Goal: Task Accomplishment & Management: Use online tool/utility

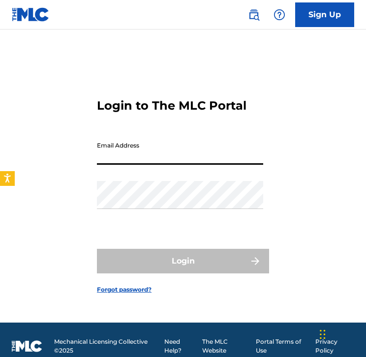
click at [154, 141] on input "Email Address" at bounding box center [180, 151] width 166 height 28
type input "[EMAIL_ADDRESS][DOMAIN_NAME]"
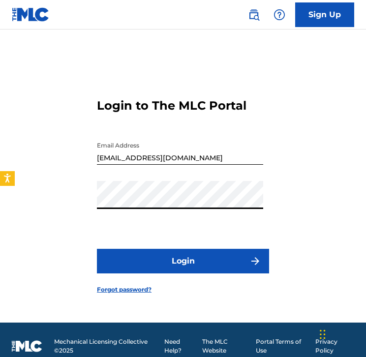
click at [135, 267] on button "Login" at bounding box center [183, 261] width 172 height 25
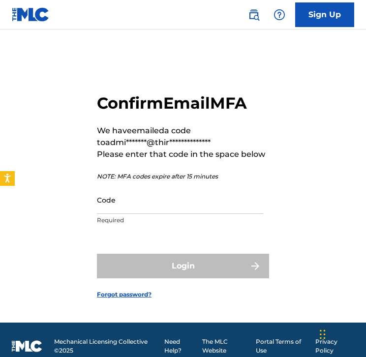
click at [153, 199] on input "Code" at bounding box center [180, 200] width 166 height 28
paste input "777203"
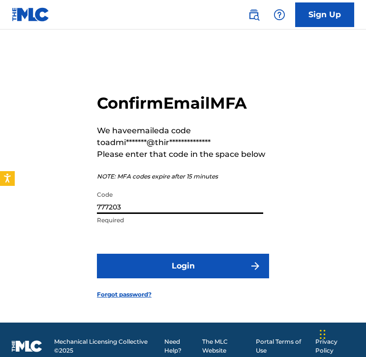
type input "777203"
click at [150, 263] on button "Login" at bounding box center [183, 266] width 172 height 25
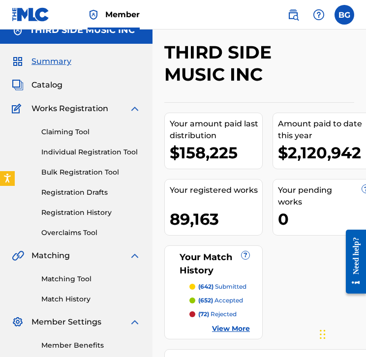
scroll to position [18, 0]
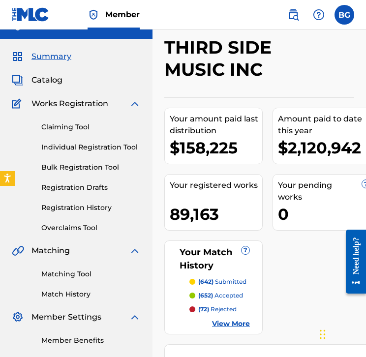
click at [67, 275] on link "Matching Tool" at bounding box center [90, 274] width 99 height 10
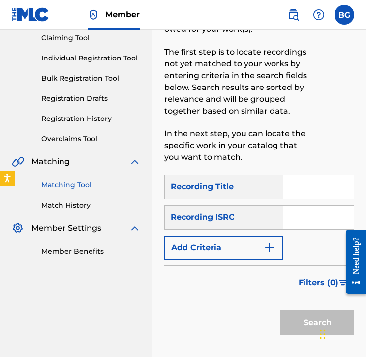
scroll to position [114, 0]
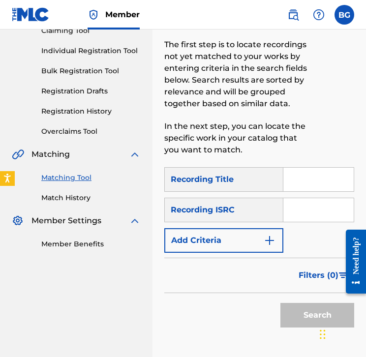
click at [320, 213] on input "Search Form" at bounding box center [318, 210] width 70 height 24
paste input "GBUQH2200036"
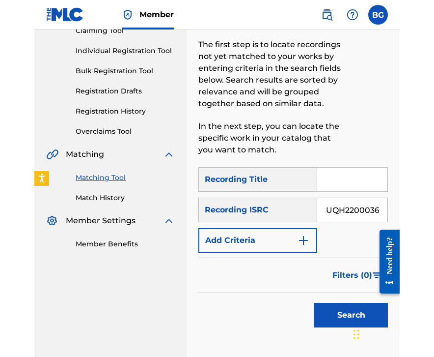
scroll to position [0, 0]
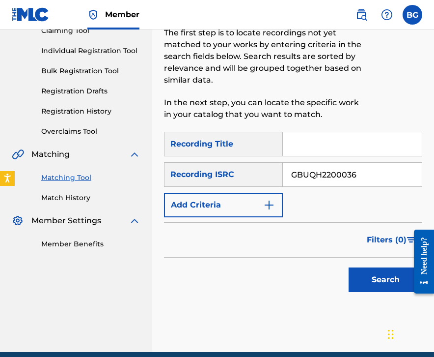
click at [380, 286] on button "Search" at bounding box center [386, 279] width 74 height 25
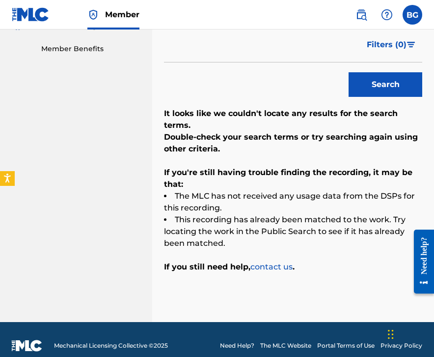
scroll to position [159, 0]
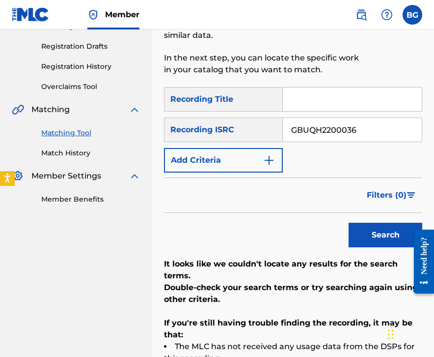
click at [340, 133] on input "GBUQH2200036" at bounding box center [352, 130] width 139 height 24
click at [360, 231] on button "Search" at bounding box center [386, 235] width 74 height 25
click at [330, 134] on input "v" at bounding box center [352, 130] width 139 height 24
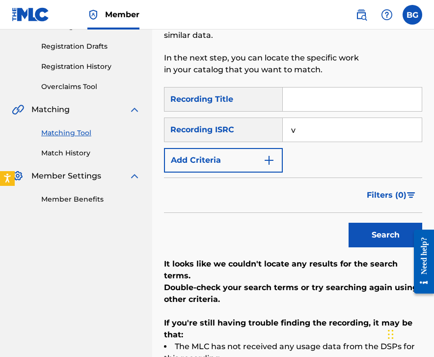
paste input "GBUQH2200037"
click at [371, 227] on button "Search" at bounding box center [386, 235] width 74 height 25
click at [314, 138] on input "GBUQH2200037" at bounding box center [352, 130] width 139 height 24
paste input "8"
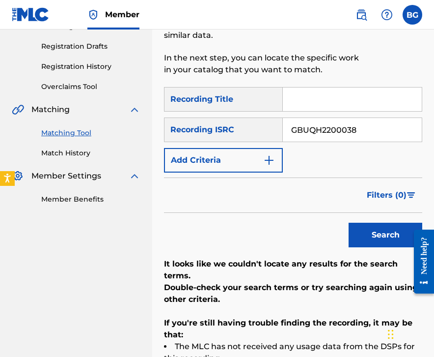
type input "GBUQH2200038"
click at [368, 224] on button "Search" at bounding box center [386, 235] width 74 height 25
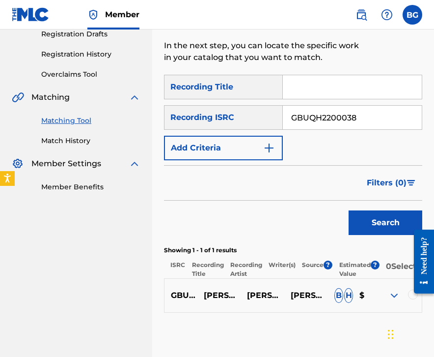
scroll to position [167, 0]
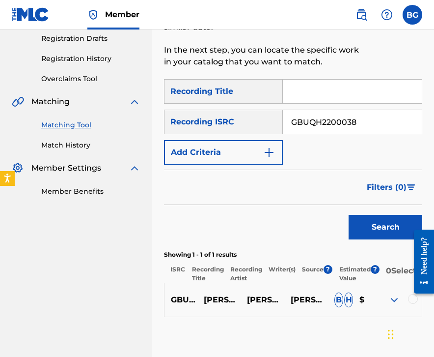
click at [403, 304] on div at bounding box center [413, 299] width 10 height 10
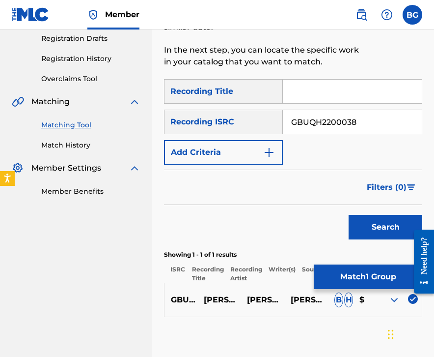
click at [379, 277] on button "Match 1 Group" at bounding box center [368, 276] width 109 height 25
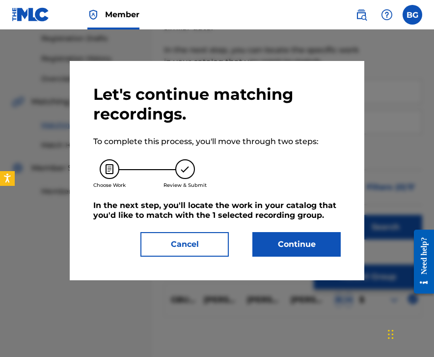
click at [296, 255] on button "Continue" at bounding box center [297, 244] width 88 height 25
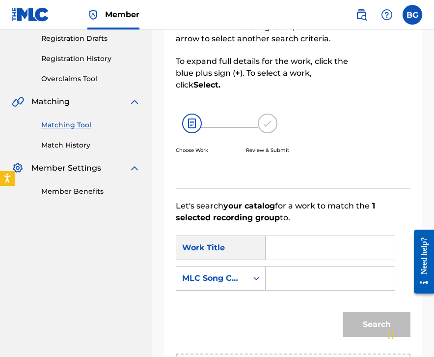
click at [295, 241] on input "Search Form" at bounding box center [330, 248] width 113 height 24
paste input "Deheba"
type input "Deheba"
click at [282, 280] on input "Search Form" at bounding box center [330, 278] width 113 height 24
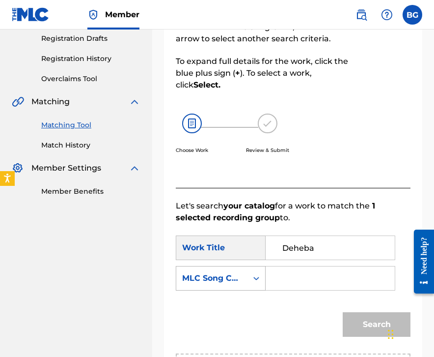
click at [231, 276] on div "MLC Song Code" at bounding box center [211, 278] width 59 height 12
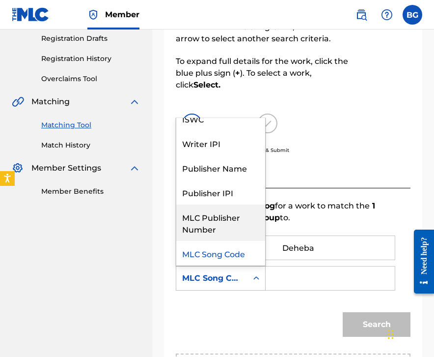
scroll to position [0, 0]
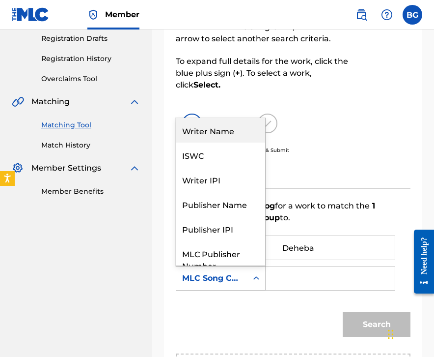
click at [244, 130] on div "Writer Name" at bounding box center [220, 130] width 89 height 25
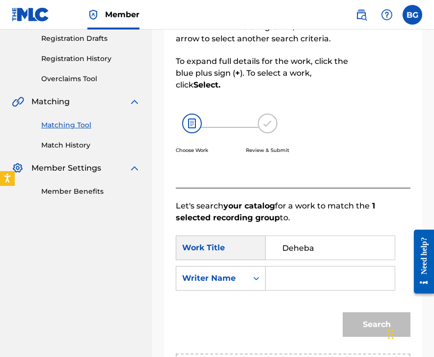
click at [276, 272] on input "Search Form" at bounding box center [330, 278] width 113 height 24
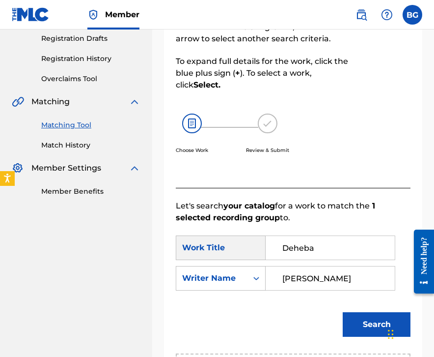
type input "[PERSON_NAME]"
click at [343, 312] on button "Search" at bounding box center [377, 324] width 68 height 25
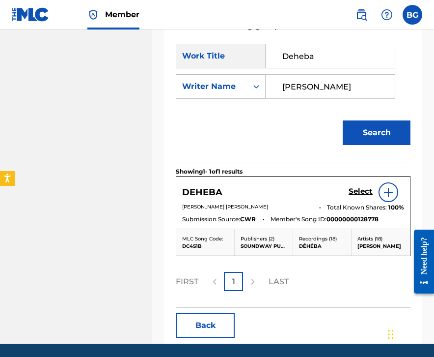
click at [364, 196] on link "Select" at bounding box center [361, 192] width 24 height 11
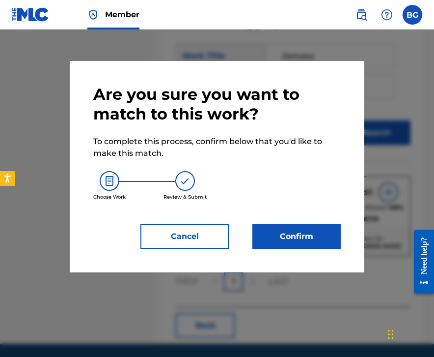
click at [287, 234] on button "Confirm" at bounding box center [297, 236] width 88 height 25
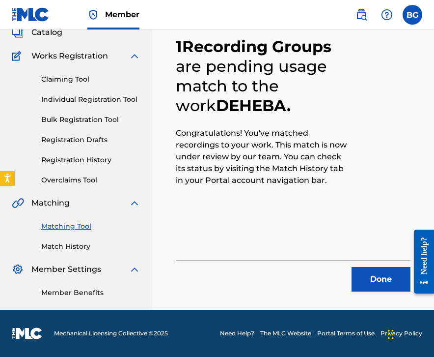
scroll to position [65, 0]
click at [378, 283] on button "Done" at bounding box center [381, 279] width 59 height 25
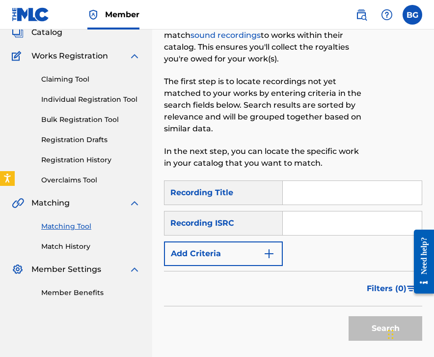
click at [304, 226] on input "Search Form" at bounding box center [352, 223] width 139 height 24
paste input "GBUQH2200039"
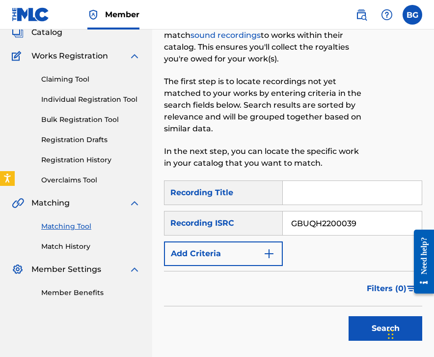
click at [360, 324] on button "Search" at bounding box center [386, 328] width 74 height 25
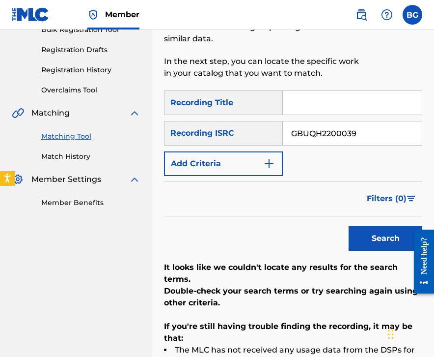
scroll to position [156, 0]
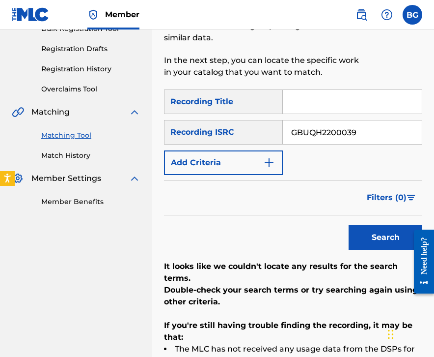
click at [333, 137] on input "GBUQH2200039" at bounding box center [352, 132] width 139 height 24
paste input "40"
click at [361, 228] on button "Search" at bounding box center [386, 237] width 74 height 25
click at [307, 131] on input "GBUQH2200040" at bounding box center [352, 132] width 139 height 24
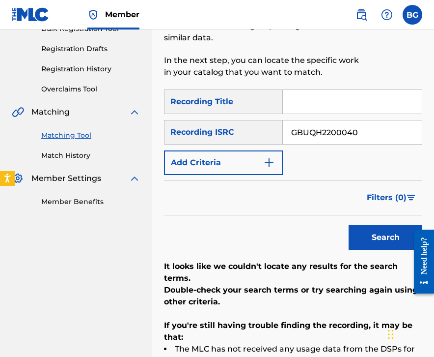
click at [307, 131] on input "GBUQH2200040" at bounding box center [352, 132] width 139 height 24
paste input "1"
click at [369, 226] on button "Search" at bounding box center [386, 237] width 74 height 25
click at [356, 232] on button "Search" at bounding box center [386, 237] width 74 height 25
click at [375, 140] on input "GBUQH2200041" at bounding box center [352, 132] width 139 height 24
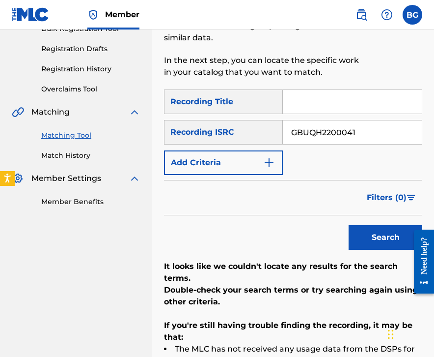
click at [375, 140] on input "GBUQH2200041" at bounding box center [352, 132] width 139 height 24
paste input "2"
click at [352, 231] on button "Search" at bounding box center [386, 237] width 74 height 25
click at [329, 132] on input "GBUQH2200042" at bounding box center [352, 132] width 139 height 24
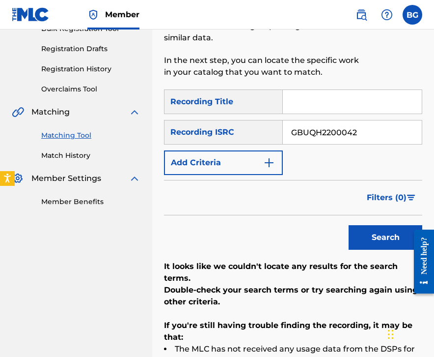
paste input "3"
click at [368, 225] on button "Search" at bounding box center [386, 237] width 74 height 25
click at [361, 134] on input "GBUQH2200043" at bounding box center [352, 132] width 139 height 24
paste input "4"
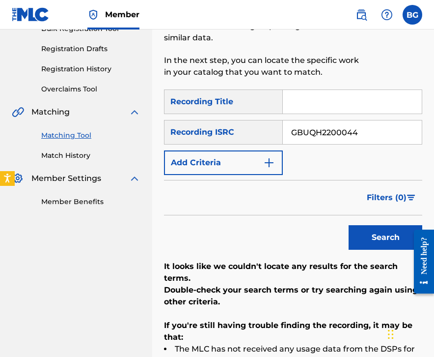
click at [364, 252] on div "Search" at bounding box center [383, 234] width 79 height 39
click at [364, 241] on button "Search" at bounding box center [386, 237] width 74 height 25
click at [314, 132] on input "GBUQH2200044" at bounding box center [352, 132] width 139 height 24
paste input "17"
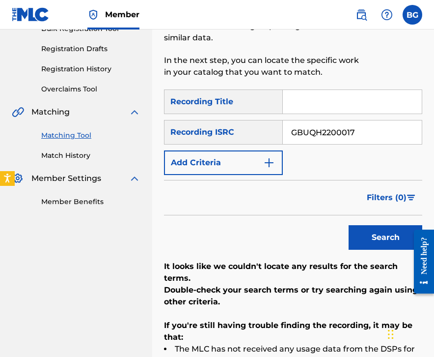
click at [376, 236] on button "Search" at bounding box center [386, 237] width 74 height 25
click at [313, 132] on input "GBUQH2200017" at bounding box center [352, 132] width 139 height 24
paste input "160009"
click at [366, 258] on div "SearchWithCriteriac6e3fc75-0737-49d0-aa7b-8661c2066296 Recording Title SearchWi…" at bounding box center [293, 257] width 258 height 336
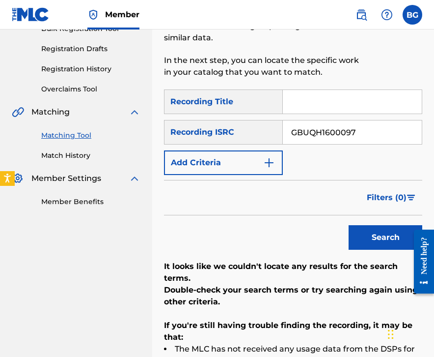
click at [366, 246] on button "Search" at bounding box center [386, 237] width 74 height 25
click at [337, 145] on div "SearchWithCriteriac6e3fc75-0737-49d0-aa7b-8661c2066296 Recording Title SearchWi…" at bounding box center [293, 131] width 258 height 85
click at [338, 141] on input "GBUQH1600097" at bounding box center [352, 132] width 139 height 24
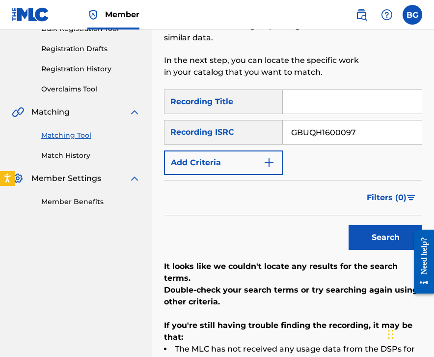
paste input "2200020"
click at [373, 240] on button "Search" at bounding box center [386, 237] width 74 height 25
click at [368, 139] on input "GBUQH2200020" at bounding box center [352, 132] width 139 height 24
paste input "16"
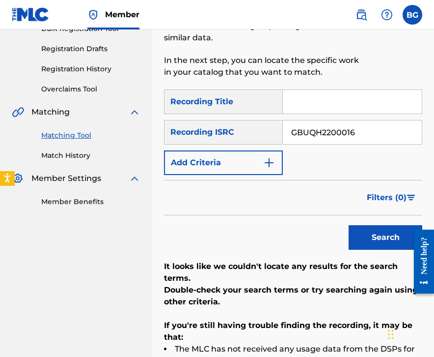
click at [368, 242] on button "Search" at bounding box center [386, 237] width 74 height 25
click at [334, 137] on input "GBUQH2200016" at bounding box center [352, 132] width 139 height 24
paste input "JX32278017"
type input "GBJX32278017"
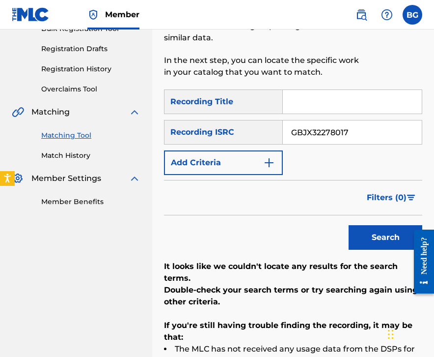
click at [359, 236] on button "Search" at bounding box center [386, 237] width 74 height 25
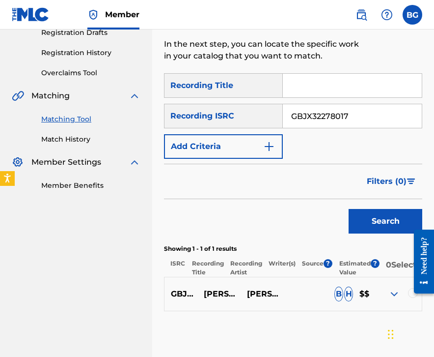
scroll to position [171, 0]
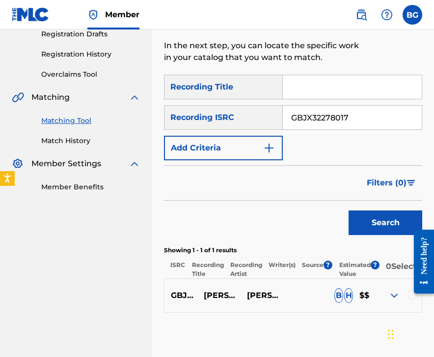
click at [403, 299] on div at bounding box center [413, 294] width 10 height 10
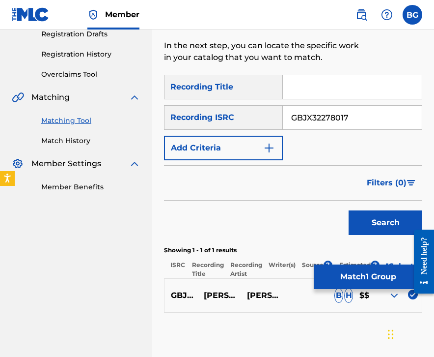
click at [377, 273] on button "Match 1 Group" at bounding box center [368, 276] width 109 height 25
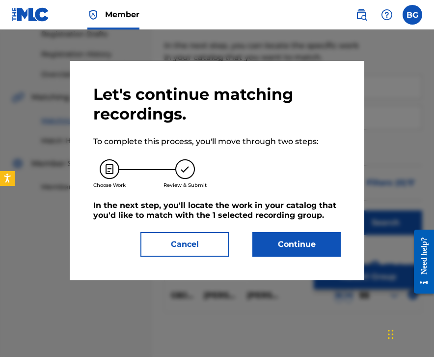
click at [317, 244] on button "Continue" at bounding box center [297, 244] width 88 height 25
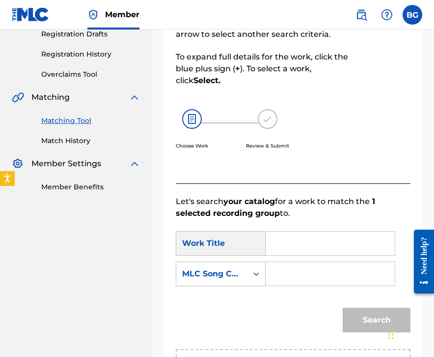
click at [331, 245] on input "Search Form" at bounding box center [330, 243] width 113 height 24
paste input "Unity"
type input "Unity"
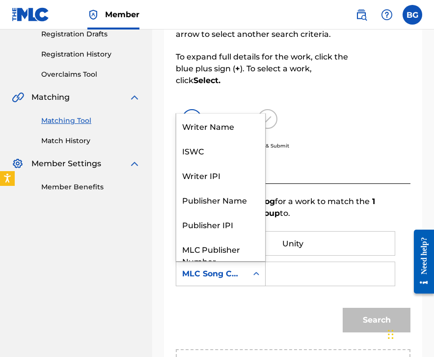
click at [240, 277] on div "MLC Song Code" at bounding box center [211, 274] width 59 height 12
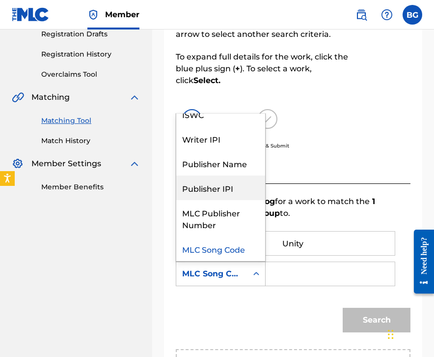
scroll to position [0, 0]
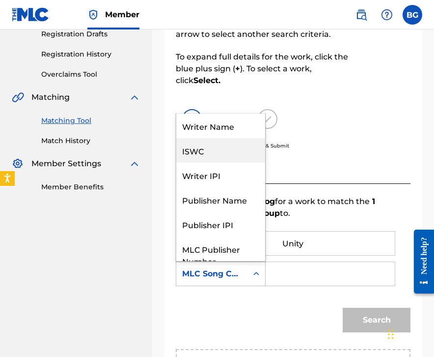
click at [234, 139] on div "ISWC" at bounding box center [220, 150] width 89 height 25
click at [230, 275] on div "ISWC" at bounding box center [211, 274] width 59 height 12
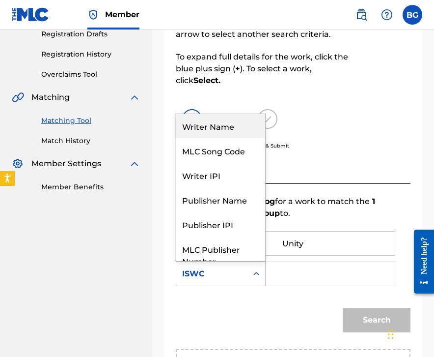
click at [233, 127] on div "Writer Name" at bounding box center [220, 125] width 89 height 25
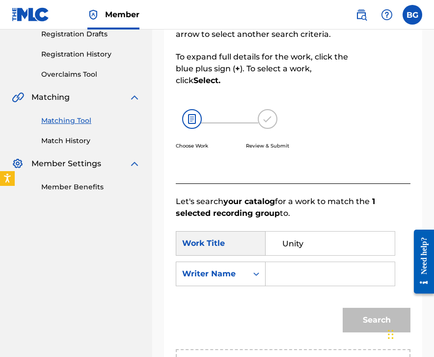
click at [298, 267] on input "Search Form" at bounding box center [330, 274] width 113 height 24
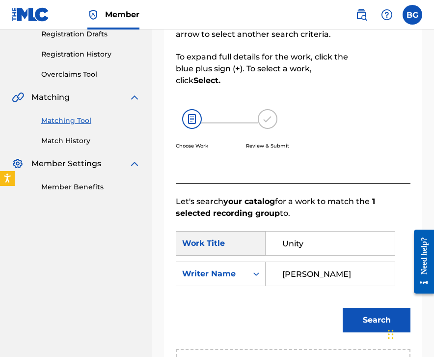
type input "[PERSON_NAME]"
click at [343, 308] on button "Search" at bounding box center [377, 320] width 68 height 25
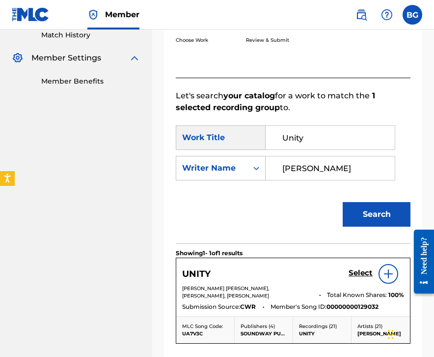
scroll to position [293, 0]
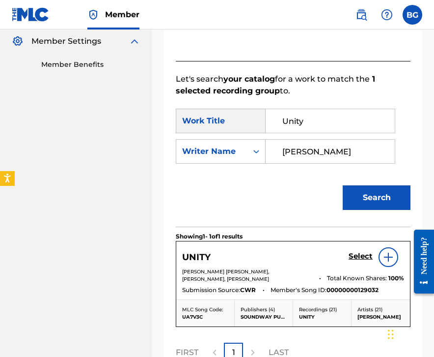
click at [365, 263] on div "Select" at bounding box center [377, 257] width 56 height 20
click at [359, 258] on h5 "Select" at bounding box center [361, 256] width 24 height 9
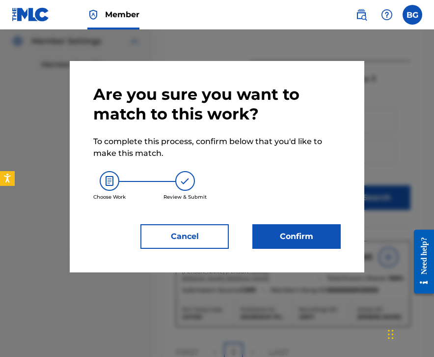
click at [291, 251] on div "Are you sure you want to match to this work? To complete this process, confirm …" at bounding box center [217, 166] width 295 height 211
click at [291, 242] on button "Confirm" at bounding box center [297, 236] width 88 height 25
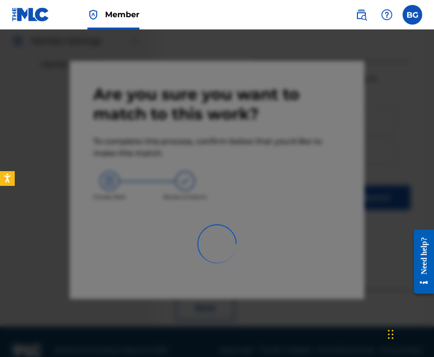
scroll to position [65, 0]
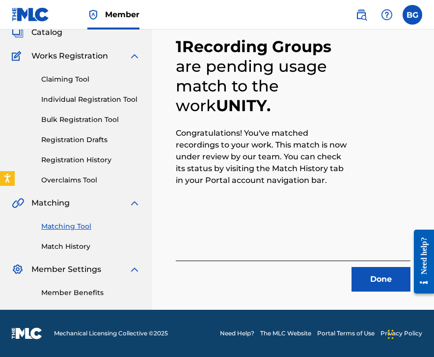
click at [362, 279] on button "Done" at bounding box center [381, 279] width 59 height 25
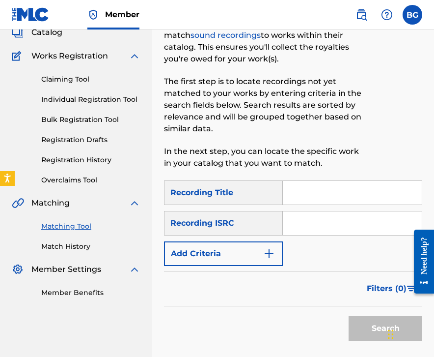
click at [348, 238] on div "SearchWithCriteriac6e3fc75-0737-49d0-aa7b-8661c2066296 Recording Title SearchWi…" at bounding box center [293, 222] width 258 height 85
click at [348, 216] on input "Search Form" at bounding box center [352, 223] width 139 height 24
paste input "USAT22209045"
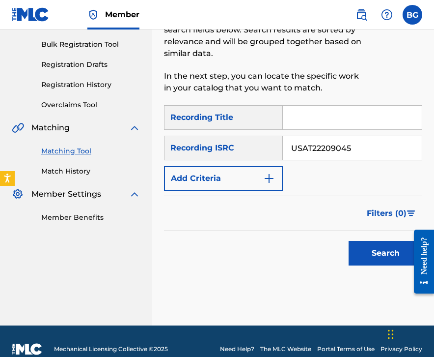
scroll to position [142, 0]
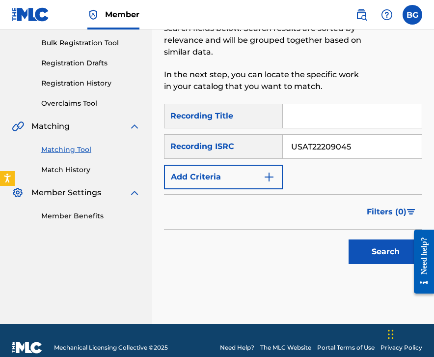
click at [394, 262] on button "Search" at bounding box center [386, 251] width 74 height 25
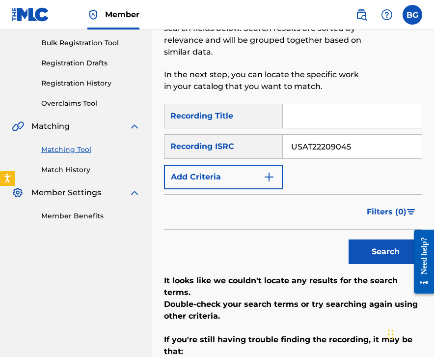
click at [357, 144] on input "USAT22209045" at bounding box center [352, 147] width 139 height 24
paste input "6"
click at [360, 248] on button "Search" at bounding box center [386, 251] width 74 height 25
click at [332, 149] on input "USAT22209046" at bounding box center [352, 147] width 139 height 24
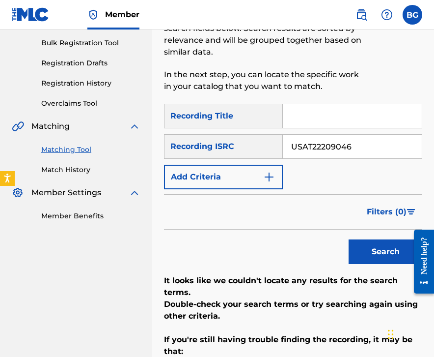
click at [332, 149] on input "USAT22209046" at bounding box center [352, 147] width 139 height 24
paste input "7"
click at [370, 248] on button "Search" at bounding box center [386, 251] width 74 height 25
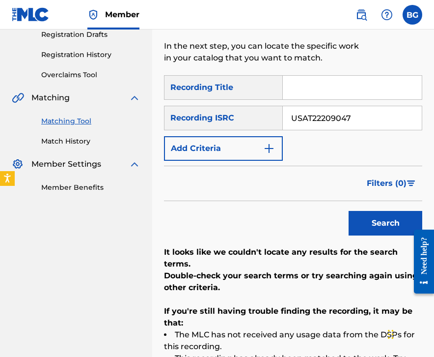
scroll to position [173, 0]
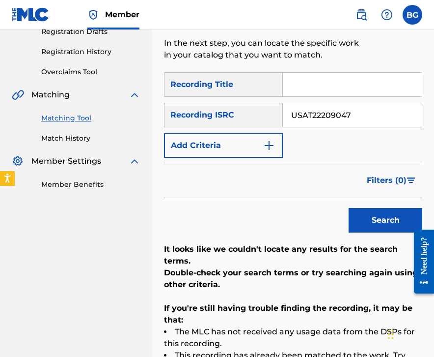
click at [358, 114] on input "USAT22209047" at bounding box center [352, 115] width 139 height 24
paste input "8"
click at [360, 240] on div "SearchWithCriteriac6e3fc75-0737-49d0-aa7b-8661c2066296 Recording Title SearchWi…" at bounding box center [293, 240] width 258 height 336
click at [360, 238] on div "SearchWithCriteriac6e3fc75-0737-49d0-aa7b-8661c2066296 Recording Title SearchWi…" at bounding box center [293, 240] width 258 height 336
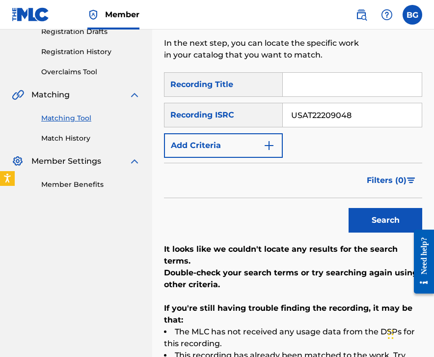
click at [360, 226] on button "Search" at bounding box center [386, 220] width 74 height 25
click at [343, 115] on input "USAT22209048" at bounding box center [352, 115] width 139 height 24
paste input "9"
click at [380, 210] on button "Search" at bounding box center [386, 220] width 74 height 25
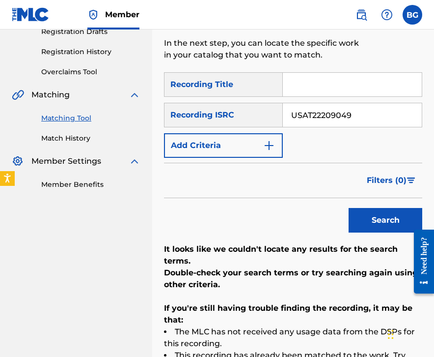
click at [321, 120] on input "USAT22209049" at bounding box center [352, 115] width 139 height 24
paste input "50"
click at [369, 197] on div "Filters ( 0 )" at bounding box center [293, 180] width 258 height 35
click at [369, 216] on button "Search" at bounding box center [386, 220] width 74 height 25
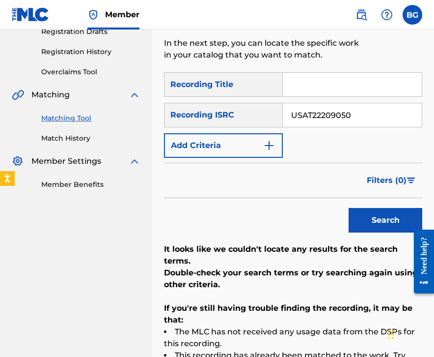
click at [329, 113] on input "USAT22209050" at bounding box center [352, 115] width 139 height 24
paste input "792"
click at [383, 231] on button "Search" at bounding box center [386, 220] width 74 height 25
click at [326, 119] on input "USAT22207920" at bounding box center [352, 115] width 139 height 24
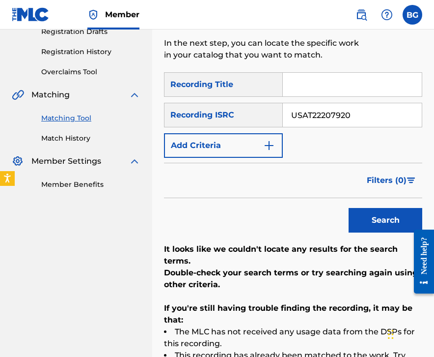
click at [326, 119] on input "USAT22207920" at bounding box center [352, 115] width 139 height 24
paste input "9051"
click at [381, 216] on button "Search" at bounding box center [386, 220] width 74 height 25
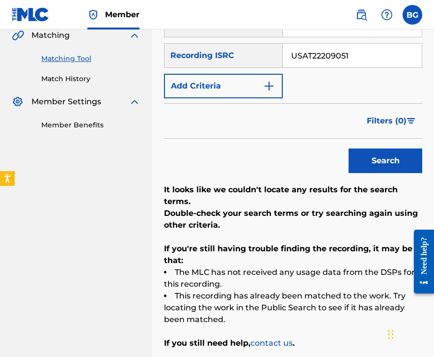
scroll to position [206, 0]
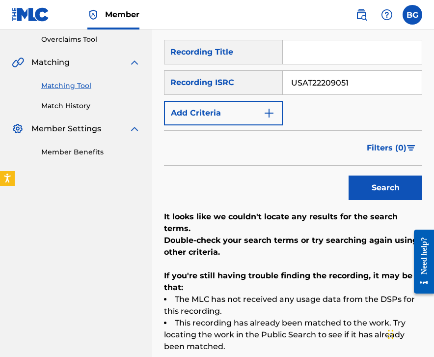
click at [365, 81] on input "USAT22209051" at bounding box center [352, 83] width 139 height 24
paste input "2"
click at [376, 198] on button "Search" at bounding box center [386, 187] width 74 height 25
click at [340, 81] on input "USAT22209052" at bounding box center [352, 83] width 139 height 24
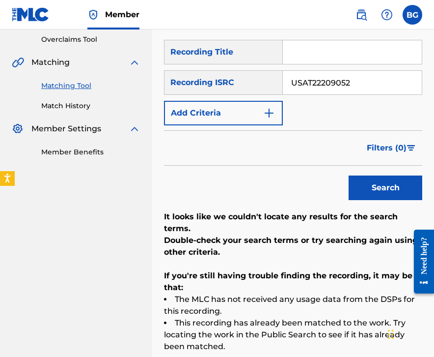
click at [340, 81] on input "USAT22209052" at bounding box center [352, 83] width 139 height 24
paste input "3"
click at [376, 183] on button "Search" at bounding box center [386, 187] width 74 height 25
click at [326, 73] on input "USAT22209053" at bounding box center [352, 83] width 139 height 24
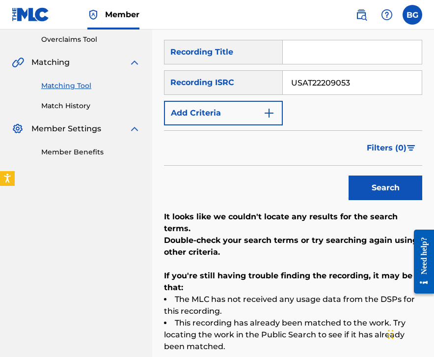
paste input "4"
click at [376, 172] on div "Search" at bounding box center [383, 185] width 79 height 39
click at [376, 176] on button "Search" at bounding box center [386, 187] width 74 height 25
click at [308, 88] on input "USAT22209054" at bounding box center [352, 83] width 139 height 24
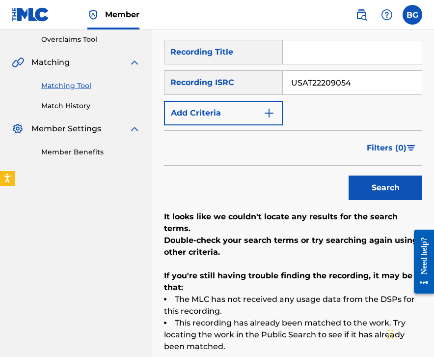
paste input "GBUQH2400037"
click at [368, 198] on button "Search" at bounding box center [386, 187] width 74 height 25
click at [339, 96] on div "SearchWithCriteriac6e3fc75-0737-49d0-aa7b-8661c2066296 Recording Title SearchWi…" at bounding box center [293, 82] width 258 height 85
click at [348, 86] on input "GBUQH2400037" at bounding box center [352, 83] width 139 height 24
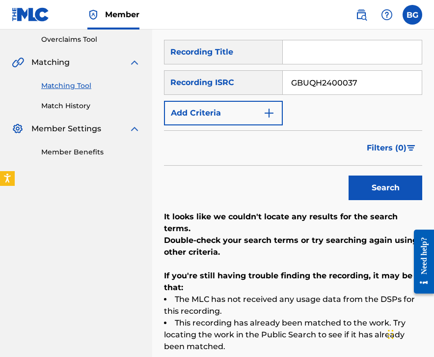
click at [348, 86] on input "GBUQH2400037" at bounding box center [352, 83] width 139 height 24
paste input "KPL1967868"
click at [368, 195] on button "Search" at bounding box center [386, 187] width 74 height 25
click at [348, 86] on input "GBKPL1967868" at bounding box center [352, 83] width 139 height 24
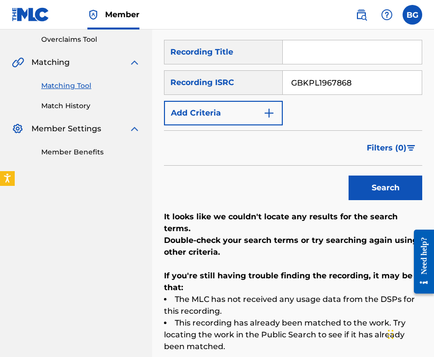
paste input "7"
type input "GBKPL1967867"
click at [367, 199] on button "Search" at bounding box center [386, 187] width 74 height 25
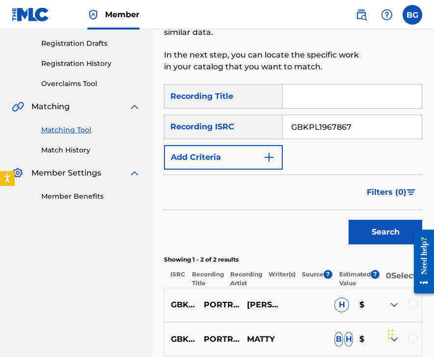
scroll to position [160, 0]
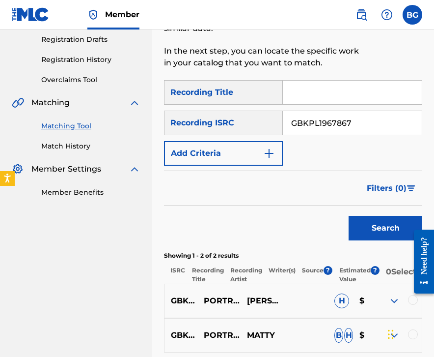
click at [403, 305] on div at bounding box center [413, 300] width 10 height 10
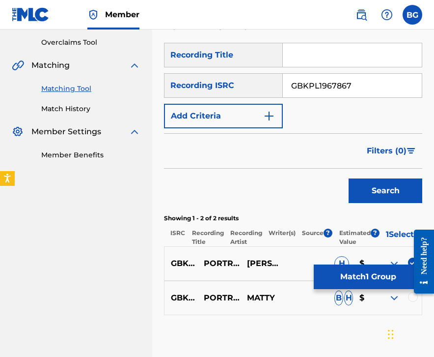
scroll to position [202, 0]
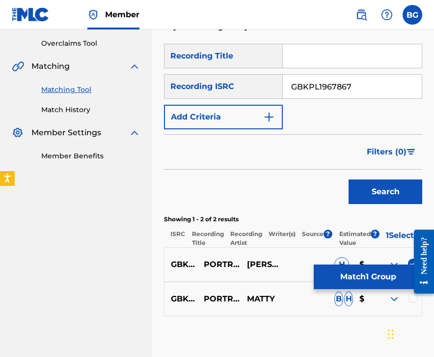
click at [403, 303] on div at bounding box center [413, 298] width 10 height 10
click at [372, 267] on button "Match 2 Groups" at bounding box center [368, 276] width 109 height 25
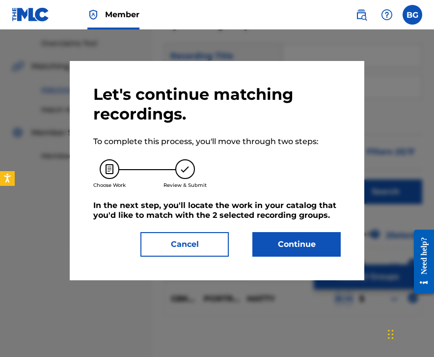
click at [304, 247] on button "Continue" at bounding box center [297, 244] width 88 height 25
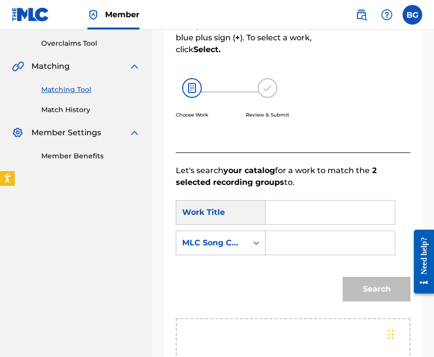
click at [287, 210] on input "Search Form" at bounding box center [330, 212] width 113 height 24
paste input "Portrait Of [PERSON_NAME]"
type input "Portrait Of [PERSON_NAME]"
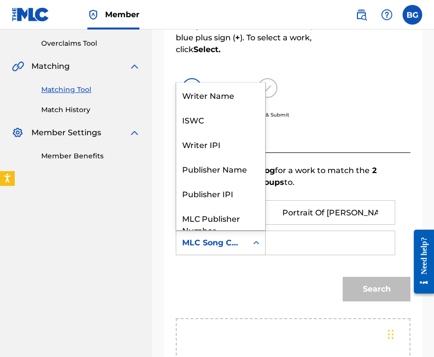
click at [246, 238] on div "MLC Song Code" at bounding box center [211, 242] width 71 height 19
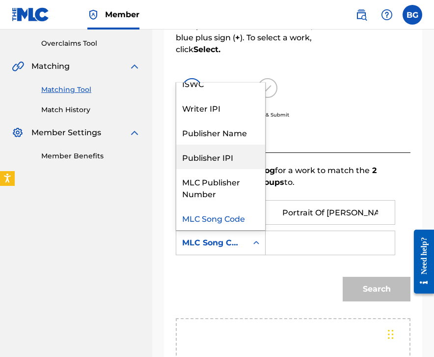
scroll to position [0, 0]
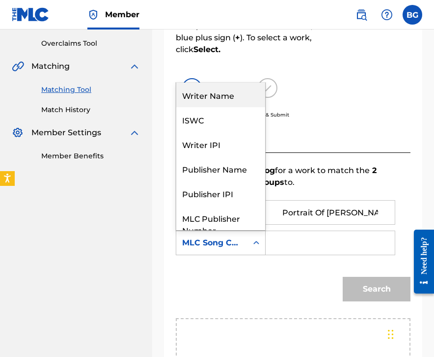
click at [236, 96] on div "Writer Name" at bounding box center [220, 95] width 89 height 25
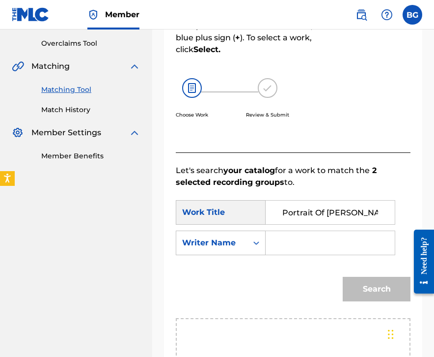
click at [319, 249] on input "Search Form" at bounding box center [330, 243] width 113 height 24
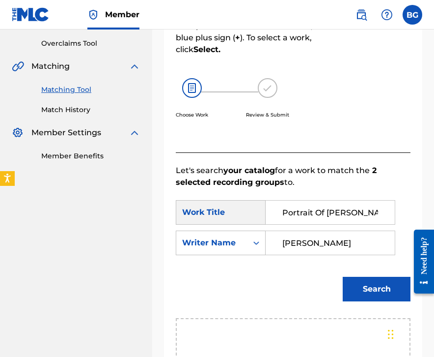
type input "[PERSON_NAME]"
click at [343, 277] on button "Search" at bounding box center [377, 289] width 68 height 25
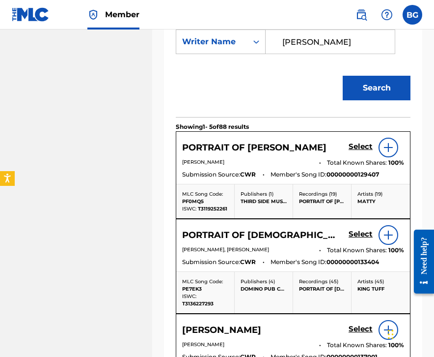
scroll to position [408, 0]
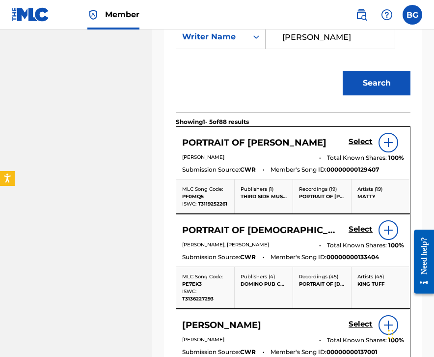
click at [354, 146] on link "Select" at bounding box center [361, 142] width 24 height 11
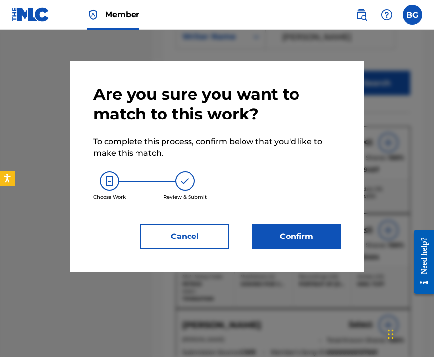
click at [267, 235] on button "Confirm" at bounding box center [297, 236] width 88 height 25
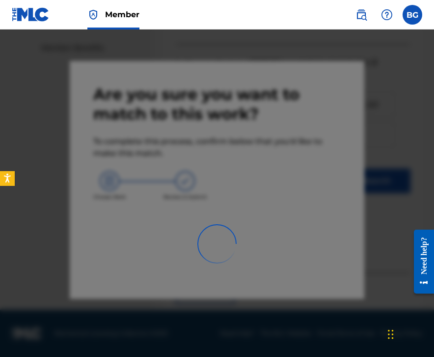
scroll to position [65, 0]
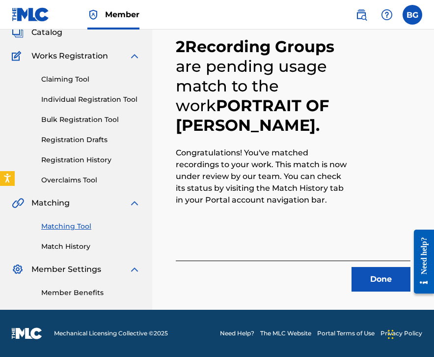
click at [376, 284] on button "Done" at bounding box center [381, 279] width 59 height 25
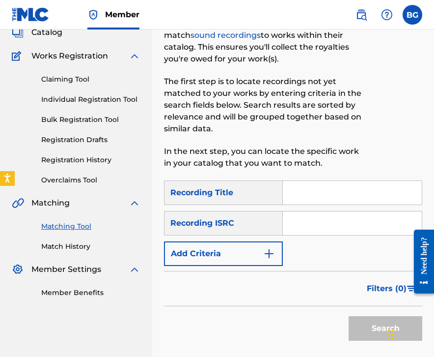
click at [321, 233] on input "Search Form" at bounding box center [352, 223] width 139 height 24
paste input "QZDA42185259"
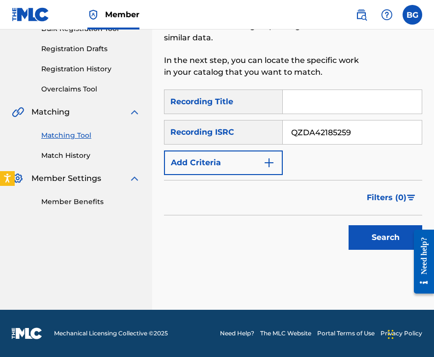
click at [398, 234] on button "Search" at bounding box center [386, 237] width 74 height 25
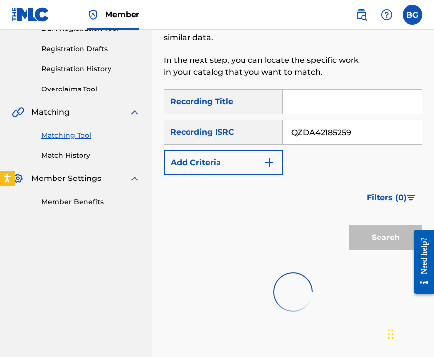
scroll to position [156, 0]
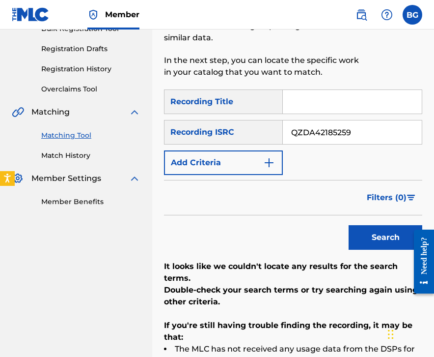
click at [338, 126] on input "QZDA42185259" at bounding box center [352, 132] width 139 height 24
paste input "GBCPZ2321915"
click at [371, 237] on button "Search" at bounding box center [386, 237] width 74 height 25
click at [367, 136] on input "GBCPZ2321915" at bounding box center [352, 132] width 139 height 24
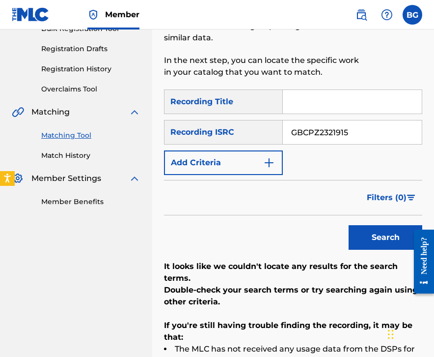
click at [367, 136] on input "GBCPZ2321915" at bounding box center [352, 132] width 139 height 24
paste input "UQH2200053"
type input "GBUQH2200053"
click at [368, 222] on div "Search" at bounding box center [383, 234] width 79 height 39
click at [368, 228] on button "Search" at bounding box center [386, 237] width 74 height 25
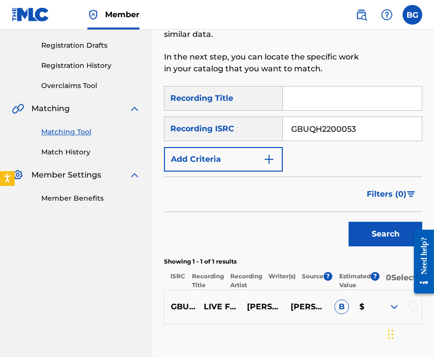
scroll to position [160, 0]
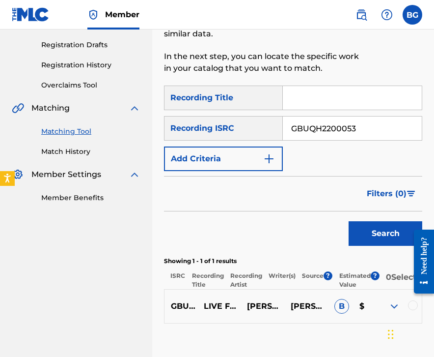
click at [403, 306] on div at bounding box center [413, 305] width 10 height 10
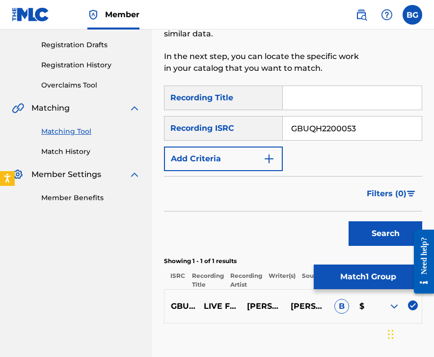
click at [386, 283] on button "Match 1 Group" at bounding box center [368, 276] width 109 height 25
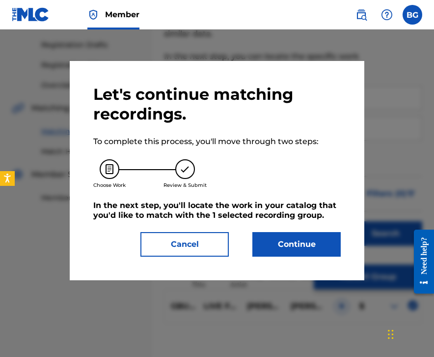
click at [320, 250] on button "Continue" at bounding box center [297, 244] width 88 height 25
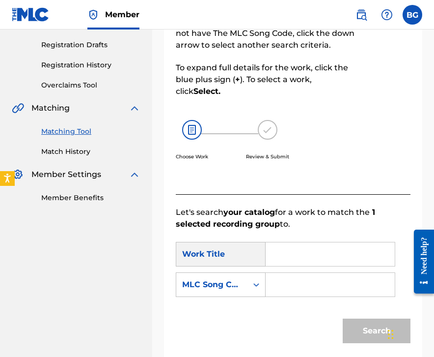
click at [305, 249] on input "Search Form" at bounding box center [330, 254] width 113 height 24
paste input "Live For Love"
type input "Live For Love"
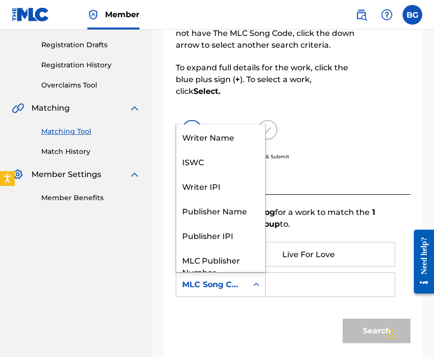
click at [247, 286] on div "MLC Song Code" at bounding box center [211, 284] width 71 height 19
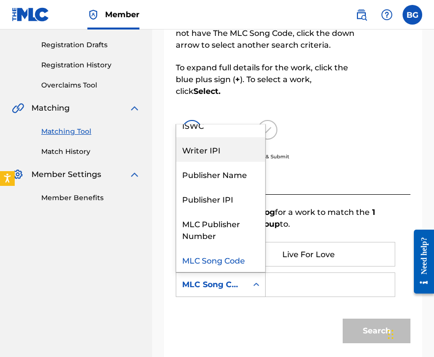
scroll to position [0, 0]
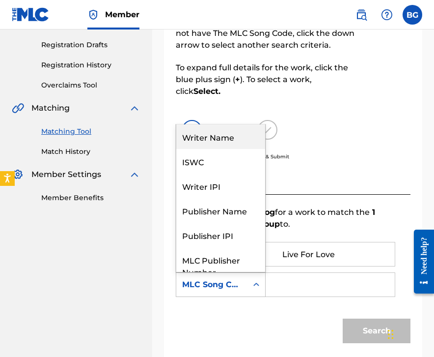
click at [238, 141] on div "Writer Name" at bounding box center [220, 136] width 89 height 25
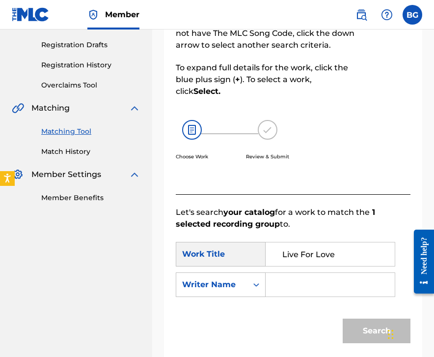
click at [301, 282] on input "Search Form" at bounding box center [330, 285] width 113 height 24
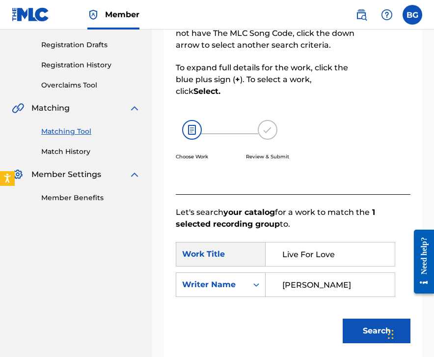
type input "[PERSON_NAME]"
click at [343, 318] on button "Search" at bounding box center [377, 330] width 68 height 25
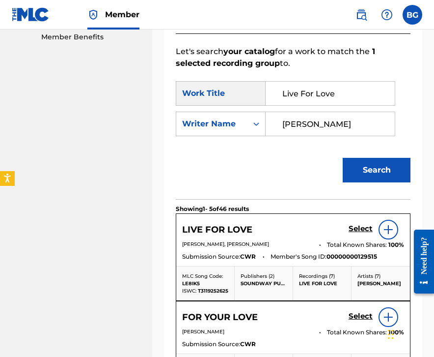
scroll to position [325, 0]
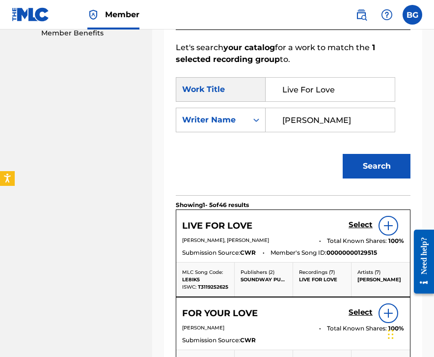
click at [359, 223] on h5 "Select" at bounding box center [361, 224] width 24 height 9
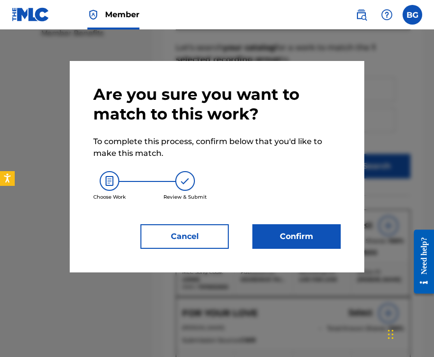
click at [290, 238] on button "Confirm" at bounding box center [297, 236] width 88 height 25
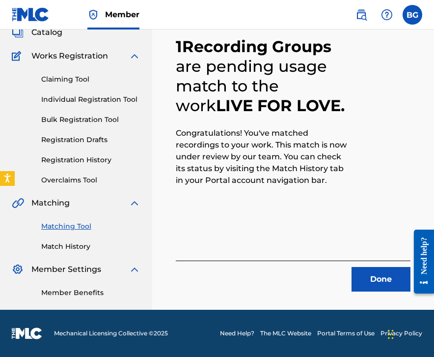
scroll to position [65, 0]
click at [363, 301] on div "1 Recording Groups are pending usage match to the work LIVE FOR LOVE . Congratu…" at bounding box center [293, 149] width 282 height 321
click at [364, 284] on button "Done" at bounding box center [381, 279] width 59 height 25
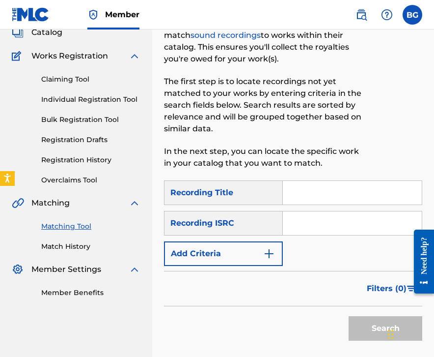
click at [332, 227] on input "Search Form" at bounding box center [352, 223] width 139 height 24
paste input "GBUQH2200054"
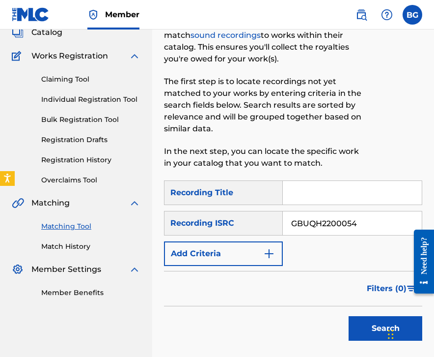
type input "GBUQH2200054"
click at [368, 339] on button "Search" at bounding box center [386, 328] width 74 height 25
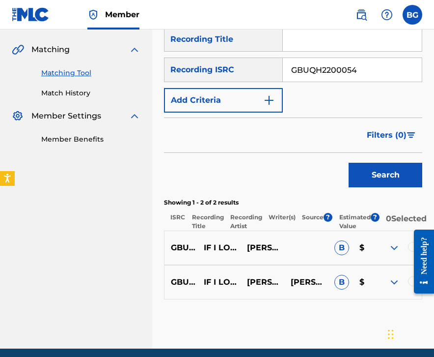
scroll to position [263, 0]
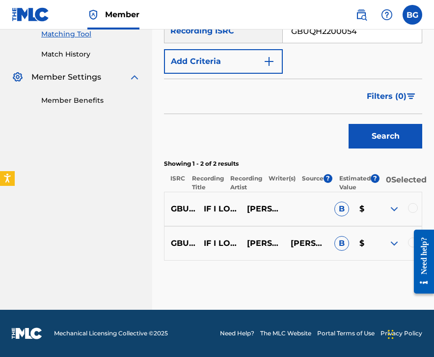
click at [403, 212] on div at bounding box center [400, 209] width 44 height 12
click at [403, 206] on div at bounding box center [413, 208] width 10 height 10
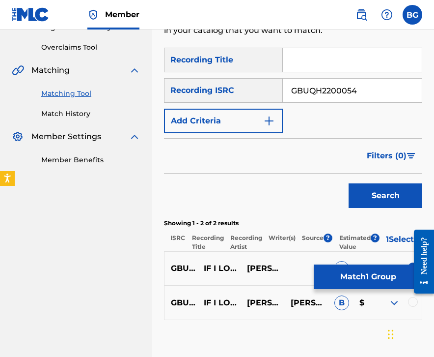
scroll to position [197, 0]
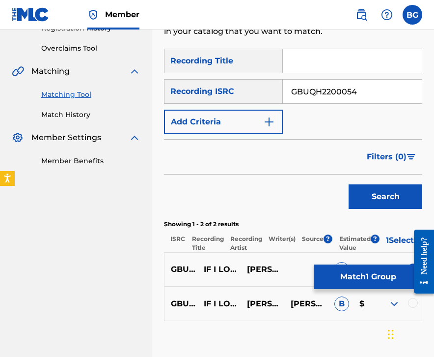
click at [403, 304] on div at bounding box center [413, 303] width 10 height 10
click at [393, 283] on button "Match 2 Groups" at bounding box center [368, 276] width 109 height 25
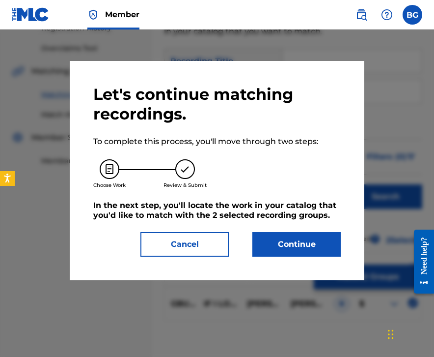
click at [324, 252] on button "Continue" at bounding box center [297, 244] width 88 height 25
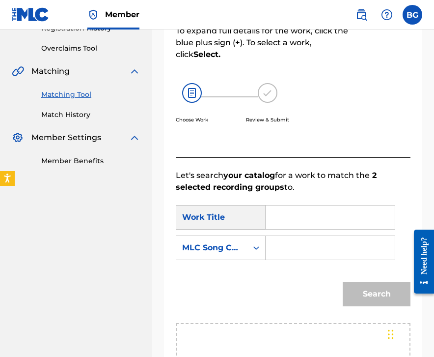
click at [290, 209] on input "Search Form" at bounding box center [330, 217] width 113 height 24
paste input "If I Love You (Instrumental)"
type input "If I Love You (Instrumental)"
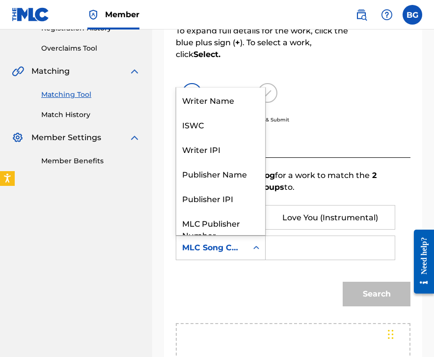
click at [232, 254] on div "MLC Song Code" at bounding box center [211, 247] width 71 height 19
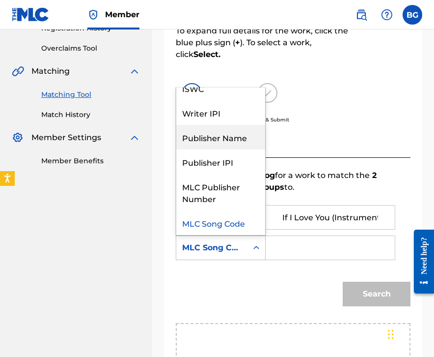
scroll to position [0, 0]
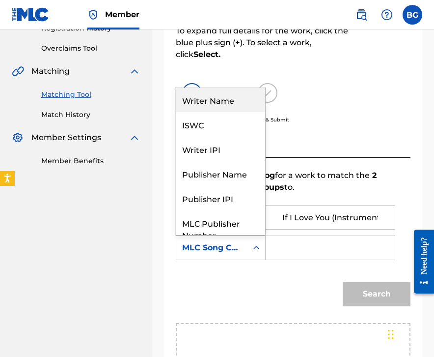
click at [235, 100] on div "Writer Name" at bounding box center [220, 99] width 89 height 25
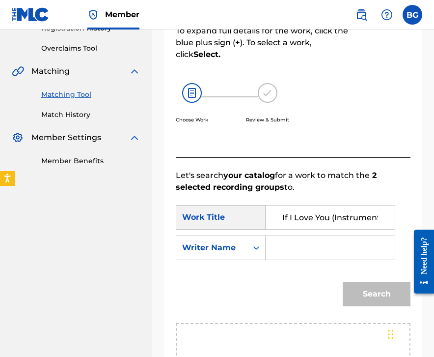
click at [315, 256] on input "Search Form" at bounding box center [330, 248] width 113 height 24
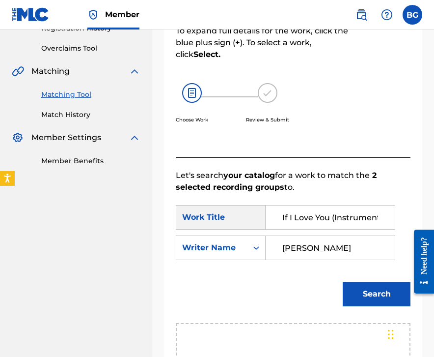
type input "[PERSON_NAME]"
click at [343, 282] on button "Search" at bounding box center [377, 294] width 68 height 25
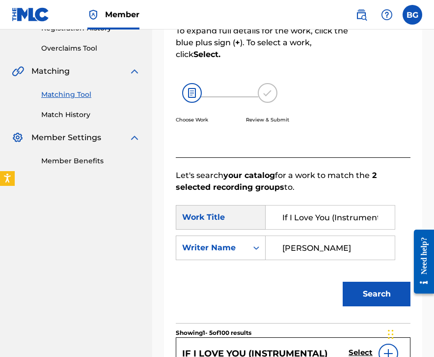
scroll to position [449, 0]
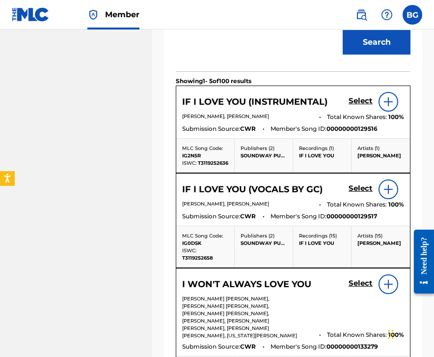
click at [355, 98] on h5 "Select" at bounding box center [361, 100] width 24 height 9
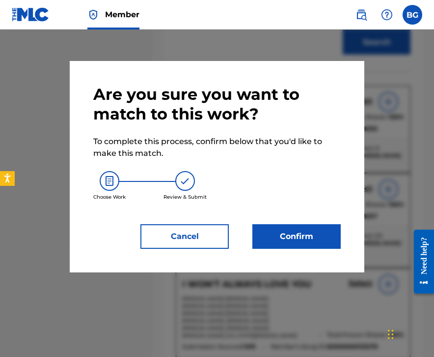
click at [276, 237] on button "Confirm" at bounding box center [297, 236] width 88 height 25
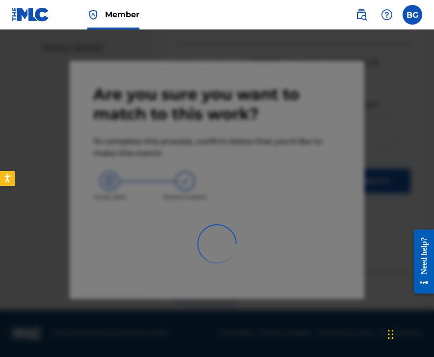
scroll to position [65, 0]
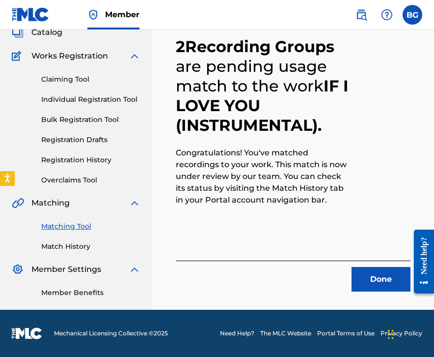
click at [363, 270] on button "Done" at bounding box center [381, 279] width 59 height 25
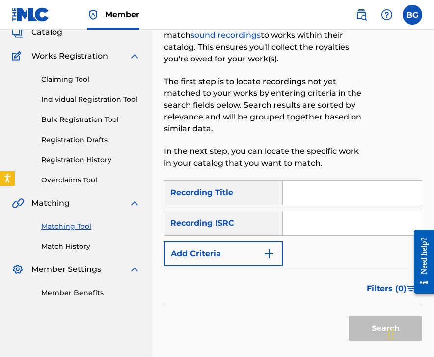
click at [337, 216] on input "Search Form" at bounding box center [352, 223] width 139 height 24
paste input "GBUQH2200052"
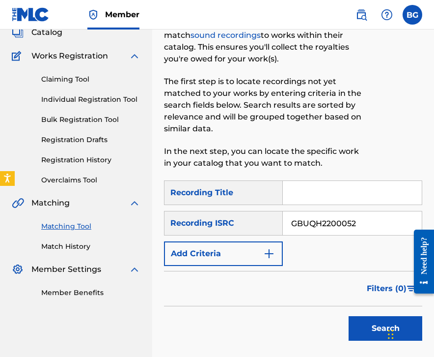
type input "GBUQH2200052"
click at [358, 312] on div "Search" at bounding box center [383, 325] width 79 height 39
click at [359, 330] on button "Search" at bounding box center [386, 328] width 74 height 25
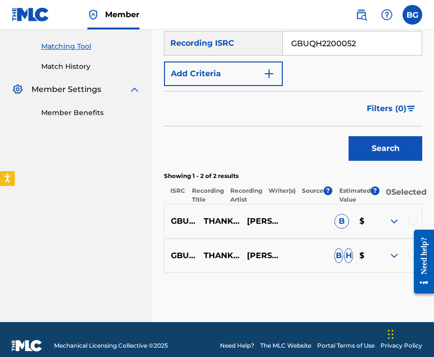
scroll to position [263, 0]
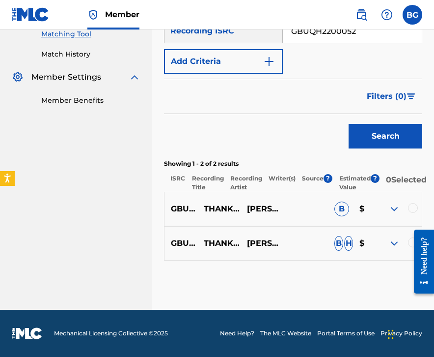
click at [403, 213] on div at bounding box center [400, 209] width 44 height 12
click at [403, 211] on div at bounding box center [413, 208] width 10 height 10
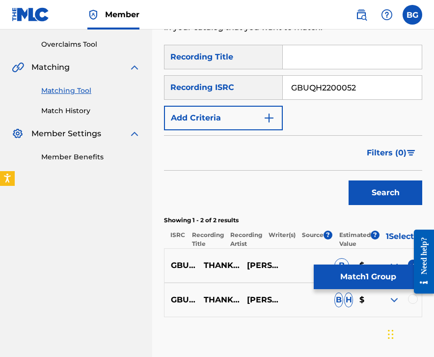
scroll to position [201, 0]
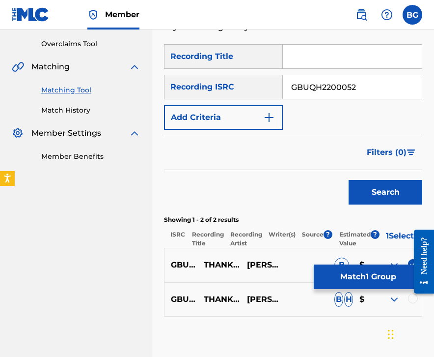
click at [403, 303] on div at bounding box center [413, 298] width 10 height 10
click at [384, 277] on button "Match 2 Groups" at bounding box center [368, 276] width 109 height 25
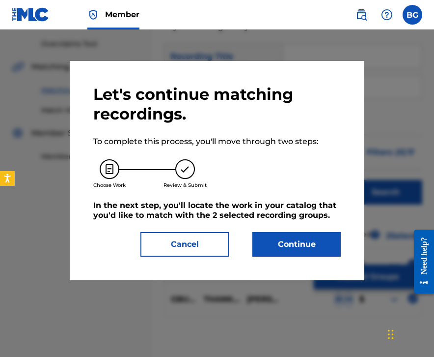
click at [312, 242] on button "Continue" at bounding box center [297, 244] width 88 height 25
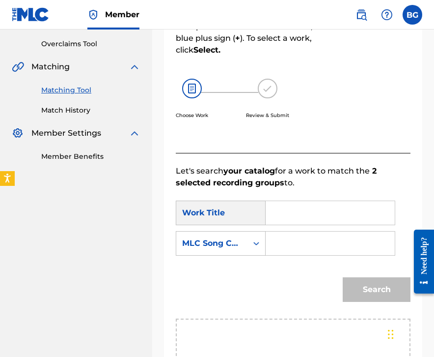
click at [348, 212] on input "Search Form" at bounding box center [330, 213] width 113 height 24
paste input "Thank You Baby"
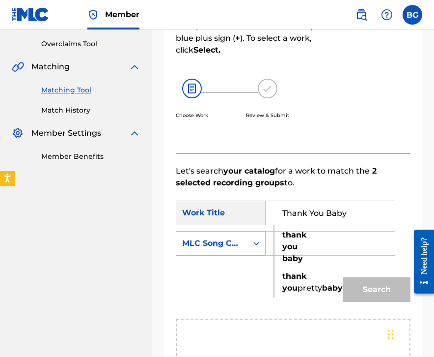
type input "Thank You Baby"
click at [247, 245] on div "MLC Song Code" at bounding box center [211, 243] width 71 height 19
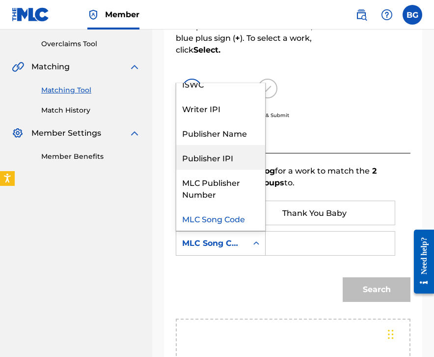
scroll to position [0, 0]
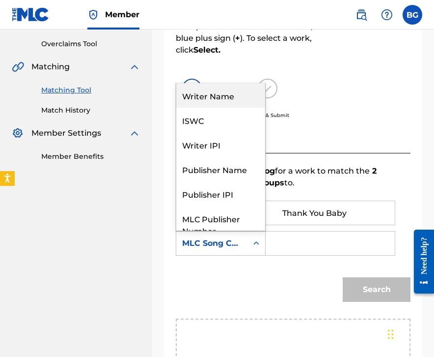
click at [233, 100] on div "Writer Name" at bounding box center [220, 95] width 89 height 25
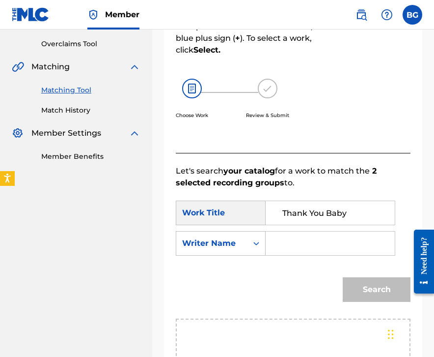
click at [305, 253] on input "Search Form" at bounding box center [330, 243] width 113 height 24
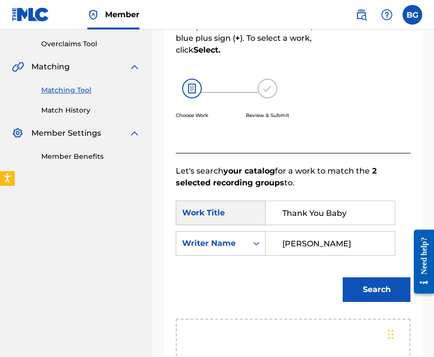
click at [343, 277] on button "Search" at bounding box center [377, 289] width 68 height 25
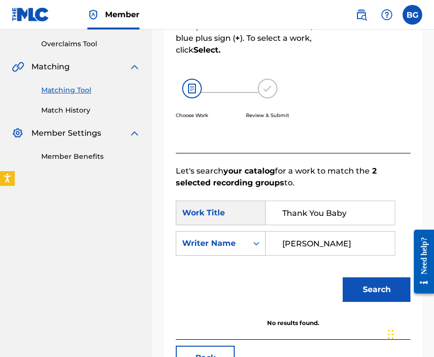
type input "[PERSON_NAME]"
click at [343, 277] on button "Search" at bounding box center [377, 289] width 68 height 25
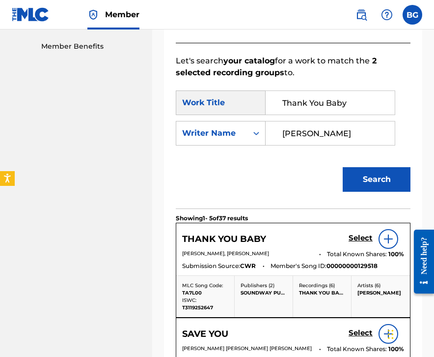
scroll to position [332, 0]
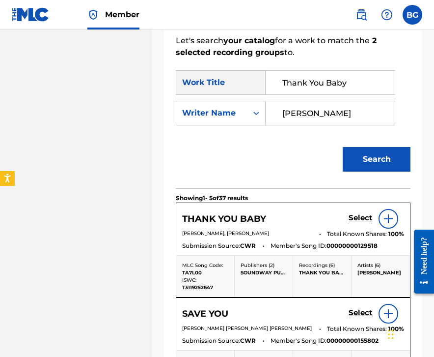
click at [353, 217] on h5 "Select" at bounding box center [361, 217] width 24 height 9
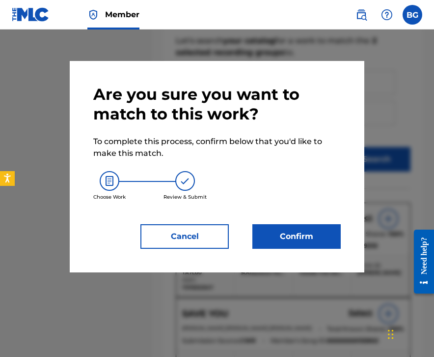
click at [279, 242] on button "Confirm" at bounding box center [297, 236] width 88 height 25
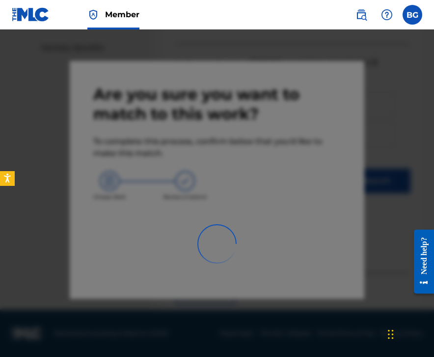
scroll to position [65, 0]
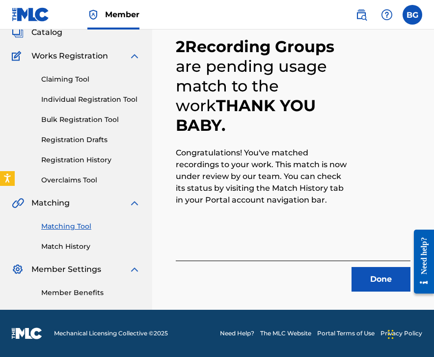
click at [378, 284] on button "Done" at bounding box center [381, 279] width 59 height 25
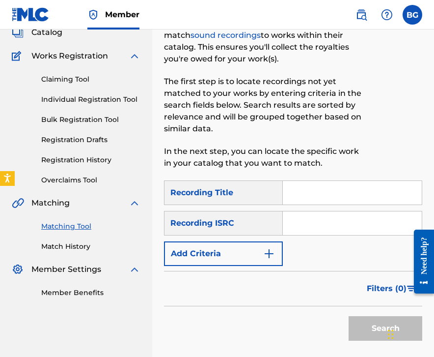
click at [315, 230] on input "Search Form" at bounding box center [352, 223] width 139 height 24
paste input "USRC12103233"
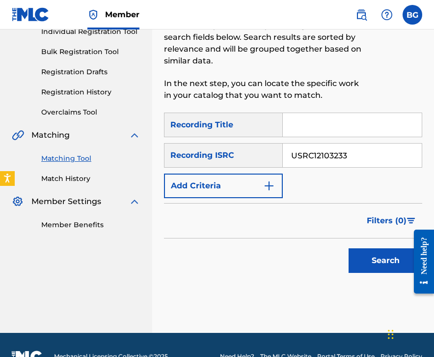
scroll to position [139, 0]
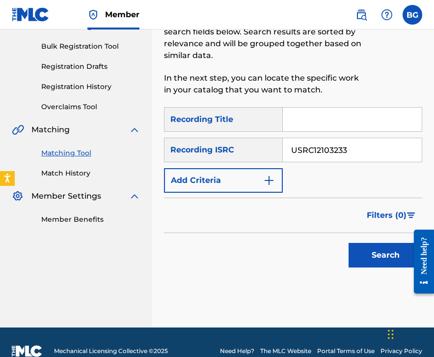
type input "USRC12103233"
click at [403, 267] on div "Search" at bounding box center [383, 252] width 79 height 39
click at [396, 261] on button "Search" at bounding box center [386, 255] width 74 height 25
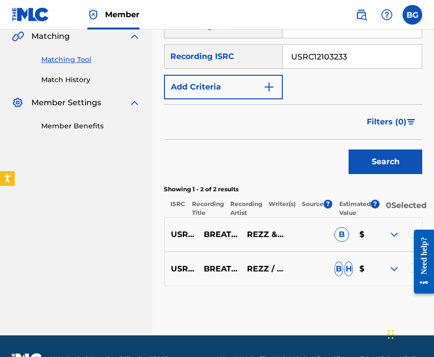
scroll to position [263, 0]
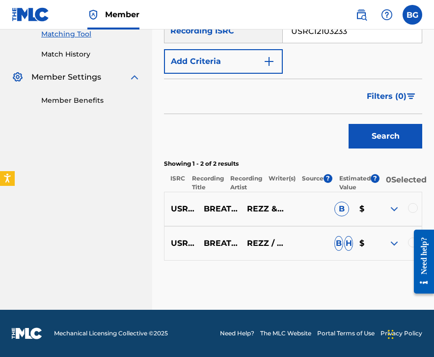
click at [403, 203] on div at bounding box center [400, 209] width 44 height 12
click at [403, 211] on div at bounding box center [413, 208] width 10 height 10
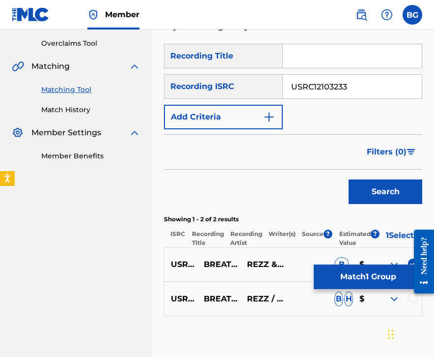
scroll to position [201, 0]
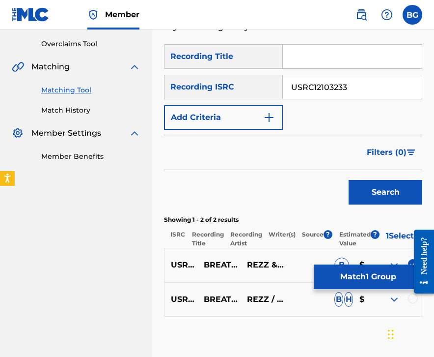
click at [403, 303] on div at bounding box center [413, 298] width 10 height 10
click at [374, 266] on button "Match 2 Groups" at bounding box center [368, 276] width 109 height 25
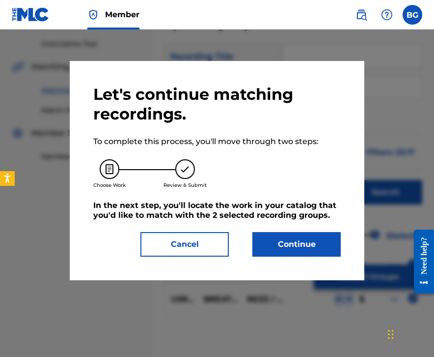
click at [302, 232] on button "Continue" at bounding box center [297, 244] width 88 height 25
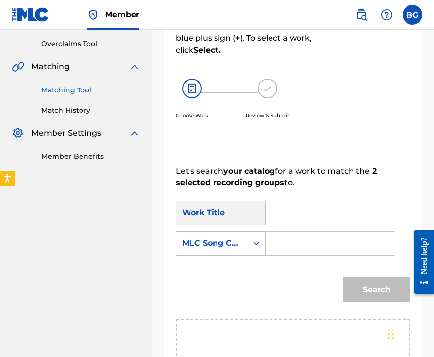
click at [278, 217] on input "Search Form" at bounding box center [330, 213] width 113 height 24
paste input "Breathe"
type input "Breathe"
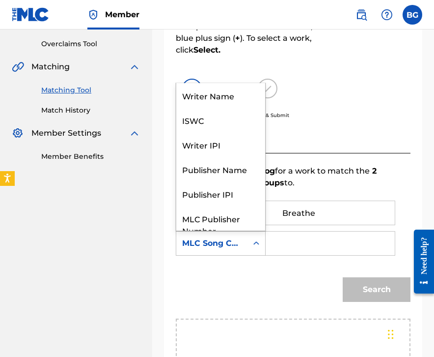
click at [246, 249] on div "MLC Song Code" at bounding box center [211, 243] width 71 height 19
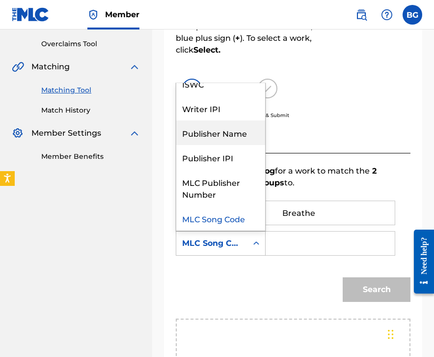
scroll to position [0, 0]
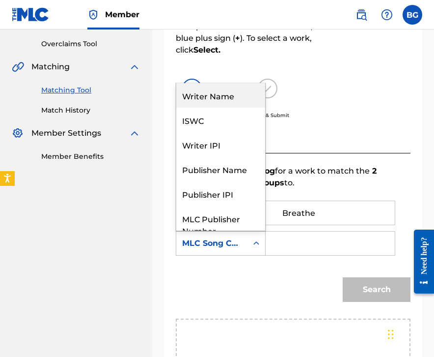
click at [229, 96] on div "Writer Name" at bounding box center [220, 95] width 89 height 25
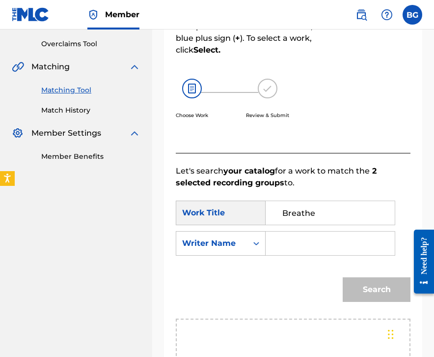
click at [310, 254] on input "Search Form" at bounding box center [330, 243] width 113 height 24
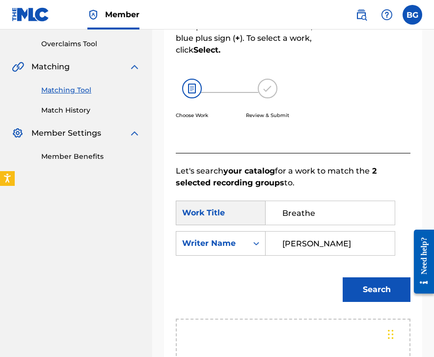
type input "[PERSON_NAME]"
click at [343, 277] on button "Search" at bounding box center [377, 289] width 68 height 25
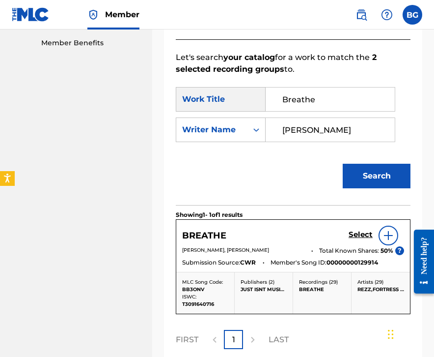
scroll to position [326, 0]
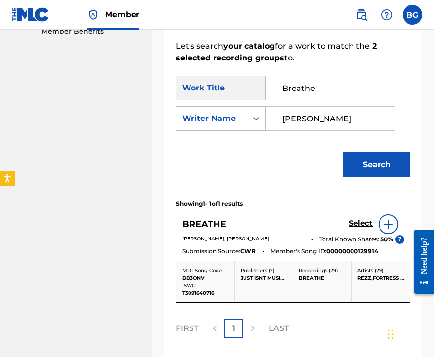
click at [361, 222] on h5 "Select" at bounding box center [361, 223] width 24 height 9
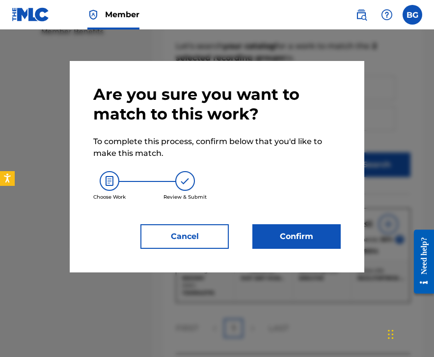
click at [305, 242] on button "Confirm" at bounding box center [297, 236] width 88 height 25
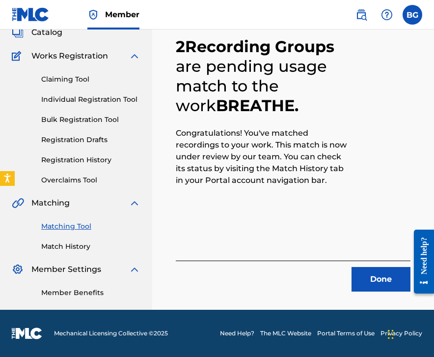
scroll to position [65, 0]
click at [366, 281] on button "Done" at bounding box center [381, 279] width 59 height 25
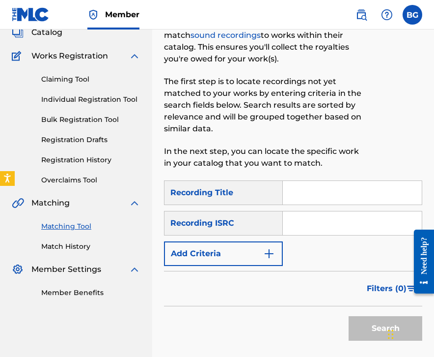
click at [337, 222] on input "Search Form" at bounding box center [352, 223] width 139 height 24
paste input "GBEQT1800453"
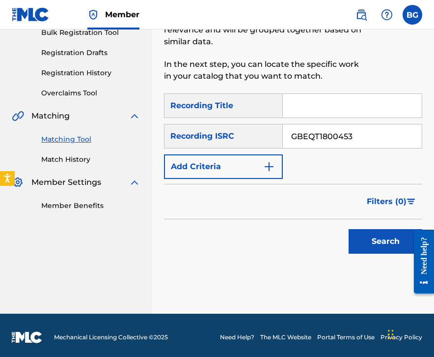
type input "GBEQT1800453"
click at [366, 234] on button "Search" at bounding box center [386, 241] width 74 height 25
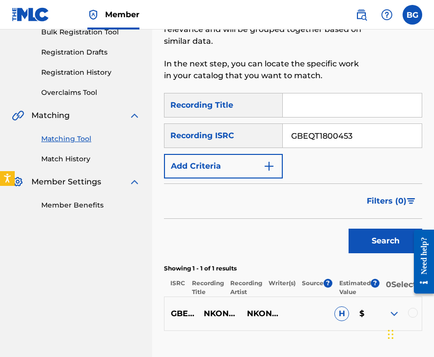
scroll to position [167, 0]
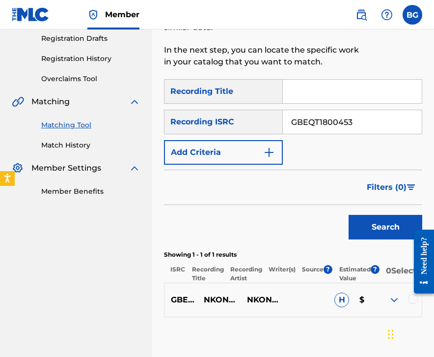
click at [403, 306] on div at bounding box center [400, 300] width 44 height 12
click at [403, 304] on div at bounding box center [413, 299] width 10 height 10
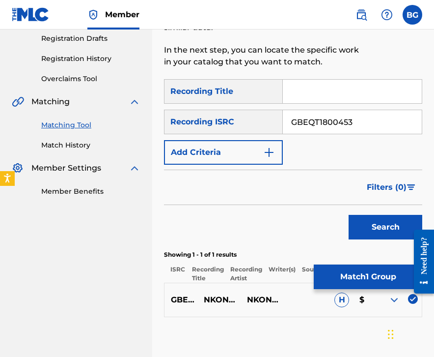
click at [377, 282] on button "Match 1 Group" at bounding box center [368, 276] width 109 height 25
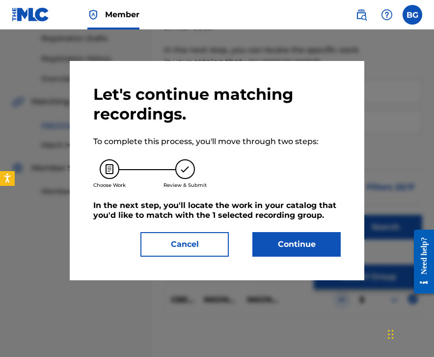
click at [306, 247] on button "Continue" at bounding box center [297, 244] width 88 height 25
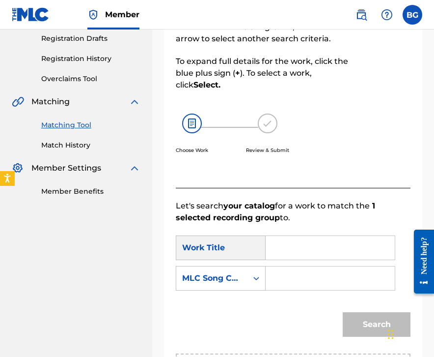
click at [320, 245] on input "Search Form" at bounding box center [330, 248] width 113 height 24
paste input "Highlife Makossa"
type input "Highlife Makossa"
click at [229, 287] on div "MLC Song Code" at bounding box center [211, 278] width 71 height 19
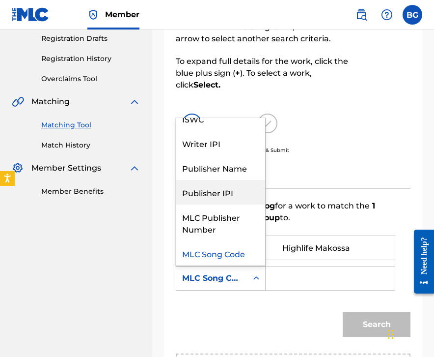
scroll to position [0, 0]
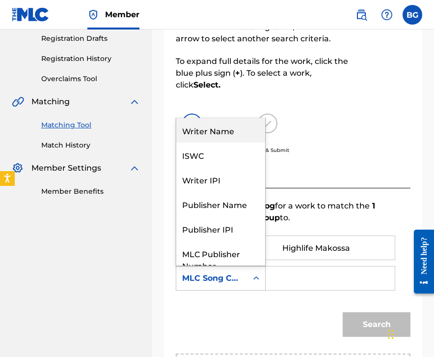
click at [228, 137] on div "Writer Name" at bounding box center [220, 130] width 89 height 25
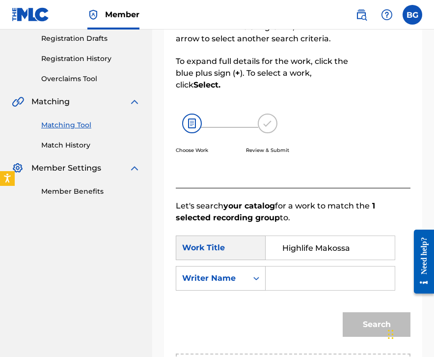
click at [299, 285] on input "Search Form" at bounding box center [330, 278] width 113 height 24
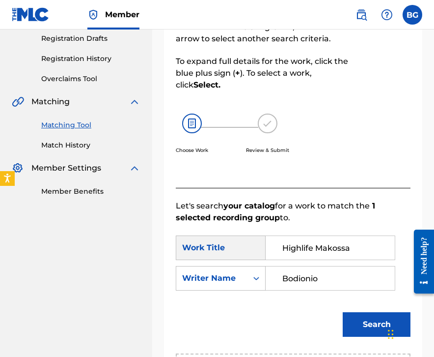
type input "Bodionio"
click at [343, 312] on button "Search" at bounding box center [377, 324] width 68 height 25
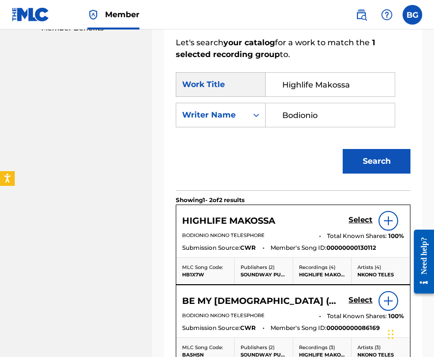
scroll to position [334, 0]
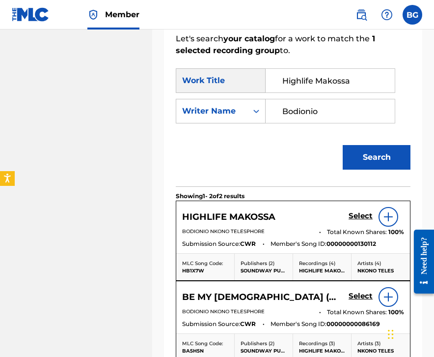
click at [360, 219] on h5 "Select" at bounding box center [361, 215] width 24 height 9
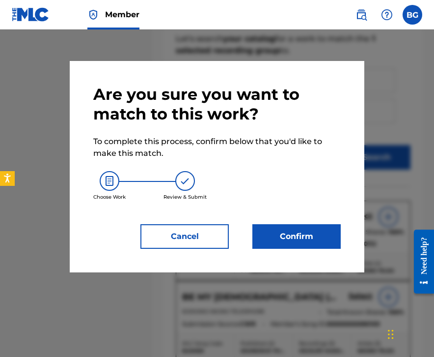
click at [291, 231] on button "Confirm" at bounding box center [297, 236] width 88 height 25
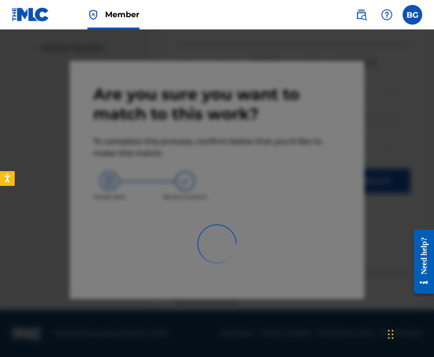
scroll to position [65, 0]
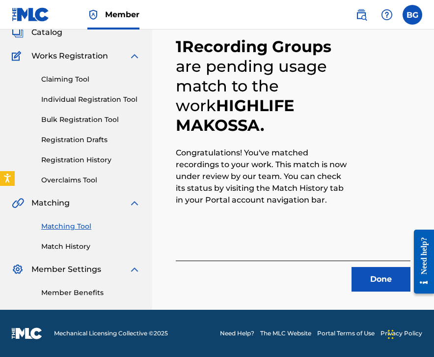
click at [369, 283] on button "Done" at bounding box center [381, 279] width 59 height 25
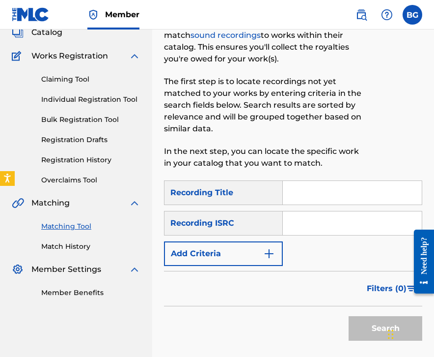
click at [347, 229] on input "Search Form" at bounding box center [352, 223] width 139 height 24
paste input "USD8D2276001"
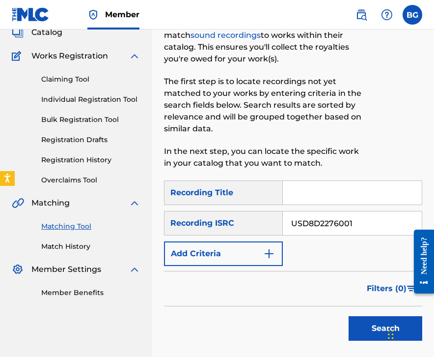
scroll to position [136, 0]
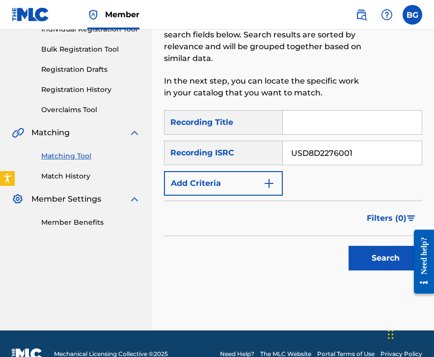
click at [364, 255] on button "Search" at bounding box center [386, 258] width 74 height 25
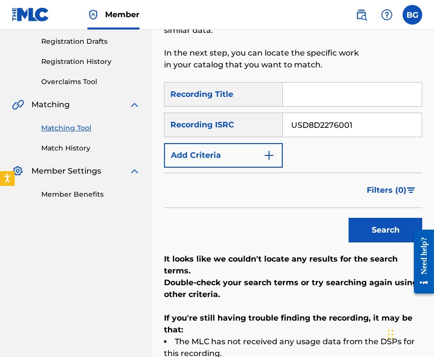
scroll to position [159, 0]
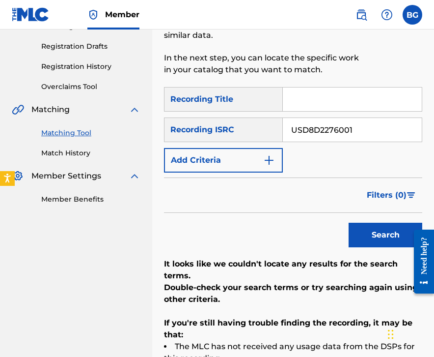
click at [312, 128] on input "USD8D2276001" at bounding box center [352, 130] width 139 height 24
paste input "GBUQH2300045"
type input "GBUQH2300045"
click at [363, 239] on button "Search" at bounding box center [386, 235] width 74 height 25
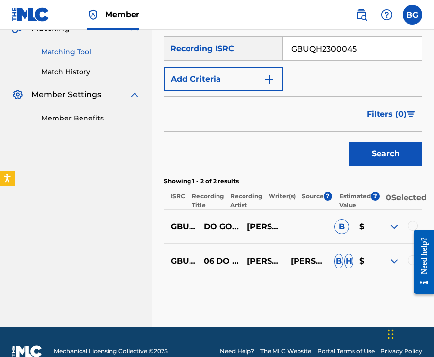
scroll to position [263, 0]
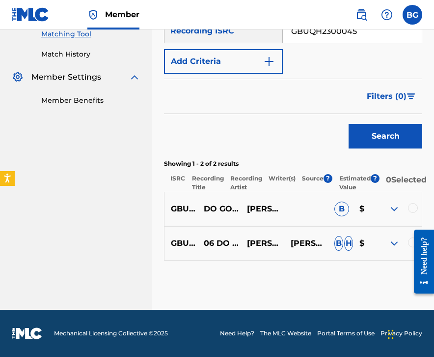
click at [403, 208] on div at bounding box center [400, 209] width 44 height 12
click at [403, 208] on div at bounding box center [413, 208] width 10 height 10
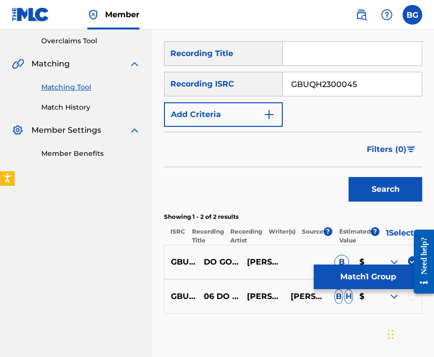
scroll to position [195, 0]
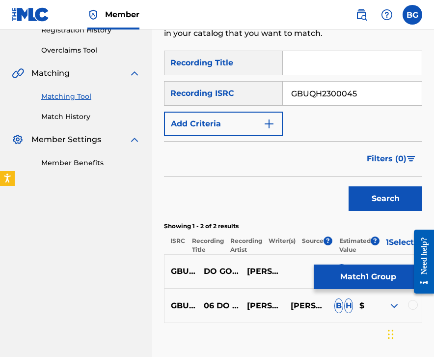
click at [403, 309] on div at bounding box center [413, 305] width 10 height 10
click at [391, 278] on button "Match 2 Groups" at bounding box center [368, 276] width 109 height 25
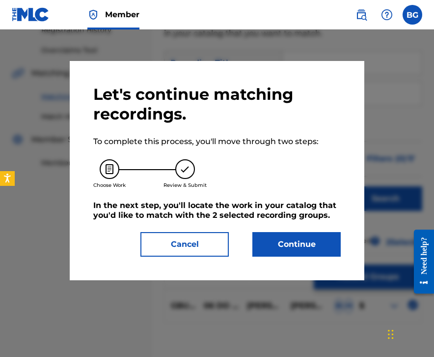
click at [319, 249] on button "Continue" at bounding box center [297, 244] width 88 height 25
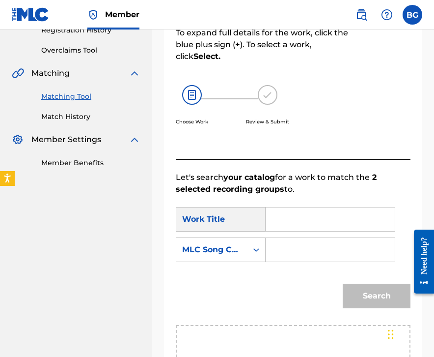
click at [350, 217] on input "Search Form" at bounding box center [330, 219] width 113 height 24
paste input "Do Good (Dub)"
type input "Do Good (Dub)"
click at [249, 250] on div "Search Form" at bounding box center [257, 250] width 18 height 18
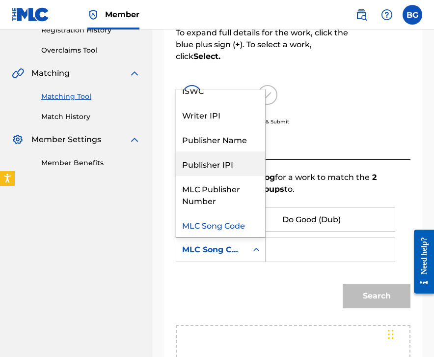
scroll to position [0, 0]
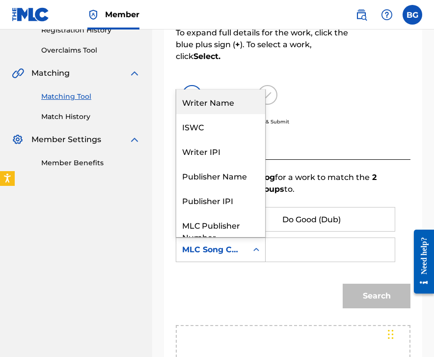
click at [229, 109] on div "Writer Name" at bounding box center [220, 101] width 89 height 25
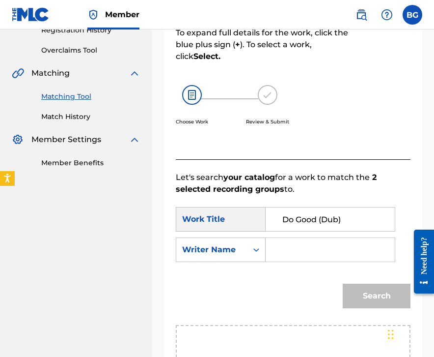
click at [291, 257] on input "Search Form" at bounding box center [330, 250] width 113 height 24
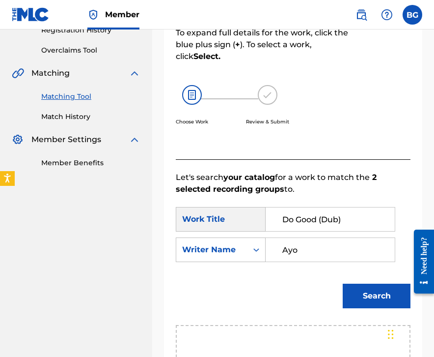
type input "Ayo"
click at [343, 283] on button "Search" at bounding box center [377, 295] width 68 height 25
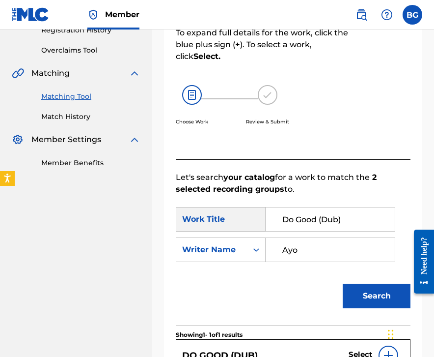
scroll to position [392, 0]
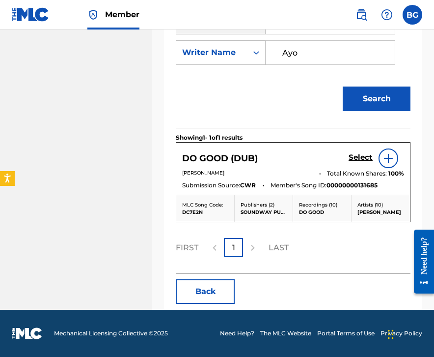
click at [358, 158] on h5 "Select" at bounding box center [361, 157] width 24 height 9
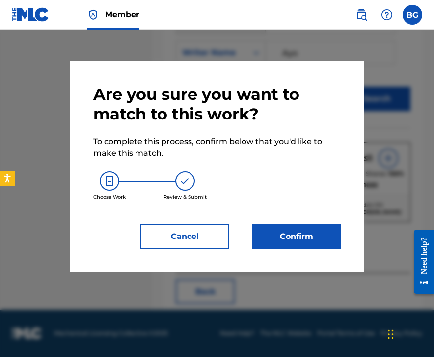
click at [279, 243] on button "Confirm" at bounding box center [297, 236] width 88 height 25
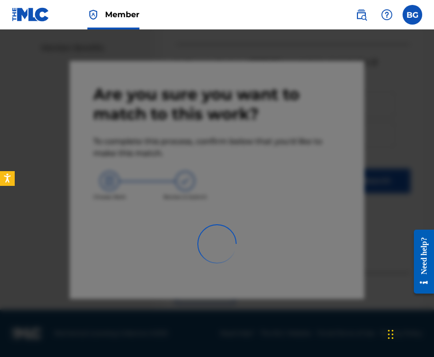
scroll to position [65, 0]
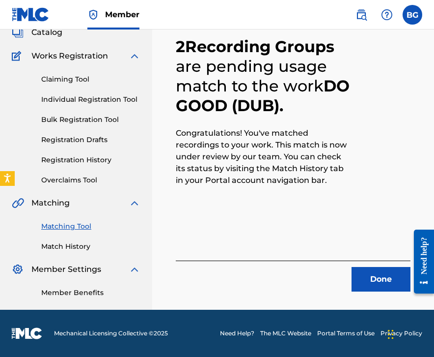
click at [351, 283] on div "Done" at bounding box center [293, 275] width 235 height 31
click at [362, 282] on button "Done" at bounding box center [381, 279] width 59 height 25
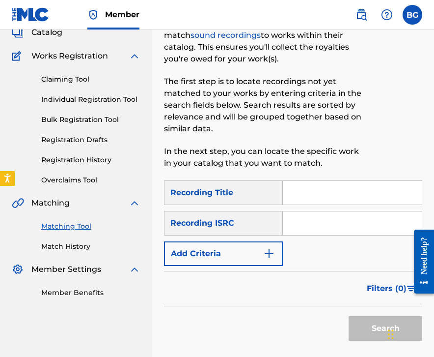
click at [295, 227] on input "Search Form" at bounding box center [352, 223] width 139 height 24
paste input "GBUQH2300040"
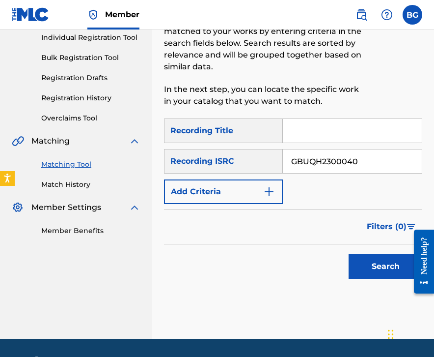
scroll to position [136, 0]
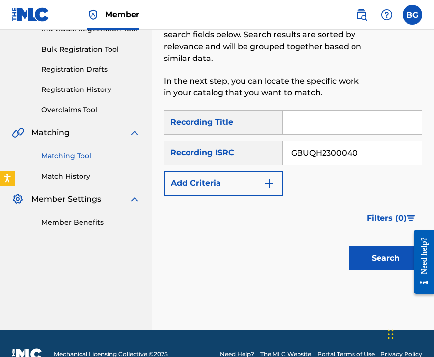
type input "GBUQH2300040"
click at [365, 253] on button "Search" at bounding box center [386, 258] width 74 height 25
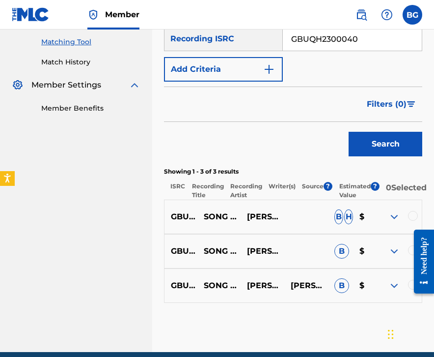
scroll to position [298, 0]
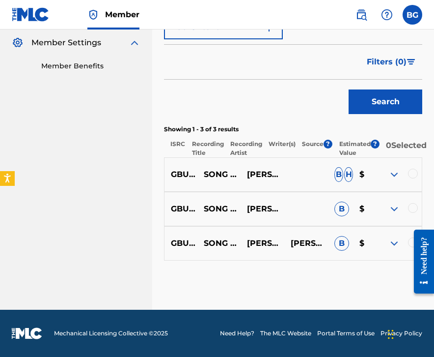
click at [403, 170] on div at bounding box center [413, 174] width 10 height 10
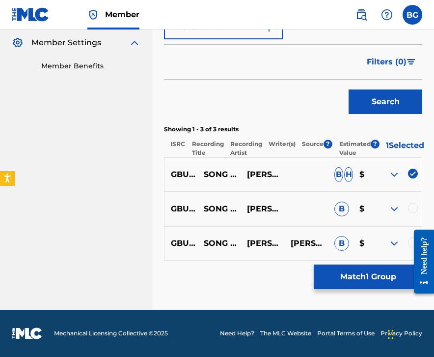
click at [403, 207] on div at bounding box center [413, 208] width 10 height 10
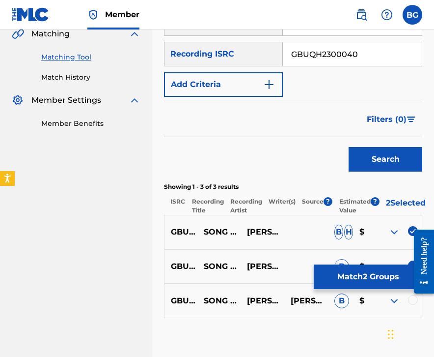
scroll to position [234, 0]
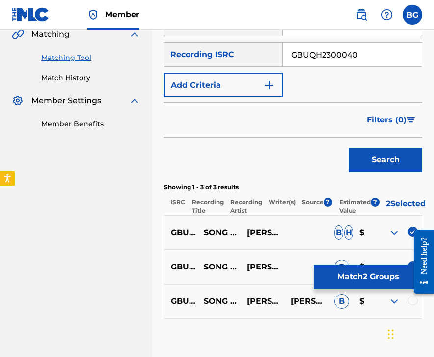
click at [403, 302] on div at bounding box center [413, 300] width 10 height 10
click at [388, 283] on button "Match 3 Groups" at bounding box center [368, 276] width 109 height 25
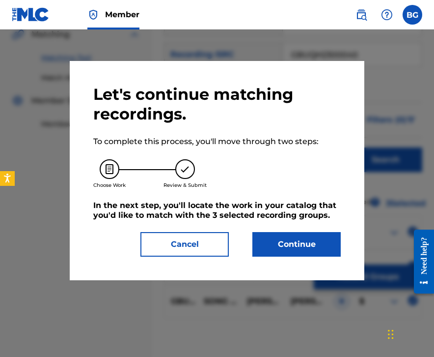
click at [317, 249] on button "Continue" at bounding box center [297, 244] width 88 height 25
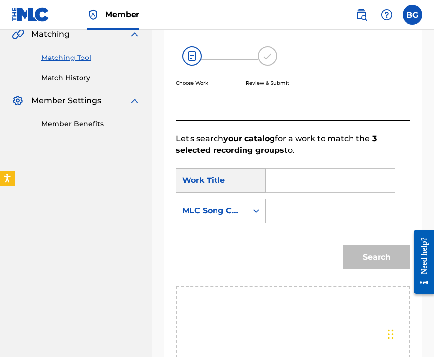
click at [332, 178] on input "Search Form" at bounding box center [330, 181] width 113 height 24
paste input "Song Of Love (Instrumental And Vocal)"
type input "Song Of Love (Instrumental And Vocal)"
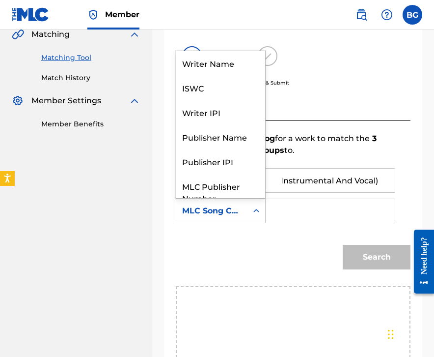
click at [241, 210] on div "MLC Song Code" at bounding box center [211, 210] width 71 height 19
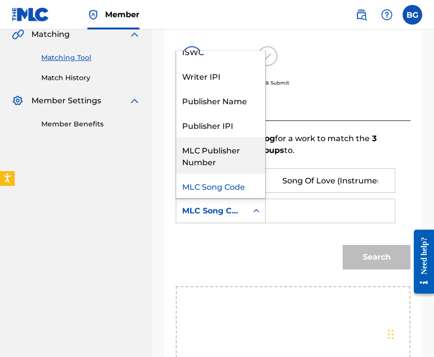
scroll to position [0, 0]
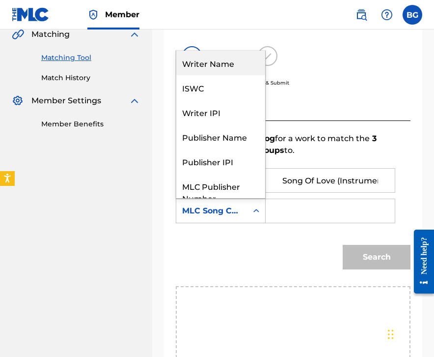
click at [233, 63] on div "Writer Name" at bounding box center [220, 63] width 89 height 25
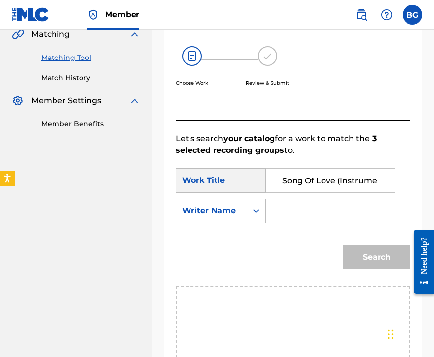
click at [291, 202] on input "Search Form" at bounding box center [330, 211] width 113 height 24
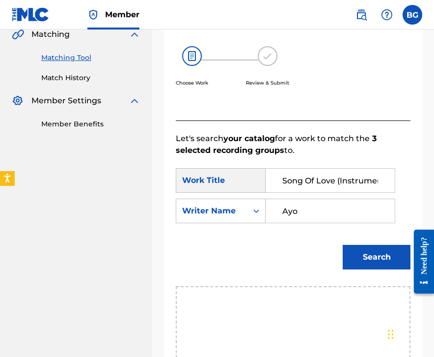
type input "Ayo"
click at [343, 245] on button "Search" at bounding box center [377, 257] width 68 height 25
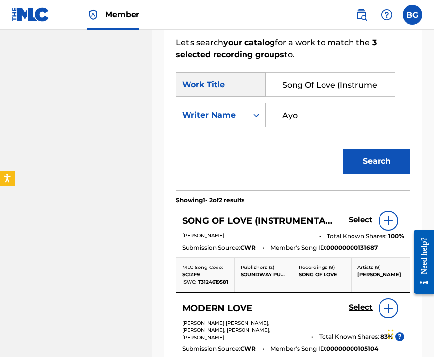
scroll to position [356, 0]
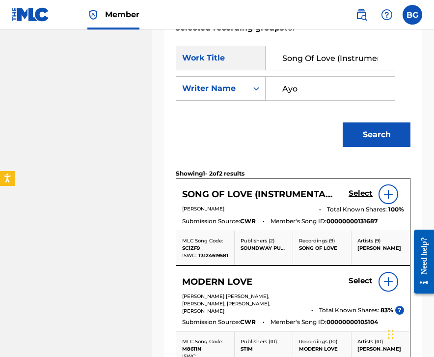
click at [357, 187] on div "Select" at bounding box center [377, 194] width 56 height 20
click at [355, 191] on h5 "Select" at bounding box center [361, 193] width 24 height 9
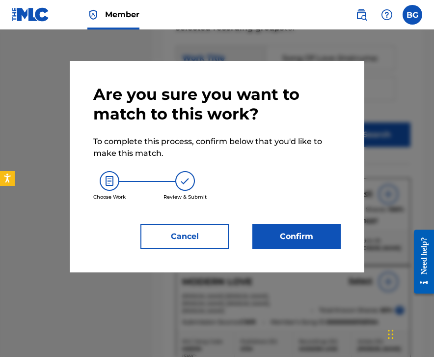
click at [297, 230] on button "Confirm" at bounding box center [297, 236] width 88 height 25
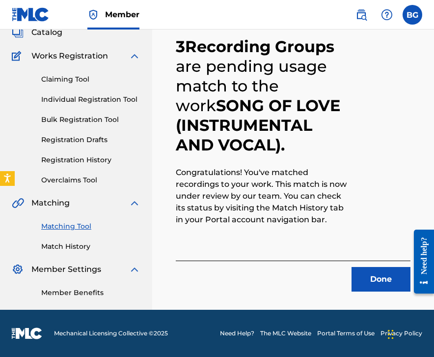
scroll to position [65, 0]
click at [382, 287] on button "Done" at bounding box center [381, 279] width 59 height 25
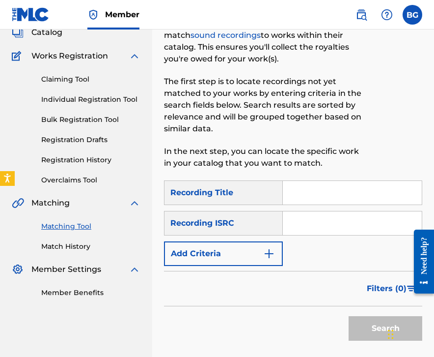
click at [373, 215] on input "Search Form" at bounding box center [352, 223] width 139 height 24
paste input "GBUQH2300042"
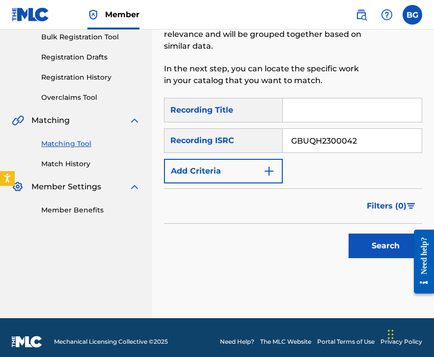
scroll to position [156, 0]
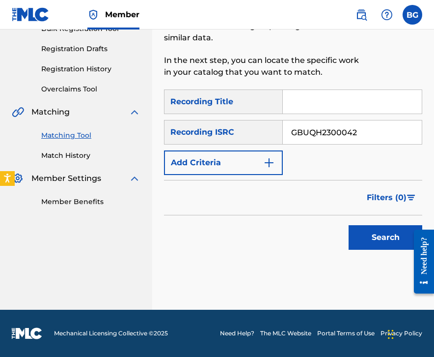
type input "GBUQH2300042"
click at [381, 224] on div "Search" at bounding box center [383, 234] width 79 height 39
click at [374, 242] on button "Search" at bounding box center [386, 237] width 74 height 25
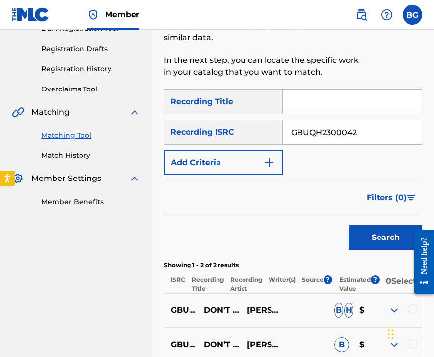
scroll to position [263, 0]
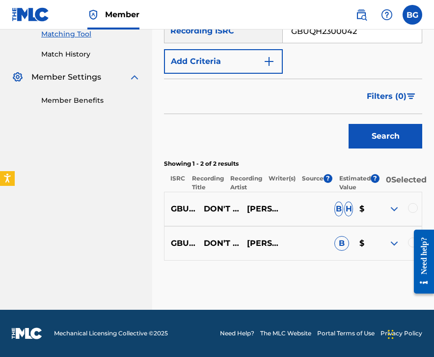
click at [403, 205] on div at bounding box center [413, 208] width 10 height 10
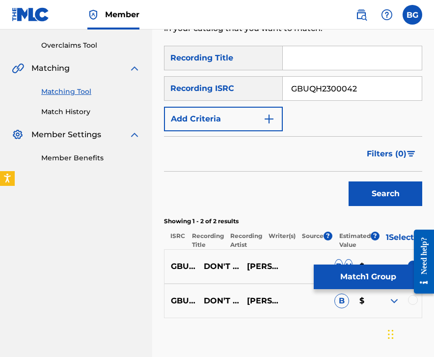
scroll to position [201, 0]
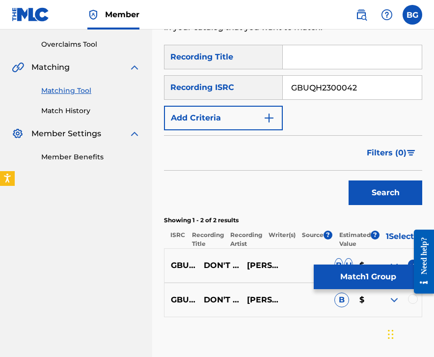
click at [403, 304] on div at bounding box center [413, 299] width 10 height 10
click at [391, 283] on button "Match 2 Groups" at bounding box center [368, 276] width 109 height 25
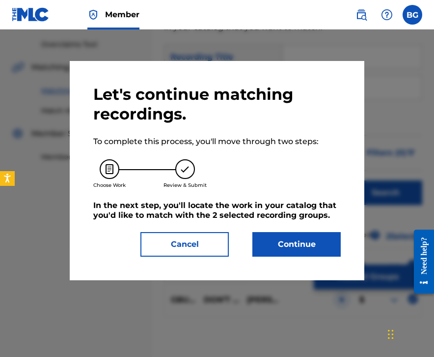
click at [318, 243] on button "Continue" at bounding box center [297, 244] width 88 height 25
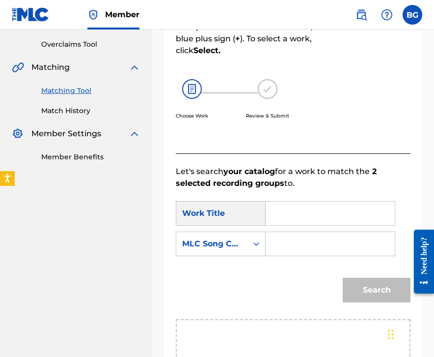
click at [278, 222] on input "Search Form" at bounding box center [330, 213] width 113 height 24
paste input "Don'T Stop"
type input "Don'T Stop"
click at [252, 241] on icon "Search Form" at bounding box center [257, 244] width 10 height 10
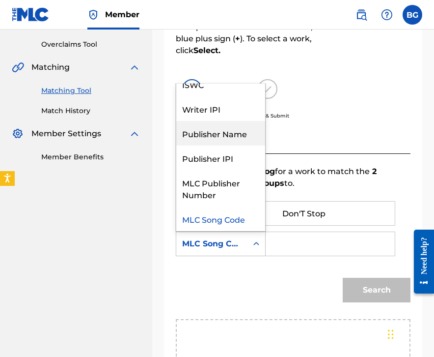
scroll to position [0, 0]
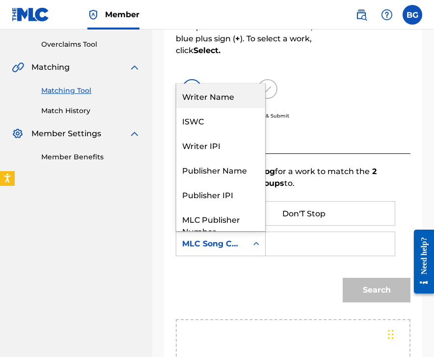
click at [234, 106] on div "Writer Name" at bounding box center [220, 96] width 89 height 25
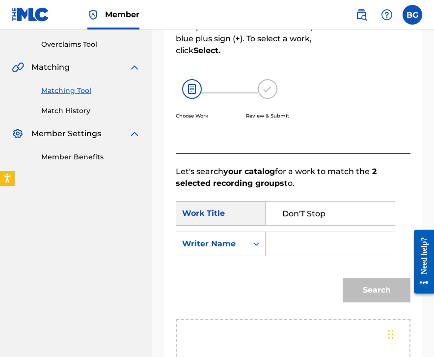
click at [308, 252] on input "Search Form" at bounding box center [330, 244] width 113 height 24
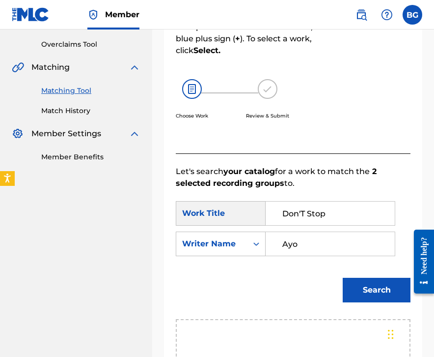
type input "Ayo"
click at [343, 278] on button "Search" at bounding box center [377, 290] width 68 height 25
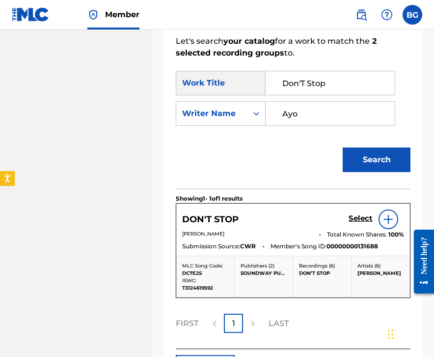
scroll to position [340, 0]
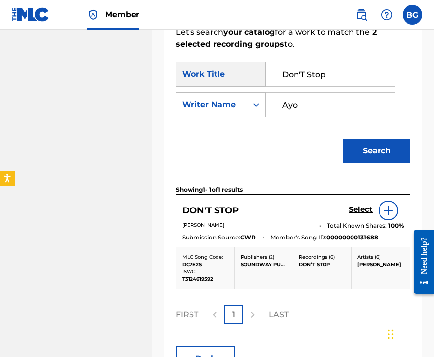
click at [365, 209] on h5 "Select" at bounding box center [361, 209] width 24 height 9
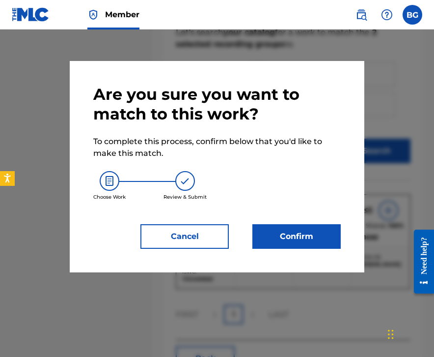
click at [289, 237] on button "Confirm" at bounding box center [297, 236] width 88 height 25
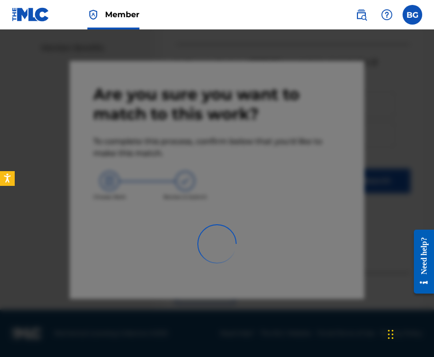
scroll to position [65, 0]
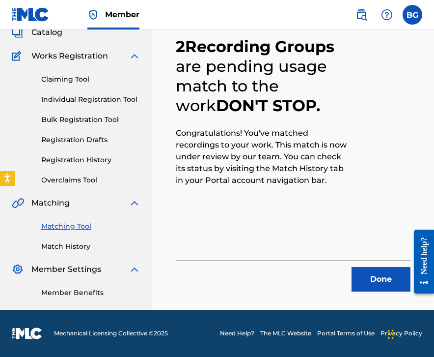
click at [356, 285] on button "Done" at bounding box center [381, 279] width 59 height 25
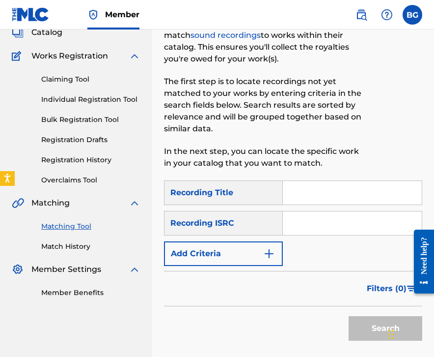
click at [320, 226] on input "Search Form" at bounding box center [352, 223] width 139 height 24
paste input "GBUQH2300041"
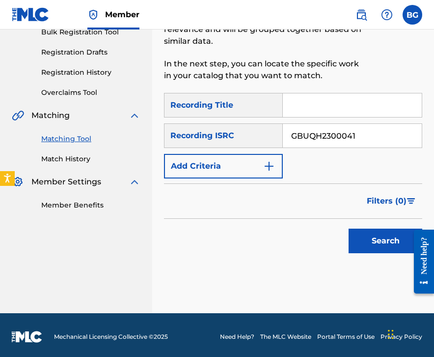
type input "GBUQH2300041"
click at [361, 236] on button "Search" at bounding box center [386, 240] width 74 height 25
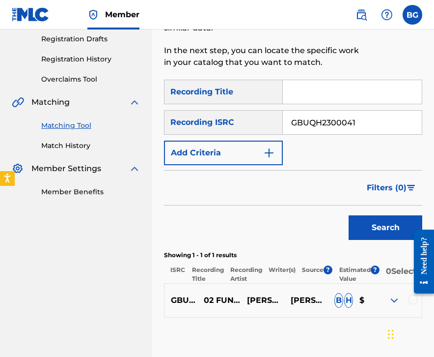
scroll to position [165, 0]
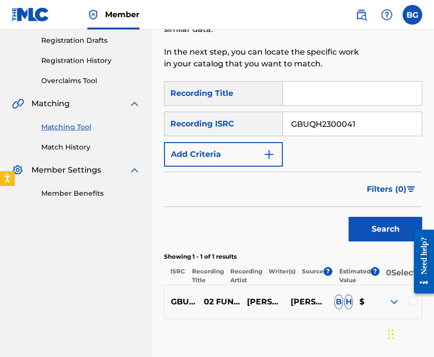
click at [403, 306] on div at bounding box center [413, 301] width 10 height 10
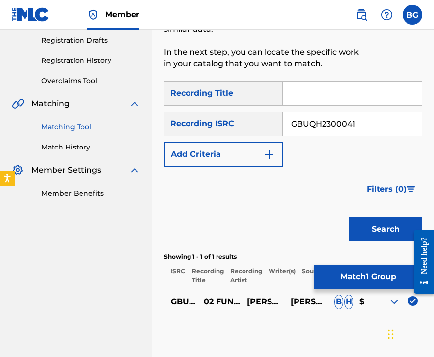
click at [355, 276] on button "Match 1 Group" at bounding box center [368, 276] width 109 height 25
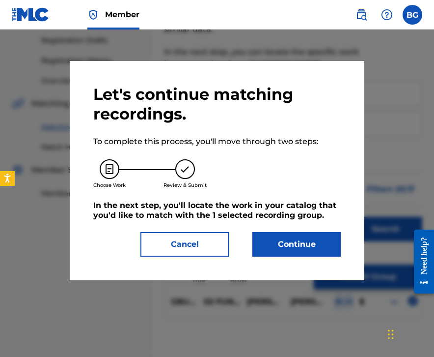
click at [280, 251] on button "Continue" at bounding box center [297, 244] width 88 height 25
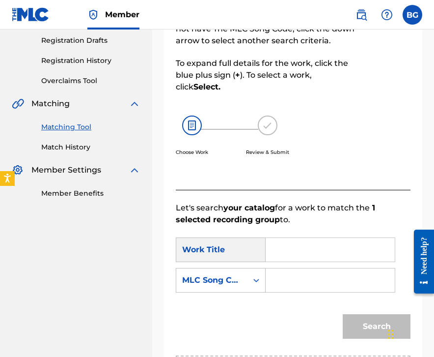
click at [291, 259] on input "Search Form" at bounding box center [330, 250] width 113 height 24
paste input "Fun Time"
type input "Fun Time"
click at [249, 283] on div "Search Form" at bounding box center [257, 280] width 18 height 18
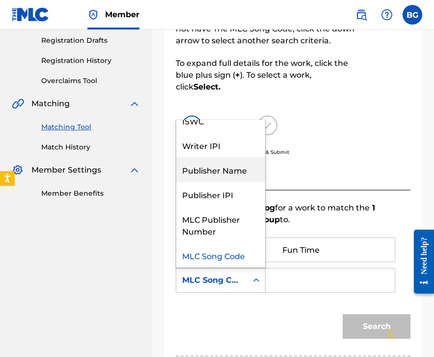
scroll to position [0, 0]
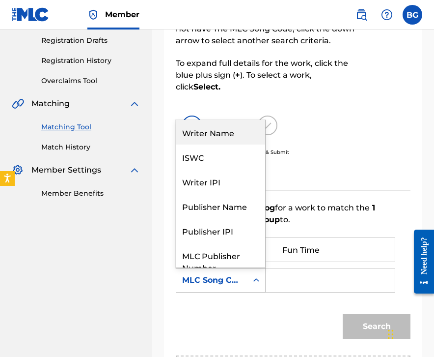
click at [229, 132] on div "Writer Name" at bounding box center [220, 132] width 89 height 25
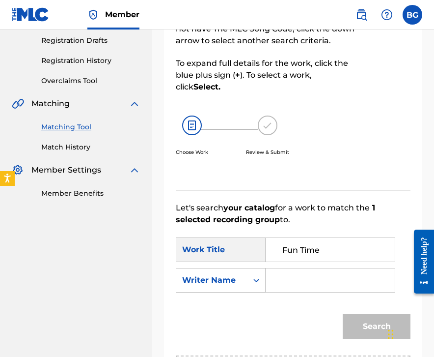
click at [293, 270] on input "Search Form" at bounding box center [330, 280] width 113 height 24
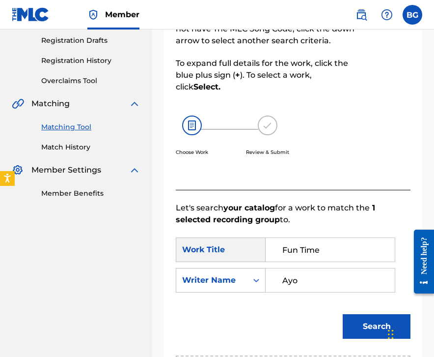
type input "Ayo"
click at [343, 314] on button "Search" at bounding box center [377, 326] width 68 height 25
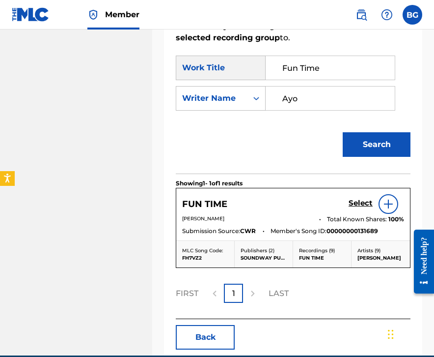
scroll to position [357, 0]
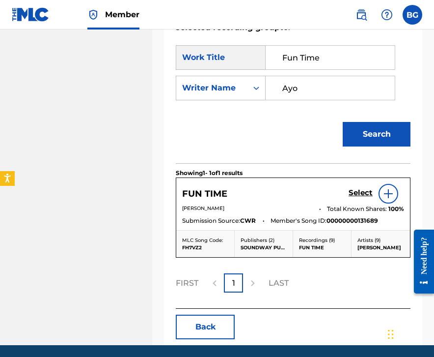
click at [358, 192] on h5 "Select" at bounding box center [361, 192] width 24 height 9
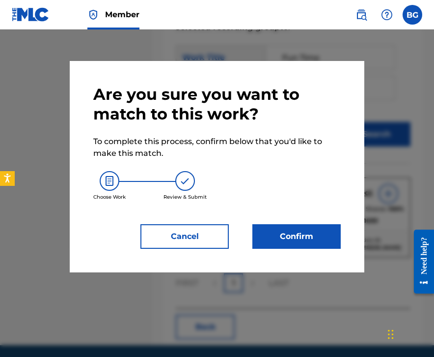
click at [278, 229] on button "Confirm" at bounding box center [297, 236] width 88 height 25
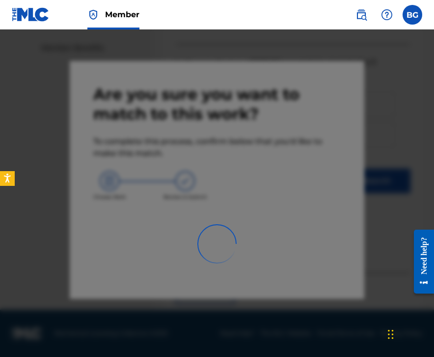
scroll to position [65, 0]
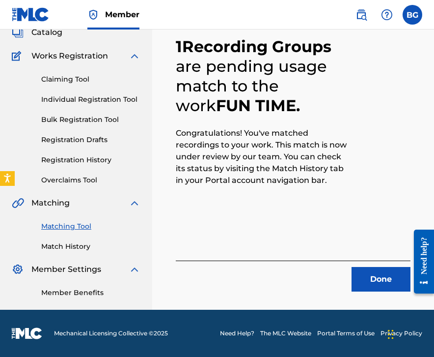
click at [357, 282] on button "Done" at bounding box center [381, 279] width 59 height 25
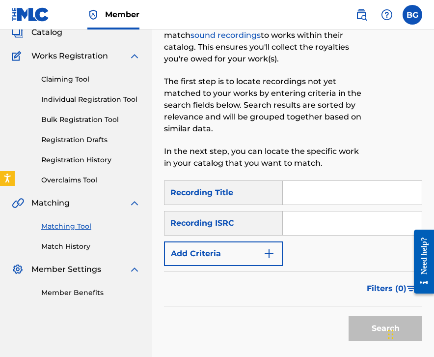
click at [323, 219] on input "Search Form" at bounding box center [352, 223] width 139 height 24
paste input "GBUQH2300044"
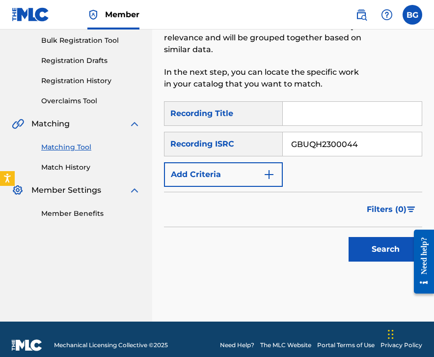
type input "GBUQH2300044"
click at [366, 239] on button "Search" at bounding box center [386, 249] width 74 height 25
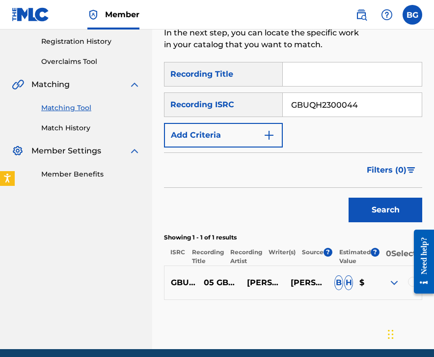
scroll to position [167, 0]
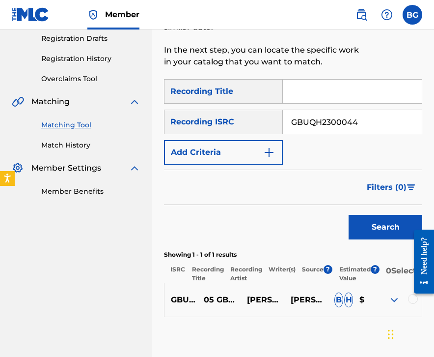
click at [403, 304] on div at bounding box center [413, 299] width 10 height 10
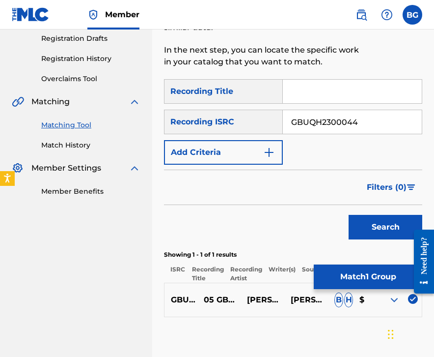
click at [371, 272] on button "Match 1 Group" at bounding box center [368, 276] width 109 height 25
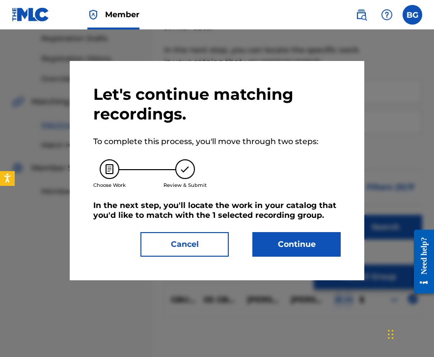
click at [293, 249] on button "Continue" at bounding box center [297, 244] width 88 height 25
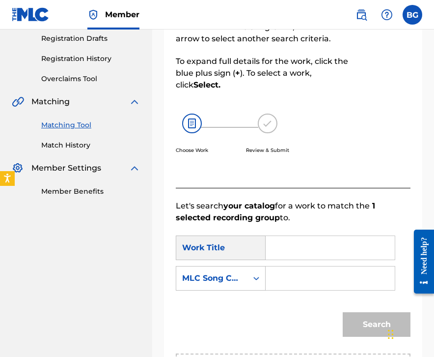
click at [308, 251] on input "Search Form" at bounding box center [330, 248] width 113 height 24
paste input "Gboro Mi Ro"
type input "Gboro Mi Ro"
click at [234, 283] on div "MLC Song Code" at bounding box center [211, 278] width 59 height 12
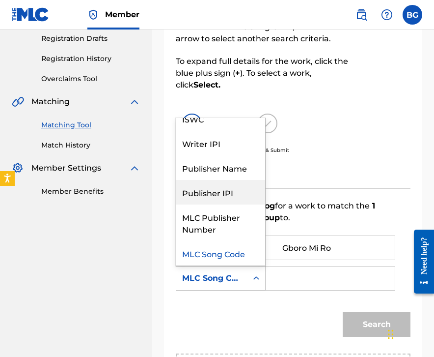
scroll to position [0, 0]
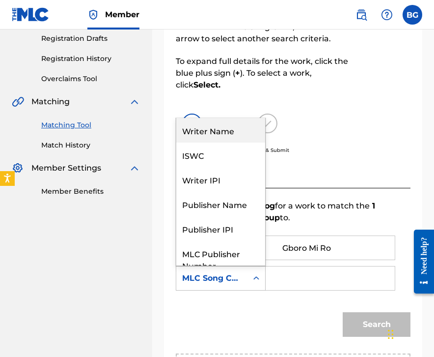
click at [238, 126] on div "Writer Name" at bounding box center [220, 130] width 89 height 25
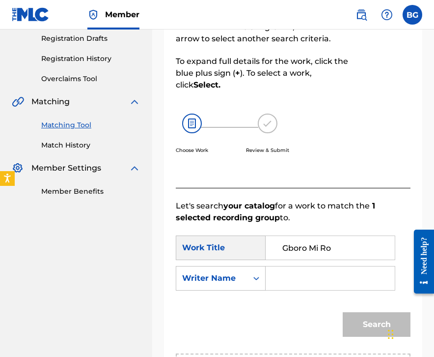
click at [297, 275] on input "Search Form" at bounding box center [330, 278] width 113 height 24
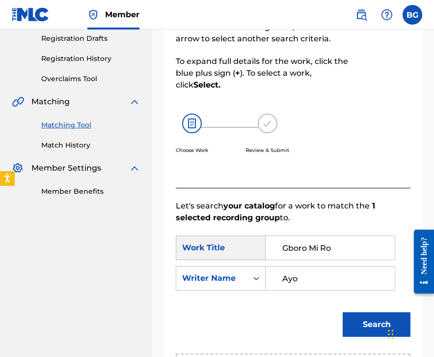
type input "Ayo"
click at [343, 312] on button "Search" at bounding box center [377, 324] width 68 height 25
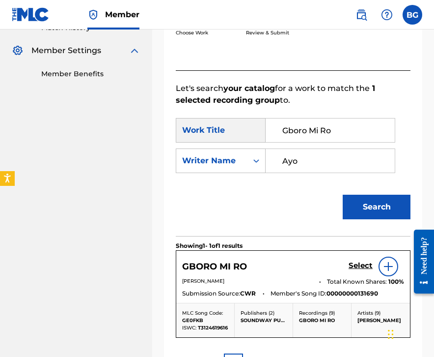
scroll to position [296, 0]
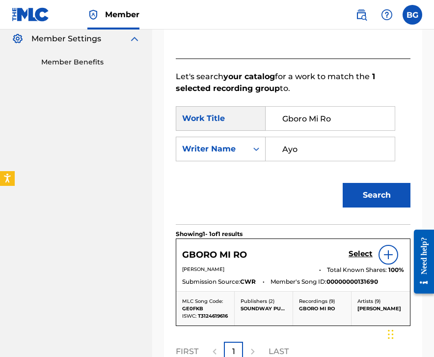
click at [355, 248] on div "Select" at bounding box center [377, 255] width 56 height 20
click at [351, 252] on h5 "Select" at bounding box center [361, 253] width 24 height 9
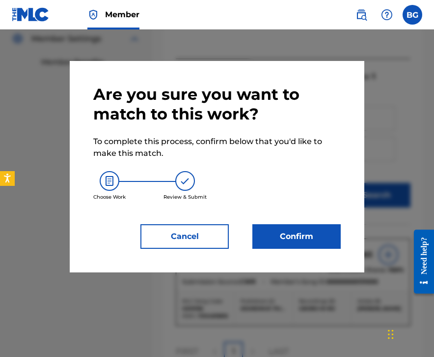
click at [289, 245] on button "Confirm" at bounding box center [297, 236] width 88 height 25
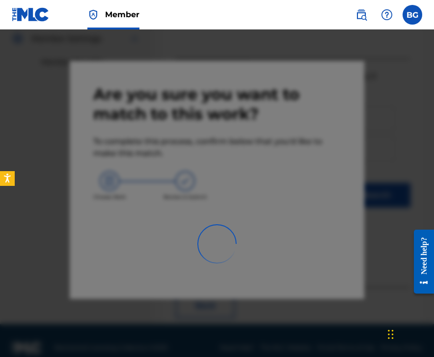
scroll to position [65, 0]
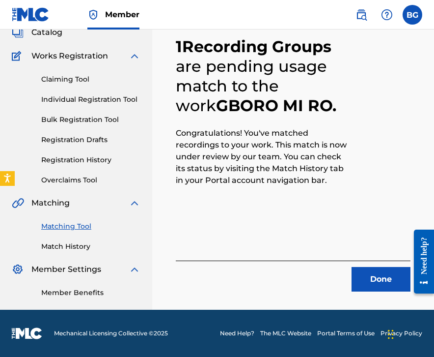
click at [367, 282] on button "Done" at bounding box center [381, 279] width 59 height 25
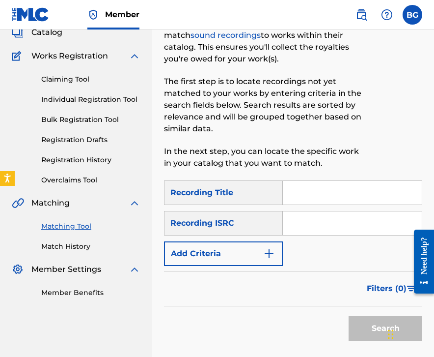
click at [327, 226] on input "Search Form" at bounding box center [352, 223] width 139 height 24
paste input "DEG931900023"
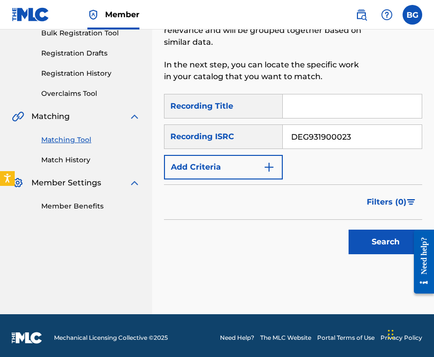
scroll to position [156, 0]
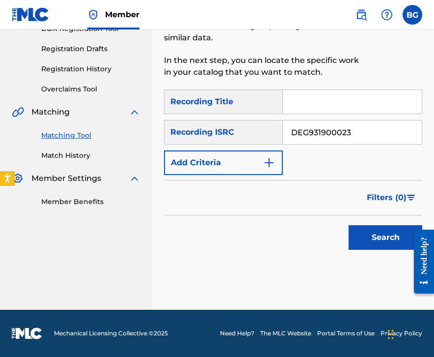
type input "DEG931900023"
click at [374, 244] on button "Search" at bounding box center [386, 237] width 74 height 25
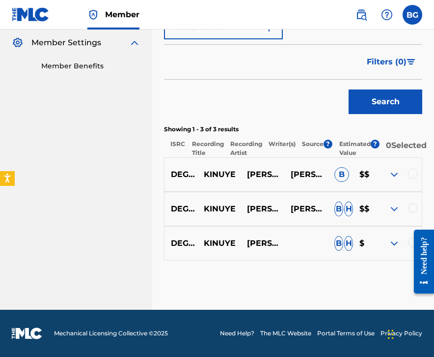
scroll to position [298, 0]
click at [403, 180] on div at bounding box center [400, 175] width 44 height 12
click at [403, 179] on div at bounding box center [400, 175] width 44 height 12
click at [403, 170] on div at bounding box center [413, 174] width 10 height 10
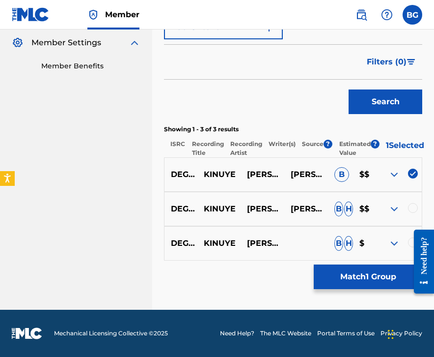
click at [403, 204] on div at bounding box center [413, 208] width 10 height 10
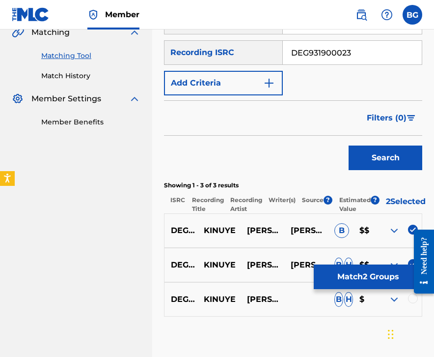
scroll to position [233, 0]
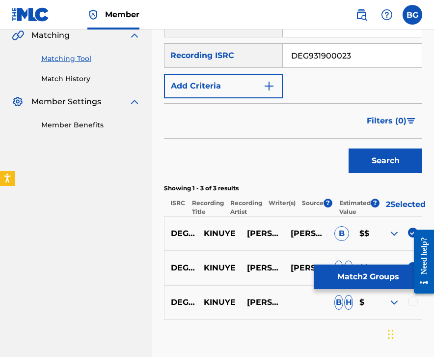
click at [403, 306] on div at bounding box center [413, 301] width 10 height 10
click at [389, 279] on button "Match 3 Groups" at bounding box center [368, 276] width 109 height 25
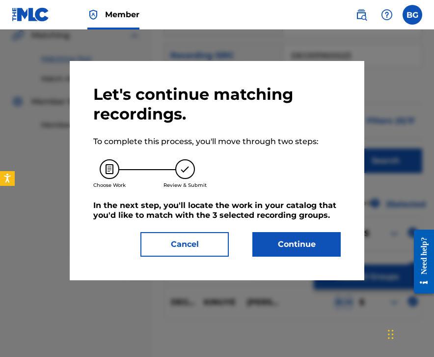
click at [312, 252] on button "Continue" at bounding box center [297, 244] width 88 height 25
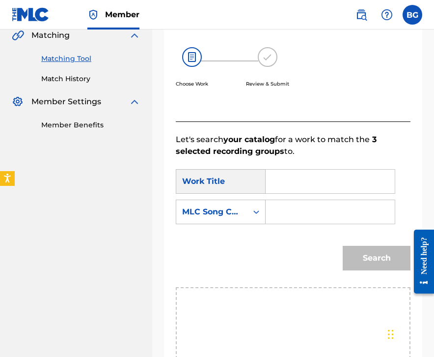
click at [282, 185] on input "Search Form" at bounding box center [330, 181] width 113 height 24
paste input "Kinuye"
type input "Kinuye"
click at [240, 212] on div "MLC Song Code" at bounding box center [211, 212] width 59 height 12
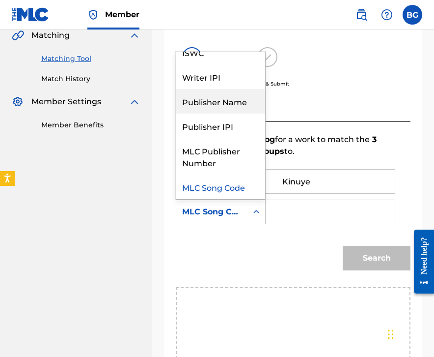
scroll to position [0, 0]
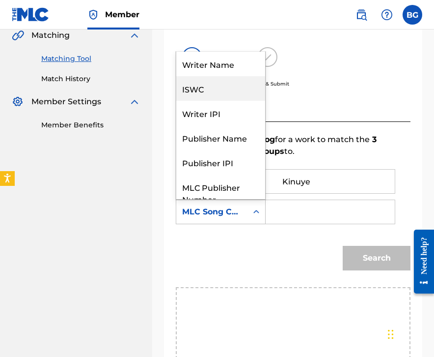
click at [231, 65] on div "Writer Name" at bounding box center [220, 64] width 89 height 25
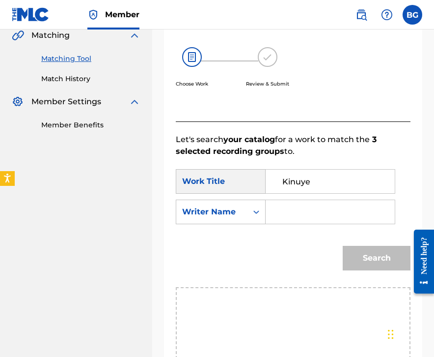
click at [306, 214] on input "Search Form" at bounding box center [330, 212] width 113 height 24
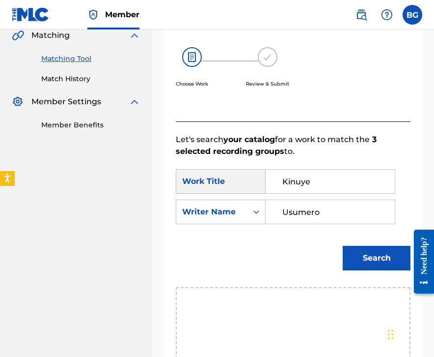
click at [343, 246] on button "Search" at bounding box center [377, 258] width 68 height 25
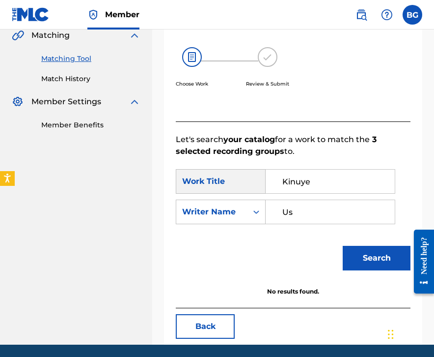
type input "U"
type input "Chukwudi"
click at [343, 246] on button "Search" at bounding box center [377, 258] width 68 height 25
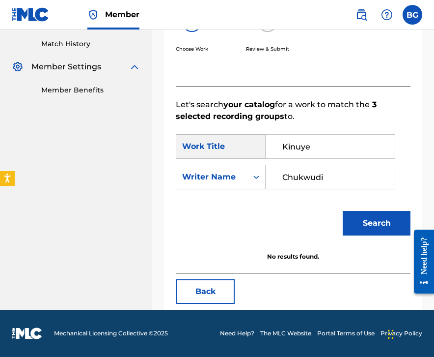
click at [315, 149] on input "Kinuye" at bounding box center [330, 147] width 113 height 24
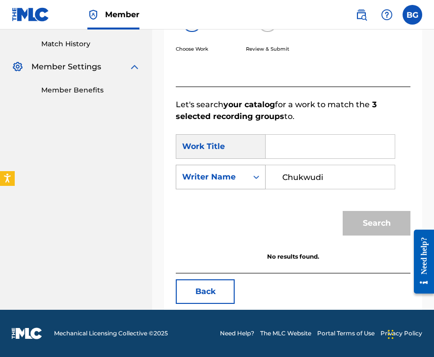
click at [230, 175] on div "Writer Name" at bounding box center [211, 177] width 59 height 12
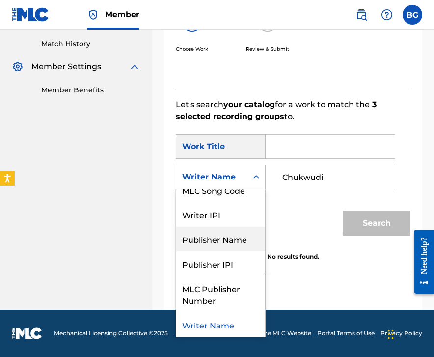
scroll to position [25, 0]
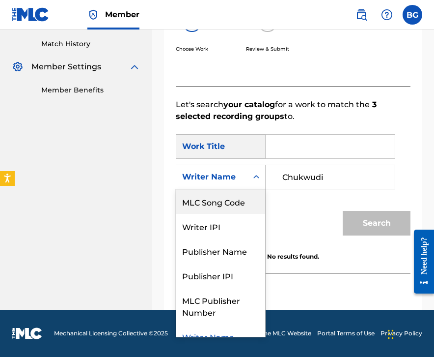
click at [230, 201] on div "MLC Song Code" at bounding box center [220, 201] width 89 height 25
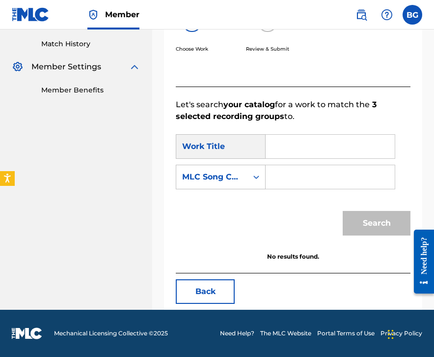
click at [296, 183] on input "Search Form" at bounding box center [330, 177] width 113 height 24
paste input "KE8PG2"
type input "KE8PG2"
click at [359, 226] on div "Search" at bounding box center [374, 220] width 73 height 39
click at [319, 210] on div "Search" at bounding box center [293, 226] width 235 height 51
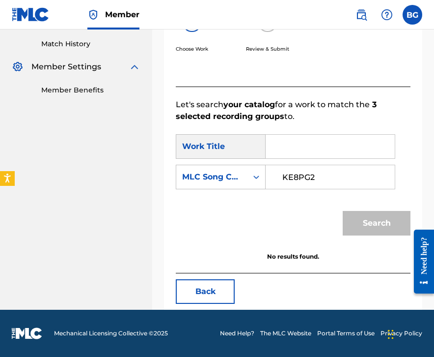
click at [298, 145] on input "Search Form" at bounding box center [330, 147] width 113 height 24
paste input "Kinuye"
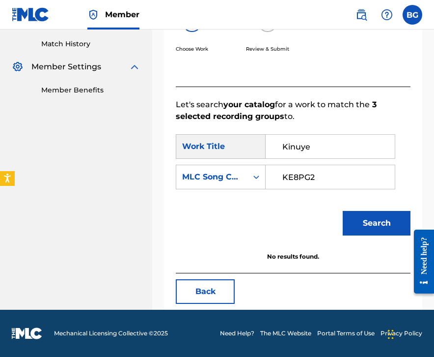
type input "Kinuye"
click at [375, 236] on div "Search" at bounding box center [374, 220] width 73 height 39
click at [375, 230] on button "Search" at bounding box center [377, 223] width 68 height 25
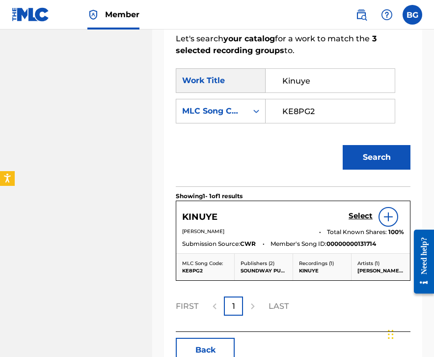
scroll to position [344, 0]
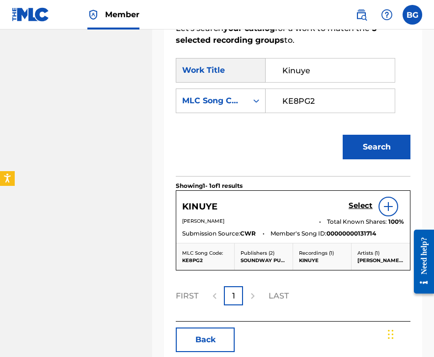
click at [358, 206] on h5 "Select" at bounding box center [361, 205] width 24 height 9
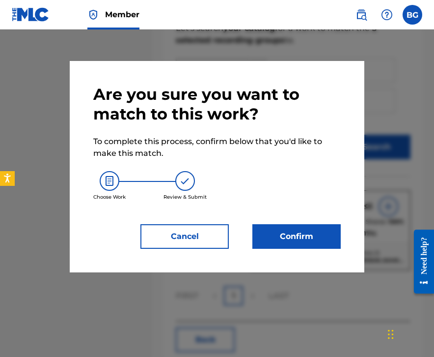
click at [311, 226] on button "Confirm" at bounding box center [297, 236] width 88 height 25
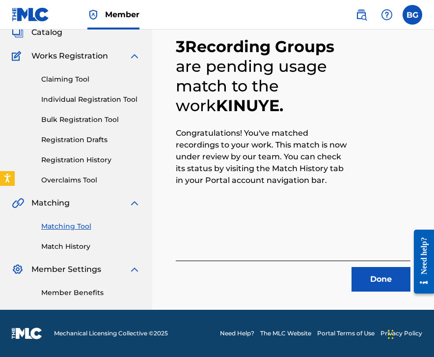
scroll to position [65, 0]
click at [376, 277] on button "Done" at bounding box center [381, 279] width 59 height 25
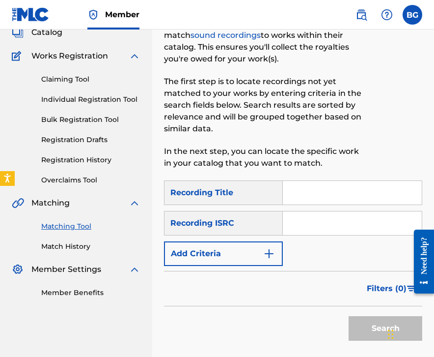
click at [338, 228] on input "Search Form" at bounding box center [352, 223] width 139 height 24
paste input "GBBCK1601026"
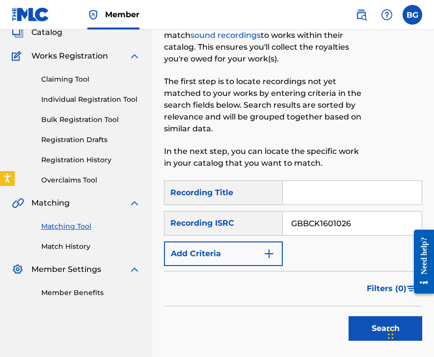
scroll to position [156, 0]
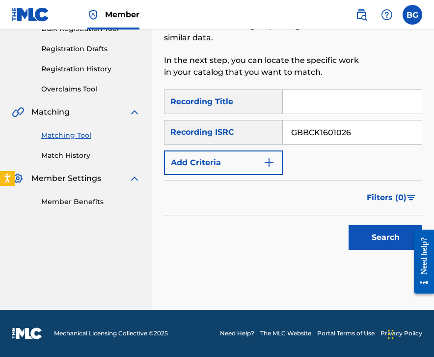
type input "GBBCK1601026"
click at [382, 241] on button "Search" at bounding box center [386, 237] width 74 height 25
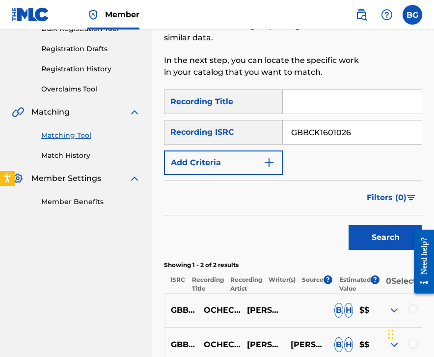
scroll to position [263, 0]
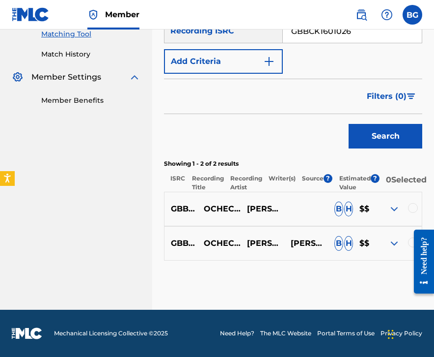
click at [403, 211] on div at bounding box center [413, 208] width 10 height 10
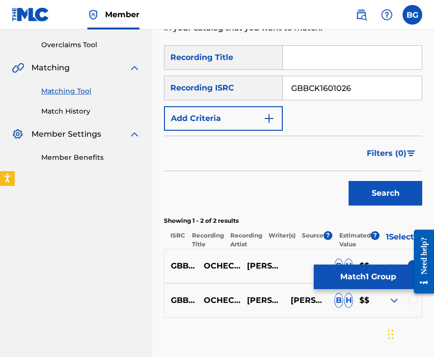
scroll to position [197, 0]
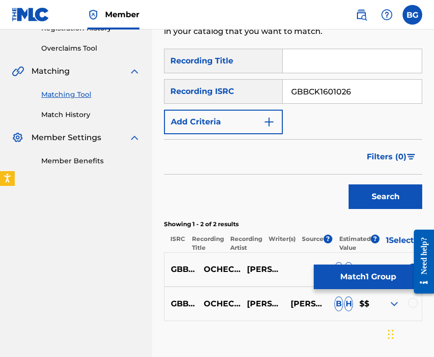
click at [403, 308] on div at bounding box center [413, 303] width 10 height 10
click at [395, 287] on button "Match 2 Groups" at bounding box center [368, 276] width 109 height 25
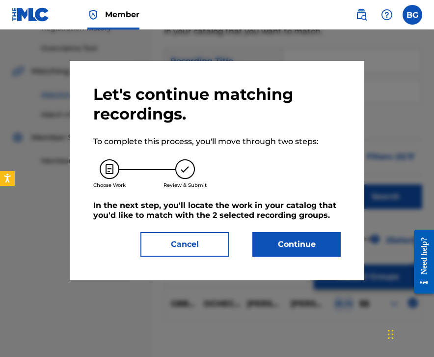
click at [331, 242] on button "Continue" at bounding box center [297, 244] width 88 height 25
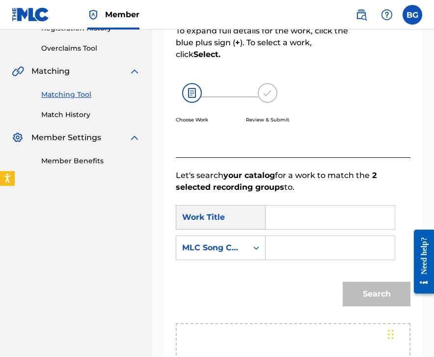
click at [320, 218] on input "Search Form" at bounding box center [330, 217] width 113 height 24
paste input "Ocheche (Happy Song)"
type input "Ocheche (Happy Song)"
click at [249, 244] on div "Search Form" at bounding box center [257, 248] width 18 height 18
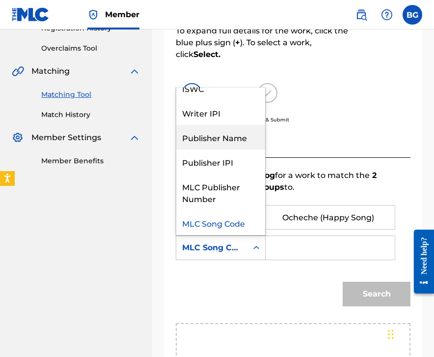
scroll to position [0, 0]
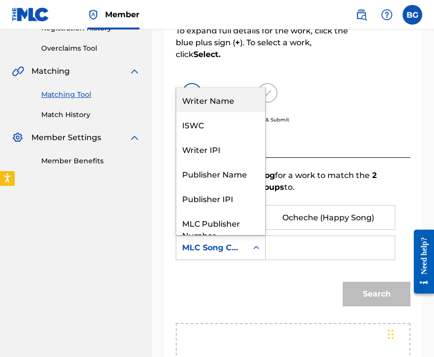
click at [236, 93] on div "Writer Name" at bounding box center [220, 99] width 89 height 25
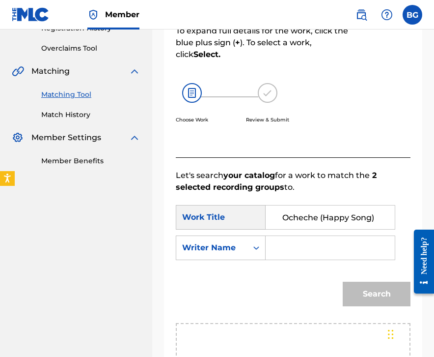
click at [292, 243] on input "Search Form" at bounding box center [330, 248] width 113 height 24
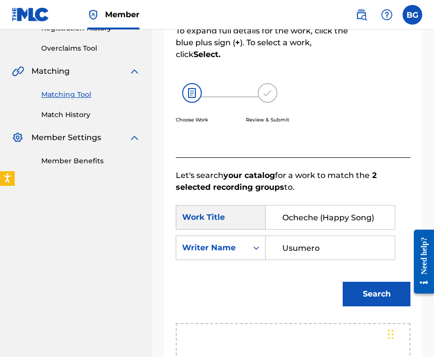
click at [343, 282] on button "Search" at bounding box center [377, 294] width 68 height 25
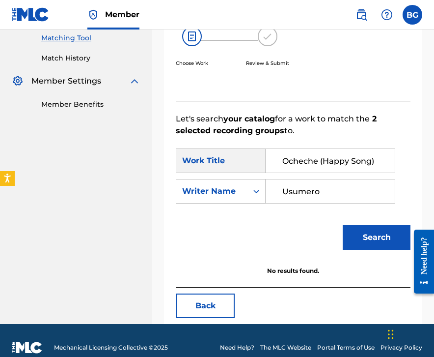
scroll to position [264, 0]
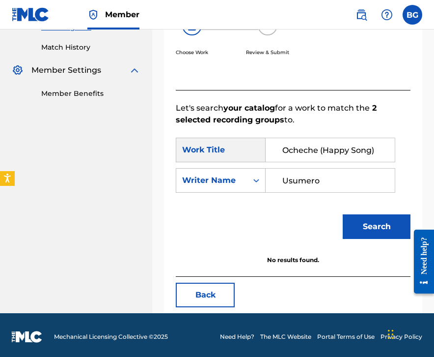
click at [313, 181] on input "Usumero" at bounding box center [330, 181] width 113 height 24
type input "\"
type input "[PERSON_NAME]"
click at [343, 214] on button "Search" at bounding box center [377, 226] width 68 height 25
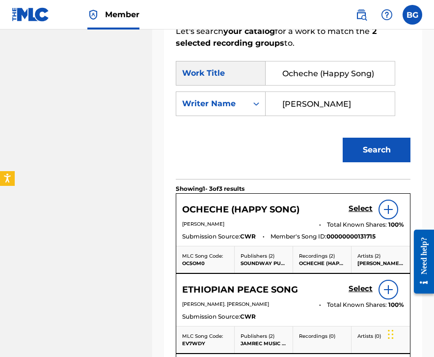
scroll to position [358, 0]
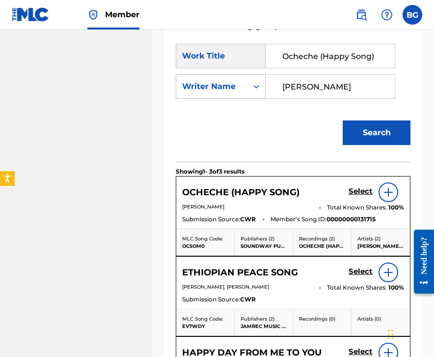
click at [361, 188] on h5 "Select" at bounding box center [361, 191] width 24 height 9
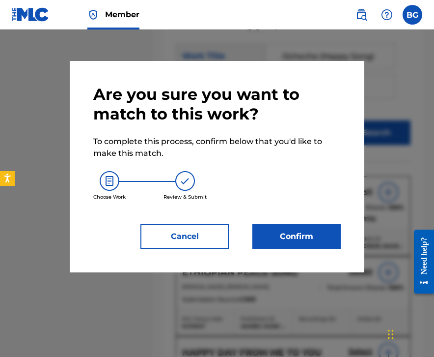
click at [288, 233] on button "Confirm" at bounding box center [297, 236] width 88 height 25
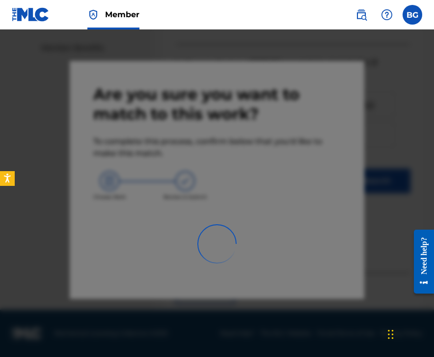
scroll to position [65, 0]
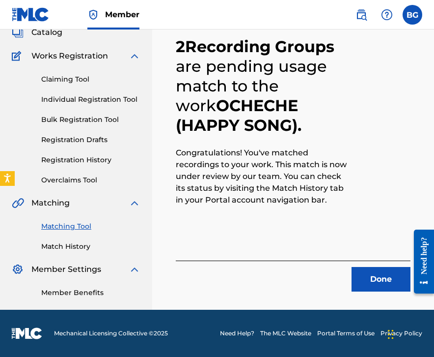
click at [357, 281] on button "Done" at bounding box center [381, 279] width 59 height 25
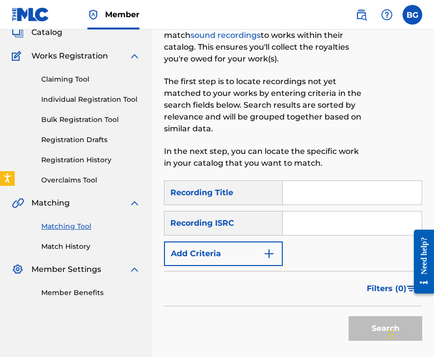
click at [299, 214] on input "Search Form" at bounding box center [352, 223] width 139 height 24
paste input "GBBCK1701183"
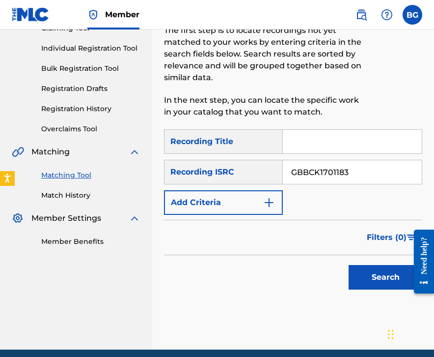
scroll to position [132, 0]
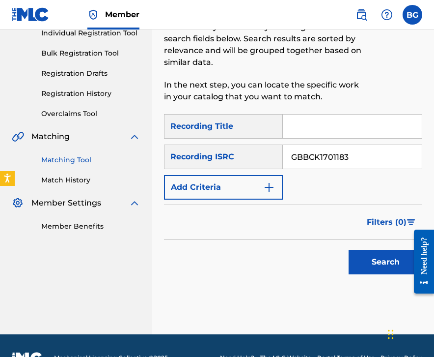
type input "GBBCK1701183"
click at [368, 267] on button "Search" at bounding box center [386, 262] width 74 height 25
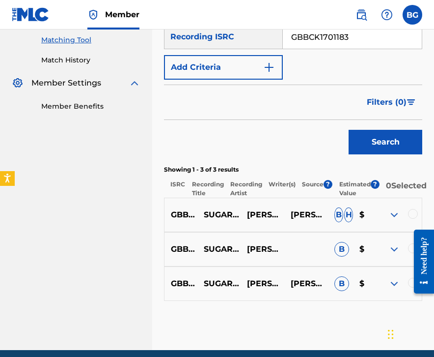
scroll to position [283, 0]
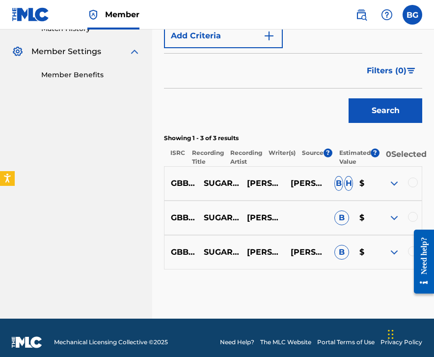
click at [403, 185] on div at bounding box center [413, 182] width 10 height 10
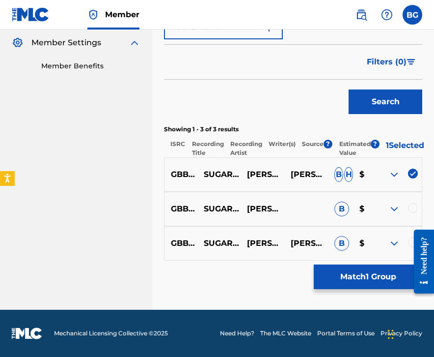
click at [403, 202] on div "GBBCK1701183 SUGAR BABY [PERSON_NAME] AND THE ANGELS B $" at bounding box center [293, 209] width 258 height 34
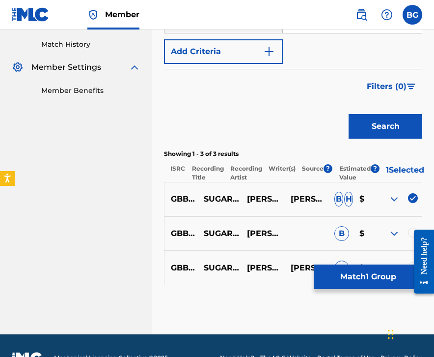
scroll to position [203, 0]
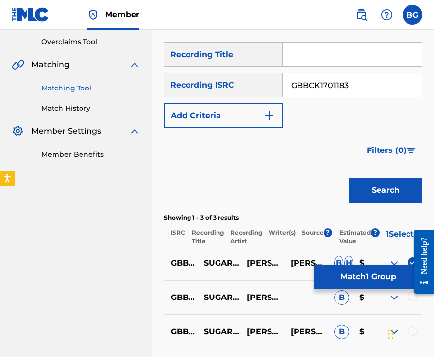
click at [403, 301] on div at bounding box center [413, 296] width 10 height 10
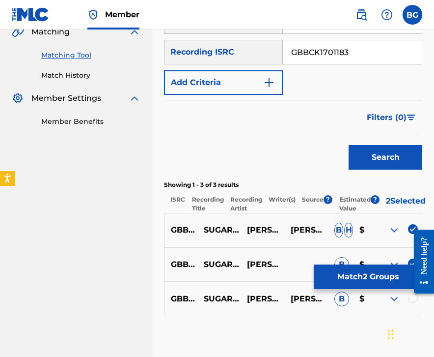
scroll to position [237, 0]
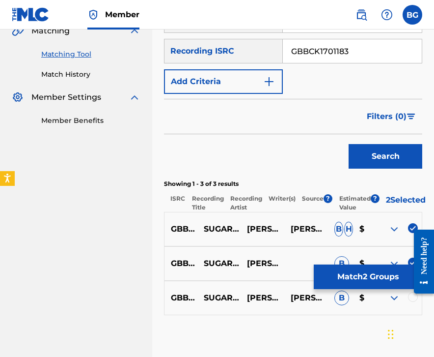
click at [403, 302] on div at bounding box center [413, 297] width 10 height 10
click at [391, 279] on button "Match 3 Groups" at bounding box center [368, 276] width 109 height 25
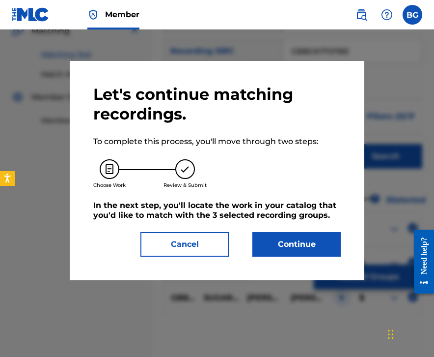
click at [307, 246] on button "Continue" at bounding box center [297, 244] width 88 height 25
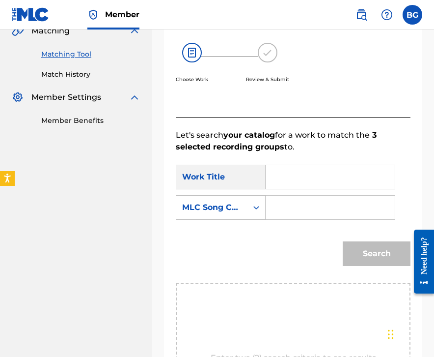
click at [273, 178] on div "Search Form" at bounding box center [331, 177] width 130 height 25
drag, startPoint x: 289, startPoint y: 174, endPoint x: 282, endPoint y: 178, distance: 7.8
click at [289, 174] on input "Search Form" at bounding box center [330, 177] width 113 height 24
paste input "Sugar Baby"
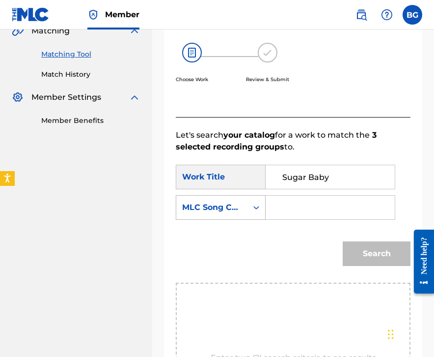
type input "Sugar Baby"
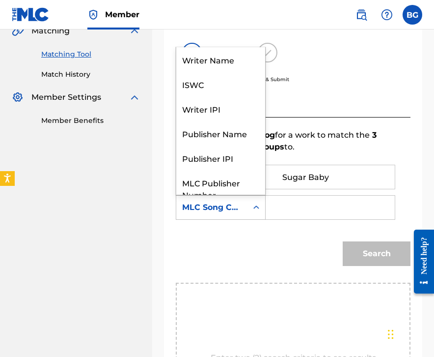
click at [249, 205] on div "Search Form" at bounding box center [257, 207] width 18 height 18
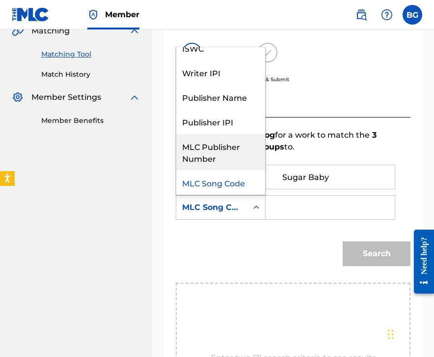
scroll to position [0, 0]
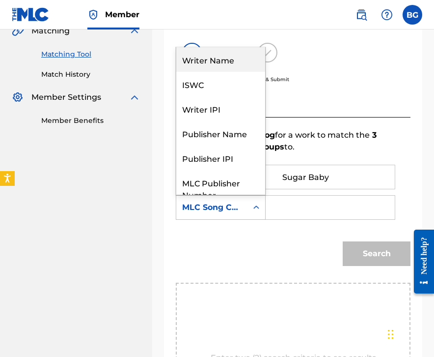
click at [214, 61] on div "Writer Name" at bounding box center [220, 59] width 89 height 25
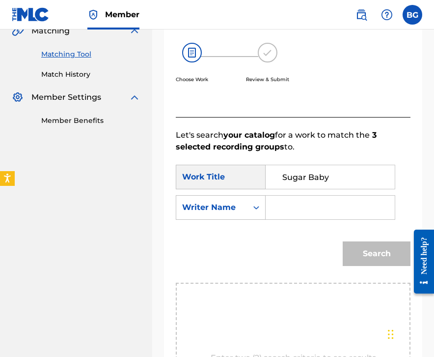
click at [314, 213] on input "Search Form" at bounding box center [330, 208] width 113 height 24
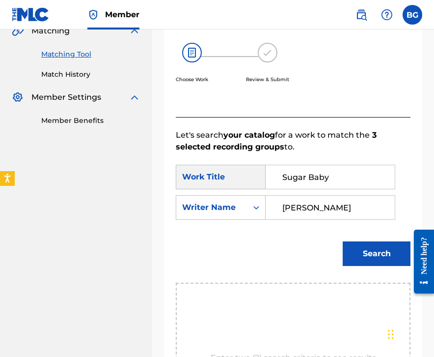
type input "[PERSON_NAME]"
click at [343, 241] on button "Search" at bounding box center [377, 253] width 68 height 25
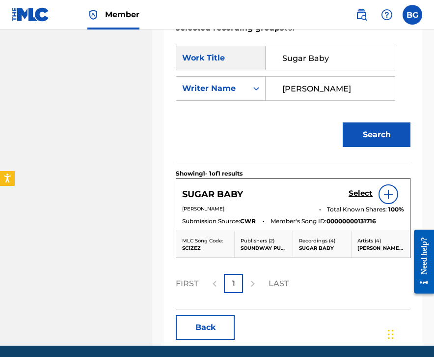
scroll to position [353, 0]
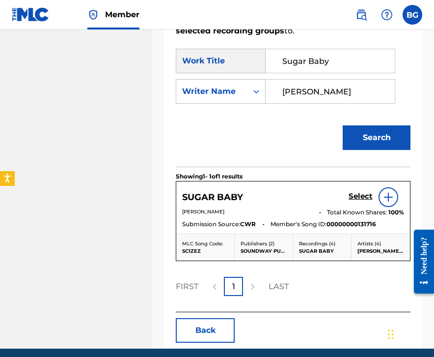
click at [358, 189] on div "Select" at bounding box center [377, 197] width 56 height 20
click at [356, 192] on h5 "Select" at bounding box center [361, 196] width 24 height 9
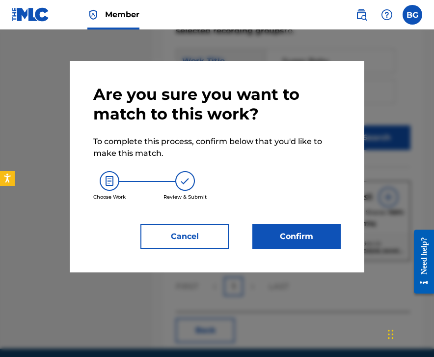
click at [310, 234] on button "Confirm" at bounding box center [297, 236] width 88 height 25
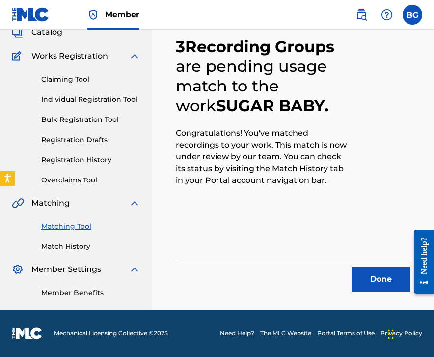
scroll to position [65, 0]
click at [362, 280] on button "Done" at bounding box center [381, 279] width 59 height 25
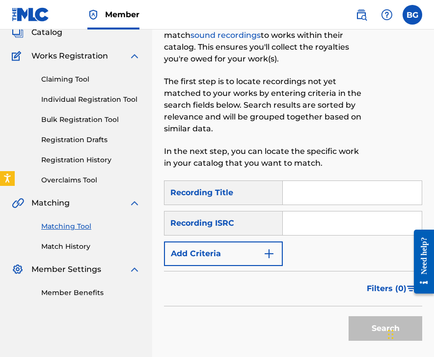
click at [349, 226] on input "Search Form" at bounding box center [352, 223] width 139 height 24
paste input "GBUQH2200117"
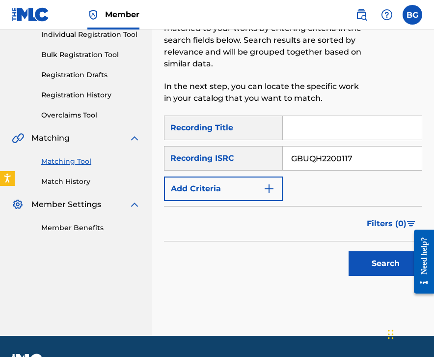
scroll to position [142, 0]
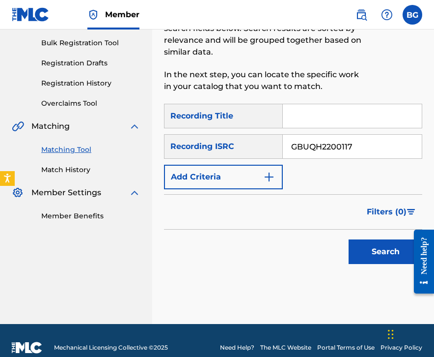
type input "GBUQH2200117"
click at [363, 252] on button "Search" at bounding box center [386, 251] width 74 height 25
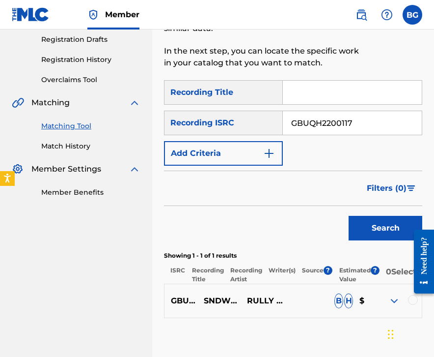
scroll to position [165, 0]
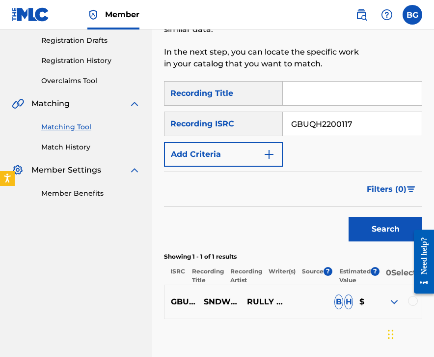
click at [403, 302] on div at bounding box center [413, 301] width 10 height 10
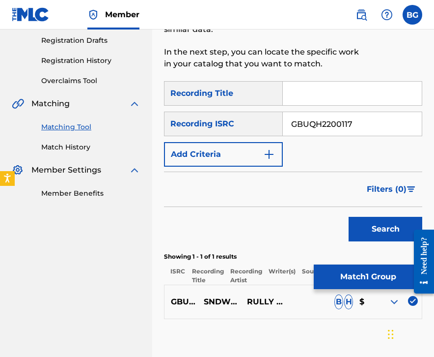
click at [390, 285] on button "Match 1 Group" at bounding box center [368, 276] width 109 height 25
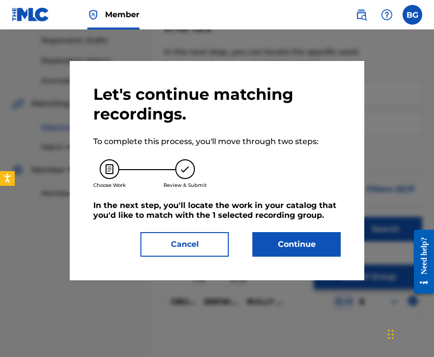
click at [310, 245] on button "Continue" at bounding box center [297, 244] width 88 height 25
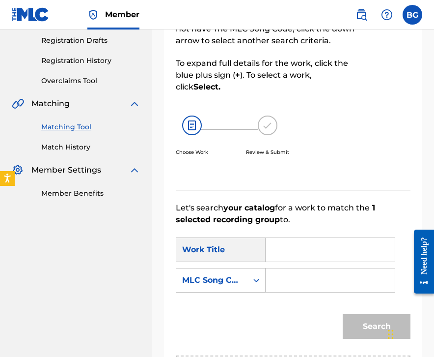
click at [300, 251] on input "Search Form" at bounding box center [330, 250] width 113 height 24
paste input "Bubuj Bulan"
type input "Bubuj Bulan"
click at [232, 282] on div "MLC Song Code" at bounding box center [211, 280] width 59 height 12
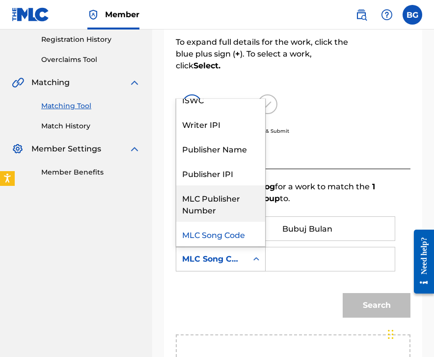
scroll to position [0, 0]
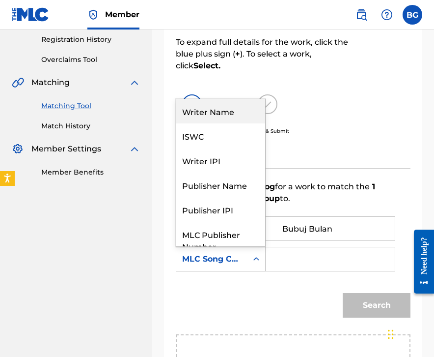
click at [228, 106] on div "Writer Name" at bounding box center [220, 111] width 89 height 25
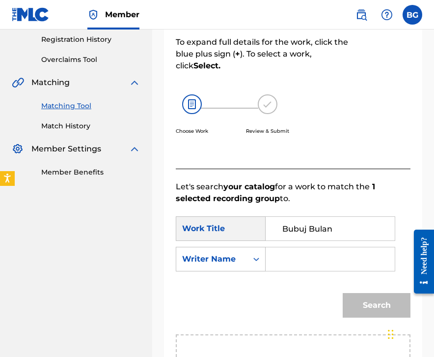
click at [293, 254] on input "Search Form" at bounding box center [330, 259] width 113 height 24
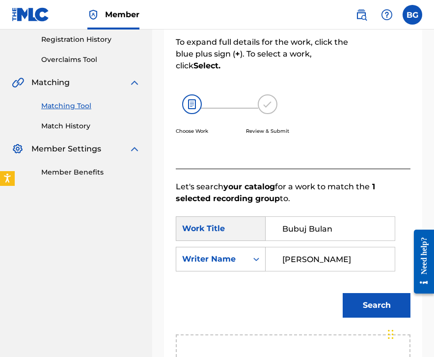
type input "[PERSON_NAME]"
click at [343, 293] on button "Search" at bounding box center [377, 305] width 68 height 25
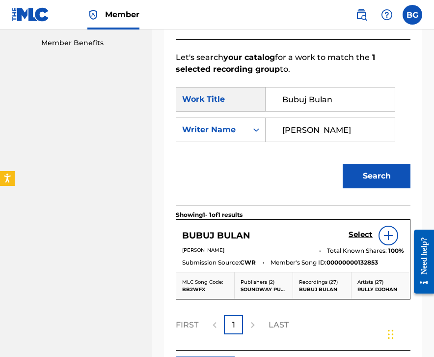
scroll to position [327, 0]
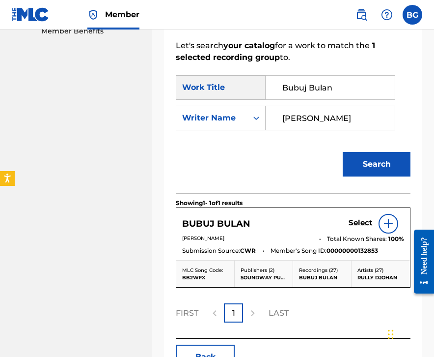
click at [361, 225] on h5 "Select" at bounding box center [361, 222] width 24 height 9
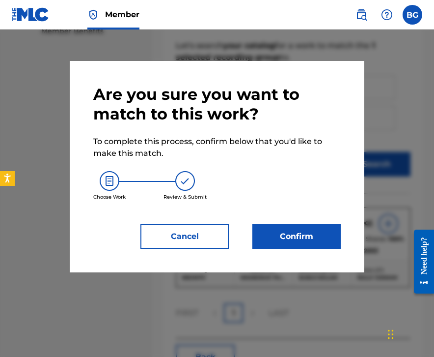
click at [290, 243] on button "Confirm" at bounding box center [297, 236] width 88 height 25
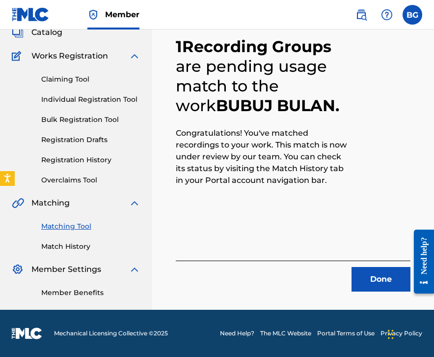
scroll to position [65, 0]
click at [364, 287] on button "Done" at bounding box center [381, 279] width 59 height 25
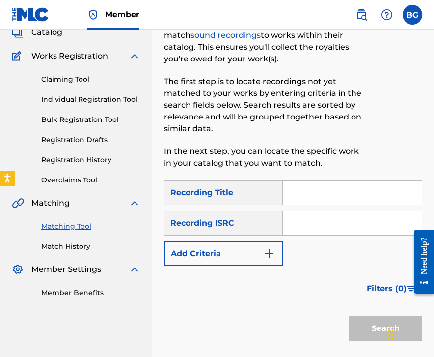
click at [320, 219] on input "Search Form" at bounding box center [352, 223] width 139 height 24
paste input "GBBKS2200117"
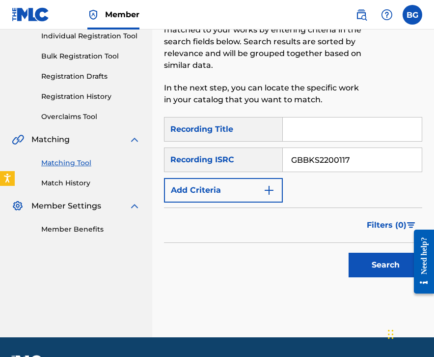
scroll to position [133, 0]
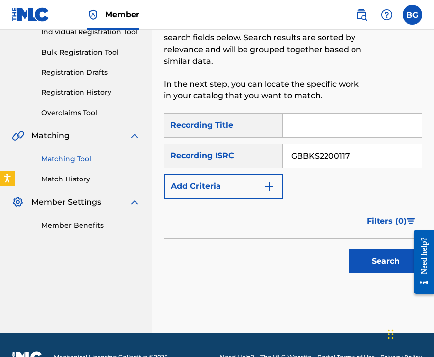
click at [403, 275] on div at bounding box center [421, 261] width 28 height 79
click at [396, 270] on button "Search" at bounding box center [386, 261] width 74 height 25
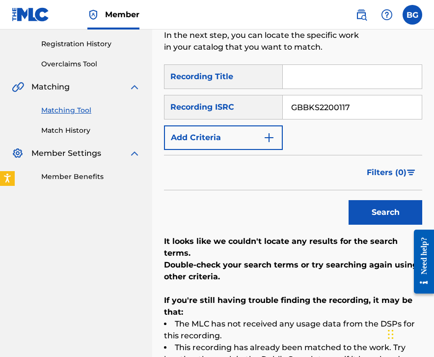
scroll to position [174, 0]
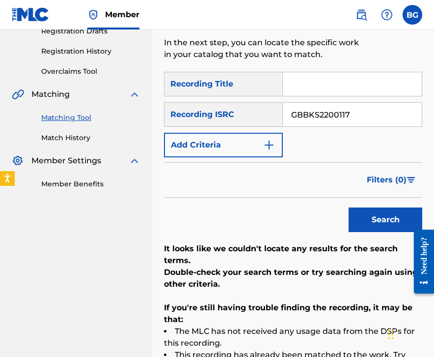
click at [351, 108] on input "GBBKS2200117" at bounding box center [352, 115] width 139 height 24
paste input "CFB2200906"
click at [354, 210] on button "Search" at bounding box center [386, 219] width 74 height 25
click at [346, 117] on input "GBCFB2200906" at bounding box center [352, 115] width 139 height 24
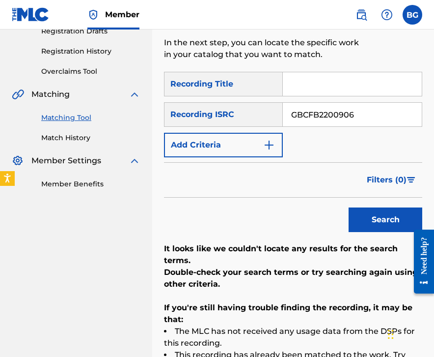
click at [346, 117] on input "GBCFB2200906" at bounding box center [352, 115] width 139 height 24
paste input "681"
type input "GBCFB2200681"
click at [369, 202] on div "Search" at bounding box center [383, 217] width 79 height 39
click at [369, 213] on button "Search" at bounding box center [386, 219] width 74 height 25
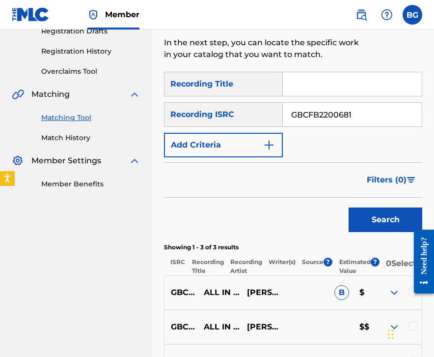
scroll to position [298, 0]
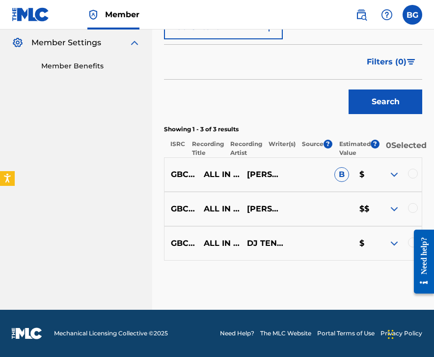
click at [403, 172] on div at bounding box center [413, 174] width 10 height 10
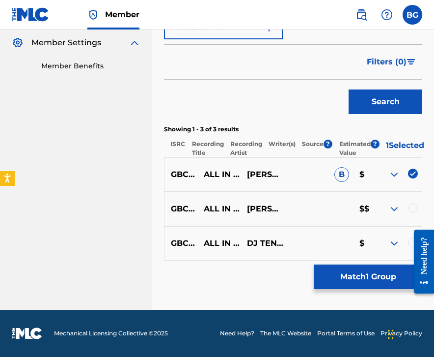
click at [403, 207] on div at bounding box center [413, 208] width 10 height 10
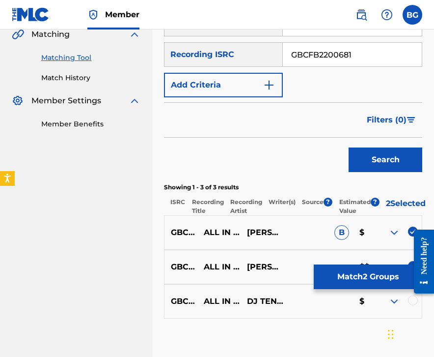
scroll to position [232, 0]
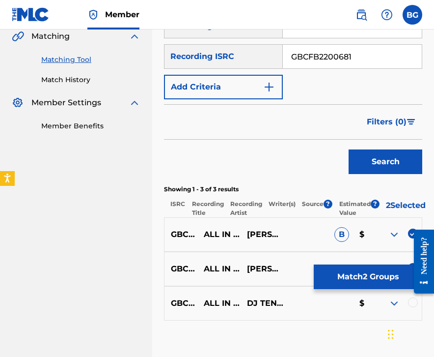
click at [403, 306] on div at bounding box center [413, 302] width 10 height 10
click at [386, 282] on button "Match 3 Groups" at bounding box center [368, 276] width 109 height 25
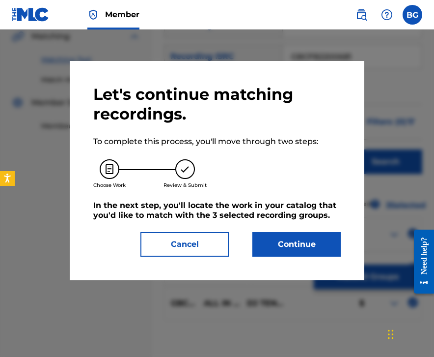
click at [305, 249] on button "Continue" at bounding box center [297, 244] width 88 height 25
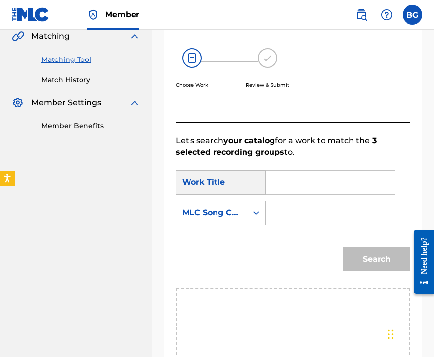
click at [280, 181] on input "Search Form" at bounding box center [330, 182] width 113 height 24
paste input "All In A Dream (Ft. Dj Tennis & [PERSON_NAME]) [Logic1000 Remix]"
type input "All In A Dream (Ft. Dj Tennis & [PERSON_NAME]) [Logic1000 Remix]"
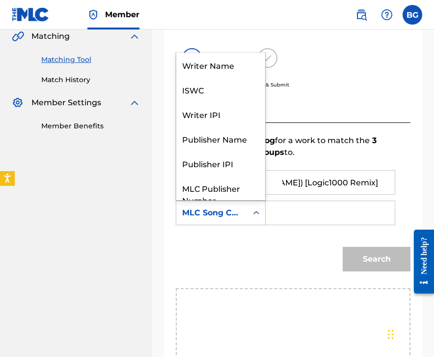
click at [249, 218] on div "Search Form" at bounding box center [257, 213] width 18 height 18
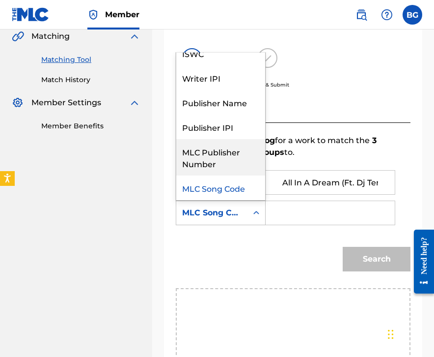
scroll to position [0, 0]
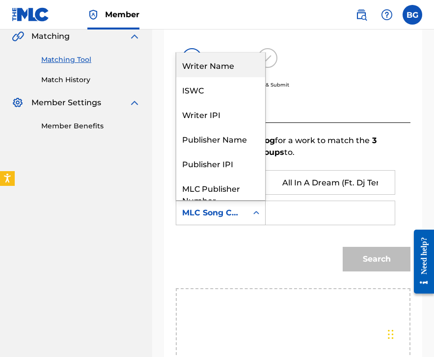
click at [236, 72] on div "Writer Name" at bounding box center [220, 65] width 89 height 25
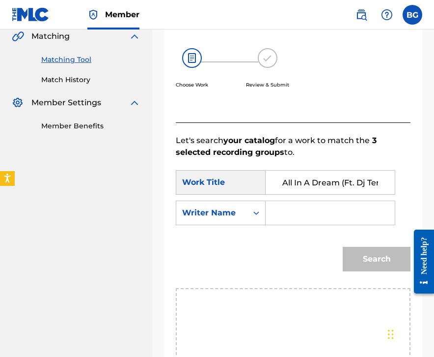
click at [299, 217] on input "Search Form" at bounding box center [330, 213] width 113 height 24
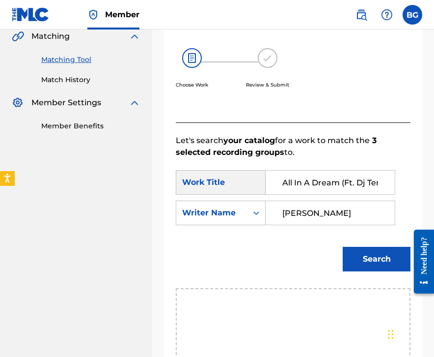
type input "[PERSON_NAME]"
click at [343, 247] on button "Search" at bounding box center [377, 259] width 68 height 25
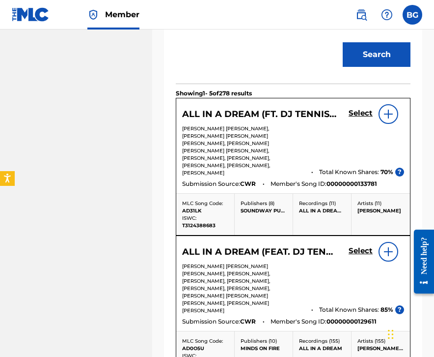
scroll to position [438, 0]
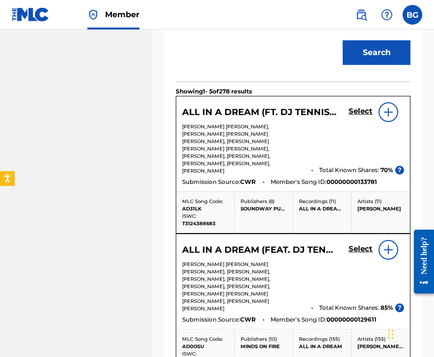
click at [356, 113] on h5 "Select" at bounding box center [361, 111] width 24 height 9
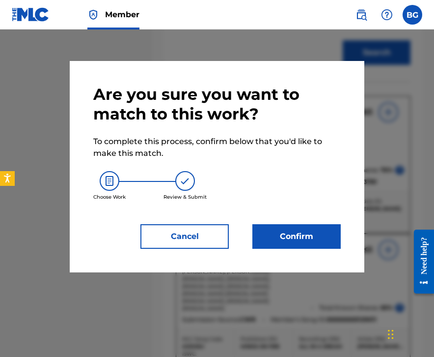
click at [277, 227] on button "Confirm" at bounding box center [297, 236] width 88 height 25
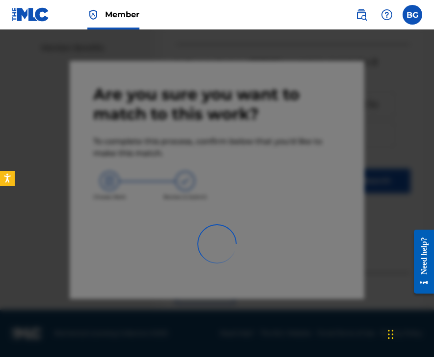
scroll to position [65, 0]
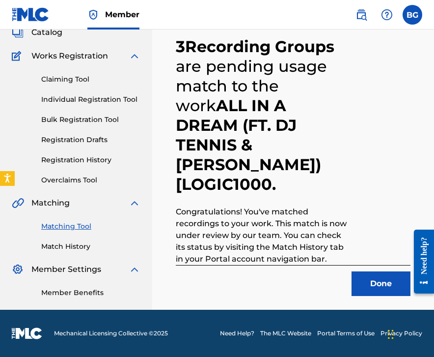
click at [358, 282] on button "Done" at bounding box center [381, 283] width 59 height 25
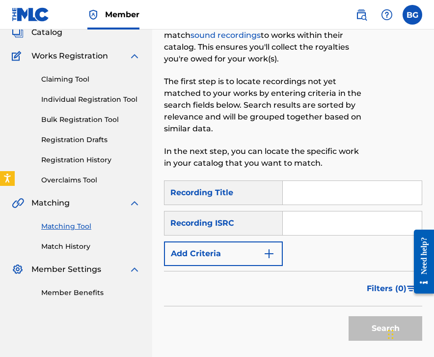
click at [363, 235] on div "Search Form" at bounding box center [353, 223] width 140 height 25
click at [347, 230] on input "Search Form" at bounding box center [352, 223] width 139 height 24
paste input "GBCFB2200801"
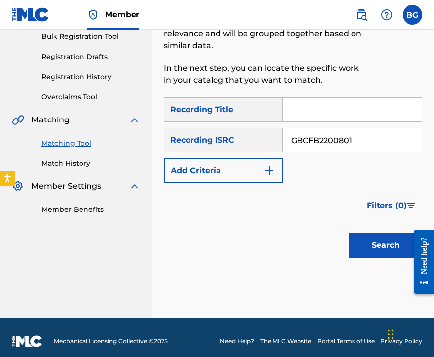
type input "GBCFB2200801"
click at [367, 235] on button "Search" at bounding box center [386, 245] width 74 height 25
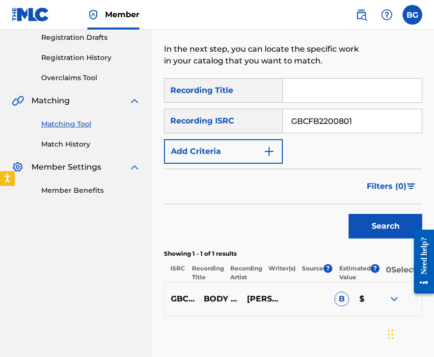
scroll to position [165, 0]
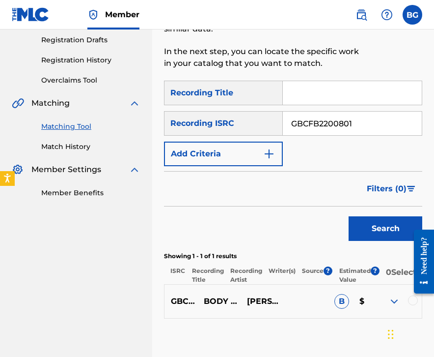
click at [403, 304] on div at bounding box center [413, 300] width 10 height 10
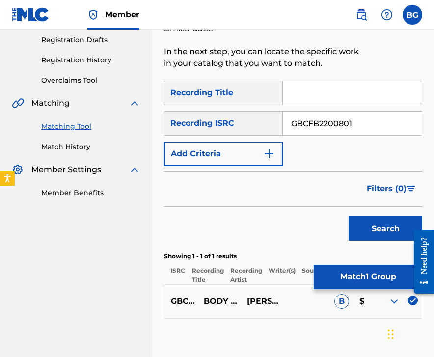
click at [375, 275] on button "Match 1 Group" at bounding box center [368, 276] width 109 height 25
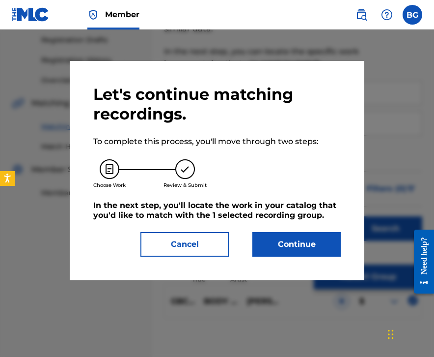
click at [307, 252] on button "Continue" at bounding box center [297, 244] width 88 height 25
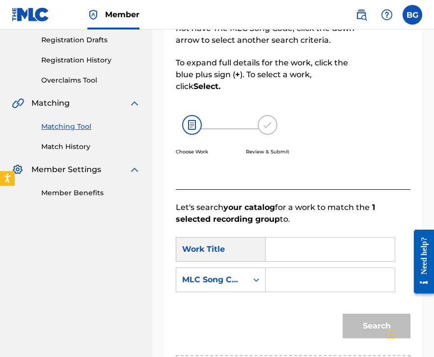
click at [298, 251] on input "Search Form" at bounding box center [330, 249] width 113 height 24
paste input "Body Breathe (Feat. [GEOGRAPHIC_DATA])"
type input "Body Breathe (Feat. [GEOGRAPHIC_DATA])"
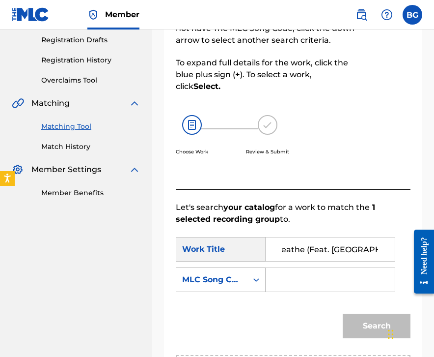
click at [251, 277] on div "Search Form" at bounding box center [257, 280] width 18 height 18
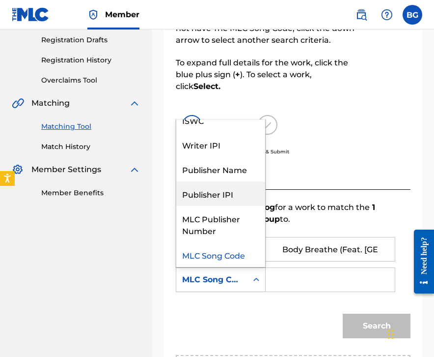
scroll to position [0, 0]
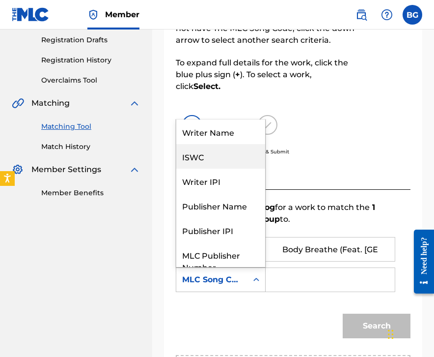
click at [232, 138] on div "Writer Name" at bounding box center [220, 131] width 89 height 25
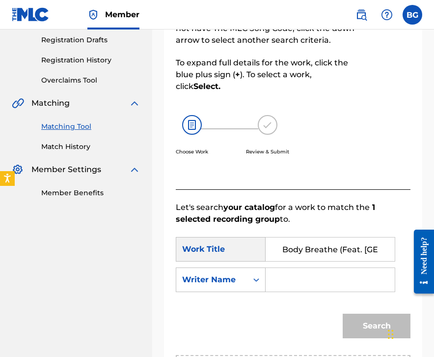
click at [292, 283] on input "Search Form" at bounding box center [330, 280] width 113 height 24
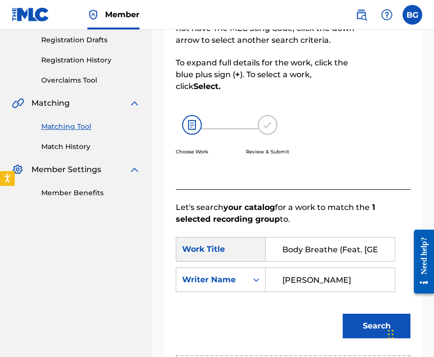
type input "[PERSON_NAME]"
click at [343, 313] on button "Search" at bounding box center [377, 325] width 68 height 25
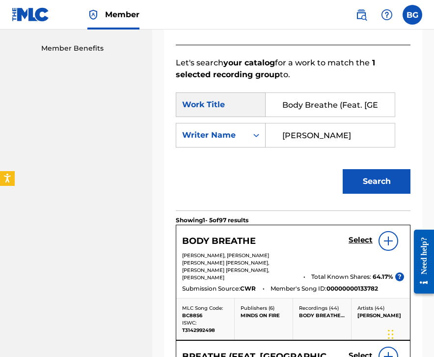
scroll to position [349, 0]
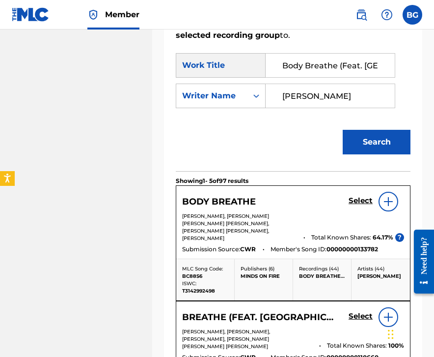
click at [361, 200] on h5 "Select" at bounding box center [361, 200] width 24 height 9
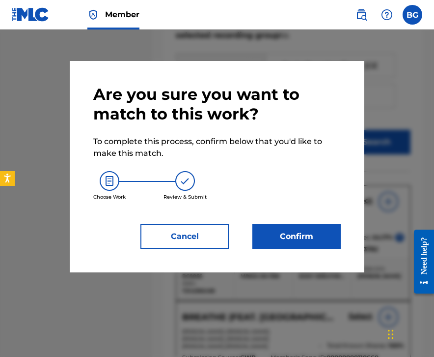
click at [205, 232] on button "Cancel" at bounding box center [185, 236] width 88 height 25
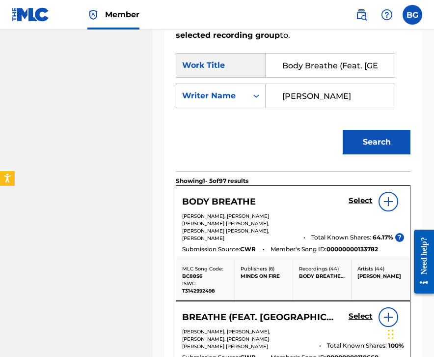
scroll to position [392, 0]
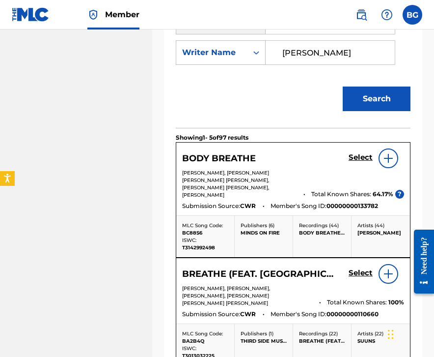
click at [359, 156] on h5 "Select" at bounding box center [361, 157] width 24 height 9
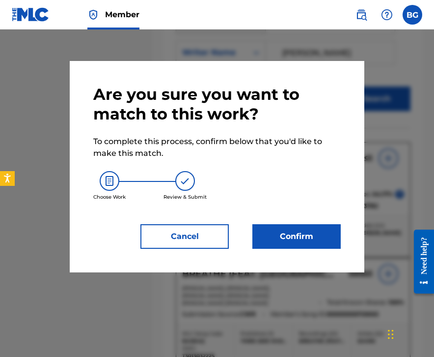
click at [294, 229] on button "Confirm" at bounding box center [297, 236] width 88 height 25
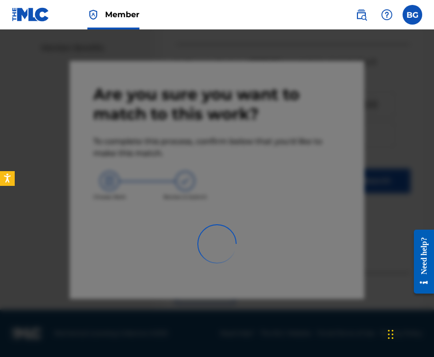
scroll to position [65, 0]
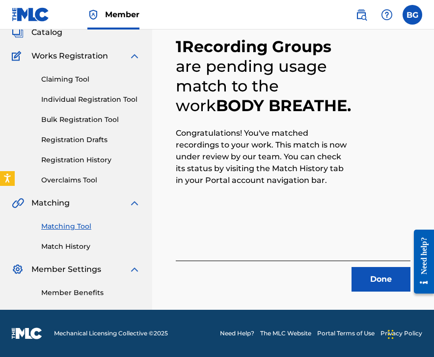
click at [377, 290] on button "Done" at bounding box center [381, 279] width 59 height 25
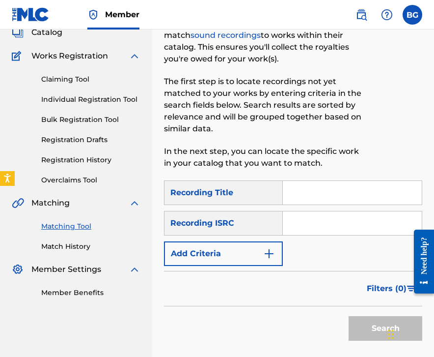
click at [301, 217] on input "Search Form" at bounding box center [352, 223] width 139 height 24
paste input "GBCFB2200520"
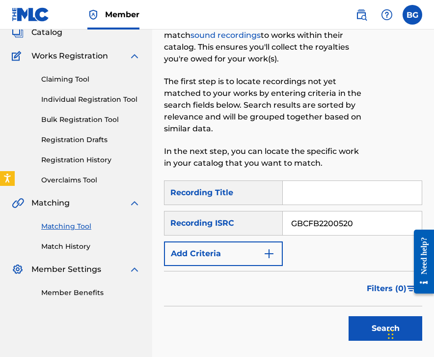
click at [369, 326] on button "Search" at bounding box center [386, 328] width 74 height 25
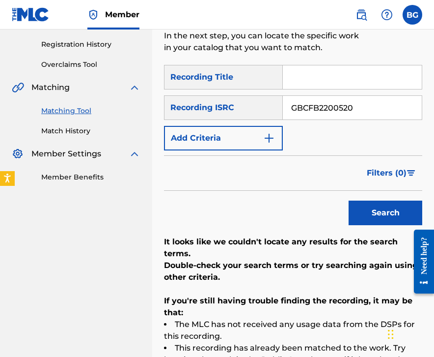
scroll to position [172, 0]
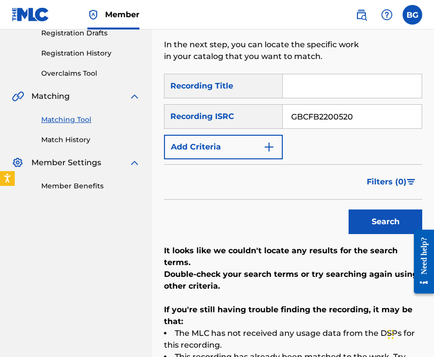
click at [352, 115] on input "GBCFB2200520" at bounding box center [352, 117] width 139 height 24
paste input "777"
click at [366, 227] on button "Search" at bounding box center [386, 221] width 74 height 25
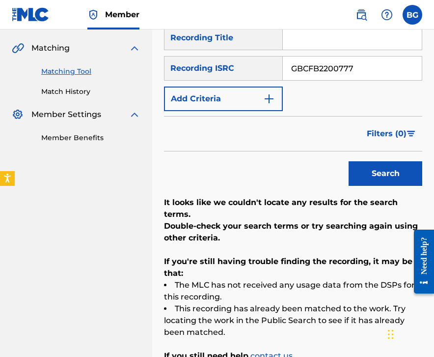
scroll to position [212, 0]
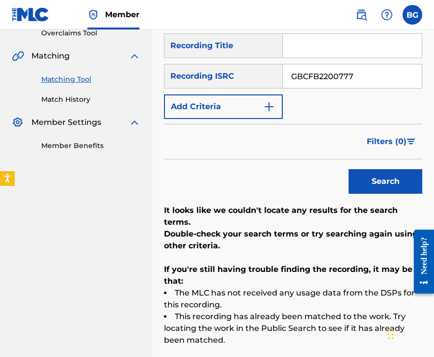
click at [338, 75] on input "GBCFB2200777" at bounding box center [352, 76] width 139 height 24
paste input "NLF7122076"
click at [380, 182] on button "Search" at bounding box center [386, 181] width 74 height 25
click at [360, 84] on input "NLF712207677" at bounding box center [352, 76] width 139 height 24
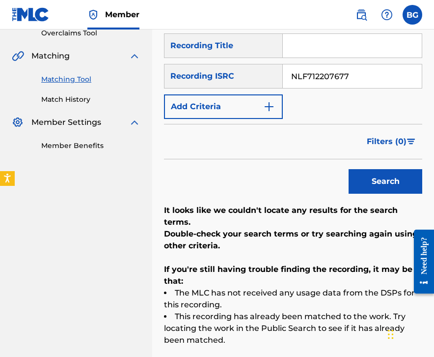
click at [360, 84] on input "NLF712207677" at bounding box center [352, 76] width 139 height 24
paste input "US2S72249005"
type input "US2S72249005"
click at [358, 172] on button "Search" at bounding box center [386, 181] width 74 height 25
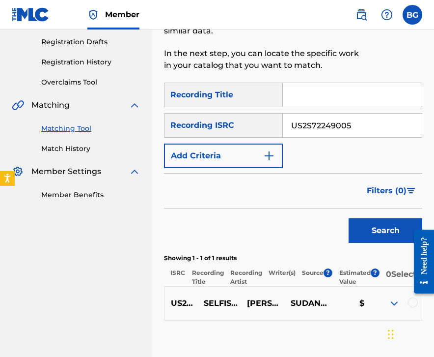
scroll to position [163, 0]
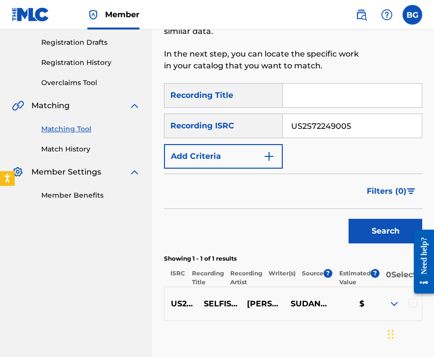
click at [403, 308] on div at bounding box center [413, 303] width 10 height 10
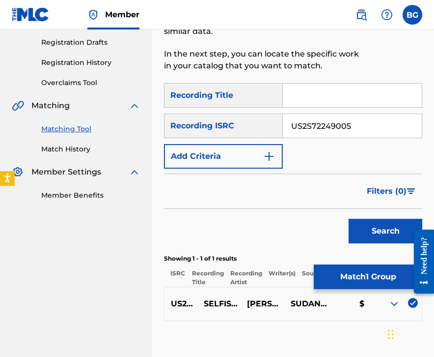
click at [385, 283] on button "Match 1 Group" at bounding box center [368, 276] width 109 height 25
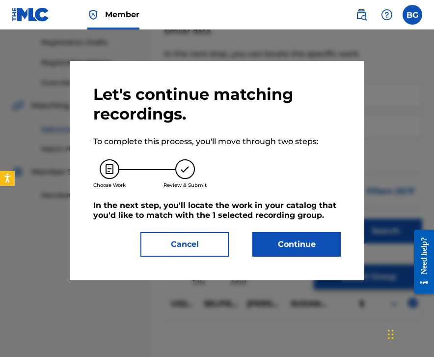
click at [312, 243] on button "Continue" at bounding box center [297, 244] width 88 height 25
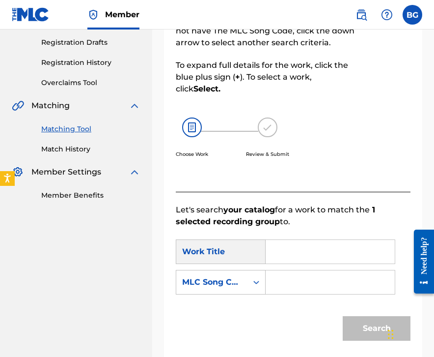
click at [315, 254] on input "Search Form" at bounding box center [330, 252] width 113 height 24
paste input "Selfish Soul"
type input "Selfish Soul"
click at [241, 285] on div "MLC Song Code" at bounding box center [211, 282] width 59 height 12
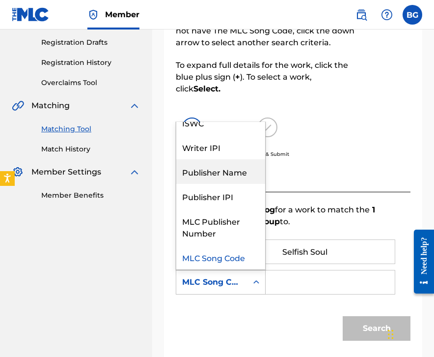
scroll to position [0, 0]
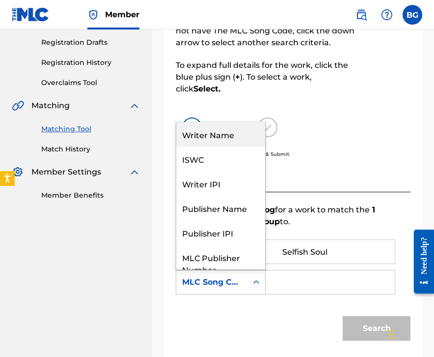
click at [239, 127] on div "Writer Name" at bounding box center [220, 134] width 89 height 25
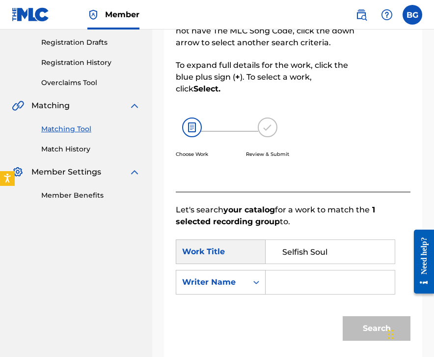
click at [293, 283] on input "Search Form" at bounding box center [330, 282] width 113 height 24
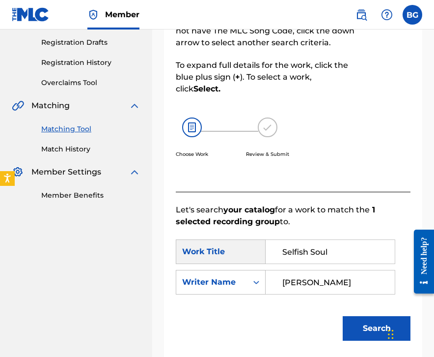
type input "[PERSON_NAME]"
click at [343, 316] on button "Search" at bounding box center [377, 328] width 68 height 25
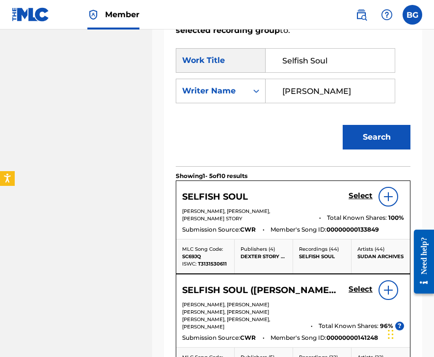
scroll to position [362, 0]
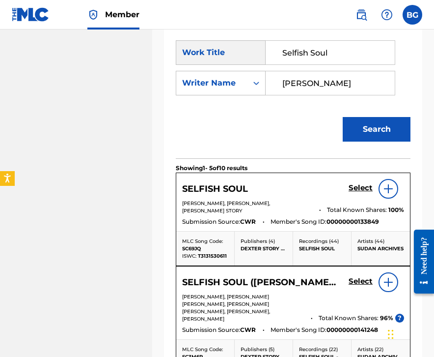
click at [353, 190] on h5 "Select" at bounding box center [361, 187] width 24 height 9
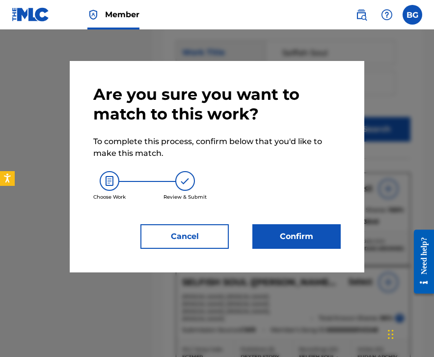
click at [282, 240] on button "Confirm" at bounding box center [297, 236] width 88 height 25
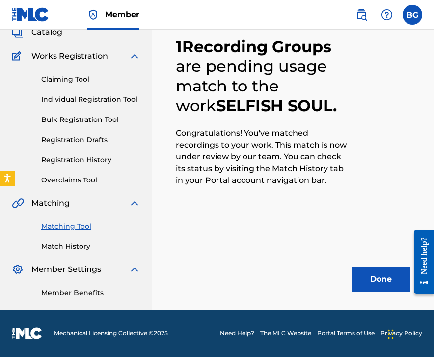
scroll to position [65, 0]
click at [367, 283] on button "Done" at bounding box center [381, 279] width 59 height 25
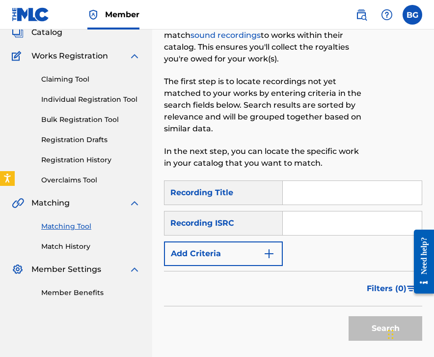
click at [347, 229] on input "Search Form" at bounding box center [352, 223] width 139 height 24
paste input "US2U62235201"
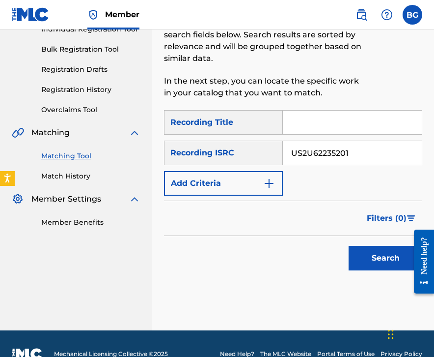
scroll to position [156, 0]
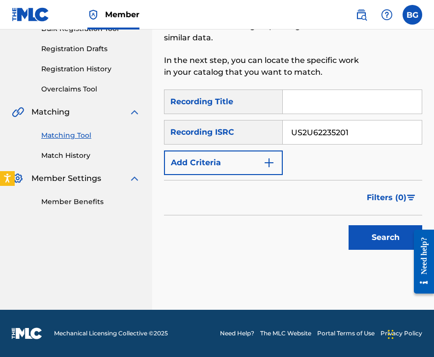
click at [364, 231] on button "Search" at bounding box center [386, 237] width 74 height 25
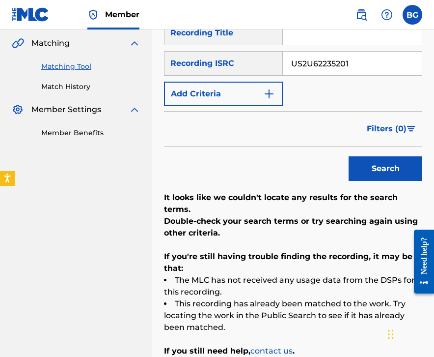
scroll to position [202, 0]
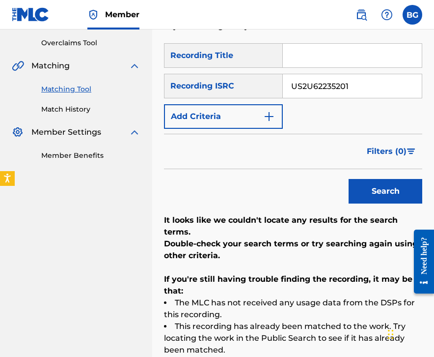
click at [325, 89] on input "US2U62235201" at bounding box center [352, 86] width 139 height 24
paste input "GBUQH2200076"
click at [373, 206] on div "Search" at bounding box center [383, 188] width 79 height 39
click at [373, 202] on button "Search" at bounding box center [386, 191] width 74 height 25
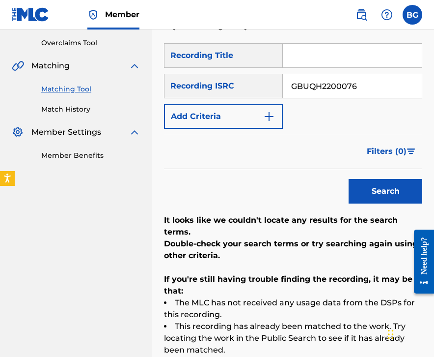
click at [332, 78] on input "GBUQH2200076" at bounding box center [352, 86] width 139 height 24
paste input "8"
click at [365, 179] on button "Search" at bounding box center [386, 191] width 74 height 25
click at [314, 88] on input "GBUQH2200078" at bounding box center [352, 86] width 139 height 24
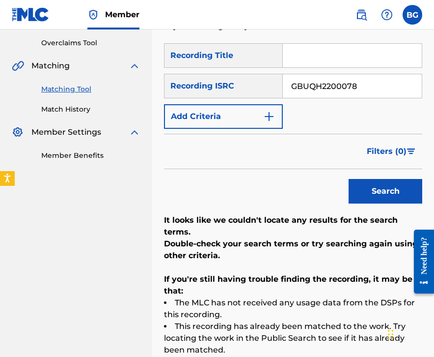
click at [314, 88] on input "GBUQH2200078" at bounding box center [352, 86] width 139 height 24
paste input "101"
click at [373, 173] on div "Search" at bounding box center [383, 188] width 79 height 39
click at [373, 181] on button "Search" at bounding box center [386, 191] width 74 height 25
click at [335, 80] on input "GBUQH2200101" at bounding box center [352, 86] width 139 height 24
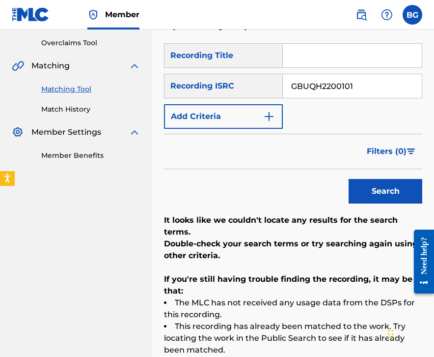
click at [335, 80] on input "GBUQH2200101" at bounding box center [352, 86] width 139 height 24
paste input "094"
click at [368, 191] on button "Search" at bounding box center [386, 191] width 74 height 25
click at [355, 86] on input "GBUQH2200094" at bounding box center [352, 86] width 139 height 24
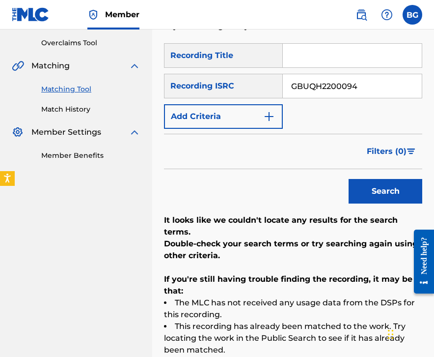
paste input "8"
click at [364, 182] on button "Search" at bounding box center [386, 191] width 74 height 25
click at [345, 85] on input "GBUQH2200084" at bounding box center [352, 86] width 139 height 24
paste input "USFZH1100062"
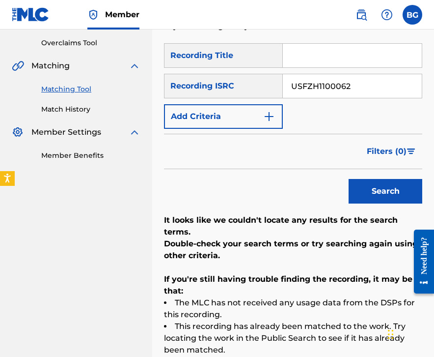
click at [388, 194] on button "Search" at bounding box center [386, 191] width 74 height 25
click at [340, 95] on input "USFZH1100062" at bounding box center [352, 86] width 139 height 24
paste input "TCACG1587480"
click at [367, 184] on button "Search" at bounding box center [386, 191] width 74 height 25
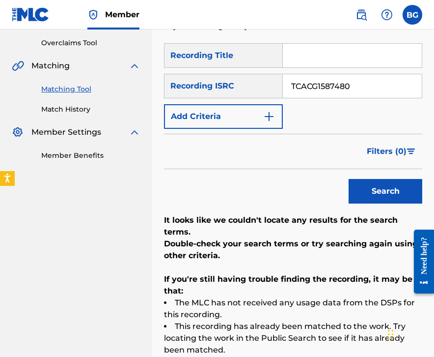
click at [340, 89] on input "TCACG1587480" at bounding box center [352, 86] width 139 height 24
paste input "9"
click at [376, 185] on button "Search" at bounding box center [386, 191] width 74 height 25
click at [341, 91] on input "TCACG1587489" at bounding box center [352, 86] width 139 height 24
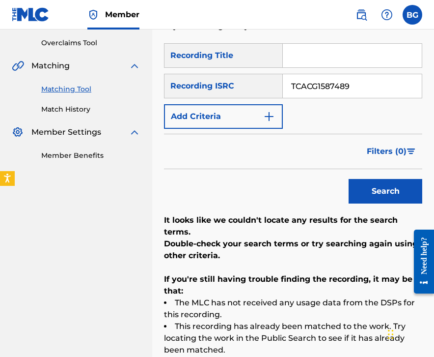
click at [341, 91] on input "TCACG1587489" at bounding box center [352, 86] width 139 height 24
paste input "97"
click at [365, 178] on div "Search" at bounding box center [383, 188] width 79 height 39
click at [376, 197] on button "Search" at bounding box center [386, 191] width 74 height 25
click at [345, 90] on input "TCACG1587497" at bounding box center [352, 86] width 139 height 24
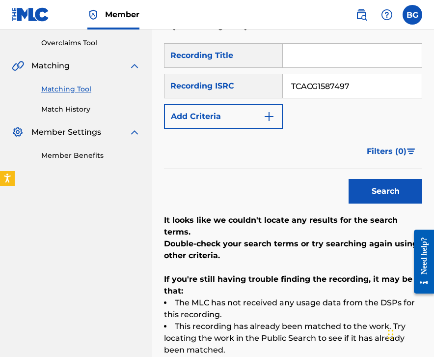
click at [345, 90] on input "TCACG1587497" at bounding box center [352, 86] width 139 height 24
paste input "ET2051418"
click at [365, 176] on div "Search" at bounding box center [383, 188] width 79 height 39
click at [363, 188] on button "Search" at bounding box center [386, 191] width 74 height 25
click at [390, 85] on input "TCAET2051418" at bounding box center [352, 86] width 139 height 24
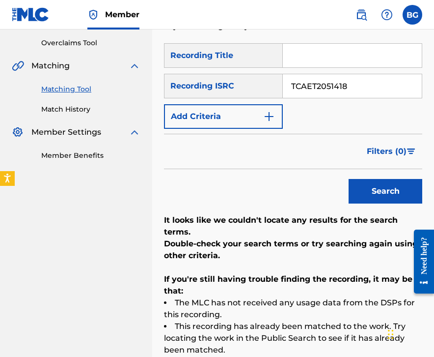
click at [390, 85] on input "TCAET2051418" at bounding box center [352, 86] width 139 height 24
paste input "AUXN22426586"
type input "AUXN22426586"
click at [373, 193] on button "Search" at bounding box center [386, 191] width 74 height 25
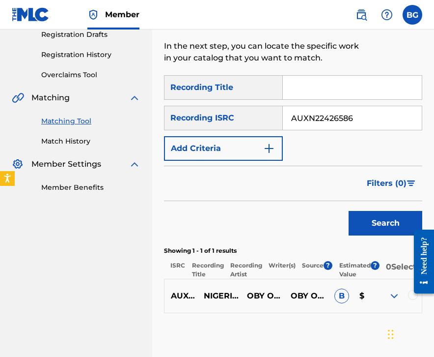
scroll to position [164, 0]
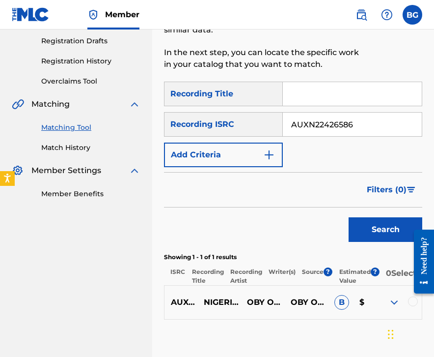
click at [403, 306] on div at bounding box center [413, 301] width 10 height 10
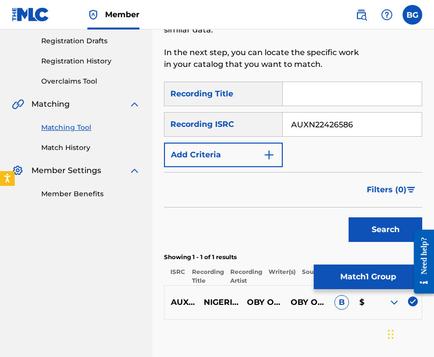
click at [383, 280] on button "Match 1 Group" at bounding box center [368, 276] width 109 height 25
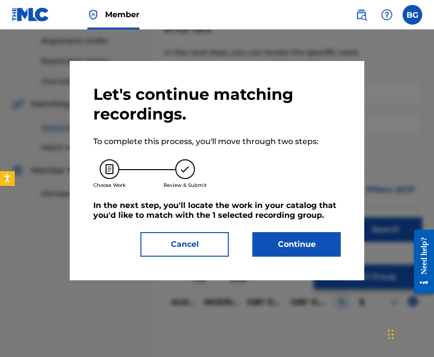
click at [297, 242] on button "Continue" at bounding box center [297, 244] width 88 height 25
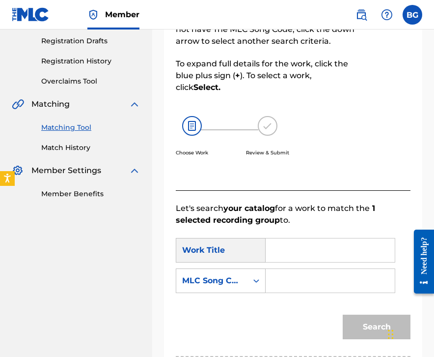
click at [296, 248] on input "Search Form" at bounding box center [330, 250] width 113 height 24
paste input "Nigeria'S Gonna Make It"
type input "Nigeria'S Gonna Make It"
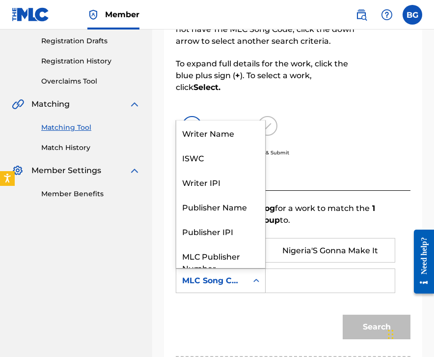
click at [246, 279] on div "MLC Song Code" at bounding box center [211, 280] width 71 height 19
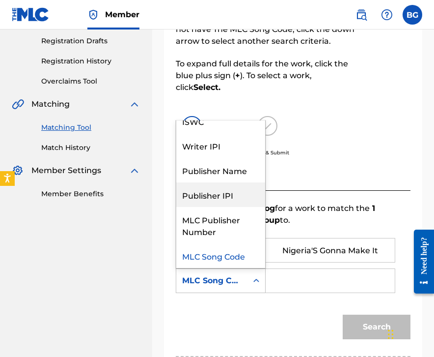
scroll to position [0, 0]
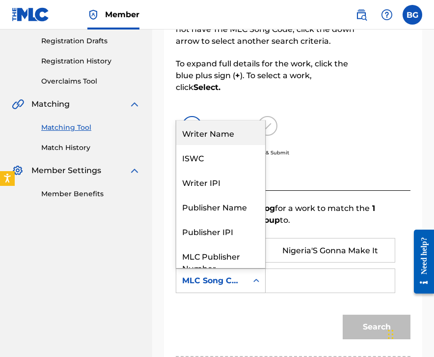
click at [236, 138] on div "Writer Name" at bounding box center [220, 132] width 89 height 25
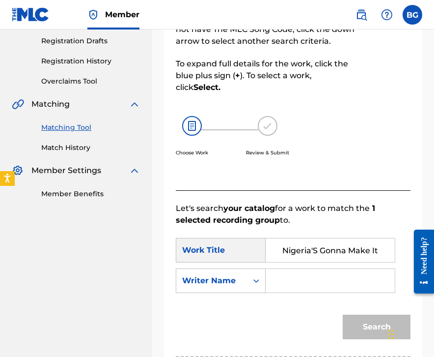
click at [295, 286] on input "Search Form" at bounding box center [330, 281] width 113 height 24
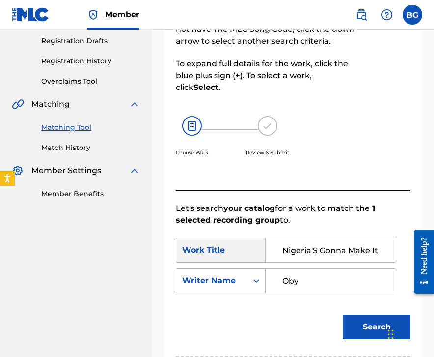
type input "Oby"
click at [343, 314] on button "Search" at bounding box center [377, 326] width 68 height 25
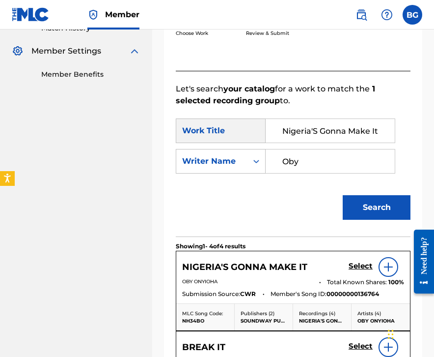
scroll to position [295, 0]
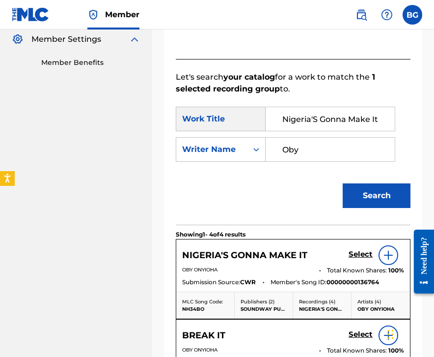
click at [358, 253] on h5 "Select" at bounding box center [361, 254] width 24 height 9
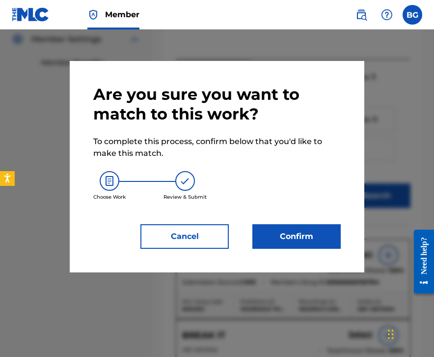
click at [310, 241] on button "Confirm" at bounding box center [297, 236] width 88 height 25
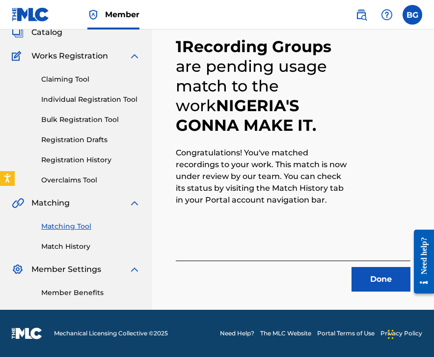
scroll to position [65, 0]
click at [363, 282] on button "Done" at bounding box center [381, 279] width 59 height 25
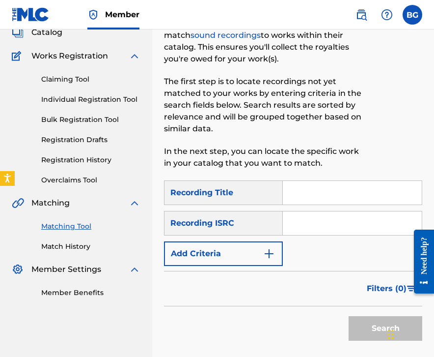
click at [334, 226] on input "Search Form" at bounding box center [352, 223] width 139 height 24
paste input "AUXN22426587"
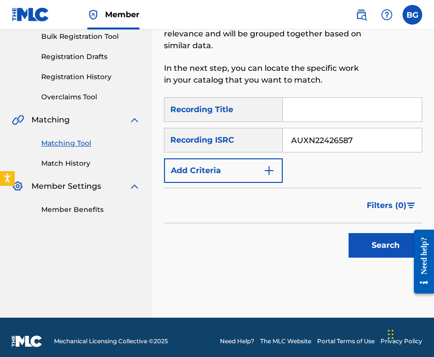
type input "AUXN22426587"
click at [370, 246] on button "Search" at bounding box center [386, 245] width 74 height 25
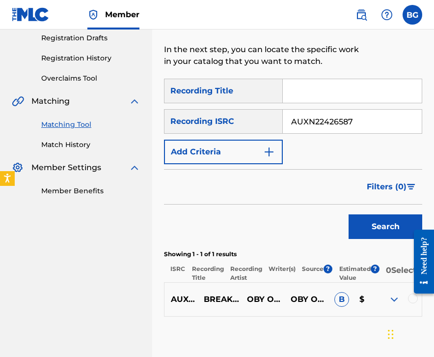
scroll to position [168, 0]
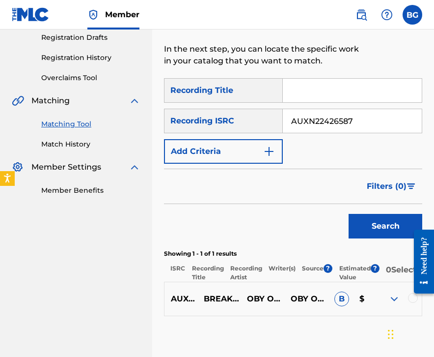
click at [403, 300] on div at bounding box center [421, 261] width 28 height 79
click at [403, 303] on div at bounding box center [413, 298] width 10 height 10
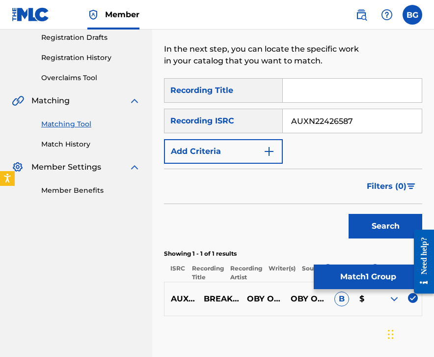
click at [358, 275] on button "Match 1 Group" at bounding box center [368, 276] width 109 height 25
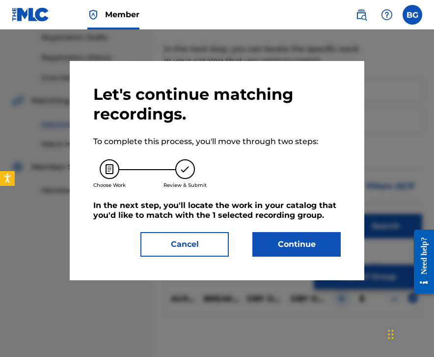
click at [289, 243] on button "Continue" at bounding box center [297, 244] width 88 height 25
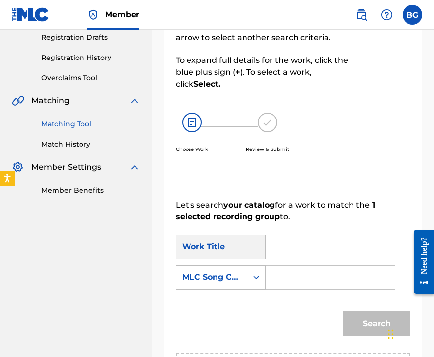
click at [291, 238] on input "Search Form" at bounding box center [330, 247] width 113 height 24
paste input "Break It (Instrumental)"
type input "Break It (Instrumental)"
click at [243, 277] on div "MLC Song Code" at bounding box center [211, 277] width 71 height 19
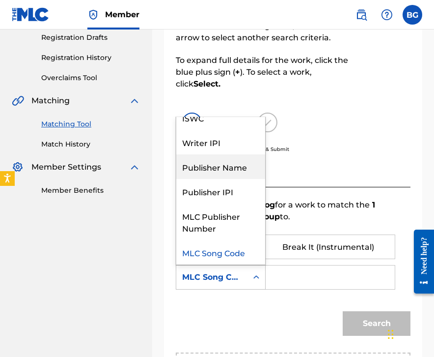
scroll to position [0, 0]
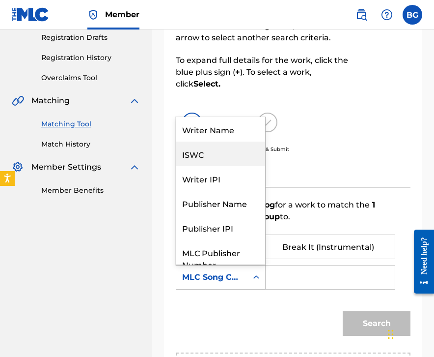
click at [227, 132] on div "Writer Name" at bounding box center [220, 129] width 89 height 25
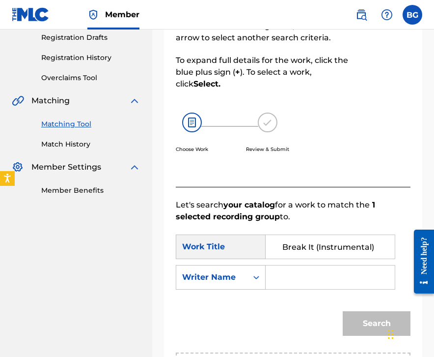
click at [305, 283] on input "Search Form" at bounding box center [330, 277] width 113 height 24
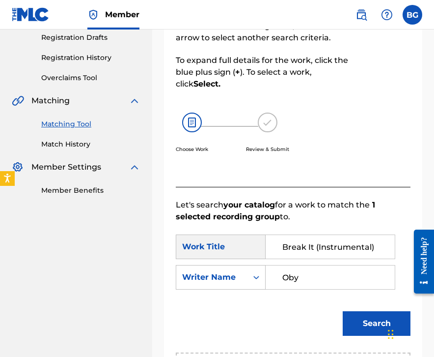
type input "Oby"
click at [343, 311] on button "Search" at bounding box center [377, 323] width 68 height 25
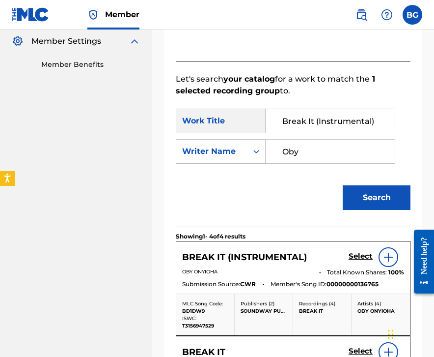
scroll to position [294, 0]
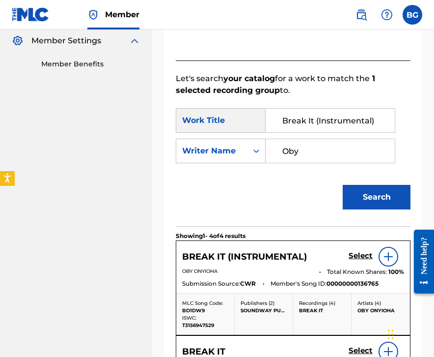
click at [361, 258] on h5 "Select" at bounding box center [361, 255] width 24 height 9
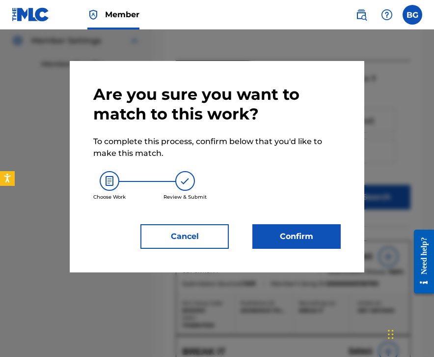
click at [299, 243] on button "Confirm" at bounding box center [297, 236] width 88 height 25
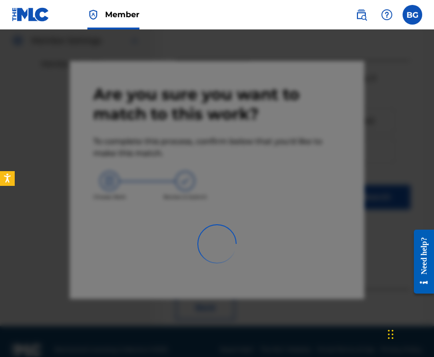
scroll to position [65, 0]
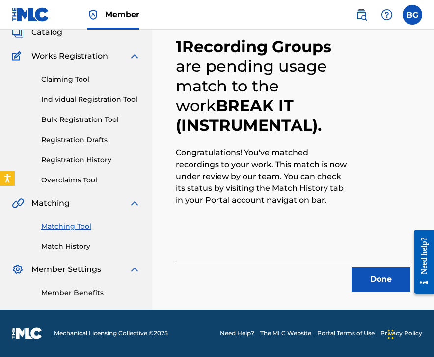
click at [361, 276] on button "Done" at bounding box center [381, 279] width 59 height 25
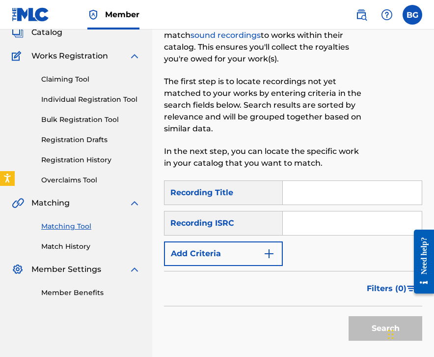
click at [327, 226] on input "Search Form" at bounding box center [352, 223] width 139 height 24
paste input "AUXN22426588"
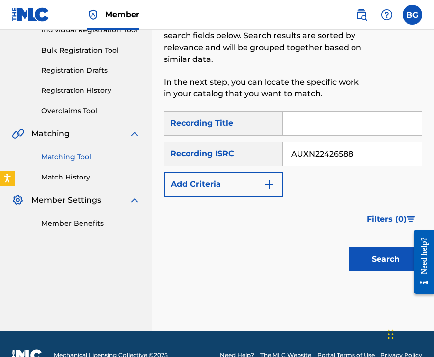
type input "AUXN22426588"
click at [379, 270] on button "Search" at bounding box center [386, 259] width 74 height 25
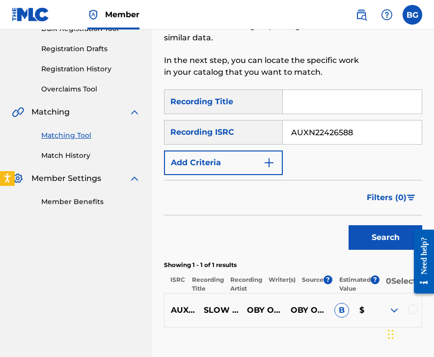
scroll to position [165, 0]
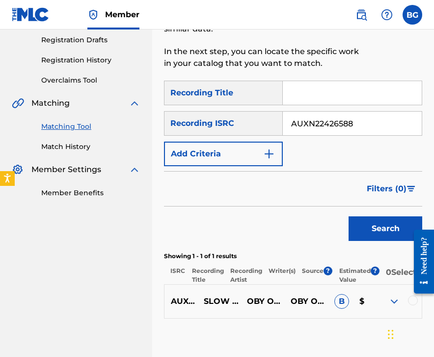
click at [403, 305] on div at bounding box center [413, 300] width 10 height 10
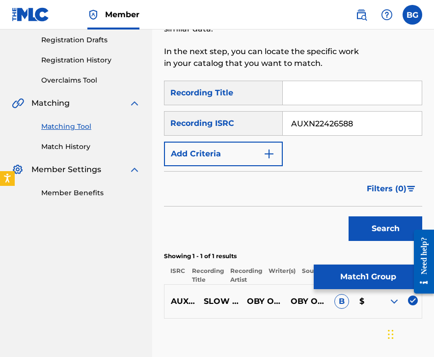
click at [379, 285] on button "Match 1 Group" at bounding box center [368, 276] width 109 height 25
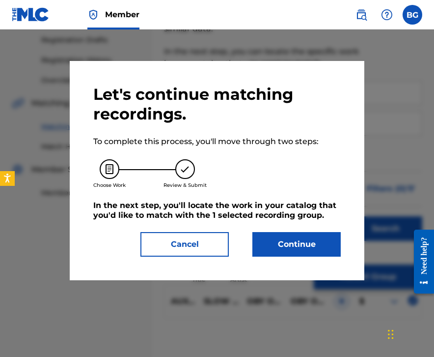
click at [307, 243] on button "Continue" at bounding box center [297, 244] width 88 height 25
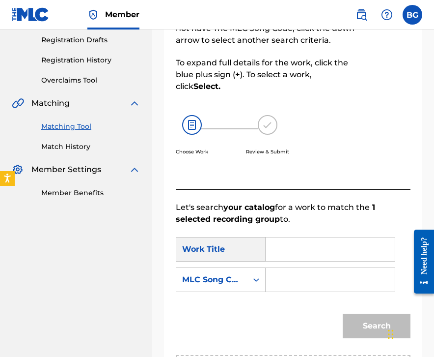
click at [278, 251] on input "Search Form" at bounding box center [330, 249] width 113 height 24
paste input "Slow Down"
type input "Slow Down"
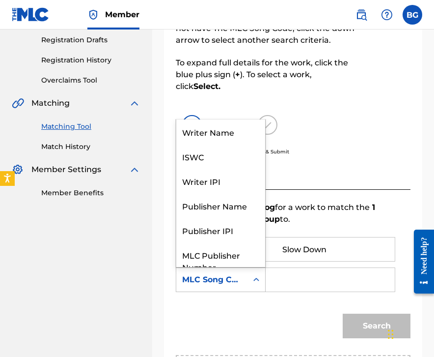
click at [244, 281] on div "MLC Song Code" at bounding box center [211, 279] width 71 height 19
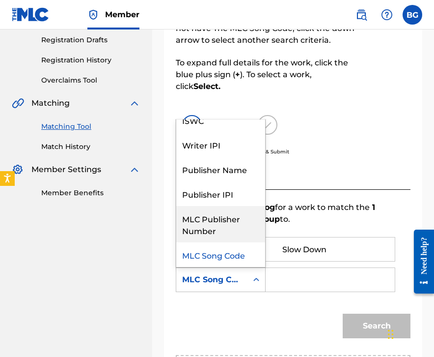
scroll to position [0, 0]
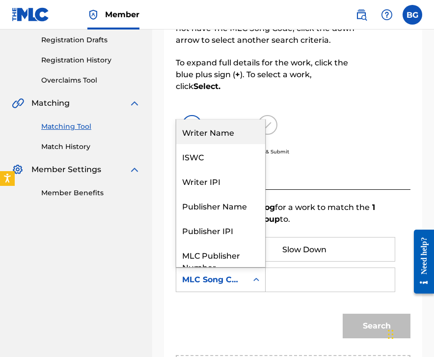
click at [230, 127] on div "Writer Name" at bounding box center [220, 131] width 89 height 25
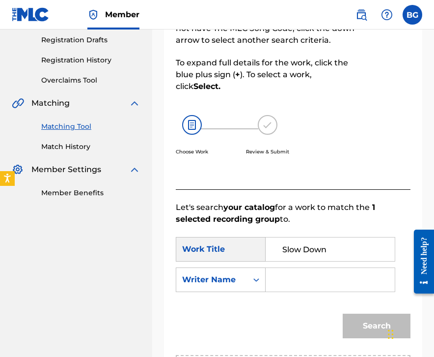
click at [287, 273] on input "Search Form" at bounding box center [330, 280] width 113 height 24
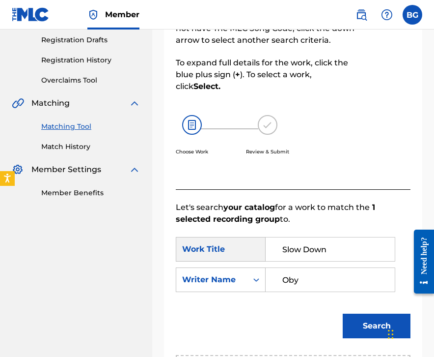
type input "Oby"
click at [343, 313] on button "Search" at bounding box center [377, 325] width 68 height 25
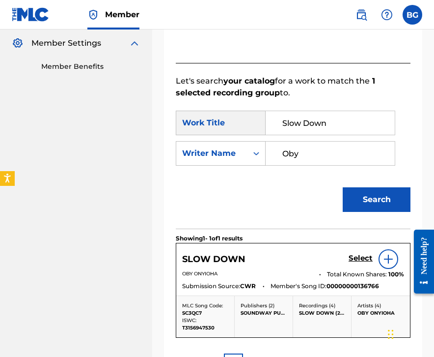
scroll to position [308, 0]
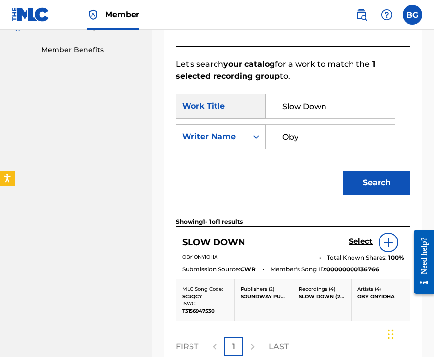
click at [359, 243] on h5 "Select" at bounding box center [361, 241] width 24 height 9
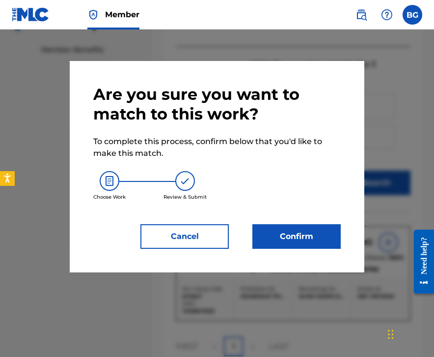
click at [308, 240] on button "Confirm" at bounding box center [297, 236] width 88 height 25
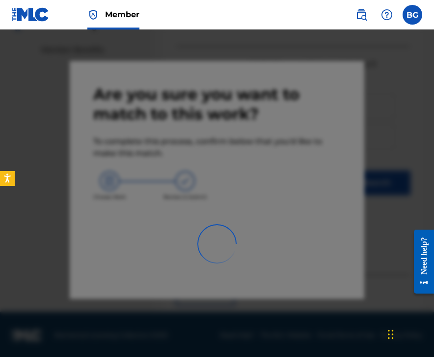
scroll to position [65, 0]
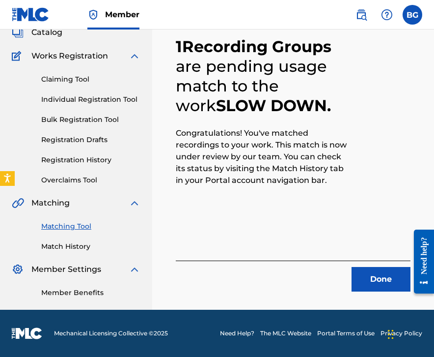
click at [371, 279] on button "Done" at bounding box center [381, 279] width 59 height 25
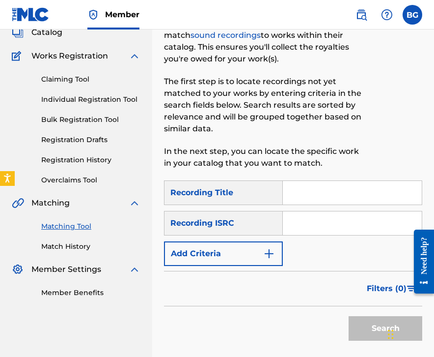
click at [338, 218] on input "Search Form" at bounding box center [352, 223] width 139 height 24
paste input "TCAET2058231"
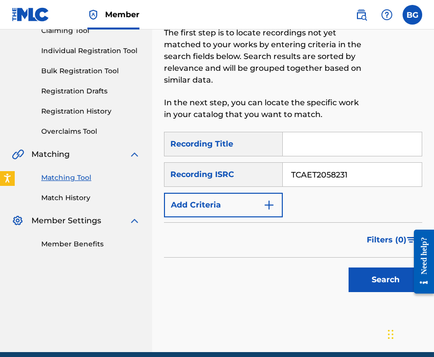
scroll to position [118, 0]
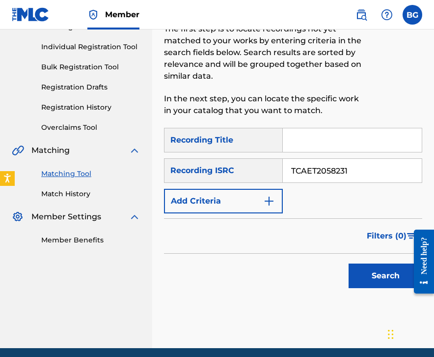
click at [370, 267] on button "Search" at bounding box center [386, 275] width 74 height 25
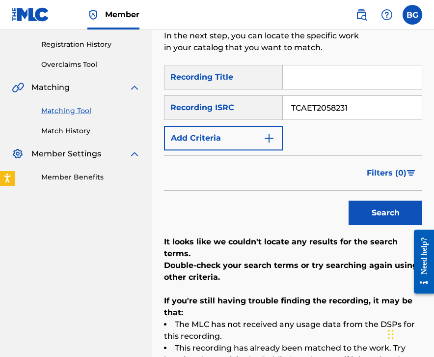
scroll to position [190, 0]
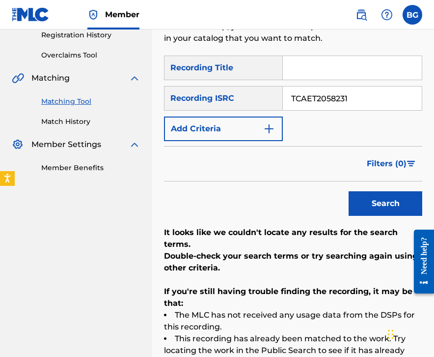
click at [364, 97] on input "TCAET2058231" at bounding box center [352, 98] width 139 height 24
paste input "AUXN22426590"
type input "AUXN22426590"
click at [360, 201] on button "Search" at bounding box center [386, 203] width 74 height 25
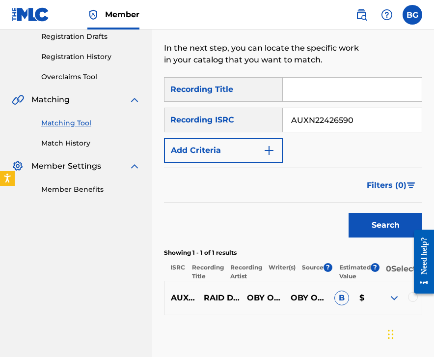
scroll to position [165, 0]
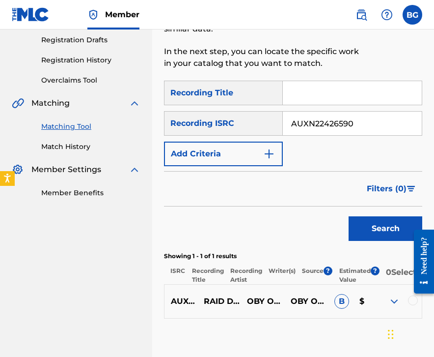
click at [403, 305] on div at bounding box center [413, 300] width 10 height 10
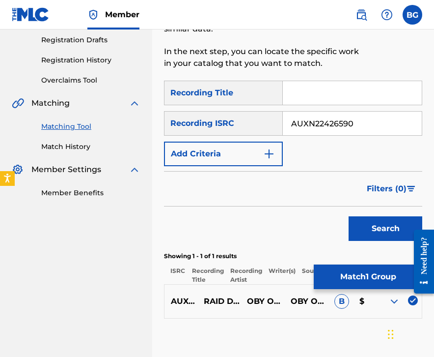
click at [377, 282] on button "Match 1 Group" at bounding box center [368, 276] width 109 height 25
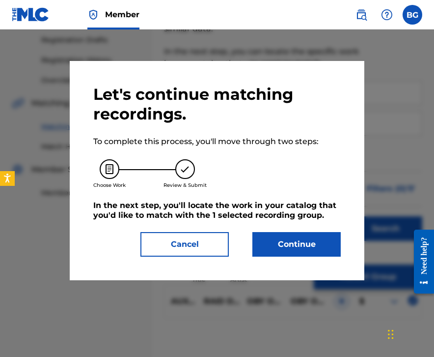
click at [309, 243] on button "Continue" at bounding box center [297, 244] width 88 height 25
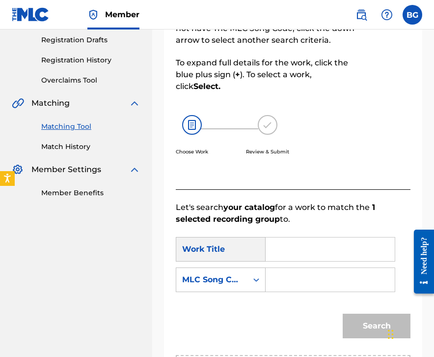
click at [281, 244] on input "Search Form" at bounding box center [330, 249] width 113 height 24
paste input "Raid Dem Jah"
type input "Raid Dem Jah"
click at [244, 275] on div "MLC Song Code" at bounding box center [211, 279] width 71 height 19
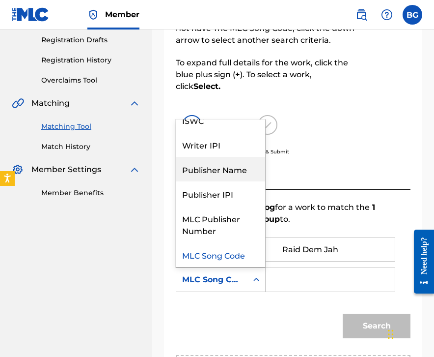
scroll to position [0, 0]
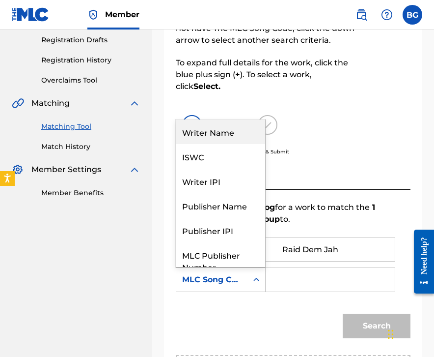
click at [237, 132] on div "Writer Name" at bounding box center [220, 131] width 89 height 25
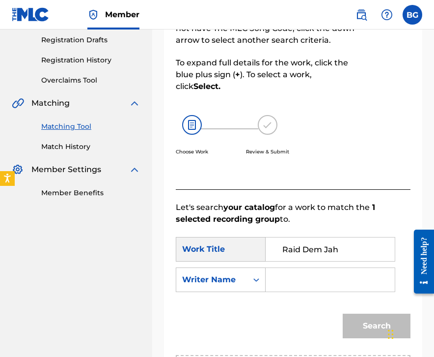
click at [300, 283] on input "Search Form" at bounding box center [330, 280] width 113 height 24
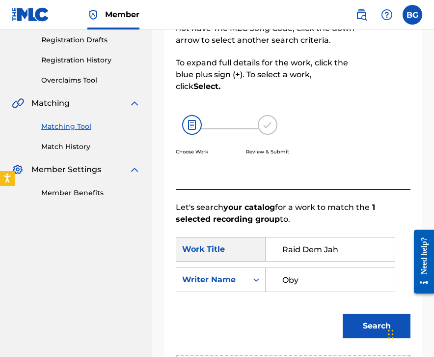
type input "Oby"
click at [343, 313] on button "Search" at bounding box center [377, 325] width 68 height 25
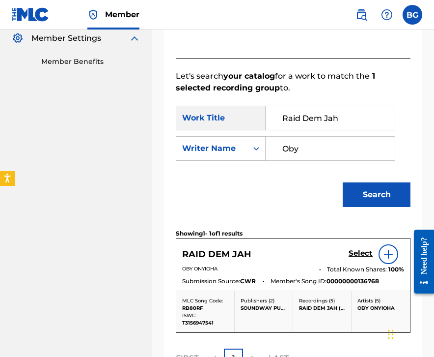
scroll to position [386, 0]
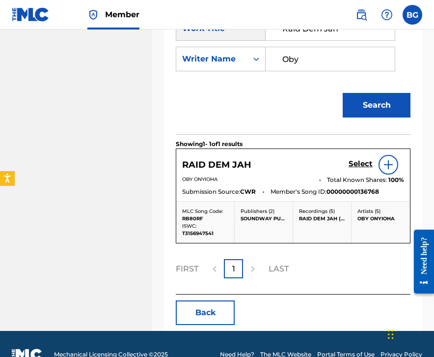
click at [356, 168] on h5 "Select" at bounding box center [361, 163] width 24 height 9
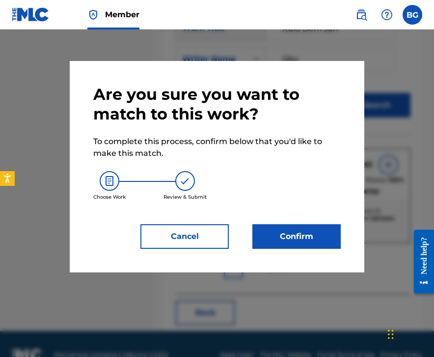
click at [292, 228] on button "Confirm" at bounding box center [297, 236] width 88 height 25
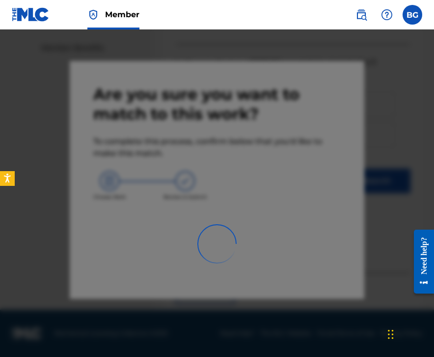
scroll to position [65, 0]
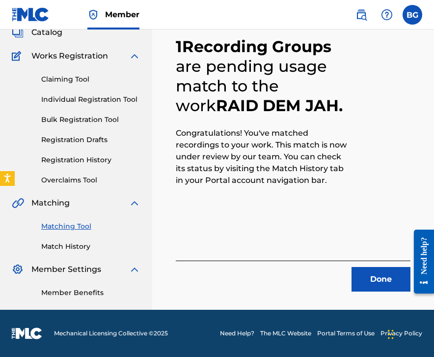
click at [364, 275] on button "Done" at bounding box center [381, 279] width 59 height 25
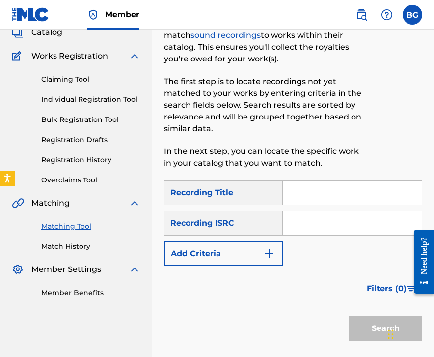
click at [331, 219] on input "Search Form" at bounding box center [352, 223] width 139 height 24
paste input "TCACG1526157"
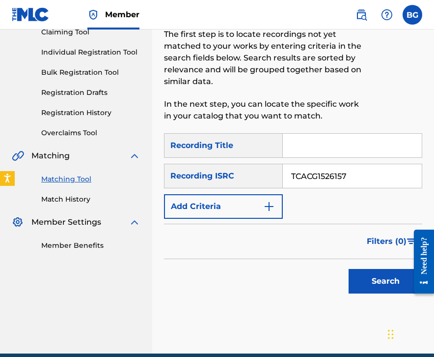
click at [376, 279] on button "Search" at bounding box center [386, 281] width 74 height 25
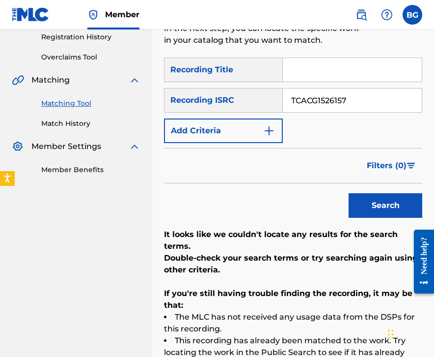
scroll to position [189, 0]
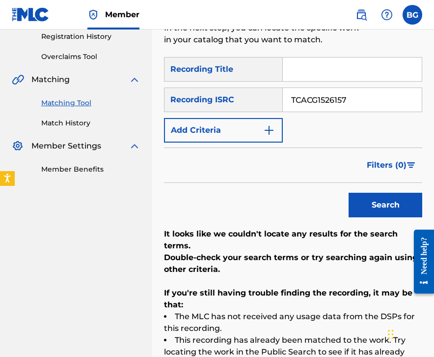
click at [360, 96] on input "TCACG1526157" at bounding box center [352, 100] width 139 height 24
paste input "4"
click at [367, 201] on button "Search" at bounding box center [386, 205] width 74 height 25
click at [356, 101] on input "TCACG1526147" at bounding box center [352, 100] width 139 height 24
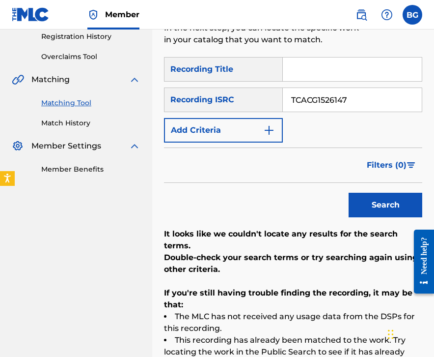
click at [356, 101] on input "TCACG1526147" at bounding box center [352, 100] width 139 height 24
paste input "54"
click at [367, 195] on button "Search" at bounding box center [386, 205] width 74 height 25
click at [353, 104] on input "TCACG1526154" at bounding box center [352, 100] width 139 height 24
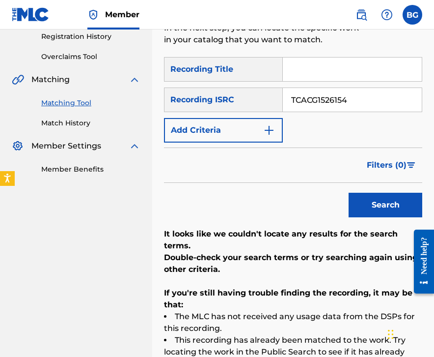
paste input "ET205822"
click at [373, 201] on button "Search" at bounding box center [386, 205] width 74 height 25
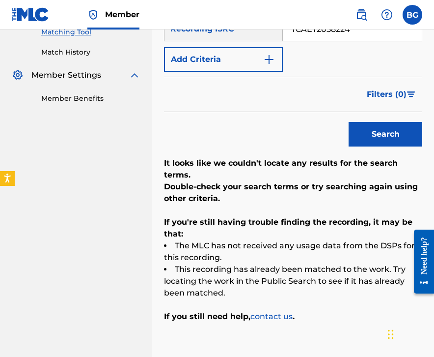
scroll to position [226, 0]
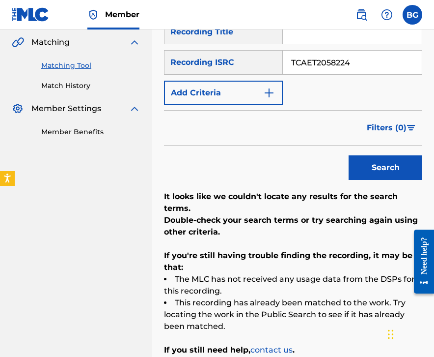
click at [329, 62] on input "TCAET2058224" at bounding box center [352, 63] width 139 height 24
paste
click at [377, 152] on div "Search" at bounding box center [383, 164] width 79 height 39
click at [377, 159] on button "Search" at bounding box center [386, 167] width 74 height 25
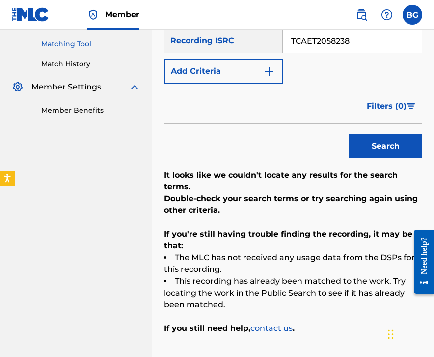
scroll to position [237, 0]
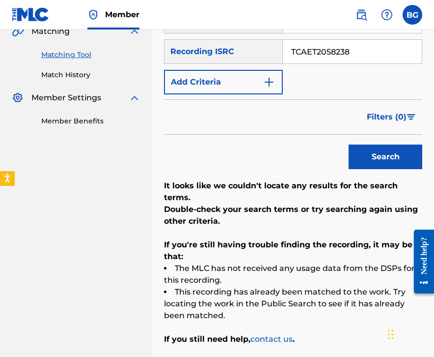
click at [341, 56] on input "TCAET2058238" at bounding box center [352, 52] width 139 height 24
click at [386, 164] on button "Search" at bounding box center [386, 156] width 74 height 25
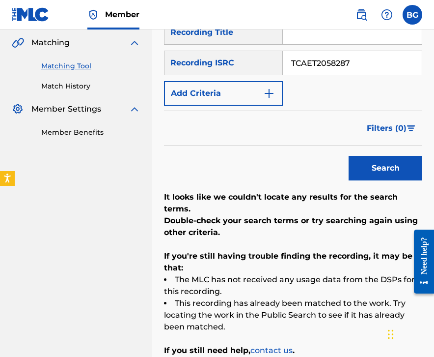
scroll to position [223, 0]
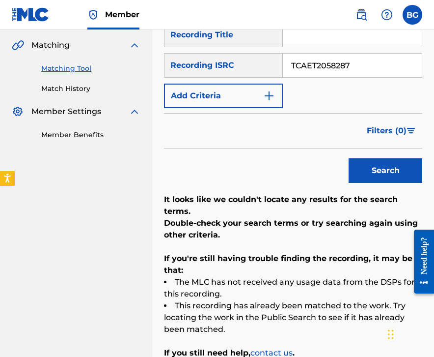
click at [354, 67] on input "TCAET2058287" at bounding box center [352, 66] width 139 height 24
click at [364, 169] on button "Search" at bounding box center [386, 170] width 74 height 25
click at [365, 67] on input "TCACG1587509" at bounding box center [352, 66] width 139 height 24
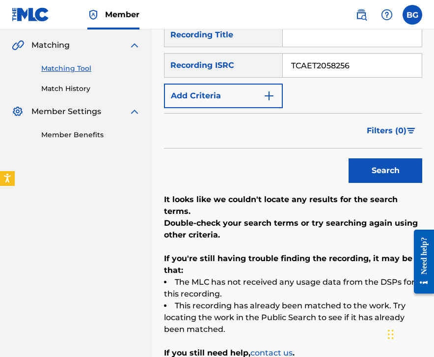
click at [377, 165] on button "Search" at bounding box center [386, 170] width 74 height 25
click at [351, 61] on input "TCAET2058256" at bounding box center [352, 66] width 139 height 24
click at [373, 168] on button "Search" at bounding box center [386, 170] width 74 height 25
click at [352, 69] on input "TCAET2058235" at bounding box center [352, 66] width 139 height 24
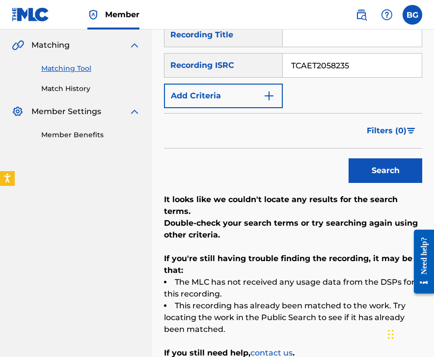
click at [352, 69] on input "TCAET2058235" at bounding box center [352, 66] width 139 height 24
click at [393, 175] on button "Search" at bounding box center [386, 170] width 74 height 25
click at [344, 62] on input "TCAET2058242" at bounding box center [352, 66] width 139 height 24
type input "USHM81760518"
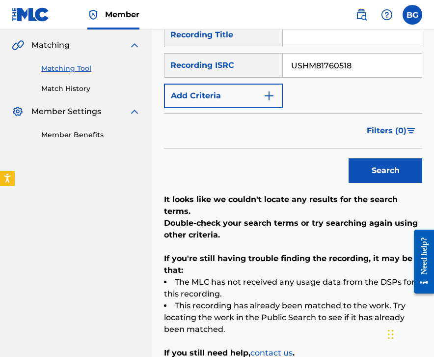
click at [371, 165] on button "Search" at bounding box center [386, 170] width 74 height 25
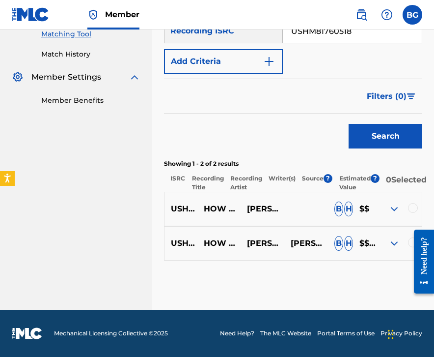
scroll to position [263, 0]
click at [403, 208] on div at bounding box center [413, 208] width 10 height 10
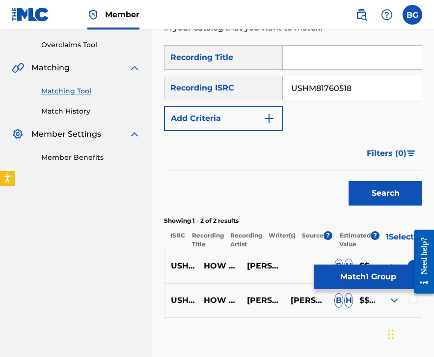
scroll to position [197, 0]
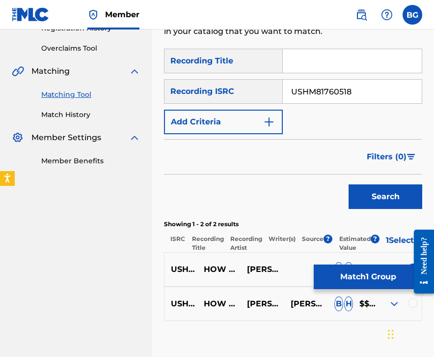
click at [403, 306] on div at bounding box center [413, 303] width 10 height 10
click at [379, 287] on button "Match 2 Groups" at bounding box center [368, 276] width 109 height 25
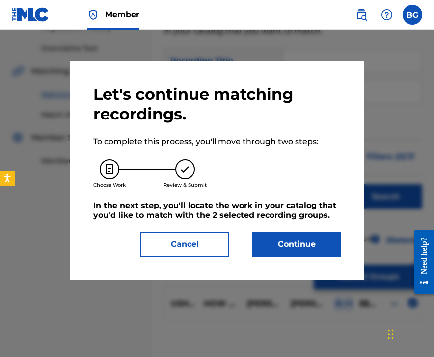
click at [317, 252] on button "Continue" at bounding box center [297, 244] width 88 height 25
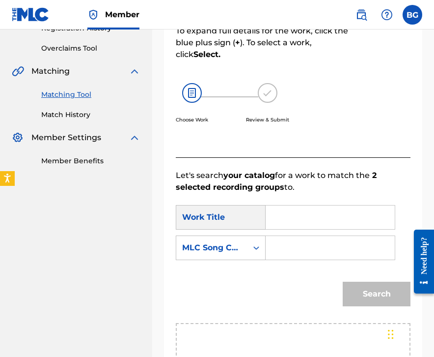
click at [309, 221] on input "Search Form" at bounding box center [330, 217] width 113 height 24
type input "(You Don't Know) How Glad I Am"
click at [233, 253] on div "MLC Song Code" at bounding box center [211, 248] width 59 height 12
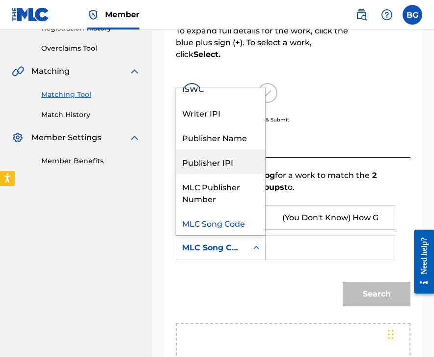
scroll to position [0, 0]
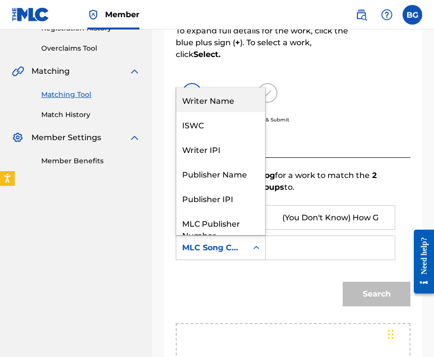
click at [229, 100] on div "Writer Name" at bounding box center [220, 99] width 89 height 25
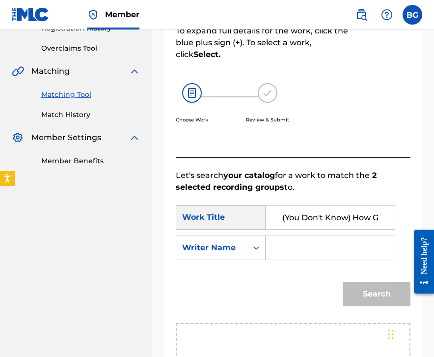
click at [314, 255] on input "Search Form" at bounding box center [330, 248] width 113 height 24
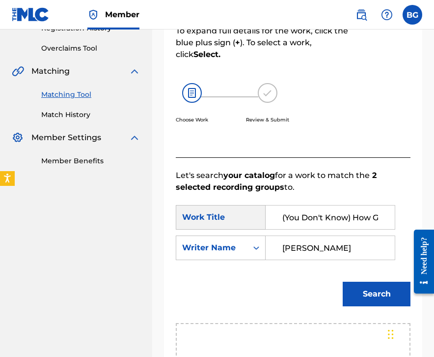
type input "[PERSON_NAME]"
click at [343, 282] on button "Search" at bounding box center [377, 294] width 68 height 25
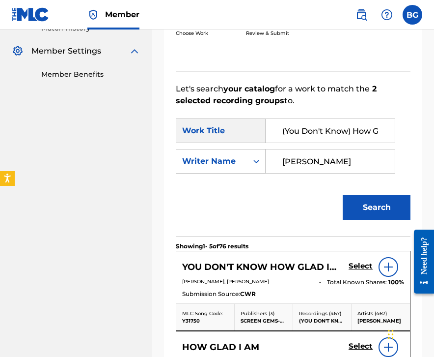
scroll to position [307, 0]
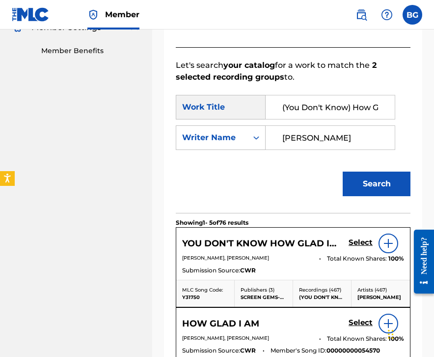
click at [362, 238] on h5 "Select" at bounding box center [361, 242] width 24 height 9
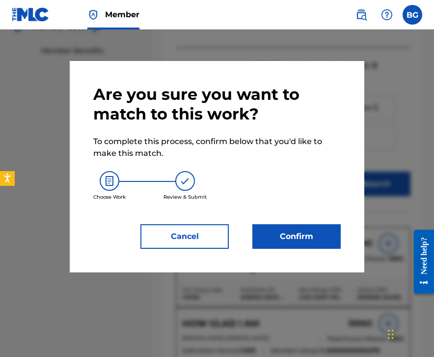
click at [300, 228] on button "Confirm" at bounding box center [297, 236] width 88 height 25
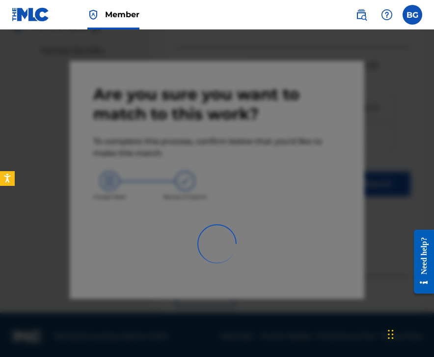
scroll to position [65, 0]
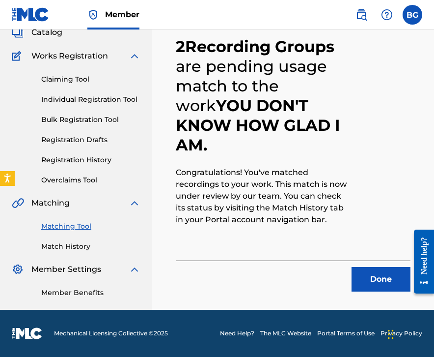
click at [373, 278] on button "Done" at bounding box center [381, 279] width 59 height 25
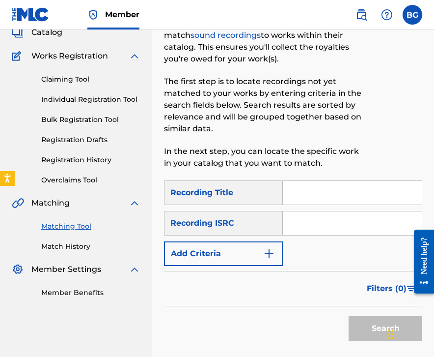
click at [320, 231] on input "Search Form" at bounding box center [352, 223] width 139 height 24
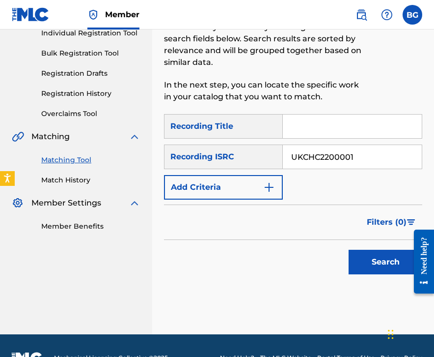
type input "UKCHC2200001"
click at [383, 261] on button "Search" at bounding box center [386, 262] width 74 height 25
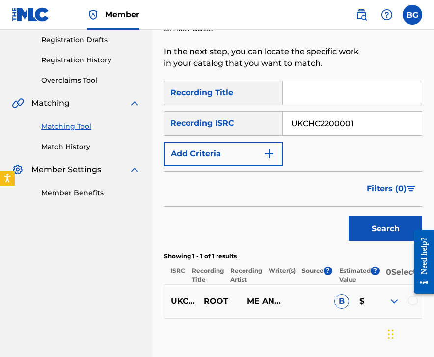
scroll to position [167, 0]
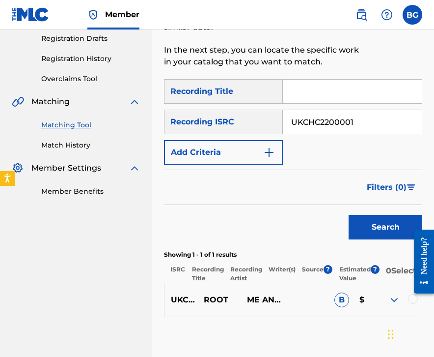
click at [403, 302] on div at bounding box center [413, 299] width 10 height 10
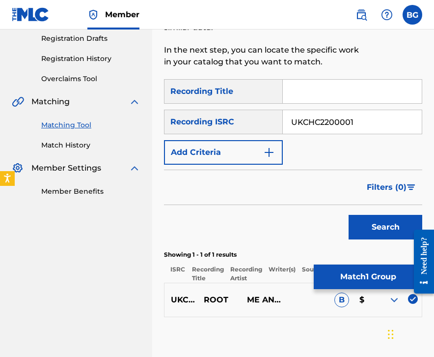
click at [381, 278] on button "Match 1 Group" at bounding box center [368, 276] width 109 height 25
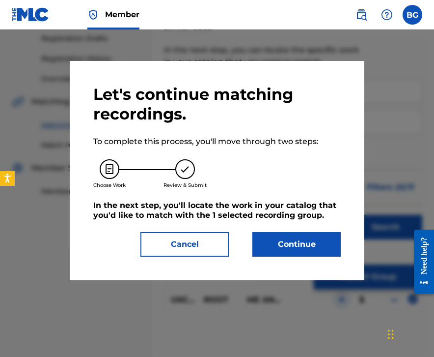
click at [307, 245] on button "Continue" at bounding box center [297, 244] width 88 height 25
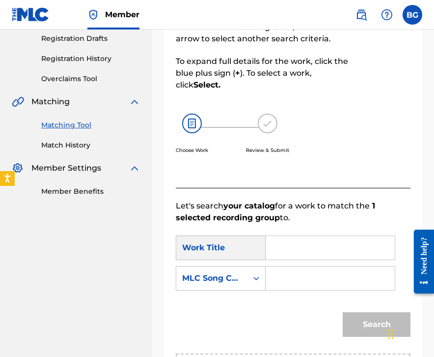
click at [278, 242] on input "Search Form" at bounding box center [330, 248] width 113 height 24
type input "Root"
click at [249, 283] on div "Search Form" at bounding box center [257, 278] width 18 height 18
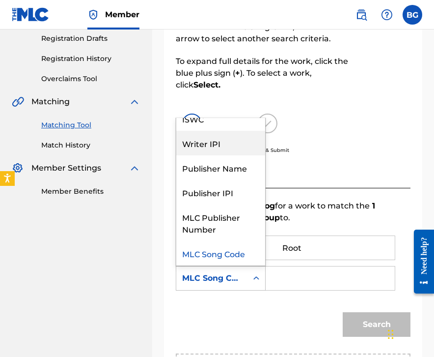
scroll to position [0, 0]
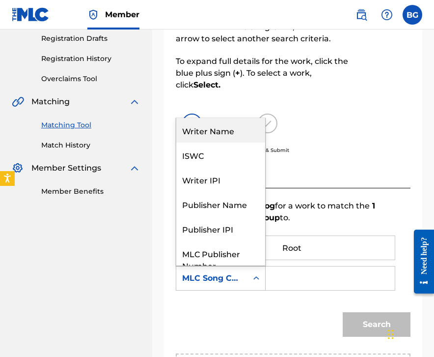
click at [226, 133] on div "Writer Name" at bounding box center [220, 130] width 89 height 25
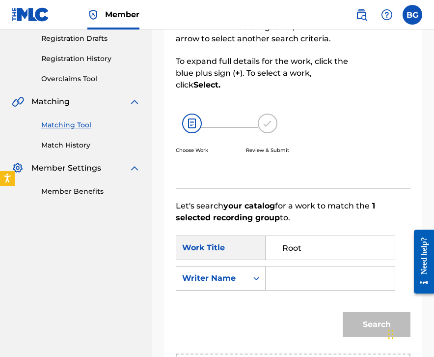
click at [292, 283] on input "Search Form" at bounding box center [330, 278] width 113 height 24
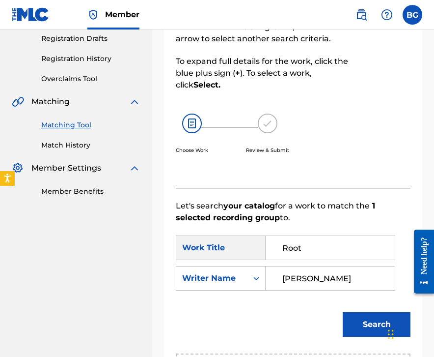
type input "[PERSON_NAME]"
click at [343, 312] on button "Search" at bounding box center [377, 324] width 68 height 25
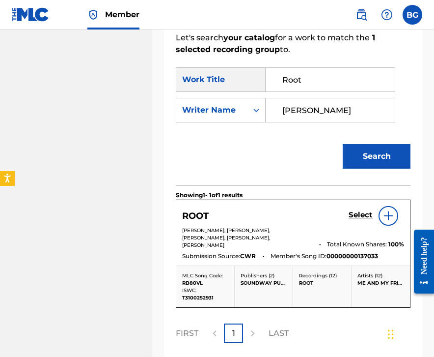
scroll to position [339, 0]
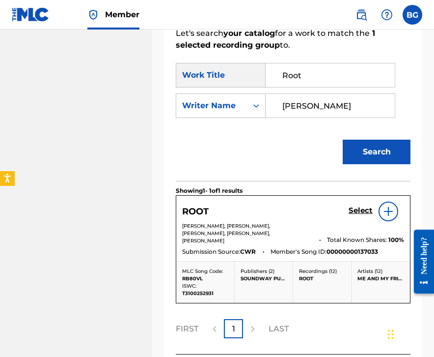
click at [363, 213] on h5 "Select" at bounding box center [361, 210] width 24 height 9
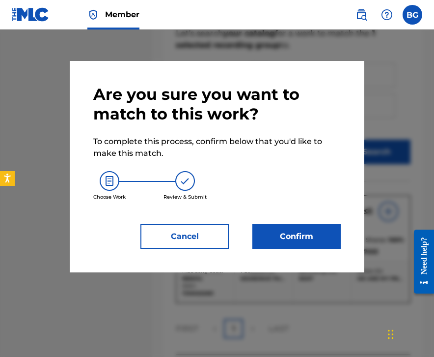
click at [290, 232] on button "Confirm" at bounding box center [297, 236] width 88 height 25
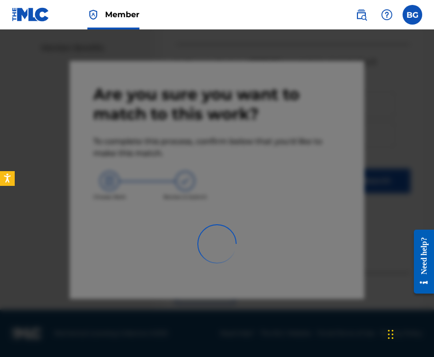
scroll to position [65, 0]
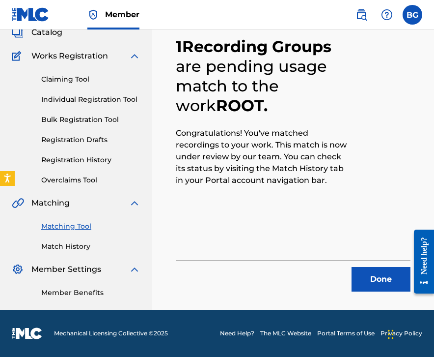
click at [355, 275] on button "Done" at bounding box center [381, 279] width 59 height 25
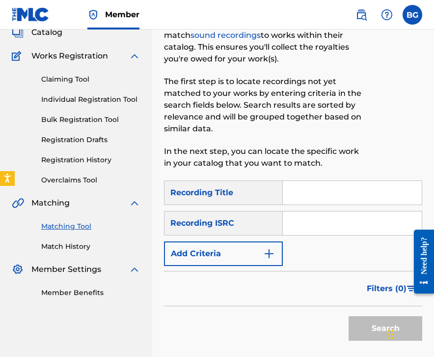
click at [310, 220] on input "Search Form" at bounding box center [352, 223] width 139 height 24
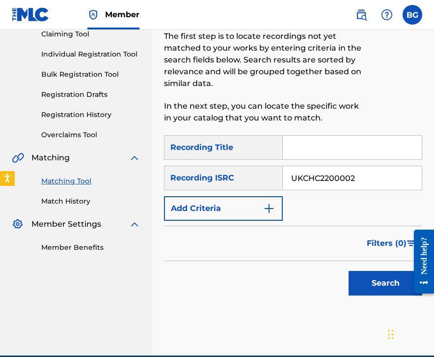
type input "UKCHC2200002"
click at [363, 288] on button "Search" at bounding box center [386, 283] width 74 height 25
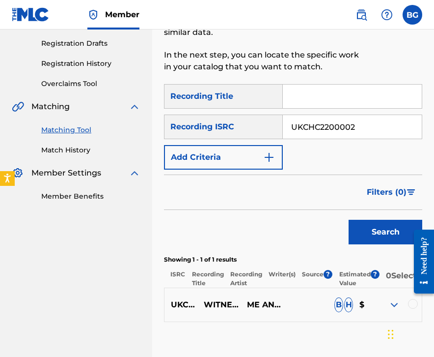
scroll to position [163, 0]
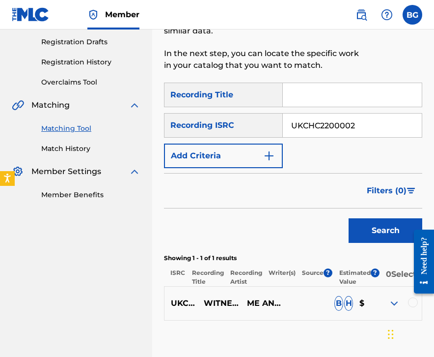
click at [403, 307] on div at bounding box center [413, 302] width 10 height 10
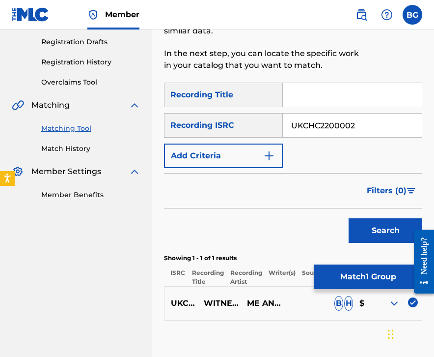
click at [360, 271] on button "Match 1 Group" at bounding box center [368, 276] width 109 height 25
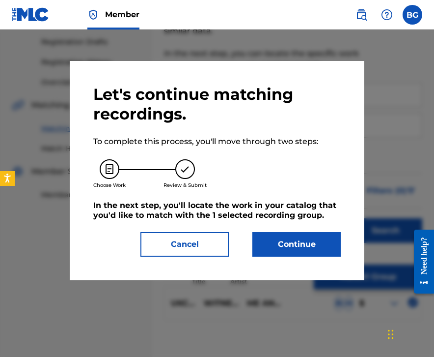
click at [288, 244] on button "Continue" at bounding box center [297, 244] width 88 height 25
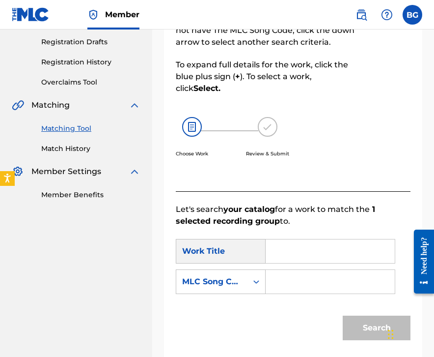
click at [307, 258] on input "Search Form" at bounding box center [330, 251] width 113 height 24
type input "Witness"
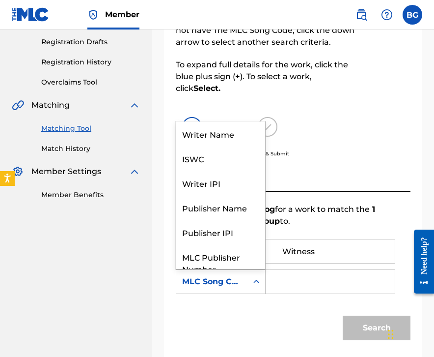
click at [249, 276] on div "Search Form" at bounding box center [257, 282] width 18 height 18
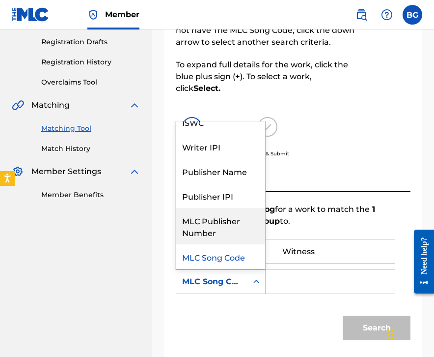
scroll to position [0, 0]
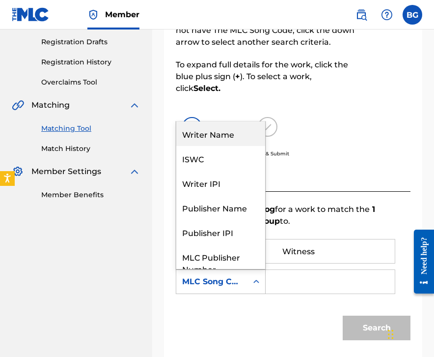
click at [226, 139] on div "Writer Name" at bounding box center [220, 133] width 89 height 25
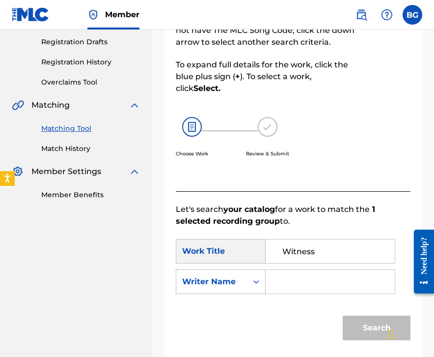
click at [291, 282] on input "Search Form" at bounding box center [330, 282] width 113 height 24
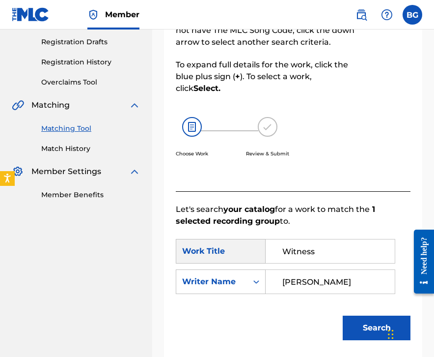
type input "[PERSON_NAME]"
click at [343, 315] on button "Search" at bounding box center [377, 327] width 68 height 25
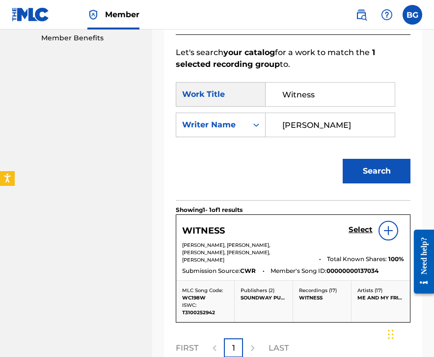
click at [355, 232] on h5 "Select" at bounding box center [361, 229] width 24 height 9
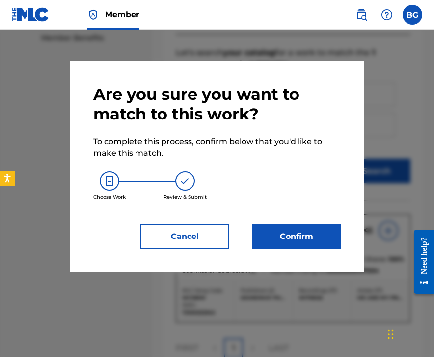
click at [298, 240] on button "Confirm" at bounding box center [297, 236] width 88 height 25
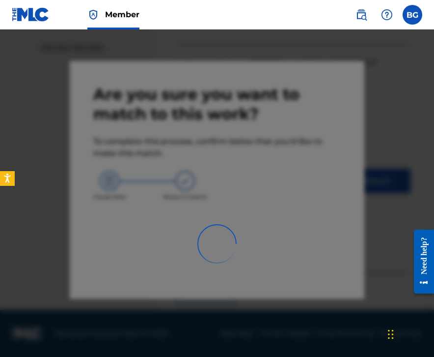
scroll to position [65, 0]
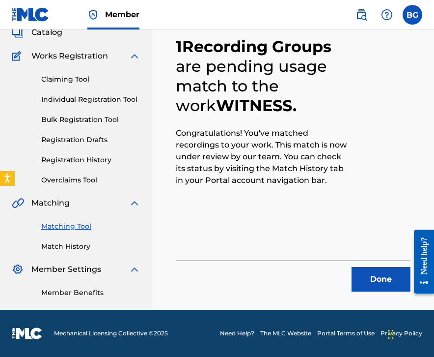
click at [372, 280] on button "Done" at bounding box center [381, 279] width 59 height 25
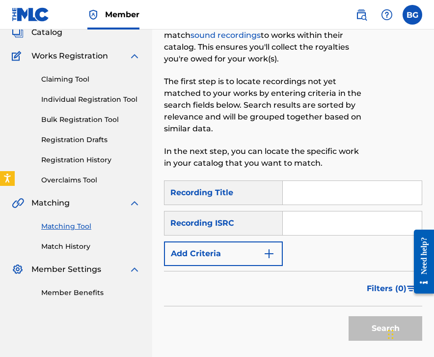
click at [347, 229] on input "Search Form" at bounding box center [352, 223] width 139 height 24
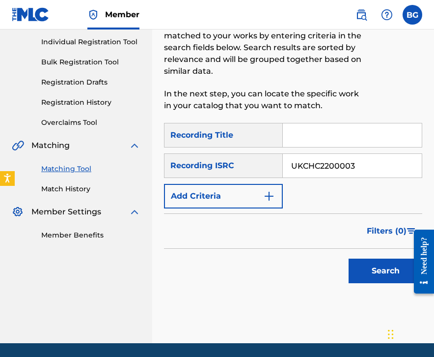
type input "UKCHC2200003"
click at [372, 260] on button "Search" at bounding box center [386, 270] width 74 height 25
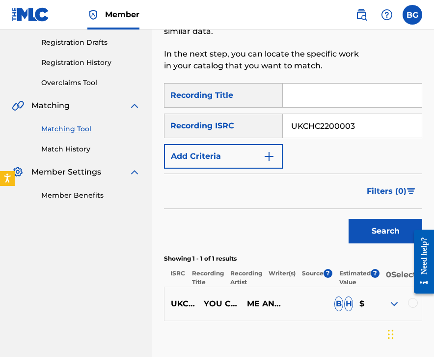
scroll to position [165, 0]
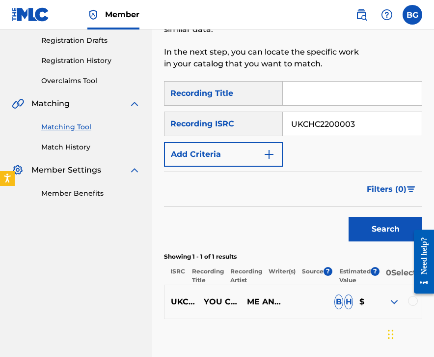
click at [403, 304] on div at bounding box center [413, 301] width 10 height 10
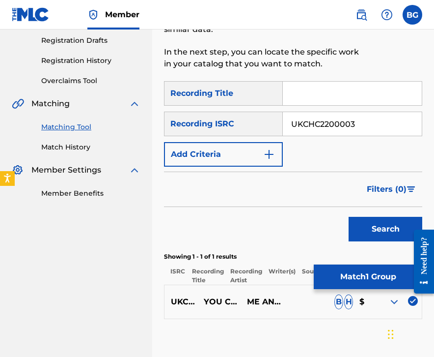
click at [365, 280] on button "Match 1 Group" at bounding box center [368, 276] width 109 height 25
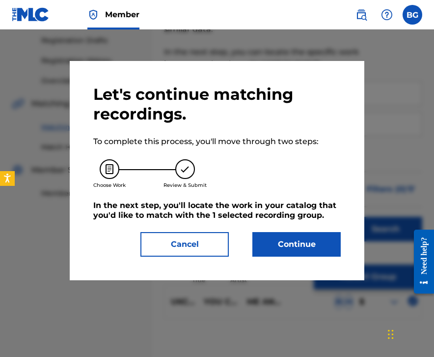
click at [254, 249] on button "Continue" at bounding box center [297, 244] width 88 height 25
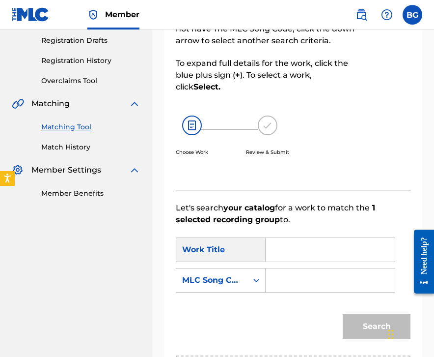
click at [325, 243] on input "Search Form" at bounding box center [330, 250] width 113 height 24
type input "You Came Into My Life"
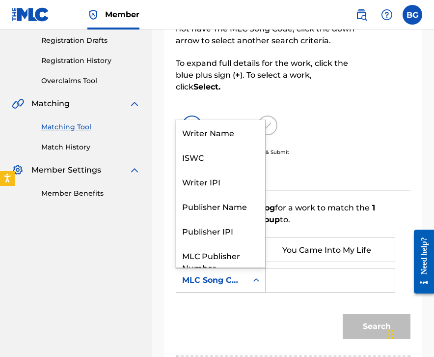
click at [220, 289] on div "MLC Song Code" at bounding box center [211, 280] width 71 height 19
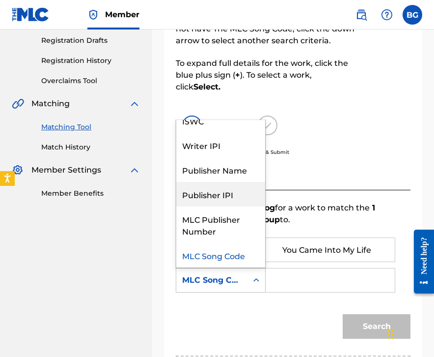
scroll to position [0, 0]
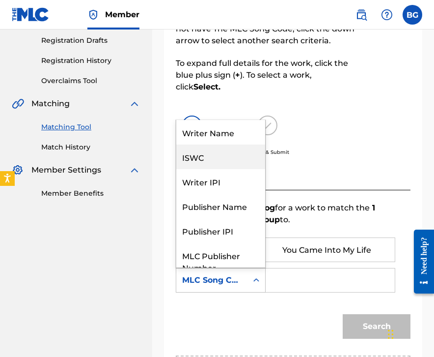
click at [224, 143] on div "Writer Name" at bounding box center [220, 132] width 89 height 25
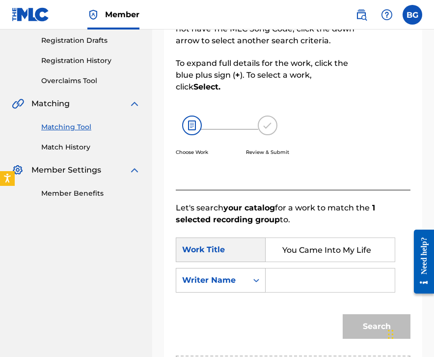
click at [288, 282] on input "Search Form" at bounding box center [330, 280] width 113 height 24
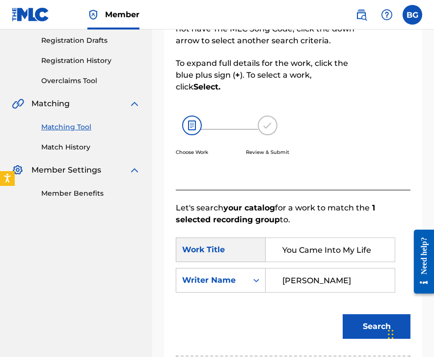
type input "[PERSON_NAME]"
click at [343, 314] on button "Search" at bounding box center [377, 326] width 68 height 25
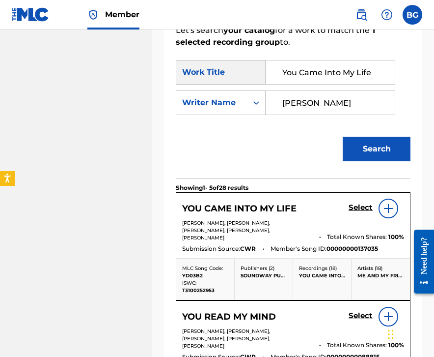
scroll to position [355, 0]
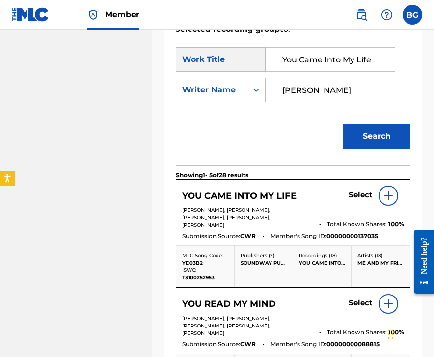
click at [359, 192] on h5 "Select" at bounding box center [361, 194] width 24 height 9
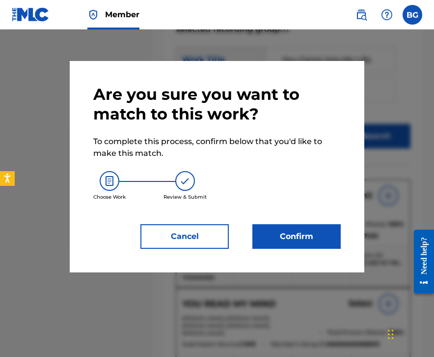
click at [294, 238] on button "Confirm" at bounding box center [297, 236] width 88 height 25
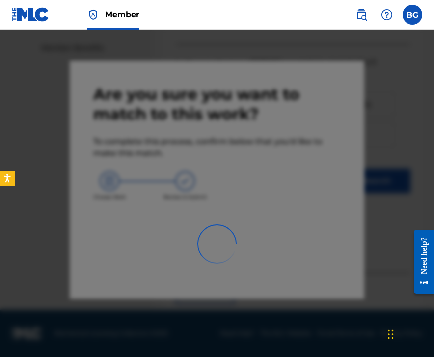
scroll to position [65, 0]
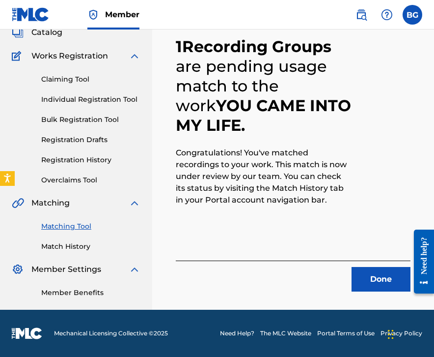
click at [363, 279] on button "Done" at bounding box center [381, 279] width 59 height 25
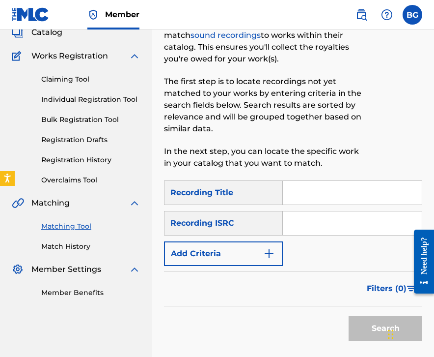
click at [339, 225] on input "Search Form" at bounding box center [352, 223] width 139 height 24
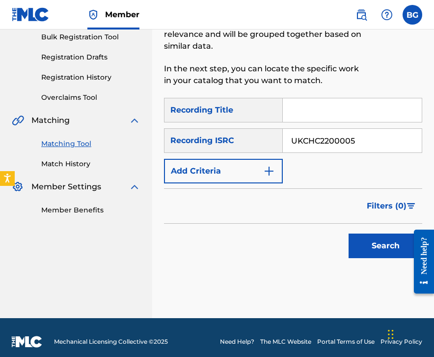
type input "UKCHC2200005"
click at [363, 240] on button "Search" at bounding box center [386, 245] width 74 height 25
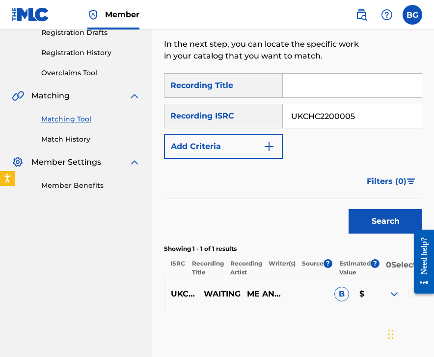
scroll to position [165, 0]
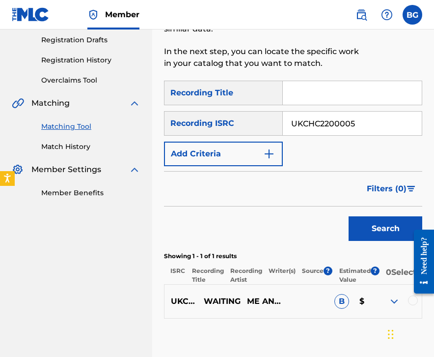
click at [403, 304] on div at bounding box center [413, 300] width 10 height 10
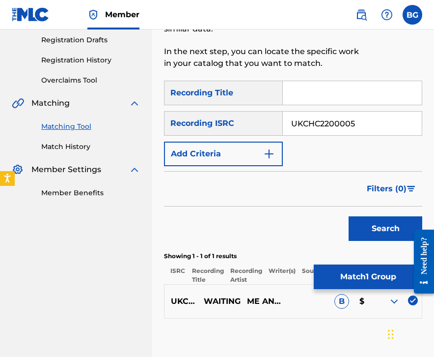
click at [366, 274] on button "Match 1 Group" at bounding box center [368, 276] width 109 height 25
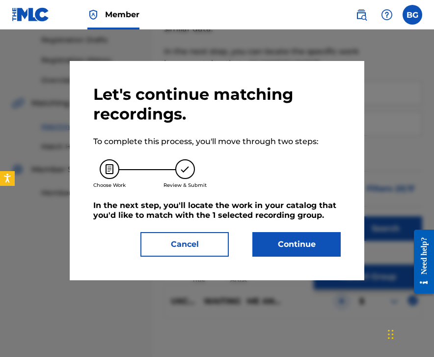
click at [295, 240] on button "Continue" at bounding box center [297, 244] width 88 height 25
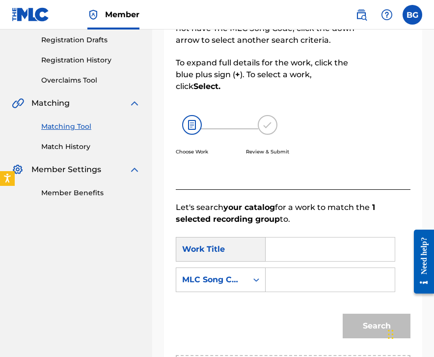
click at [305, 245] on input "Search Form" at bounding box center [330, 249] width 113 height 24
type input "Waiting"
click at [224, 280] on div "MLC Song Code" at bounding box center [211, 280] width 59 height 12
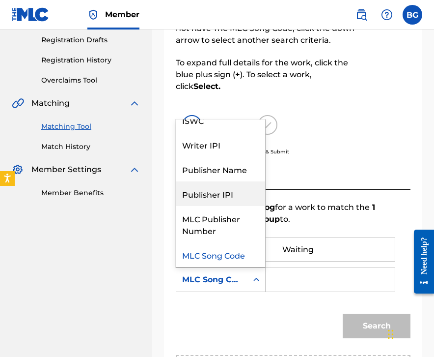
scroll to position [0, 0]
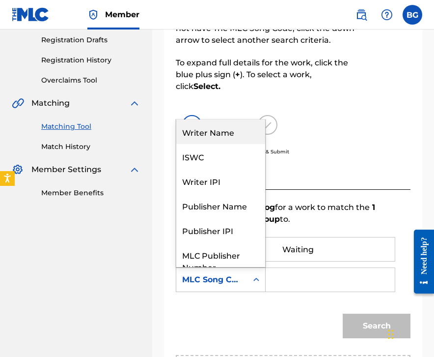
click at [228, 138] on div "Writer Name" at bounding box center [220, 131] width 89 height 25
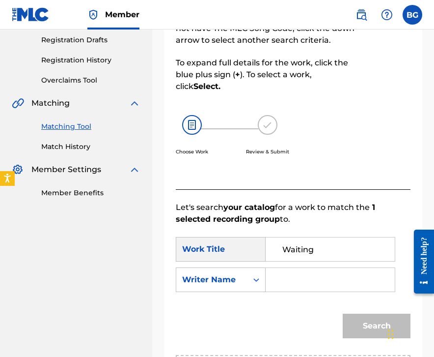
click at [299, 280] on input "Search Form" at bounding box center [330, 280] width 113 height 24
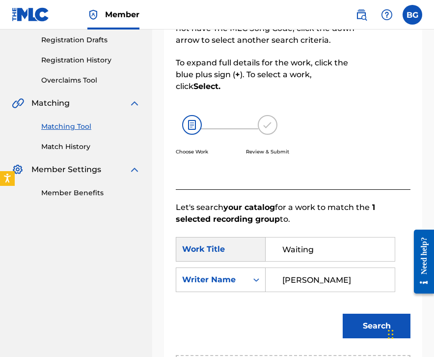
type input "[PERSON_NAME]"
click at [343, 313] on button "Search" at bounding box center [377, 325] width 68 height 25
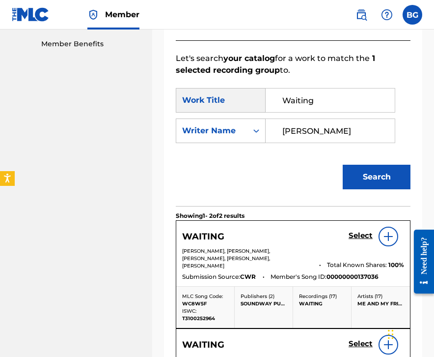
scroll to position [326, 0]
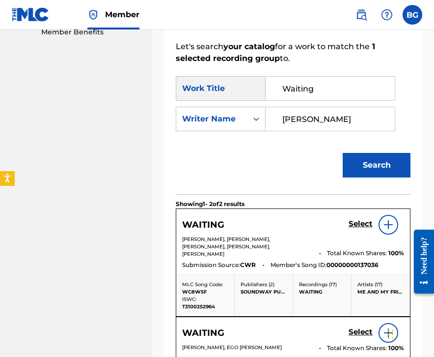
click at [359, 225] on h5 "Select" at bounding box center [361, 223] width 24 height 9
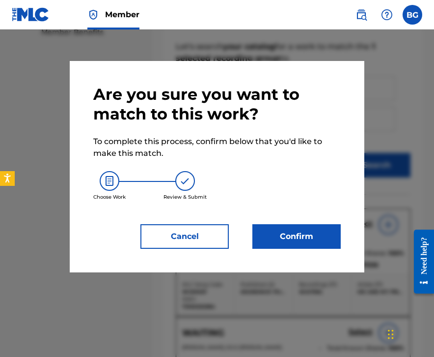
click at [210, 242] on button "Cancel" at bounding box center [185, 236] width 88 height 25
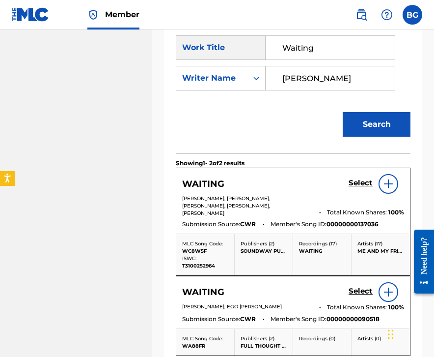
scroll to position [373, 0]
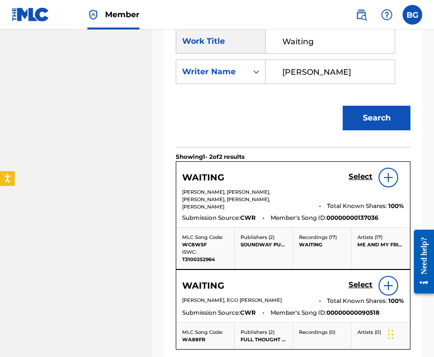
click at [350, 173] on h5 "Select" at bounding box center [361, 176] width 24 height 9
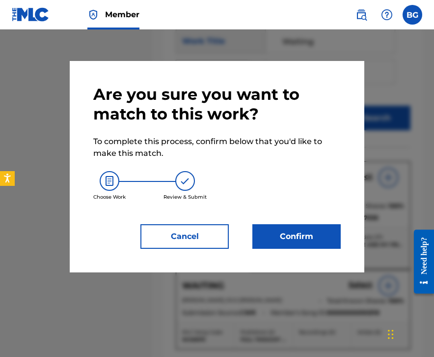
click at [265, 228] on button "Confirm" at bounding box center [297, 236] width 88 height 25
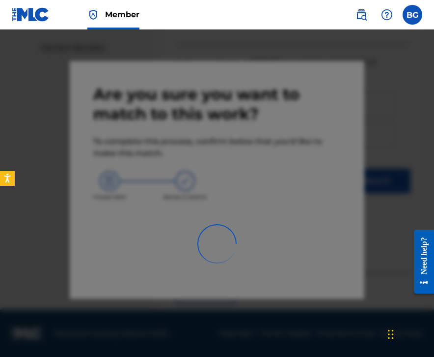
scroll to position [65, 0]
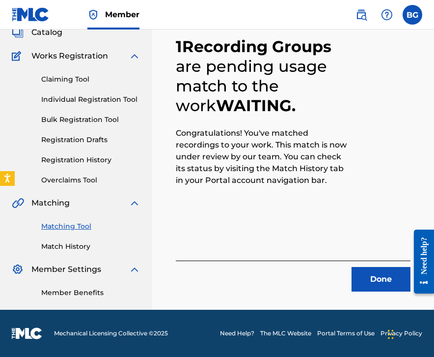
click at [353, 284] on button "Done" at bounding box center [381, 279] width 59 height 25
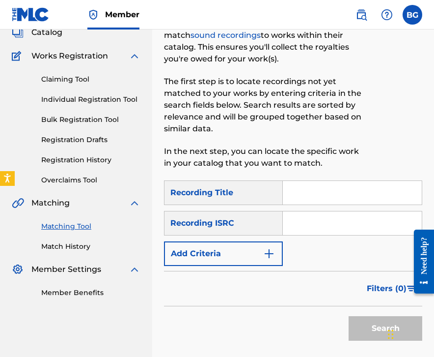
click at [337, 221] on input "Search Form" at bounding box center [352, 223] width 139 height 24
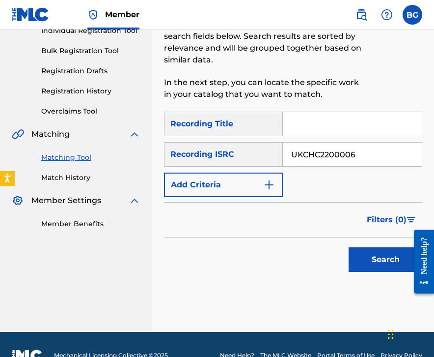
type input "UKCHC2200006"
click at [366, 249] on button "Search" at bounding box center [386, 259] width 74 height 25
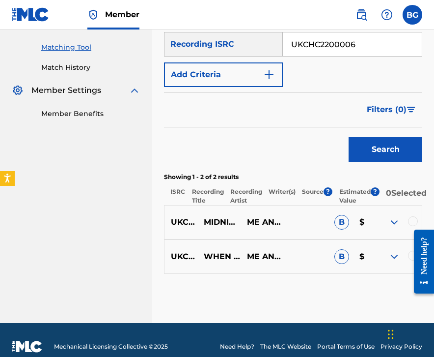
scroll to position [248, 0]
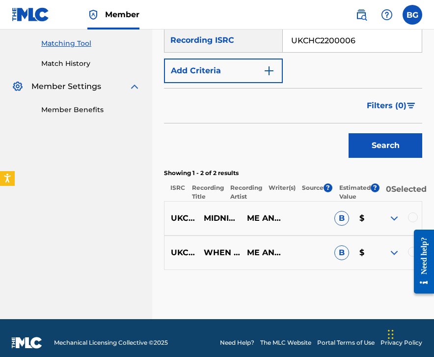
click at [403, 218] on div "UKCHC2200006 MIDNIGHT IN YOUR KITCHEN ME AND MY FRIENDS B $" at bounding box center [293, 218] width 258 height 34
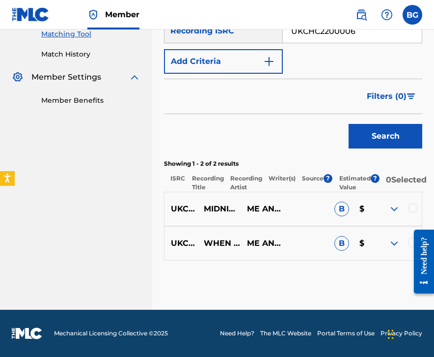
click at [403, 201] on div "UKCHC2200006 MIDNIGHT IN YOUR KITCHEN ME AND MY FRIENDS B $" at bounding box center [293, 209] width 258 height 34
click at [403, 203] on div at bounding box center [413, 208] width 10 height 10
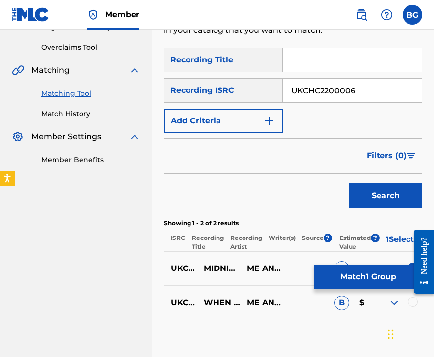
scroll to position [199, 0]
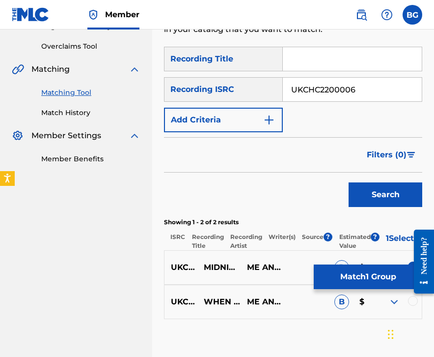
click at [403, 310] on iframe "Chat Widget" at bounding box center [409, 333] width 49 height 47
click at [403, 305] on div at bounding box center [413, 301] width 10 height 10
click at [380, 280] on button "Match 2 Groups" at bounding box center [368, 276] width 109 height 25
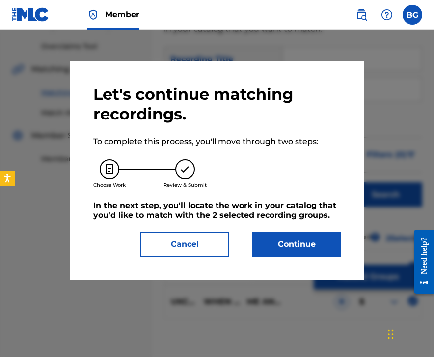
click at [299, 244] on button "Continue" at bounding box center [297, 244] width 88 height 25
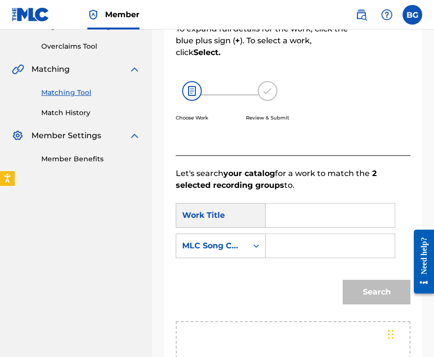
click at [289, 214] on input "Search Form" at bounding box center [330, 215] width 113 height 24
type input "When We Were Young"
click at [238, 255] on div "MLC Song Code" at bounding box center [221, 245] width 90 height 25
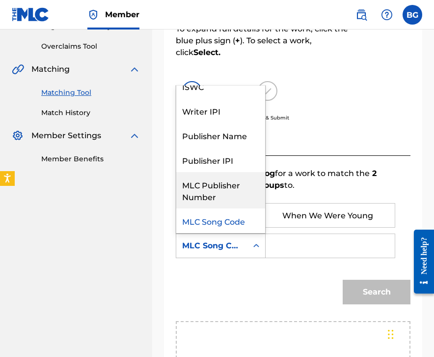
scroll to position [0, 0]
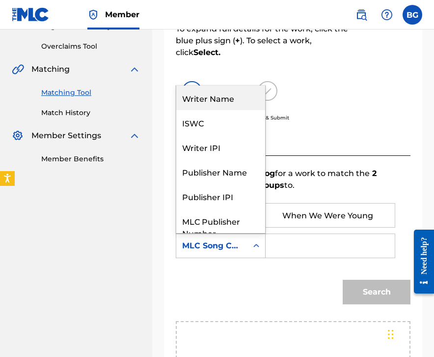
click at [228, 105] on div "Writer Name" at bounding box center [220, 97] width 89 height 25
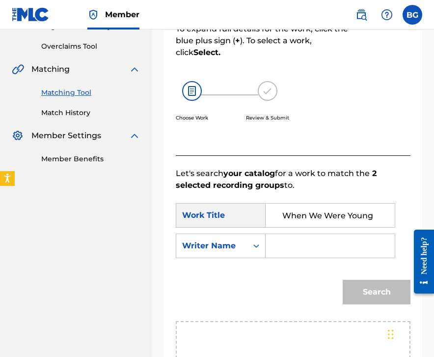
click at [282, 237] on input "Search Form" at bounding box center [330, 246] width 113 height 24
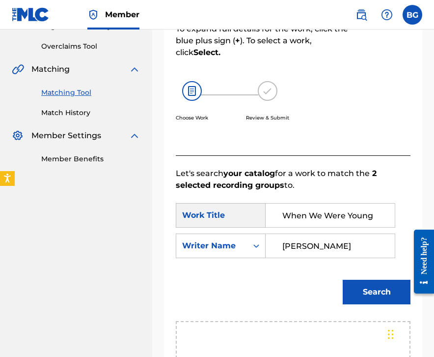
type input "[PERSON_NAME]"
click at [343, 280] on button "Search" at bounding box center [377, 292] width 68 height 25
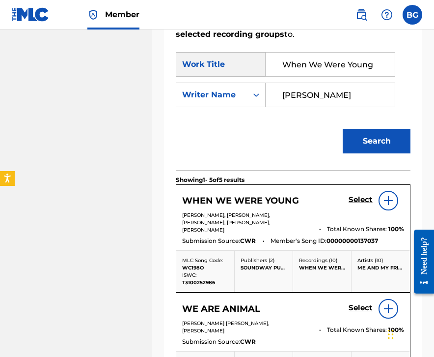
scroll to position [365, 0]
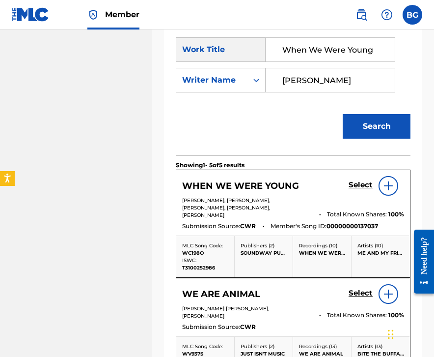
click at [351, 185] on h5 "Select" at bounding box center [361, 184] width 24 height 9
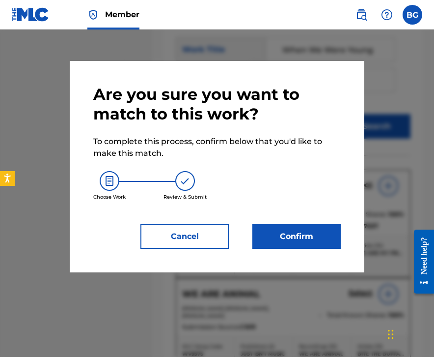
click at [281, 240] on button "Confirm" at bounding box center [297, 236] width 88 height 25
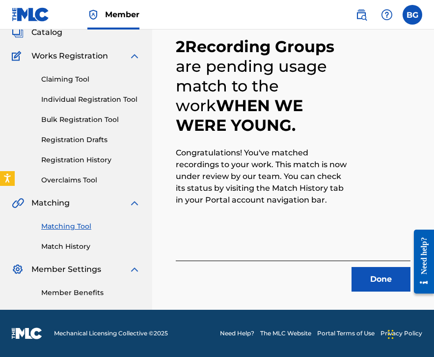
scroll to position [65, 0]
click at [364, 285] on button "Done" at bounding box center [381, 279] width 59 height 25
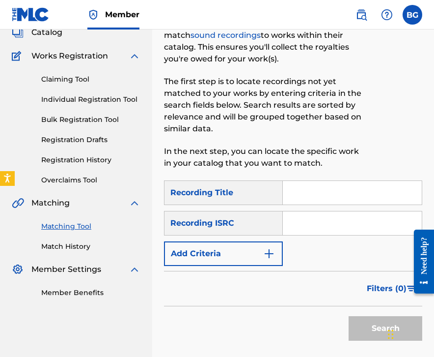
click at [301, 223] on input "Search Form" at bounding box center [352, 223] width 139 height 24
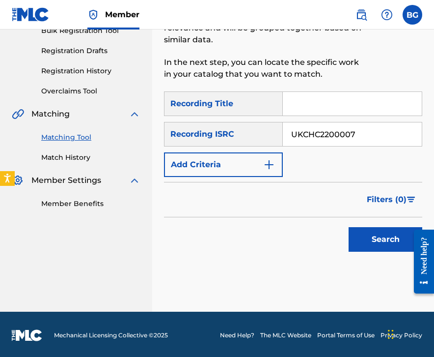
type input "UKCHC2200007"
click at [372, 244] on button "Search" at bounding box center [386, 239] width 74 height 25
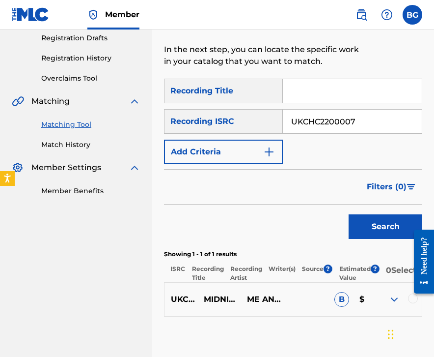
scroll to position [168, 0]
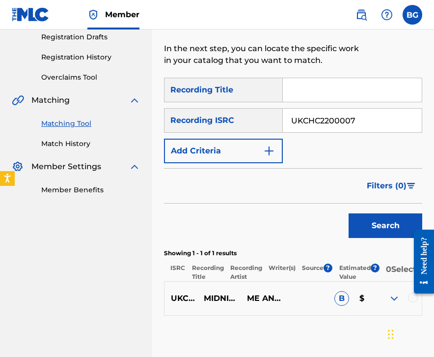
click at [403, 302] on div at bounding box center [413, 297] width 10 height 10
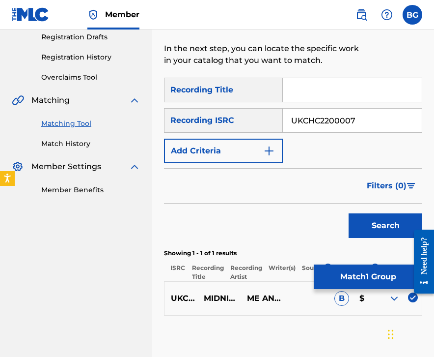
click at [389, 280] on button "Match 1 Group" at bounding box center [368, 276] width 109 height 25
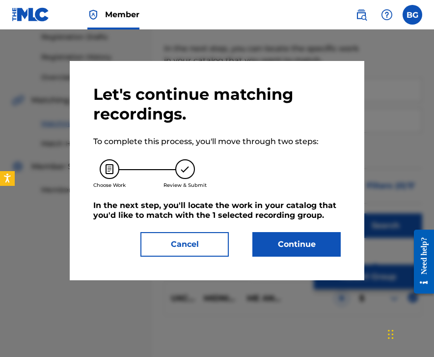
click at [309, 232] on button "Continue" at bounding box center [297, 244] width 88 height 25
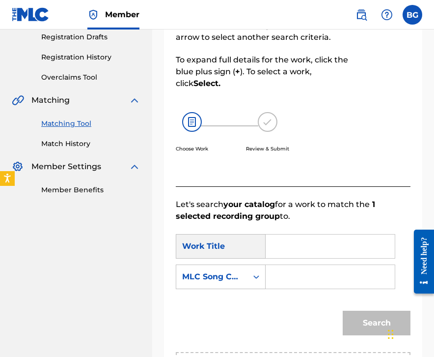
click at [309, 233] on form "SearchWithCriteriaec6585e3-a14c-489e-9831-d3fd49e0a0ef Work Title SearchWithCri…" at bounding box center [293, 287] width 235 height 130
click at [292, 253] on input "Search Form" at bounding box center [330, 246] width 113 height 24
type input "Midnight In Your Kitchen"
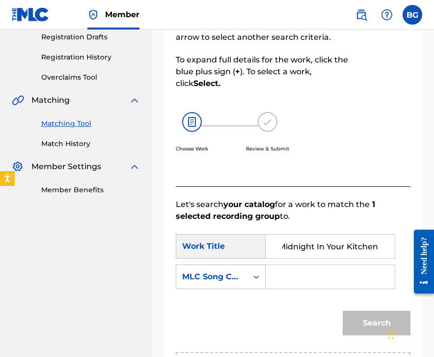
click at [236, 262] on div "SearchWithCriteriaec6585e3-a14c-489e-9831-d3fd49e0a0ef Work Title Midnight In Y…" at bounding box center [293, 264] width 235 height 61
click at [236, 269] on div "MLC Song Code" at bounding box center [211, 276] width 71 height 19
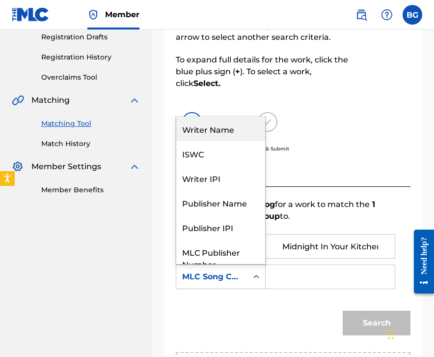
click at [228, 123] on div "Writer Name" at bounding box center [220, 128] width 89 height 25
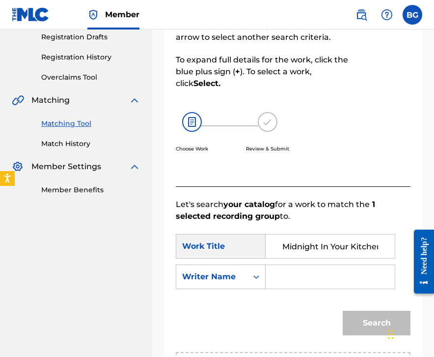
click at [301, 282] on input "Search Form" at bounding box center [330, 277] width 113 height 24
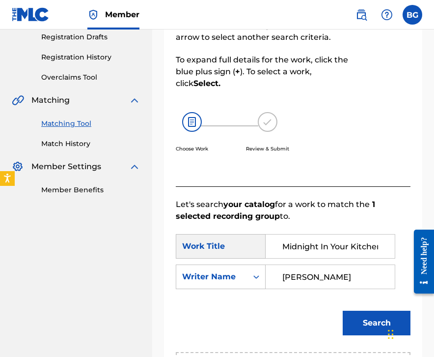
type input "[PERSON_NAME]"
click at [343, 310] on button "Search" at bounding box center [377, 322] width 68 height 25
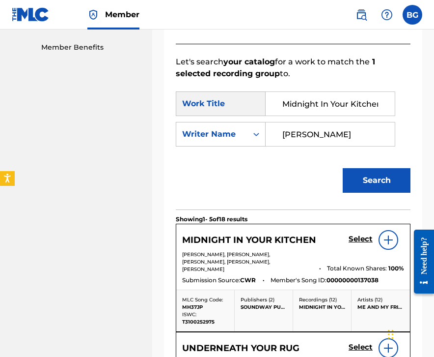
scroll to position [330, 0]
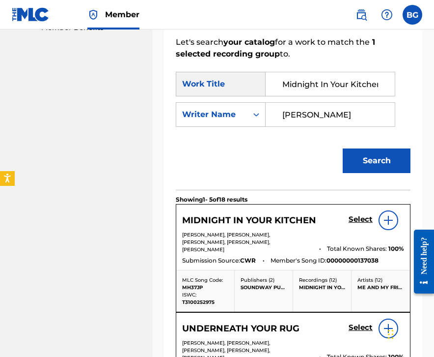
click at [358, 219] on h5 "Select" at bounding box center [361, 219] width 24 height 9
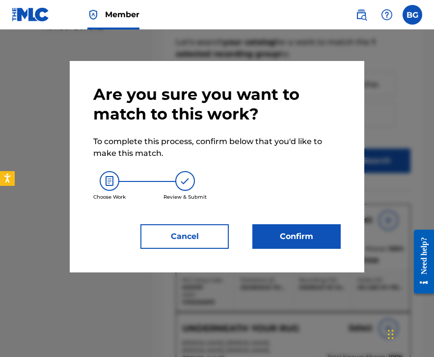
click at [287, 209] on div "Choose Work Review & Submit" at bounding box center [217, 185] width 248 height 53
click at [287, 221] on div "Are you sure you want to match to this work? To complete this process, confirm …" at bounding box center [217, 167] width 248 height 164
click at [284, 243] on button "Confirm" at bounding box center [297, 236] width 88 height 25
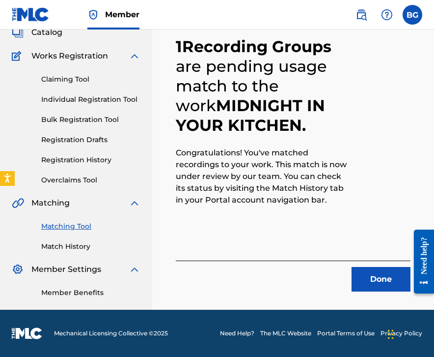
scroll to position [65, 0]
click at [353, 273] on button "Done" at bounding box center [381, 279] width 59 height 25
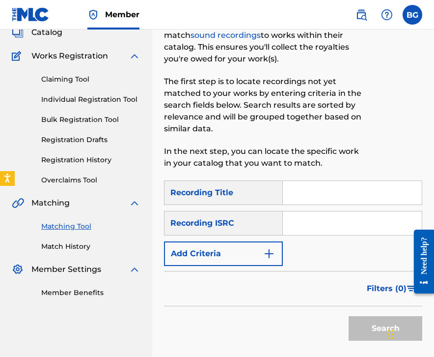
click at [314, 226] on input "Search Form" at bounding box center [352, 223] width 139 height 24
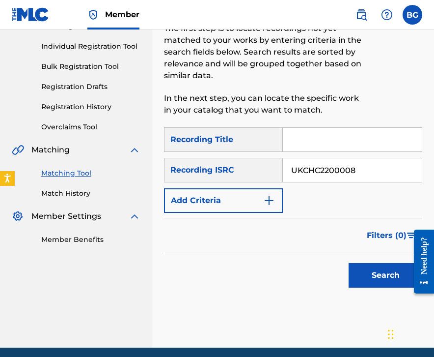
type input "UKCHC2200008"
click at [373, 282] on button "Search" at bounding box center [386, 275] width 74 height 25
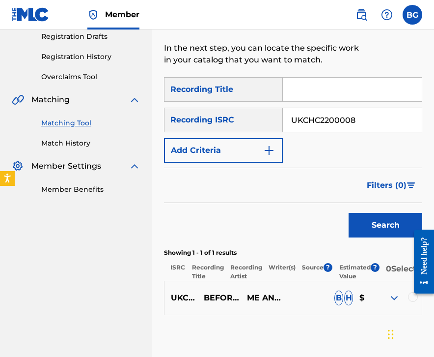
scroll to position [166, 0]
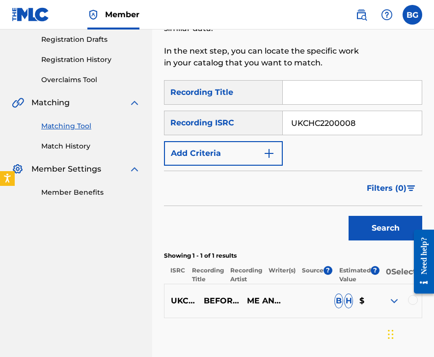
click at [403, 305] on div at bounding box center [413, 300] width 10 height 10
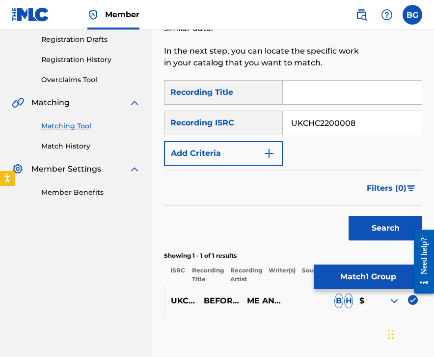
click at [374, 276] on button "Match 1 Group" at bounding box center [368, 276] width 109 height 25
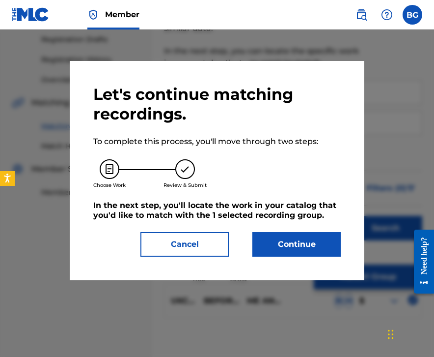
click at [314, 244] on button "Continue" at bounding box center [297, 244] width 88 height 25
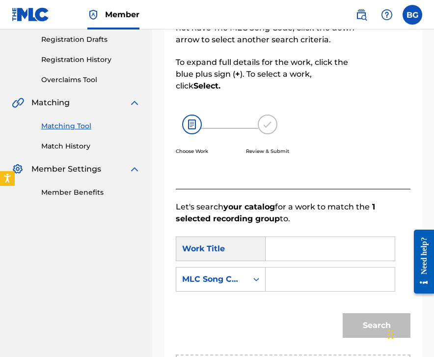
click at [284, 238] on input "Search Form" at bounding box center [330, 249] width 113 height 24
type input "Before I Saw The Sea"
click at [254, 255] on div "Work Title" at bounding box center [221, 248] width 90 height 25
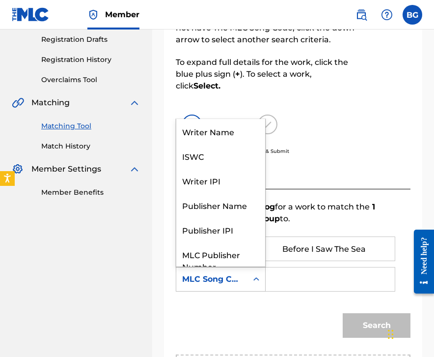
click at [250, 276] on div "Search Form" at bounding box center [257, 279] width 18 height 18
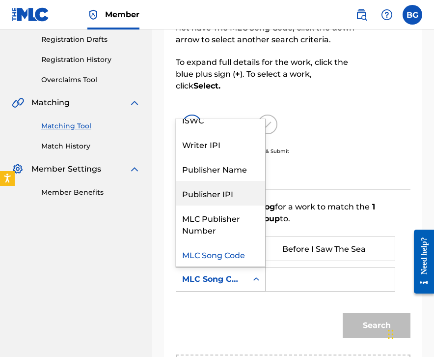
scroll to position [0, 0]
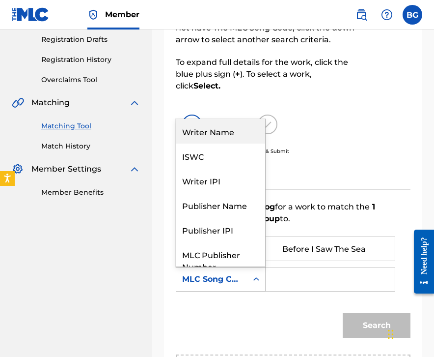
click at [228, 138] on div "Writer Name" at bounding box center [220, 131] width 89 height 25
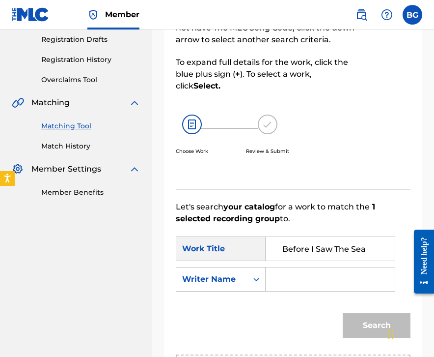
click at [282, 284] on input "Search Form" at bounding box center [330, 279] width 113 height 24
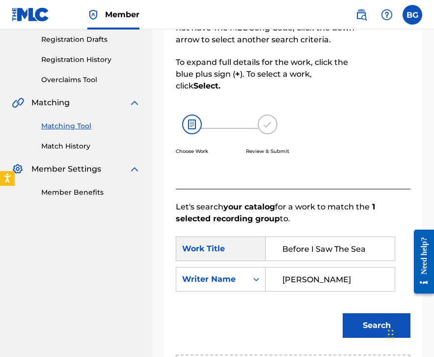
type input "[PERSON_NAME]"
click at [343, 313] on button "Search" at bounding box center [377, 325] width 68 height 25
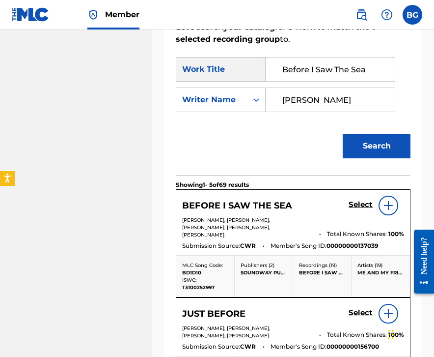
click at [358, 202] on h5 "Select" at bounding box center [361, 204] width 24 height 9
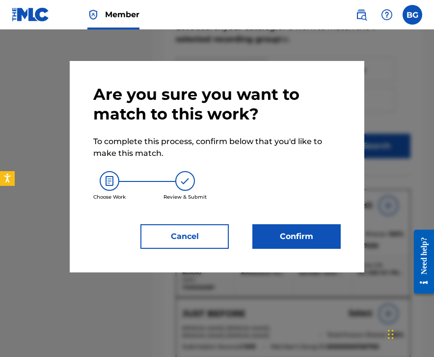
click at [293, 248] on button "Confirm" at bounding box center [297, 236] width 88 height 25
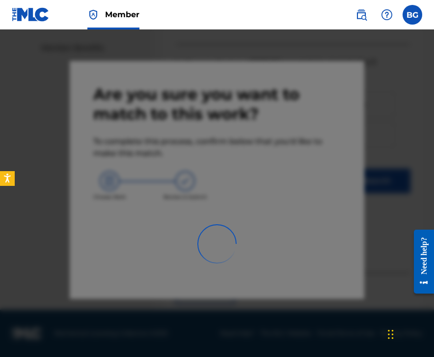
scroll to position [65, 0]
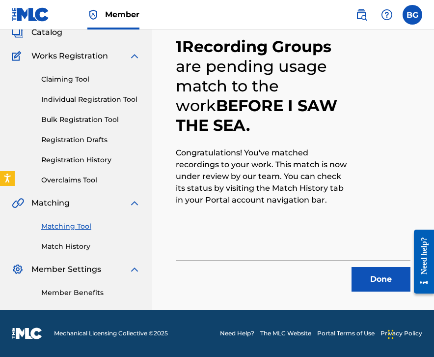
click at [362, 281] on button "Done" at bounding box center [381, 279] width 59 height 25
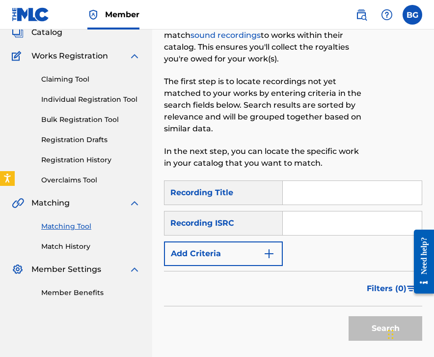
click at [342, 219] on input "Search Form" at bounding box center [352, 223] width 139 height 24
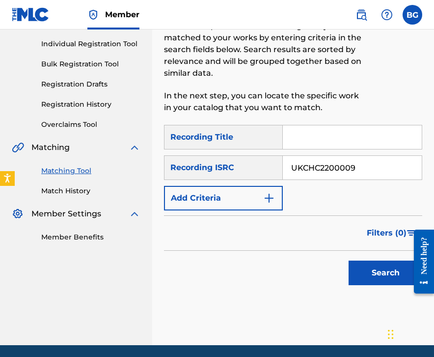
type input "UKCHC2200009"
click at [367, 268] on button "Search" at bounding box center [386, 272] width 74 height 25
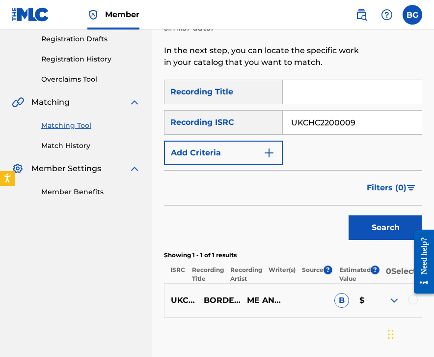
scroll to position [164, 0]
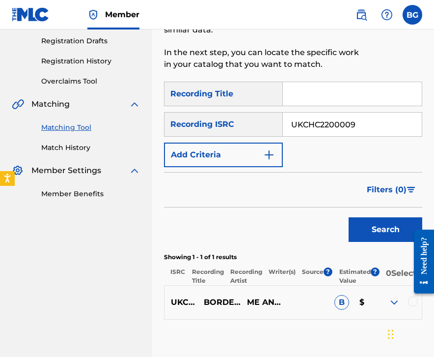
click at [403, 305] on div at bounding box center [413, 301] width 10 height 10
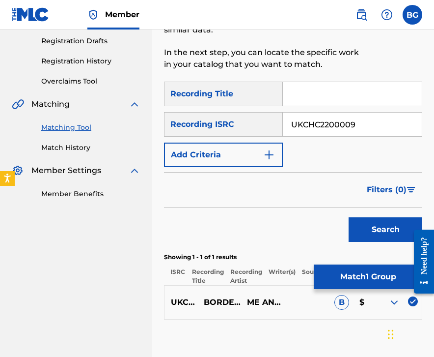
click at [376, 279] on button "Match 1 Group" at bounding box center [368, 276] width 109 height 25
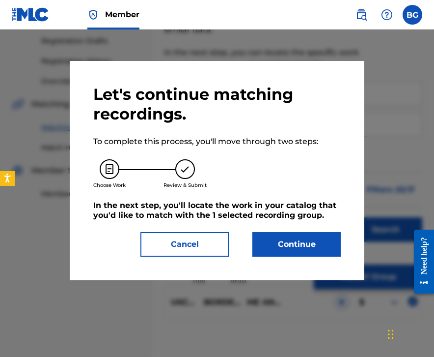
click at [301, 246] on button "Continue" at bounding box center [297, 244] width 88 height 25
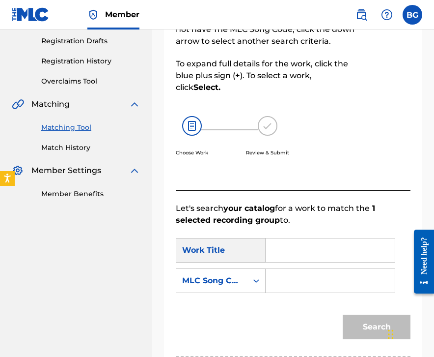
click at [299, 245] on input "Search Form" at bounding box center [330, 250] width 113 height 24
type input "Border In Twilight"
click at [220, 305] on div "Search" at bounding box center [293, 330] width 235 height 51
click at [220, 293] on div "SearchWithCriteriaec6585e3-a14c-489e-9831-d3fd49e0a0ef Work Title Border In Twi…" at bounding box center [293, 268] width 235 height 61
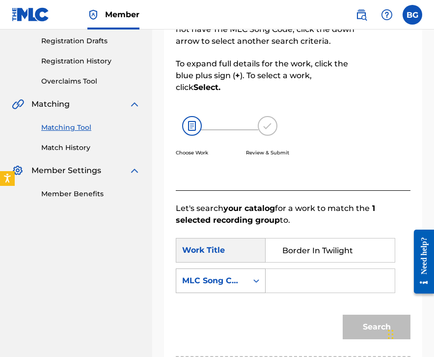
click at [220, 287] on div "MLC Song Code" at bounding box center [211, 280] width 71 height 19
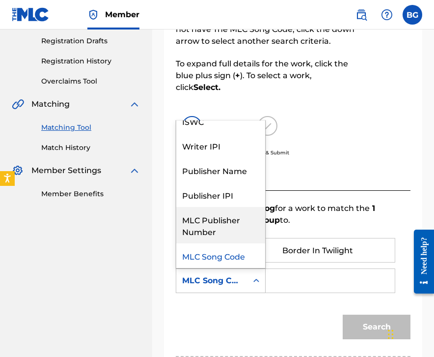
scroll to position [0, 0]
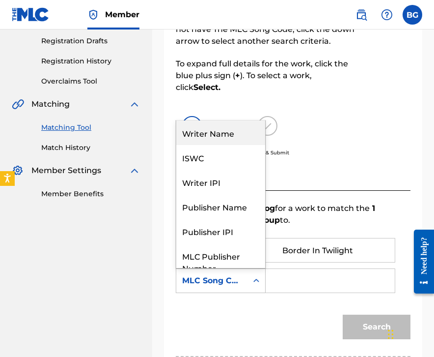
click at [227, 139] on div "Writer Name" at bounding box center [220, 132] width 89 height 25
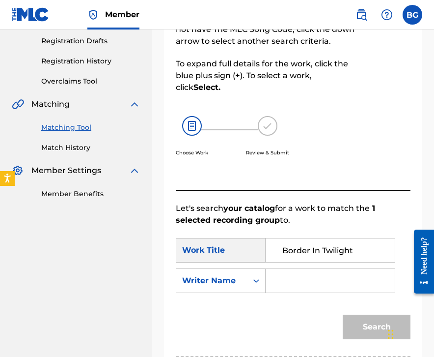
click at [296, 276] on input "Search Form" at bounding box center [330, 281] width 113 height 24
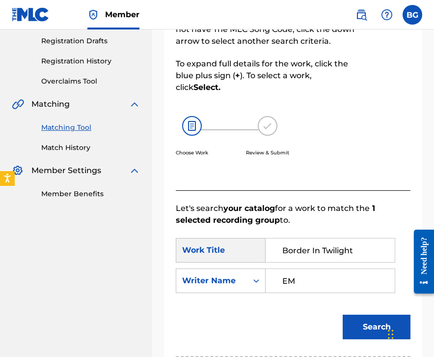
type input "E"
type input "[PERSON_NAME]"
click at [343, 314] on button "Search" at bounding box center [377, 326] width 68 height 25
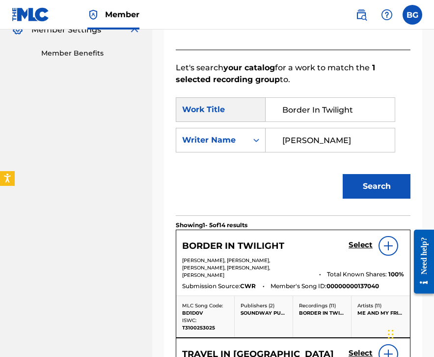
scroll to position [316, 0]
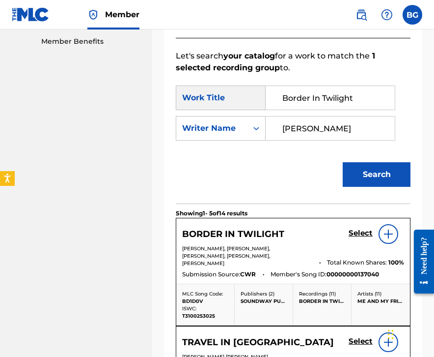
click at [360, 234] on h5 "Select" at bounding box center [361, 232] width 24 height 9
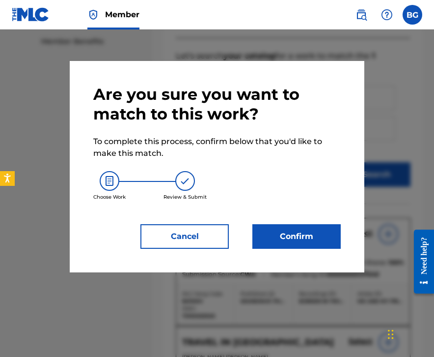
click at [303, 240] on button "Confirm" at bounding box center [297, 236] width 88 height 25
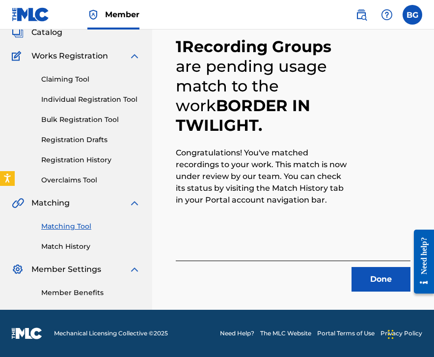
scroll to position [65, 0]
click at [374, 293] on div "1 Recording Groups are pending usage match to the work BORDER IN TWILIGHT . Con…" at bounding box center [293, 149] width 282 height 321
click at [373, 287] on button "Done" at bounding box center [381, 279] width 59 height 25
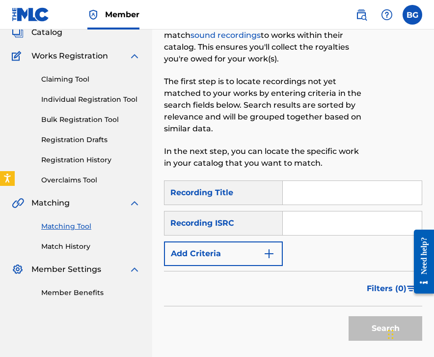
click at [317, 213] on input "Search Form" at bounding box center [352, 223] width 139 height 24
click
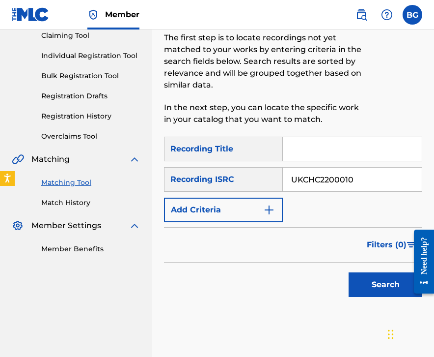
scroll to position [114, 0]
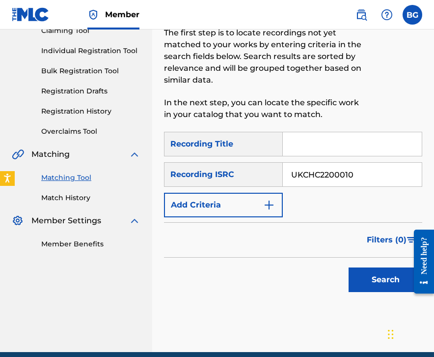
type input "UKCHC2200010"
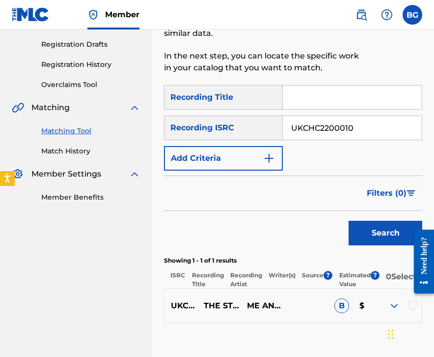
scroll to position [162, 0]
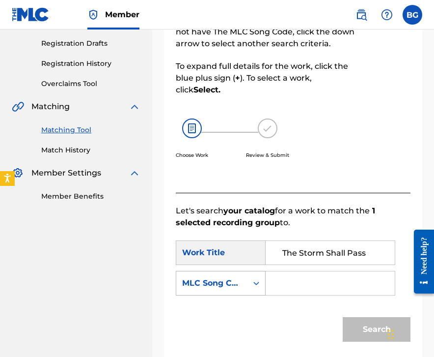
type input "The Storm Shall Pass"
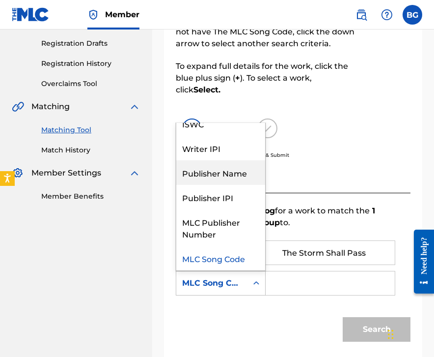
scroll to position [0, 0]
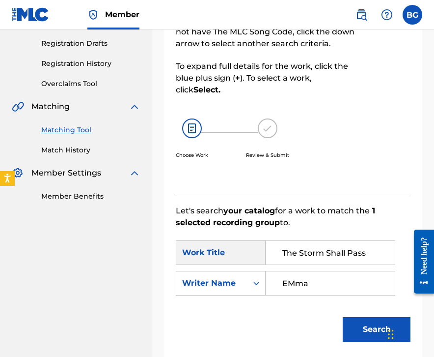
type input "EMma"
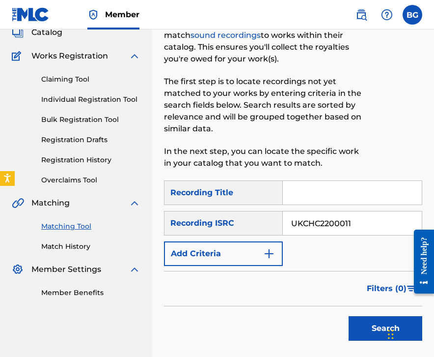
scroll to position [148, 0]
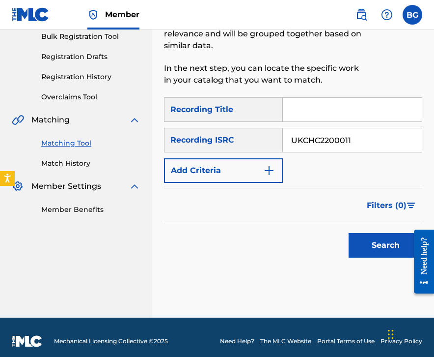
type input "UKCHC2200011"
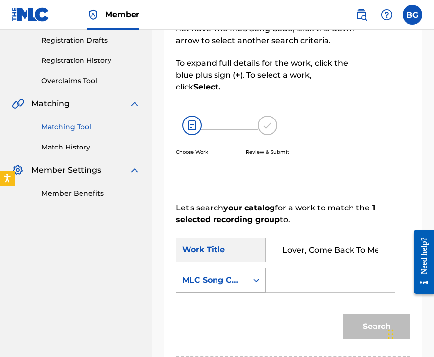
scroll to position [0, 5]
type input "Lover, Come Back To Me"
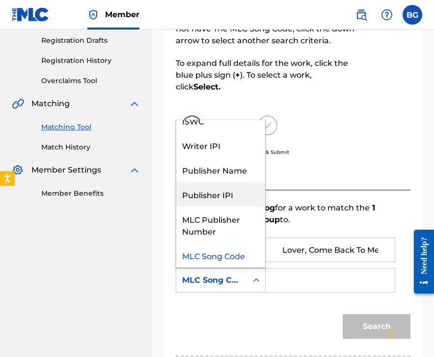
scroll to position [0, 0]
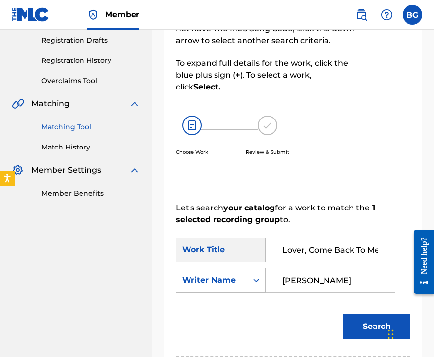
type input "[PERSON_NAME]"
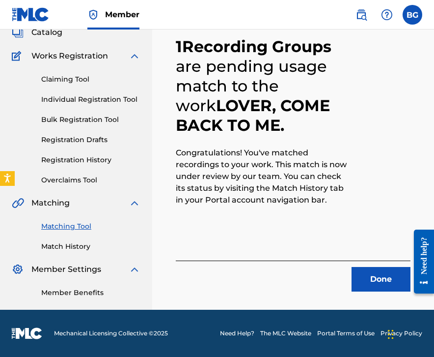
scroll to position [65, 0]
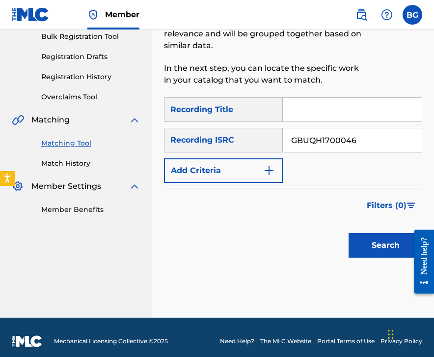
type input "GBUQH1700046"
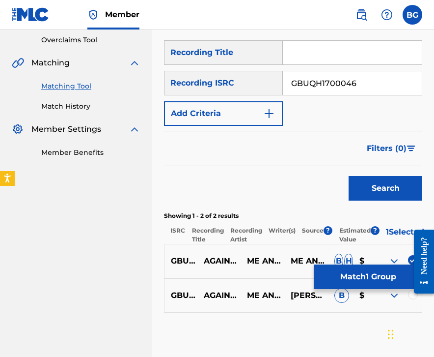
scroll to position [201, 0]
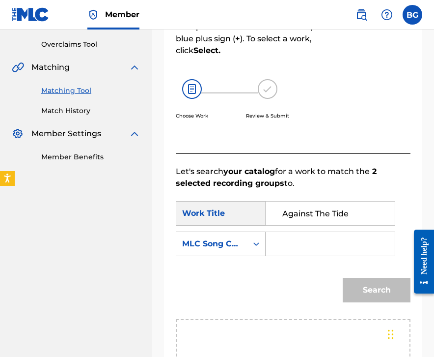
type input "Against The Tide"
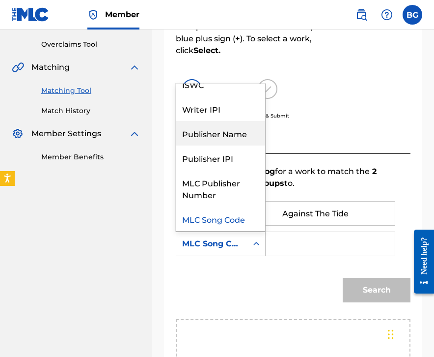
scroll to position [0, 0]
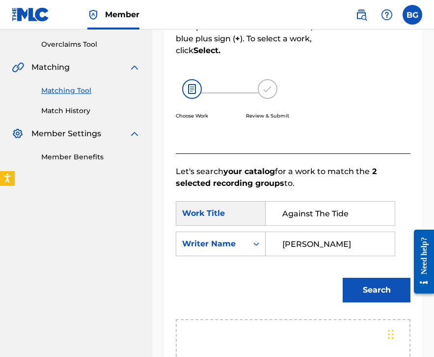
type input "[PERSON_NAME]"
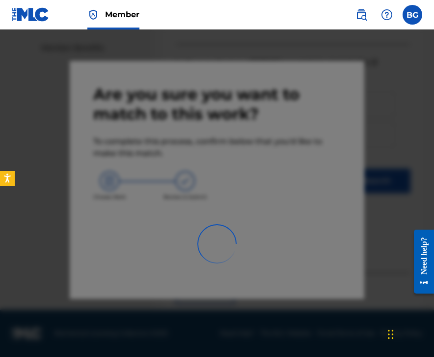
scroll to position [65, 0]
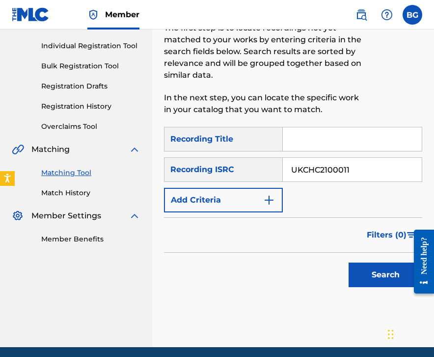
type input "UKCHC2100011"
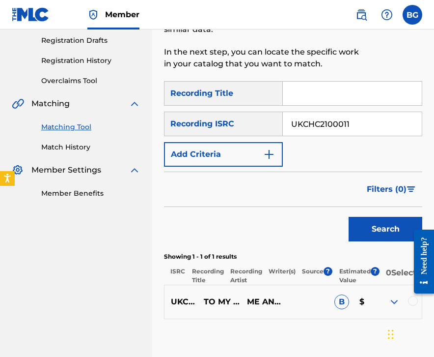
scroll to position [164, 0]
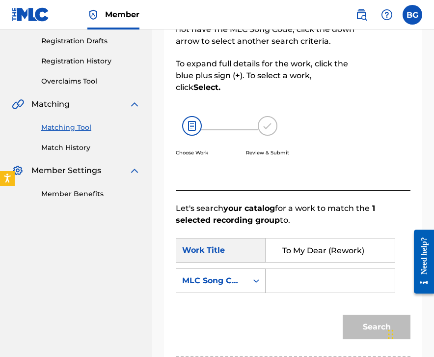
type input "To My Dear (Rework)"
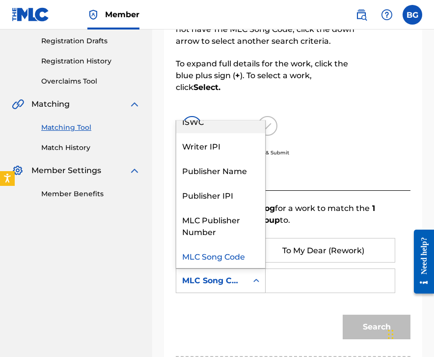
scroll to position [0, 0]
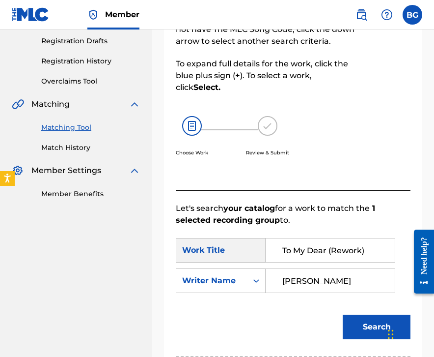
type input "[PERSON_NAME]"
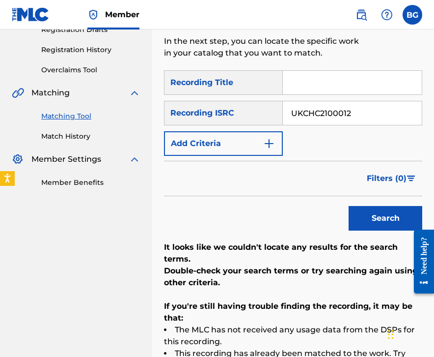
scroll to position [166, 0]
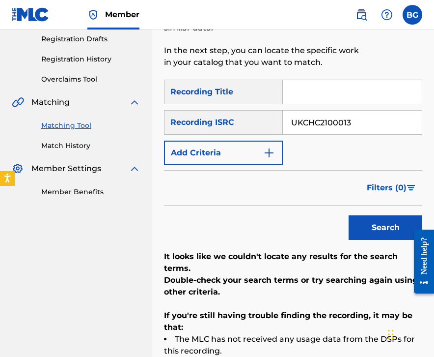
type input "UKCHC2100013"
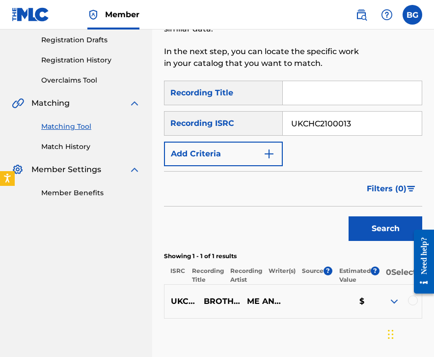
scroll to position [162, 0]
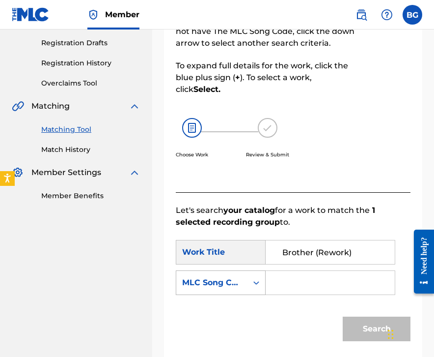
type input "Brother (Rework)"
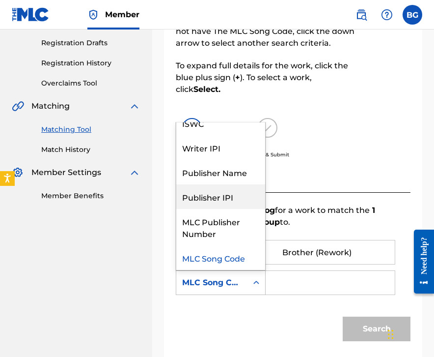
scroll to position [0, 0]
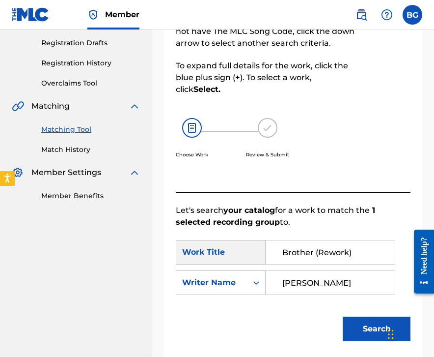
type input "[PERSON_NAME]"
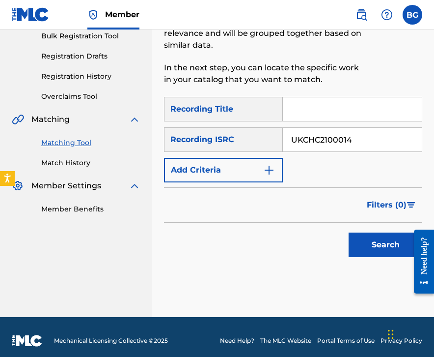
scroll to position [152, 0]
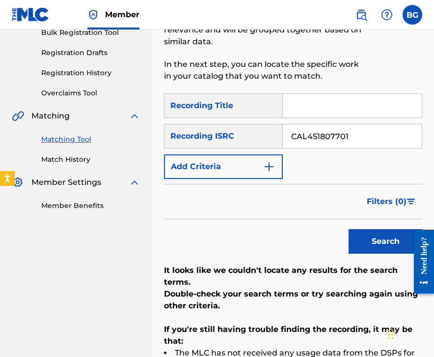
type input "CAL451807701"
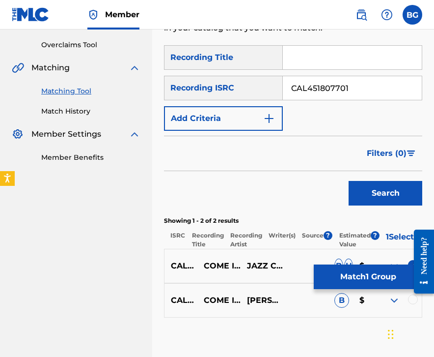
scroll to position [199, 0]
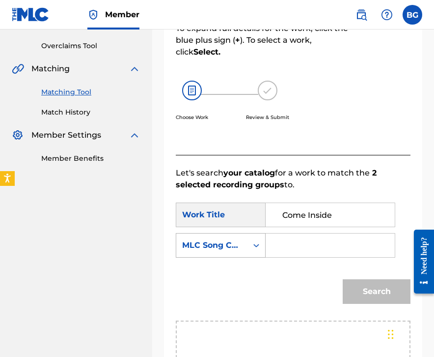
type input "Come Inside"
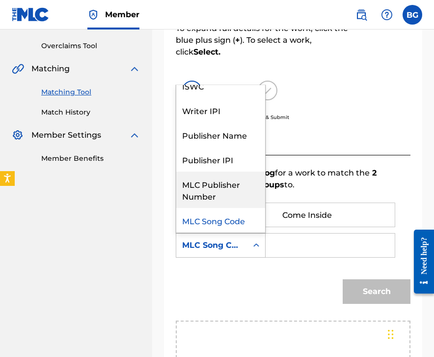
scroll to position [0, 0]
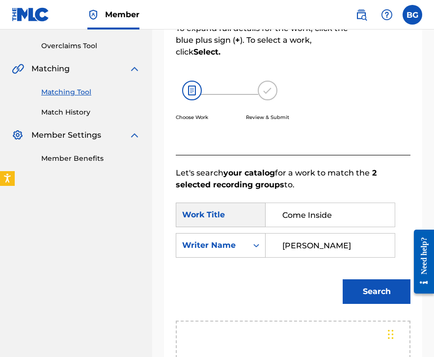
type input "[PERSON_NAME]"
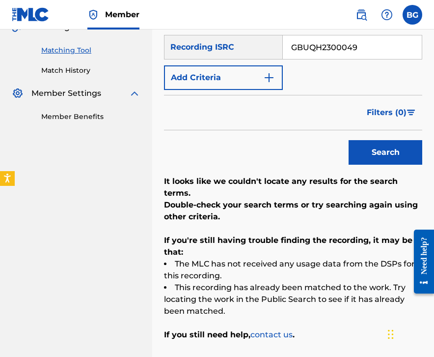
scroll to position [206, 0]
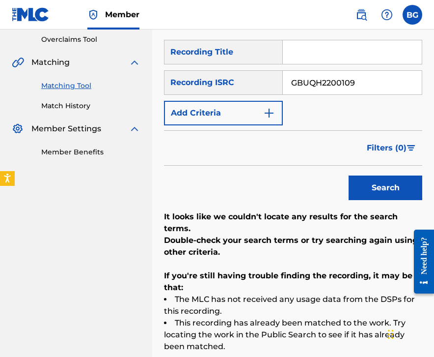
type input "GBUQH2200109"
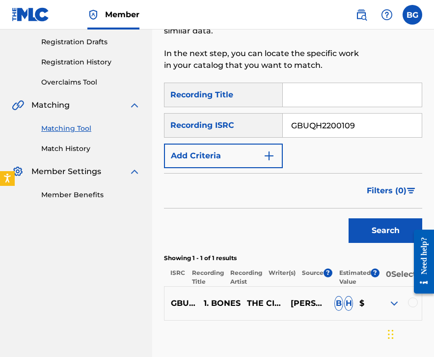
scroll to position [162, 0]
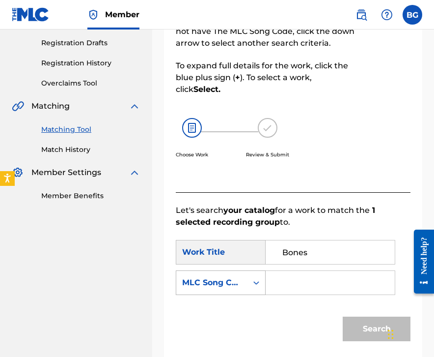
type input "Bones"
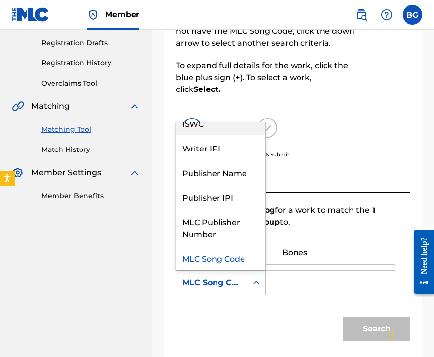
scroll to position [0, 0]
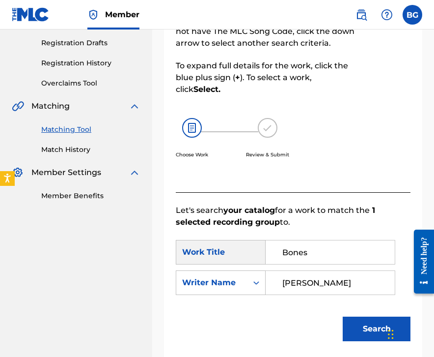
type input "[PERSON_NAME]"
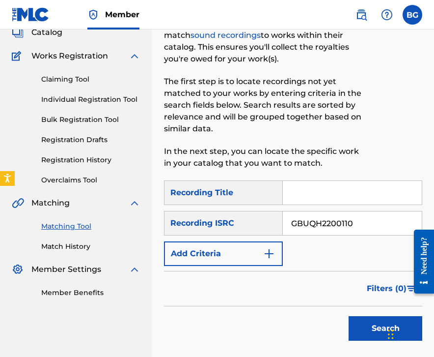
scroll to position [108, 0]
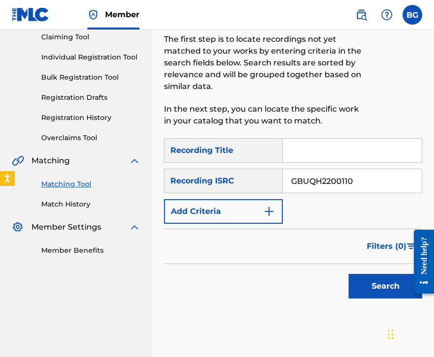
type input "GBUQH2200110"
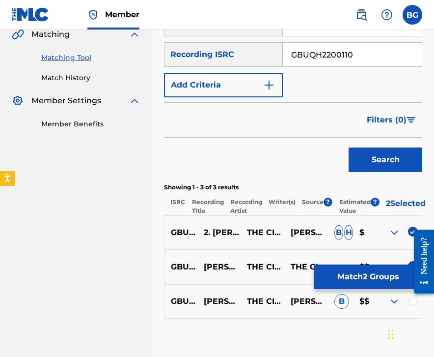
scroll to position [232, 0]
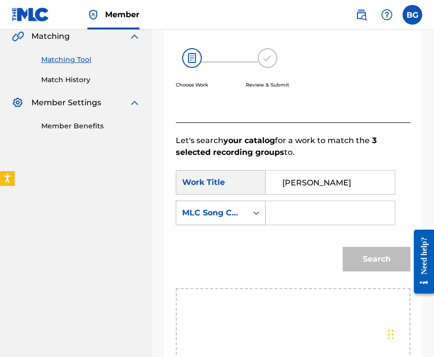
type input "[PERSON_NAME]"
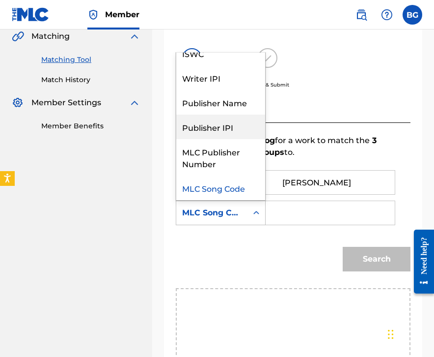
scroll to position [0, 0]
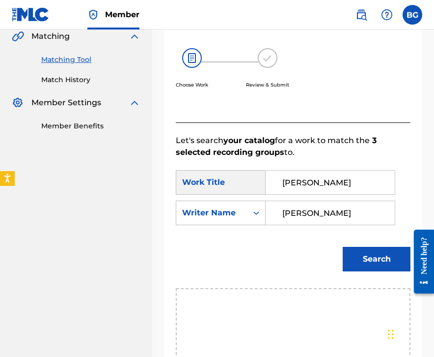
type input "[PERSON_NAME]"
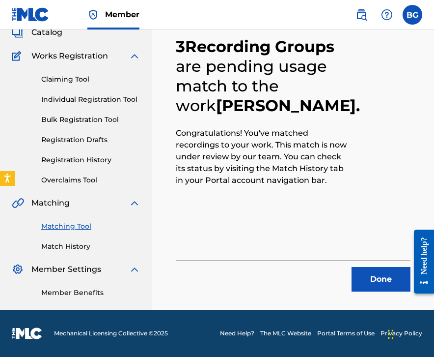
scroll to position [65, 0]
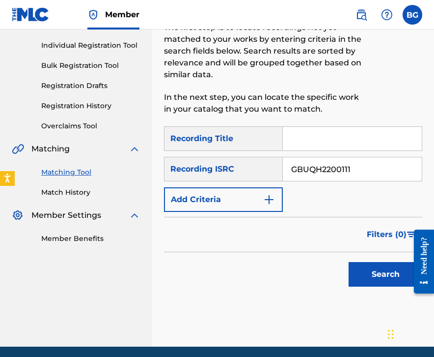
type input "GBUQH2200111"
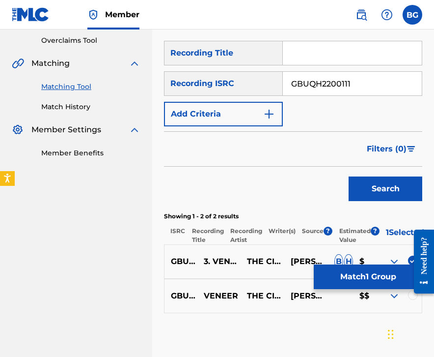
scroll to position [202, 0]
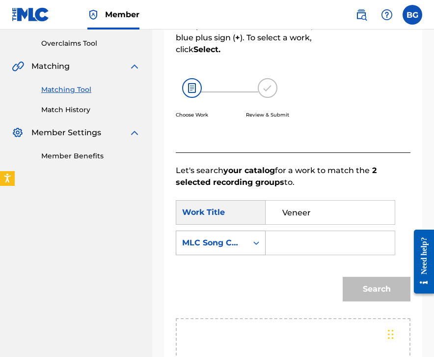
type input "Veneer"
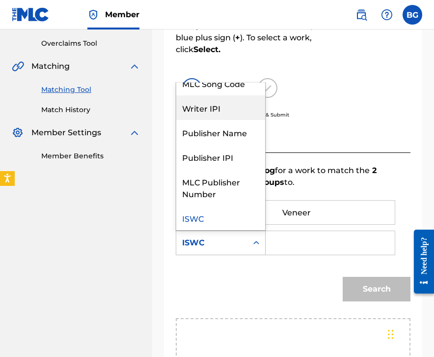
scroll to position [0, 0]
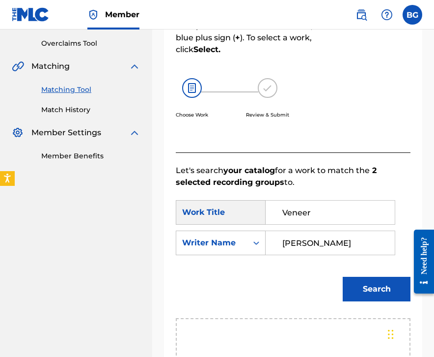
type input "[PERSON_NAME]"
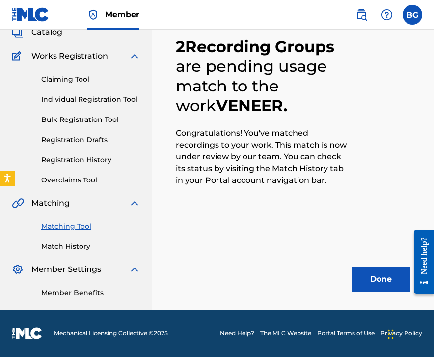
scroll to position [65, 0]
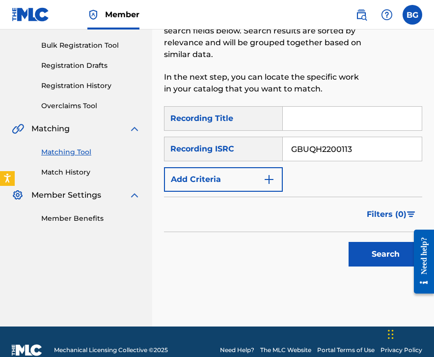
type input "GBUQH2200113"
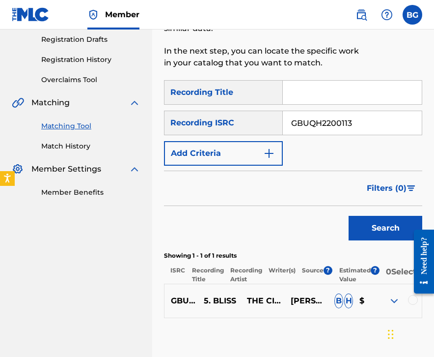
scroll to position [164, 0]
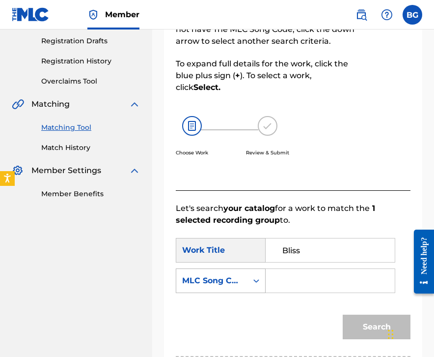
type input "Bliss"
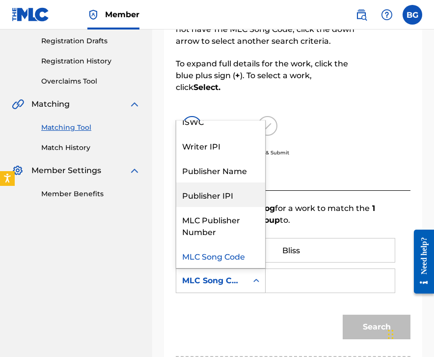
scroll to position [0, 0]
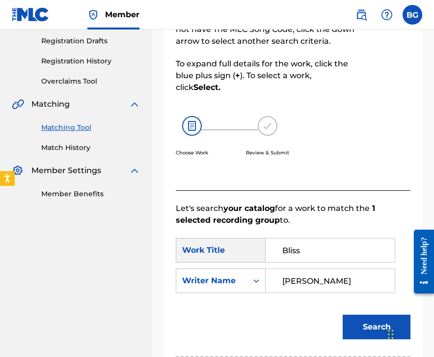
type input "[PERSON_NAME]"
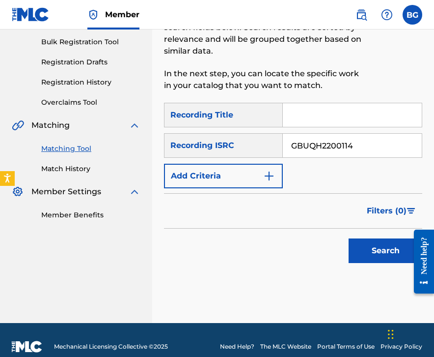
scroll to position [156, 0]
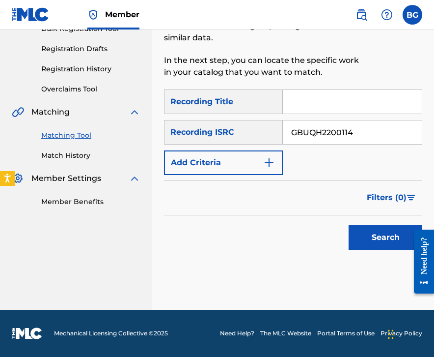
type input "GBUQH2200114"
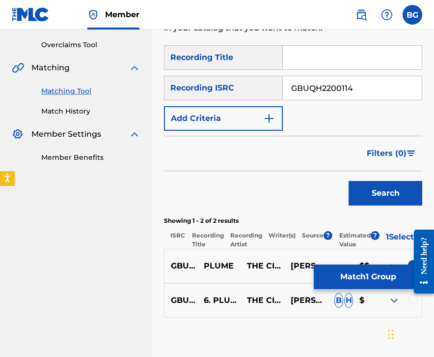
scroll to position [199, 0]
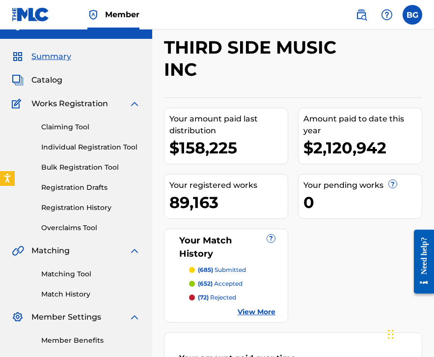
scroll to position [100, 0]
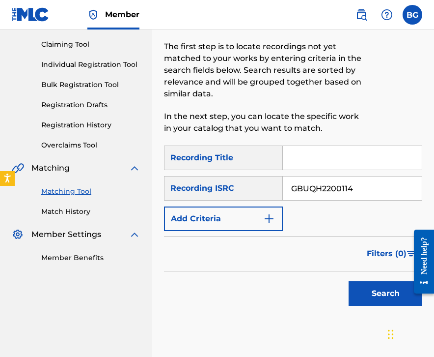
type input "GBUQH2200114"
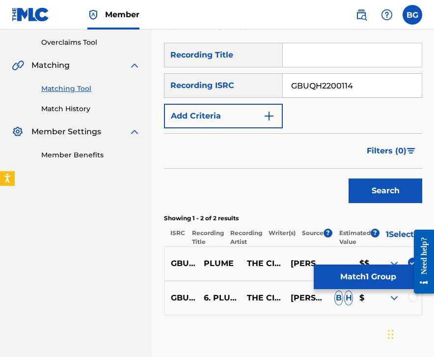
scroll to position [200, 0]
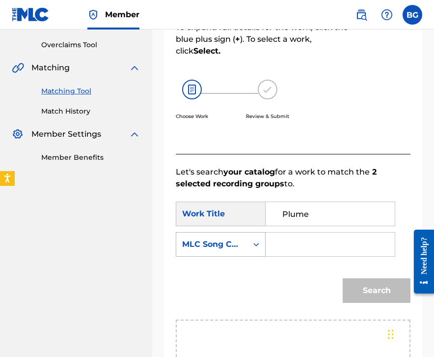
type input "Plume"
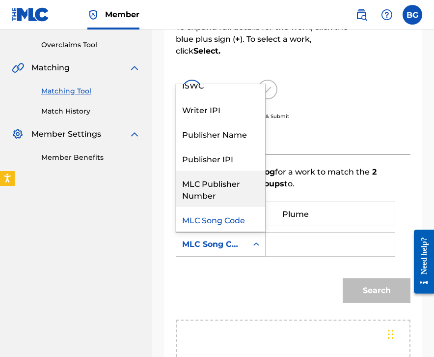
scroll to position [0, 0]
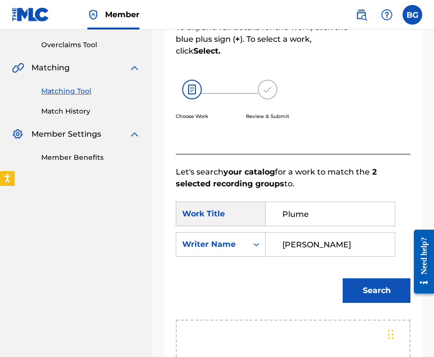
type input "[PERSON_NAME]"
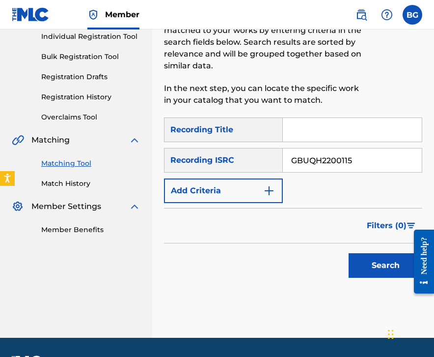
scroll to position [138, 0]
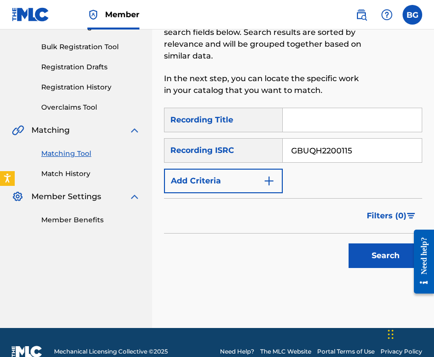
type input "GBUQH2200115"
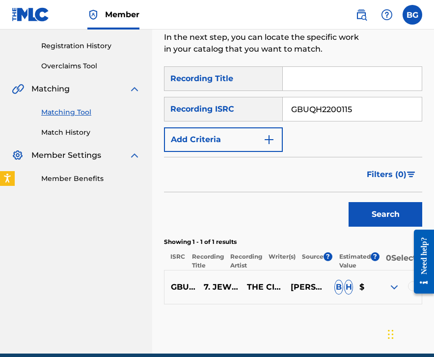
scroll to position [167, 0]
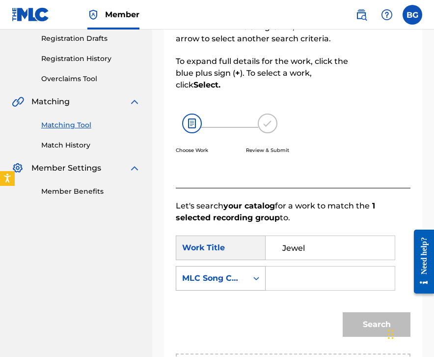
type input "Jewel"
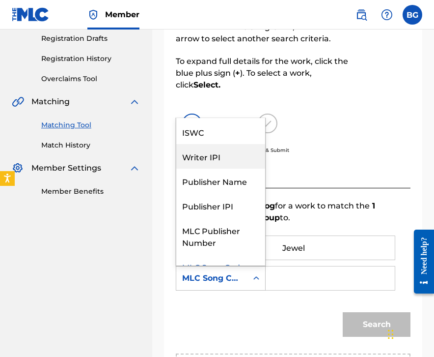
scroll to position [0, 0]
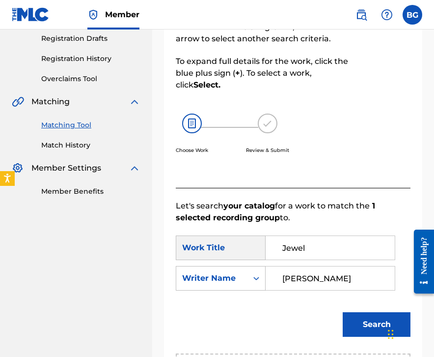
type input "[PERSON_NAME]"
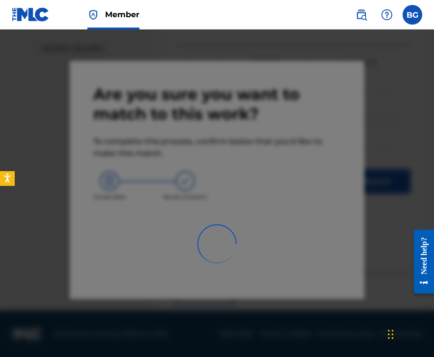
scroll to position [65, 0]
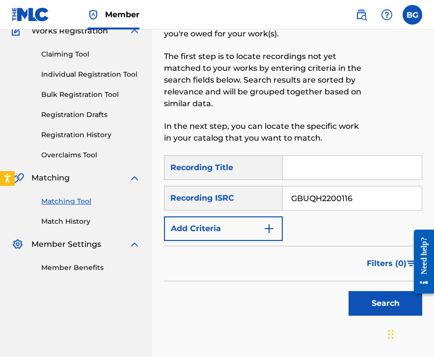
type input "GBUQH2200116"
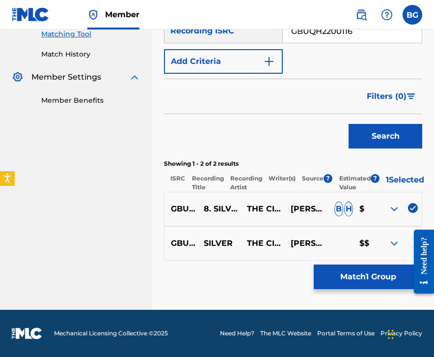
scroll to position [195, 0]
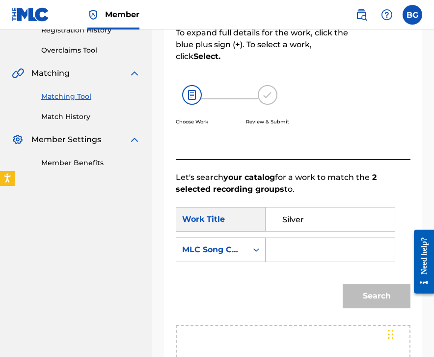
type input "Silver"
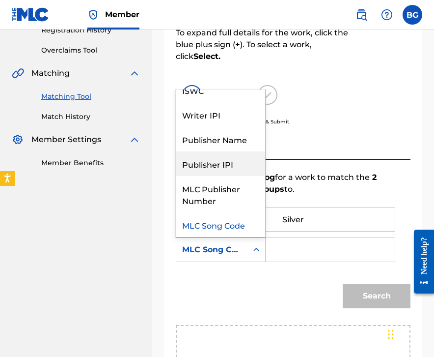
scroll to position [0, 0]
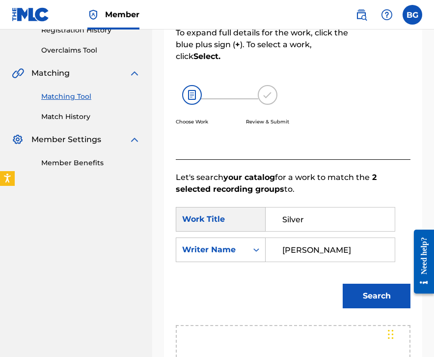
type input "[PERSON_NAME]"
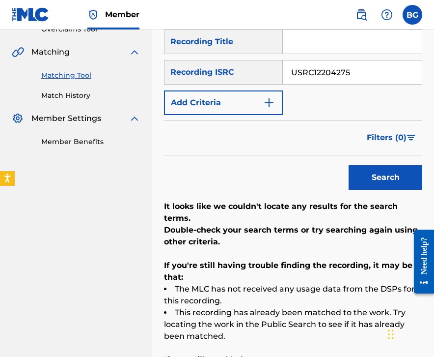
scroll to position [202, 0]
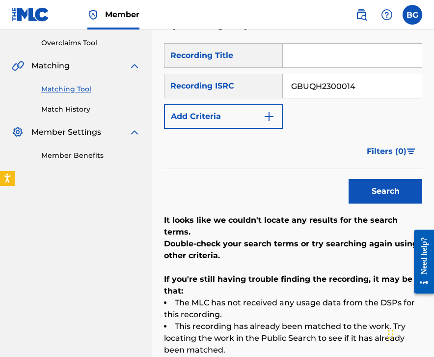
type input "GBUQH2300014"
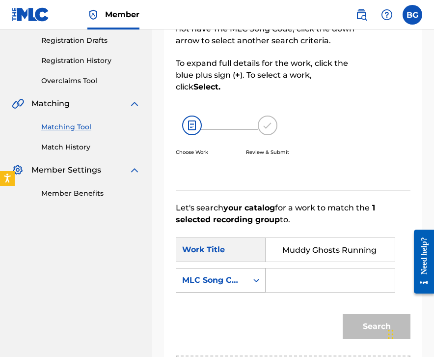
scroll to position [0, 46]
type input "Muddy Ghosts Running From Rain"
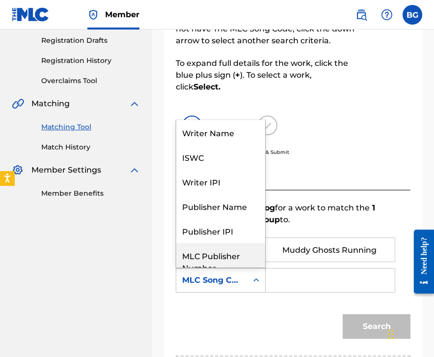
scroll to position [0, 0]
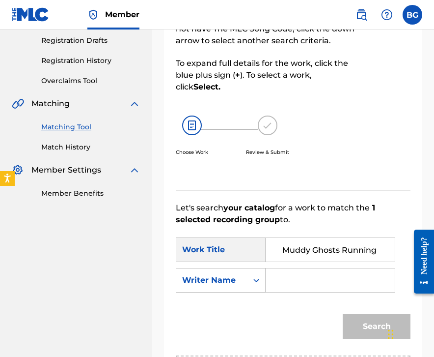
type input "R"
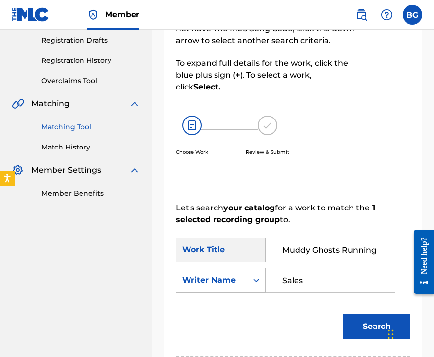
type input "Sales"
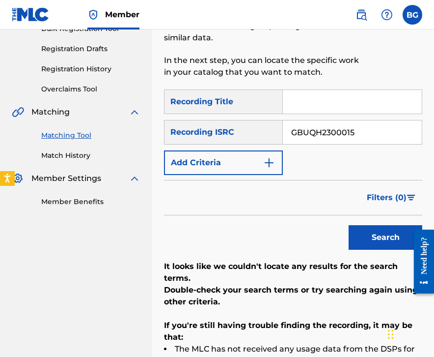
scroll to position [193, 0]
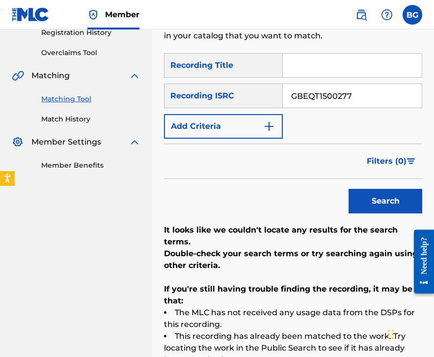
type input "GBEQT1500277"
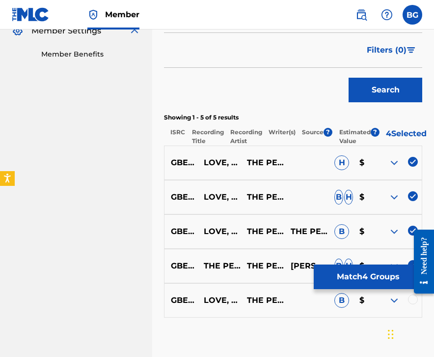
scroll to position [302, 0]
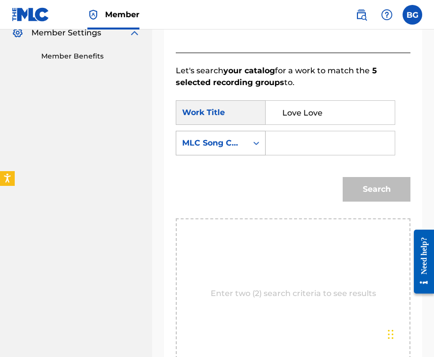
type input "Love Love"
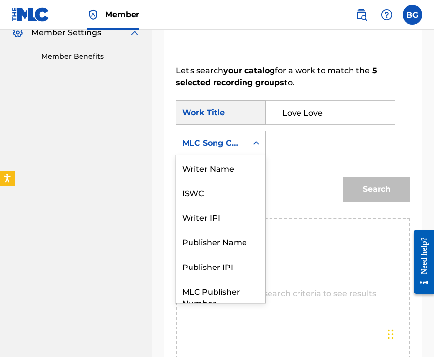
drag, startPoint x: 241, startPoint y: 143, endPoint x: 237, endPoint y: 140, distance: 5.2
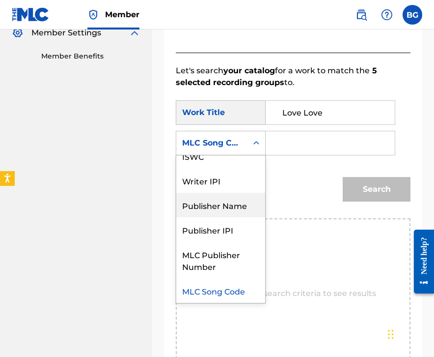
scroll to position [0, 0]
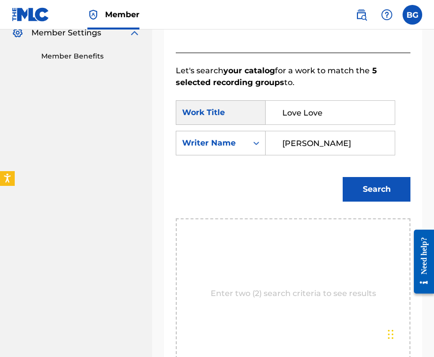
type input "[PERSON_NAME]"
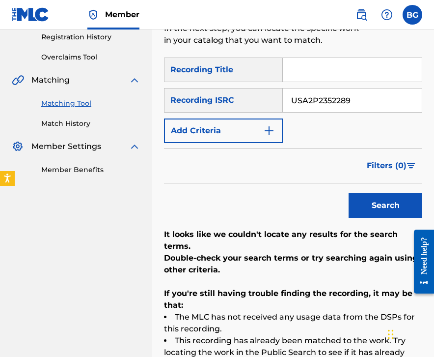
scroll to position [201, 0]
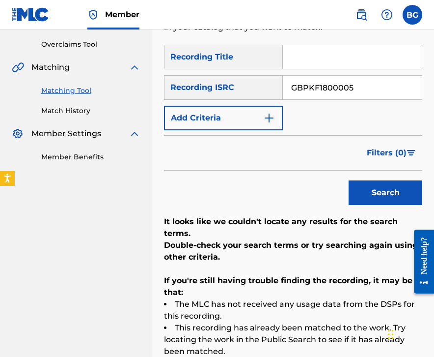
type input "GBPKF1800005"
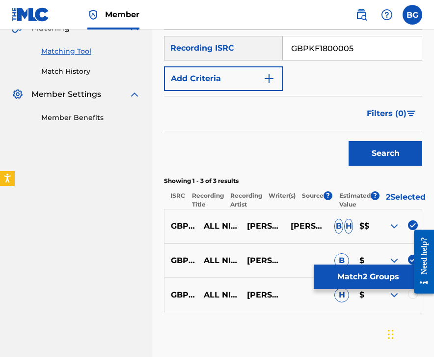
scroll to position [235, 0]
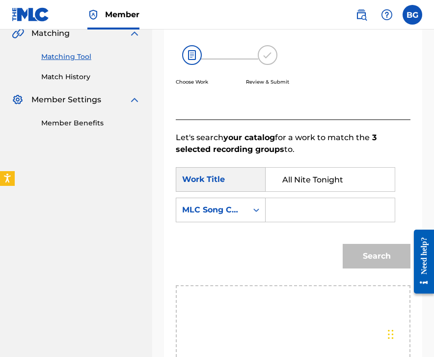
type input "All Nite Tonight"
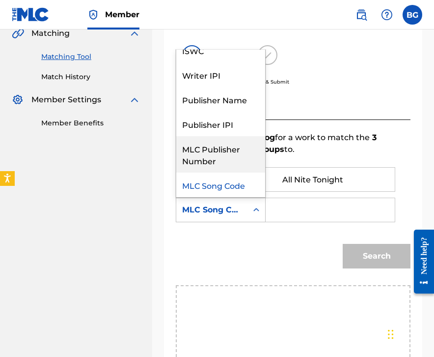
scroll to position [0, 0]
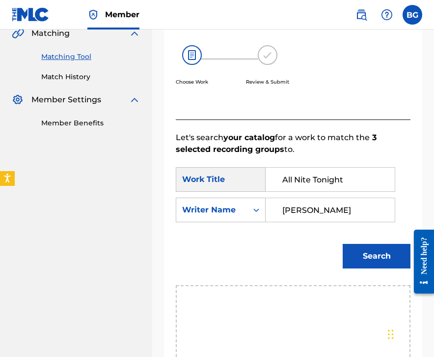
type input "[PERSON_NAME]"
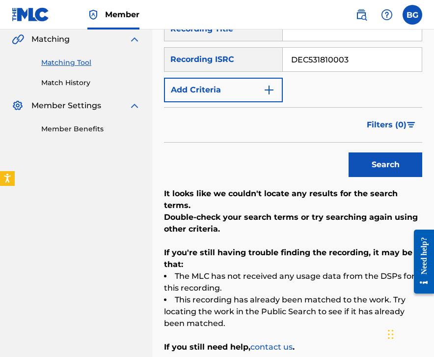
scroll to position [215, 0]
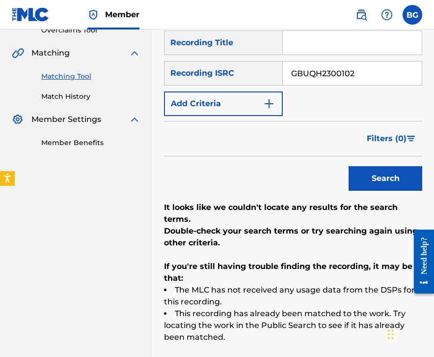
type input "GBUQH2300102"
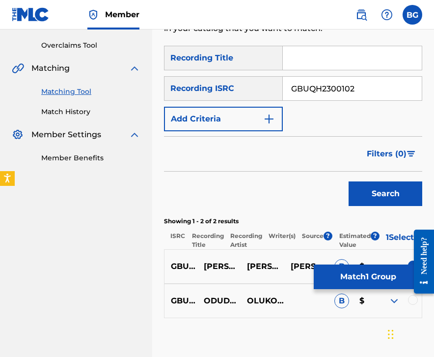
scroll to position [200, 0]
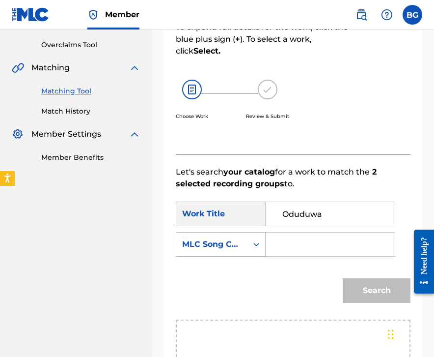
type input "Oduduwa"
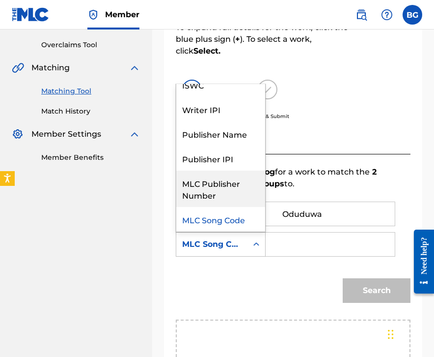
scroll to position [0, 0]
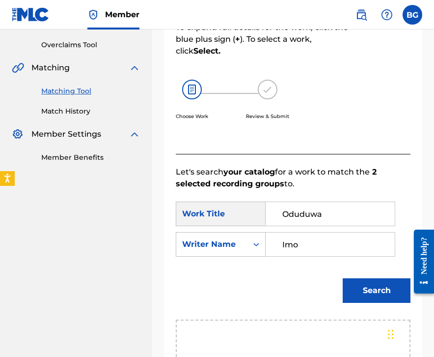
type input "Imo"
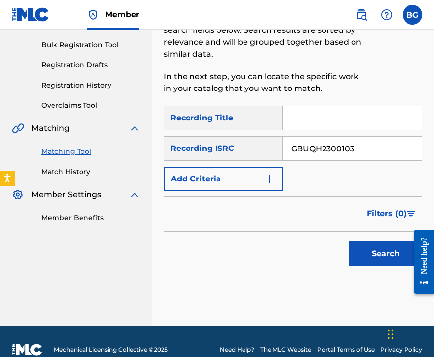
scroll to position [154, 0]
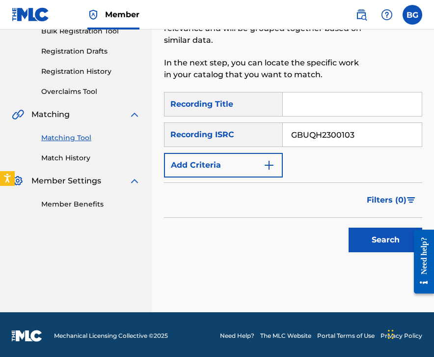
type input "GBUQH2300103"
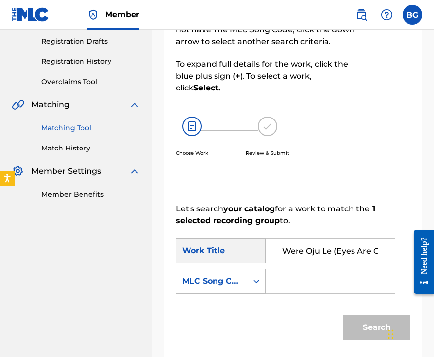
scroll to position [0, 49]
type input "Were Oju Le (Eyes Are Getting Red)"
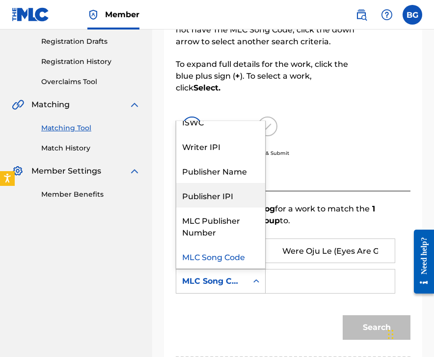
scroll to position [0, 0]
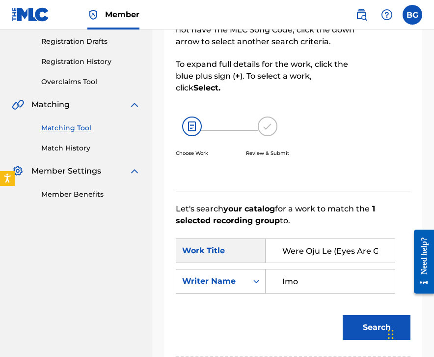
type input "Imo"
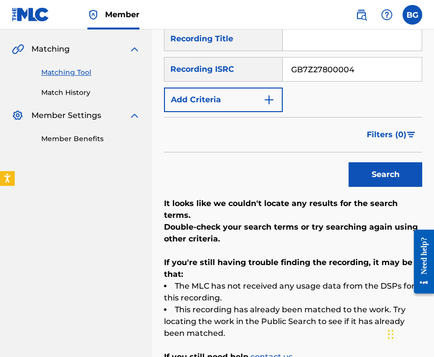
scroll to position [218, 0]
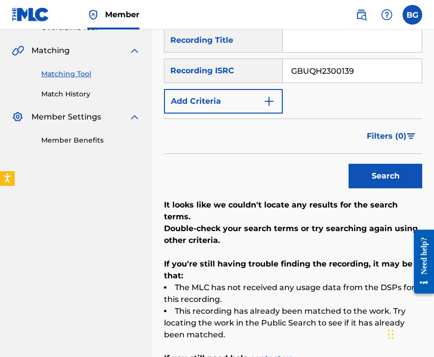
type input "GBUQH2300139"
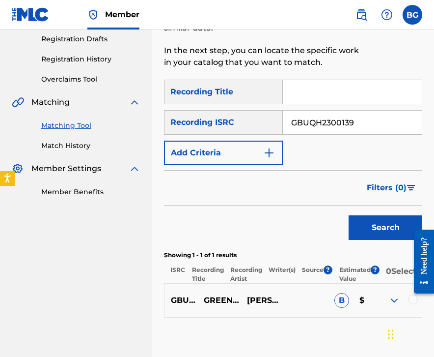
scroll to position [167, 0]
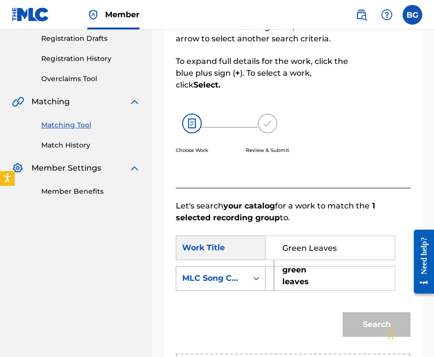
type input "Green Leaves"
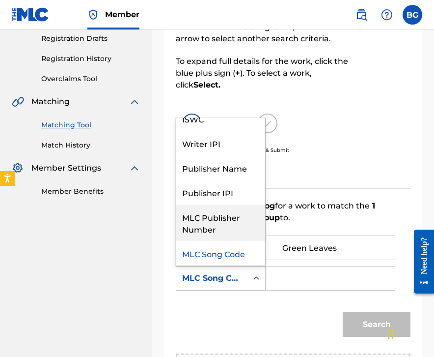
scroll to position [0, 0]
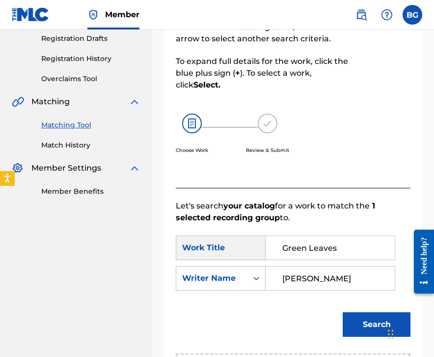
type input "[PERSON_NAME]"
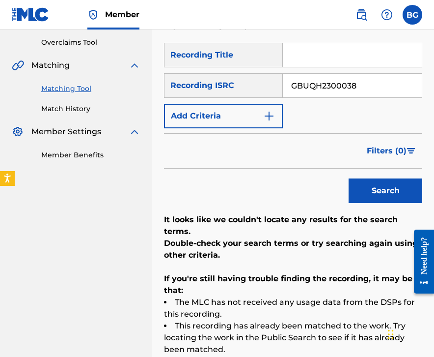
scroll to position [208, 0]
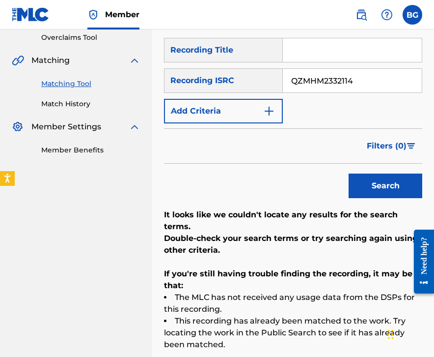
type input "QZMHM2332114"
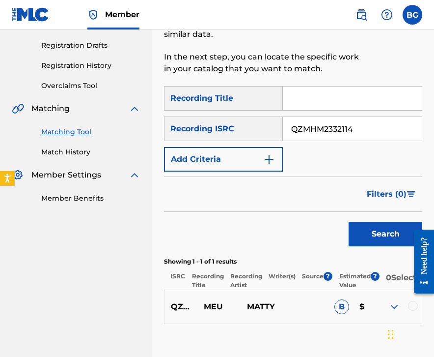
scroll to position [168, 0]
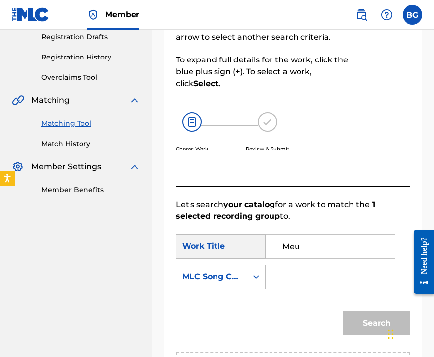
type input "Meu"
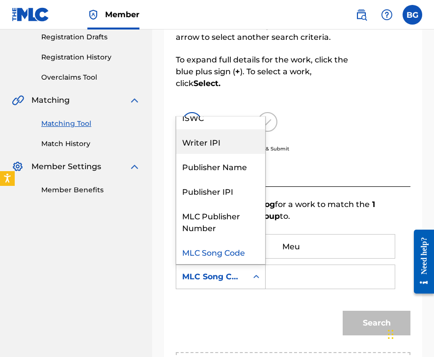
scroll to position [0, 0]
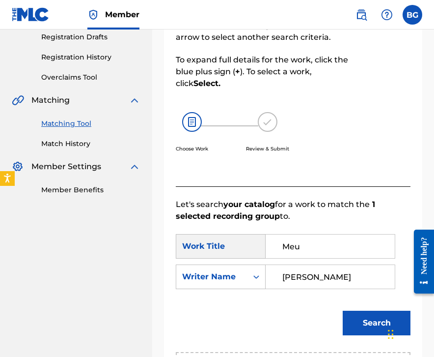
type input "[PERSON_NAME]"
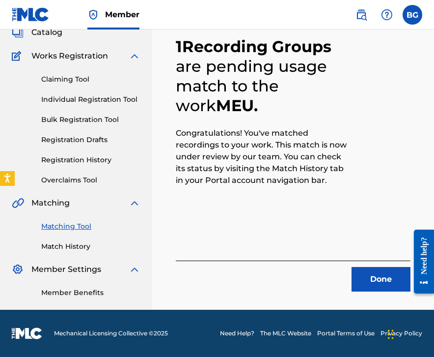
scroll to position [65, 0]
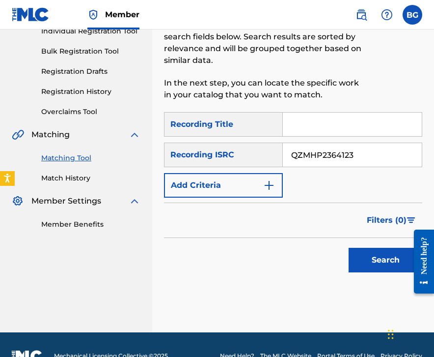
type input "QZMHP2364123"
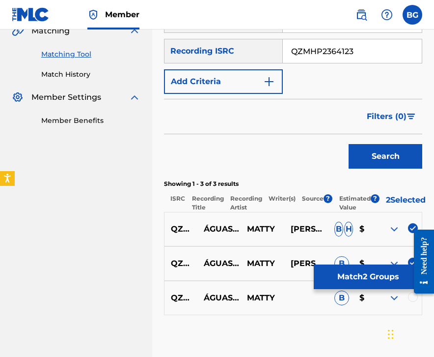
scroll to position [234, 0]
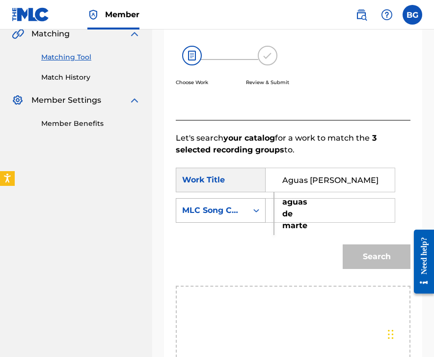
type input "Aguas [PERSON_NAME]"
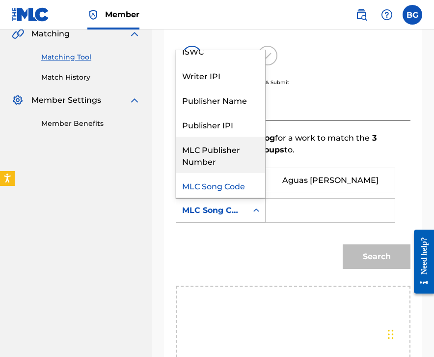
scroll to position [0, 0]
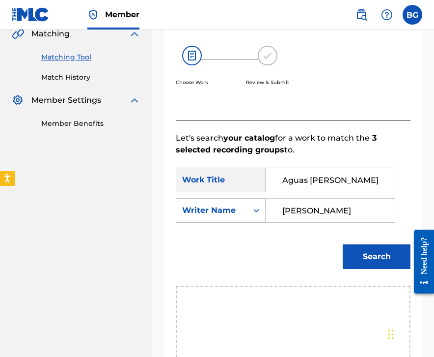
type input "[PERSON_NAME]"
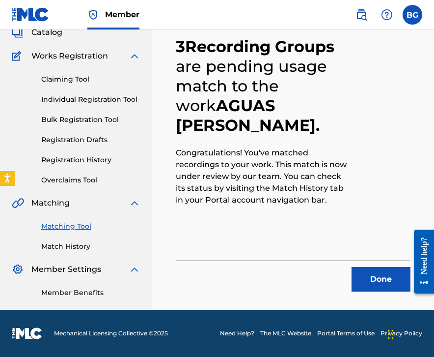
scroll to position [65, 0]
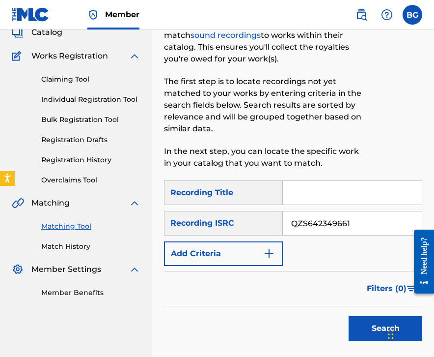
type input "QZS642349661"
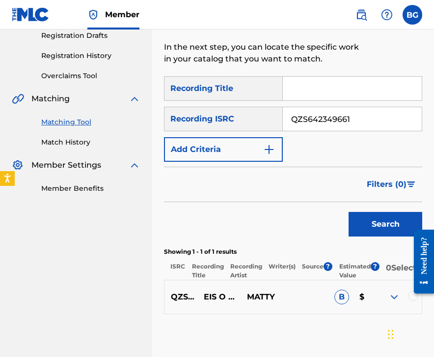
scroll to position [167, 0]
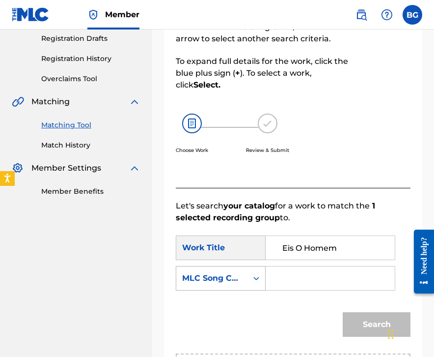
type input "Eis O Homem"
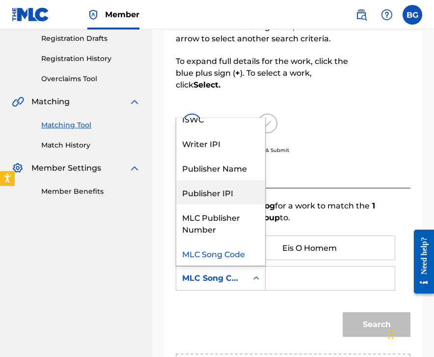
scroll to position [0, 0]
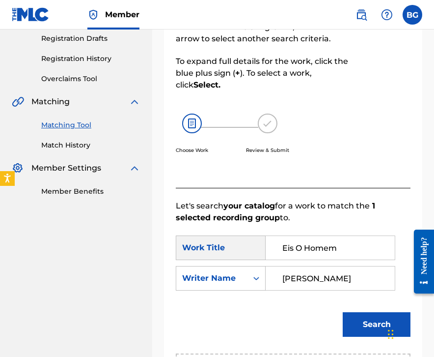
type input "[PERSON_NAME]"
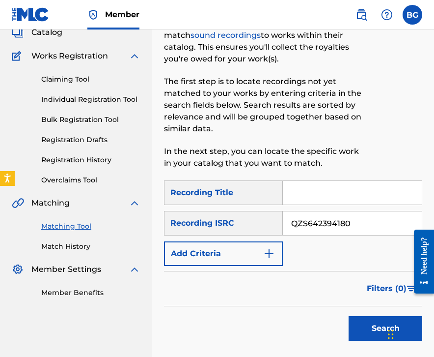
scroll to position [121, 0]
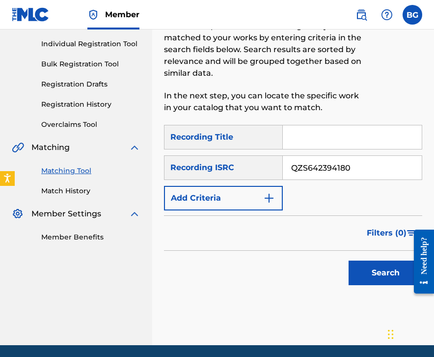
type input "QZS642394180"
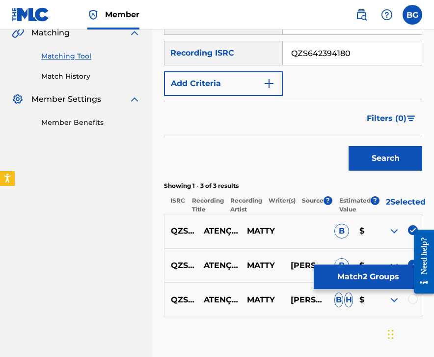
scroll to position [233, 0]
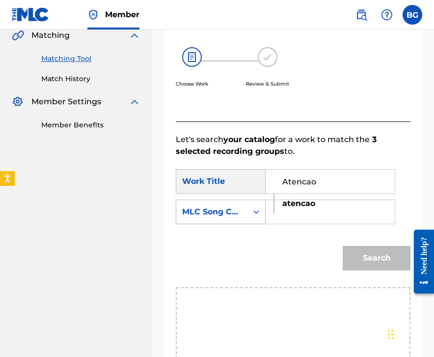
type input "Atencao"
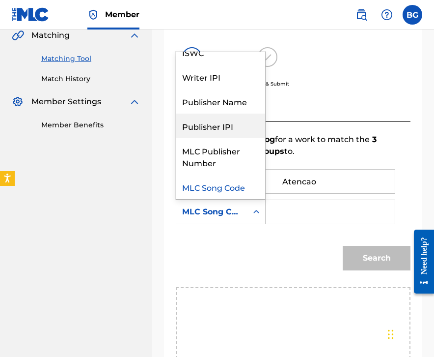
scroll to position [0, 0]
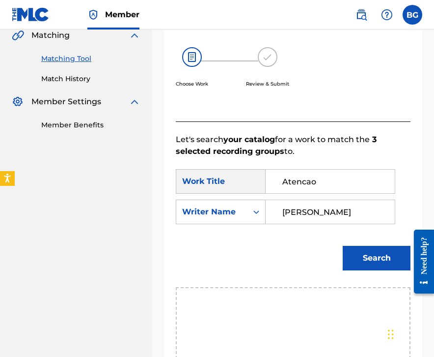
type input "[PERSON_NAME]"
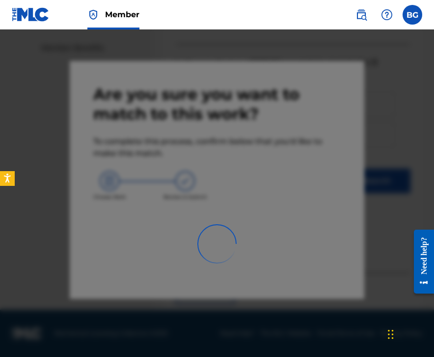
scroll to position [65, 0]
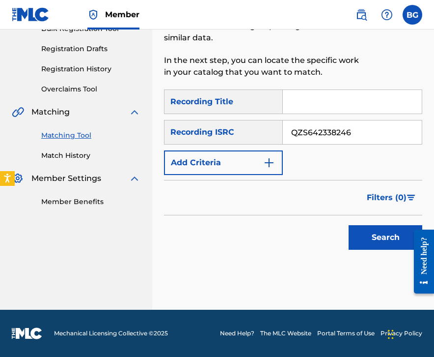
type input "QZS642338246"
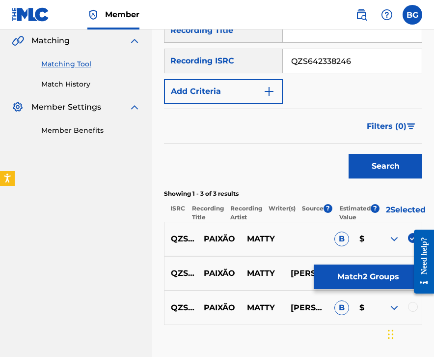
scroll to position [231, 0]
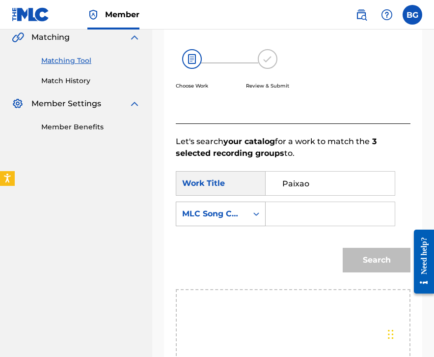
type input "Paixao"
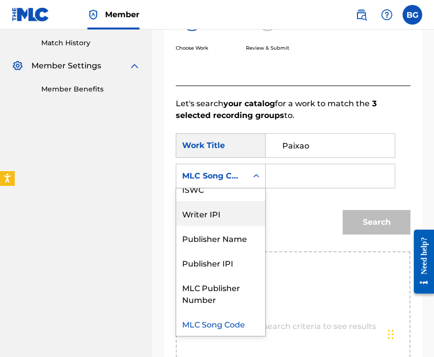
scroll to position [0, 0]
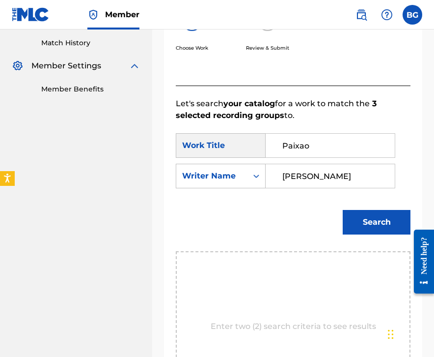
type input "[PERSON_NAME]"
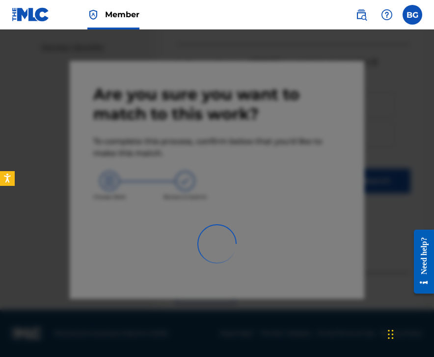
scroll to position [65, 0]
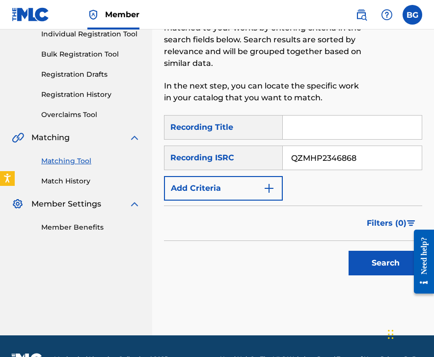
type input "QZMHP2346868"
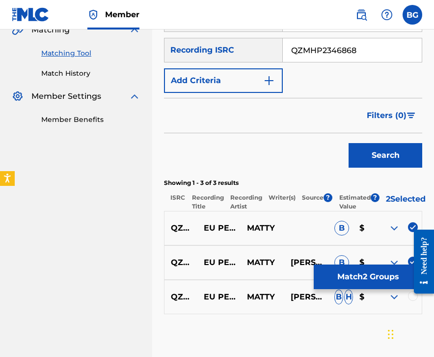
scroll to position [235, 0]
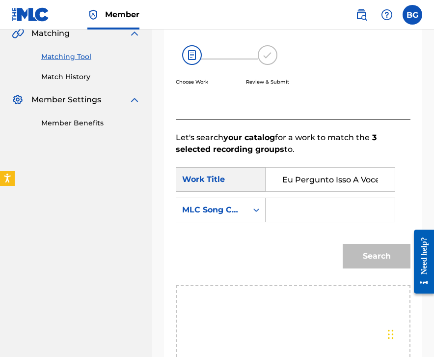
type input "Eu Pergunto Isso A Voce"
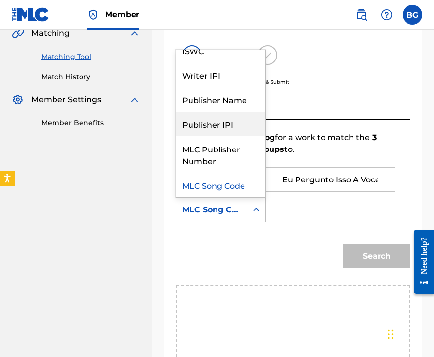
scroll to position [0, 0]
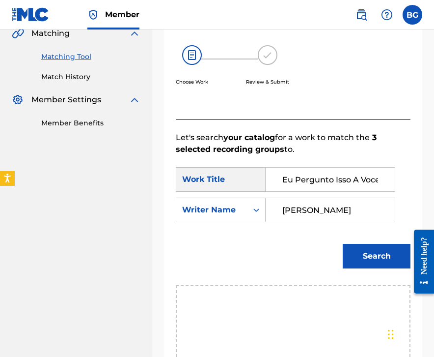
type input "[PERSON_NAME]"
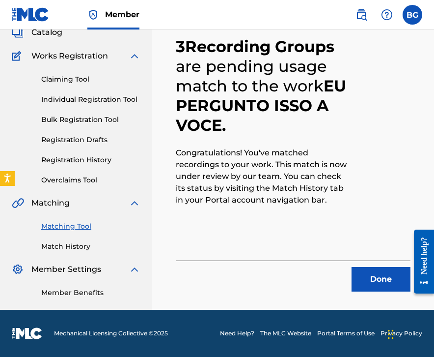
scroll to position [65, 0]
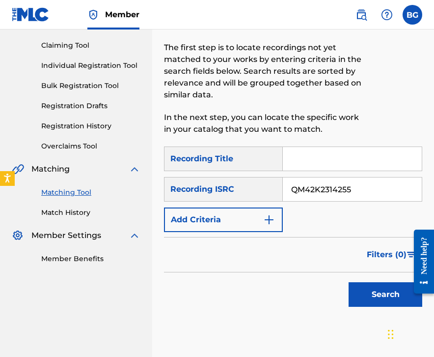
type input "QM42K2314255"
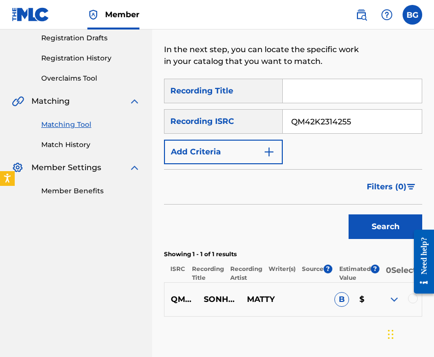
scroll to position [165, 0]
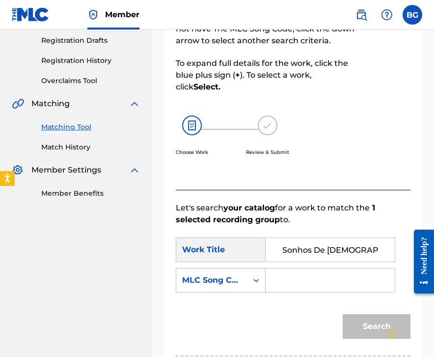
type input "Sonhos De [DEMOGRAPHIC_DATA]"
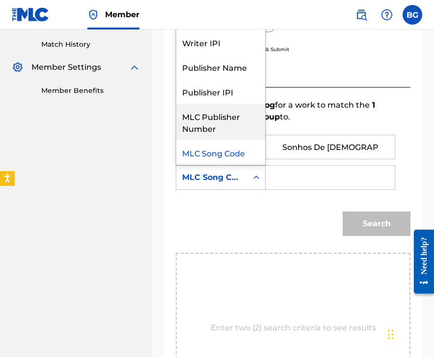
scroll to position [0, 0]
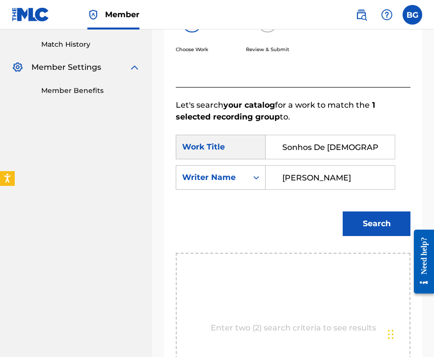
type input "[PERSON_NAME]"
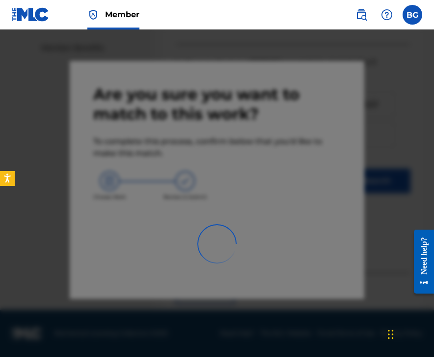
scroll to position [65, 0]
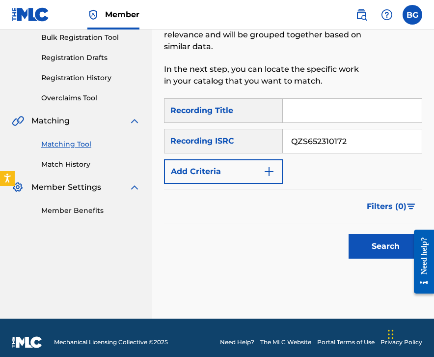
type input "QZS652310172"
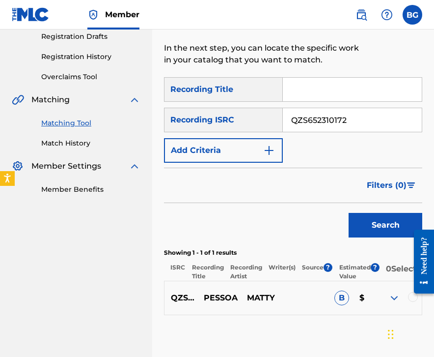
scroll to position [164, 0]
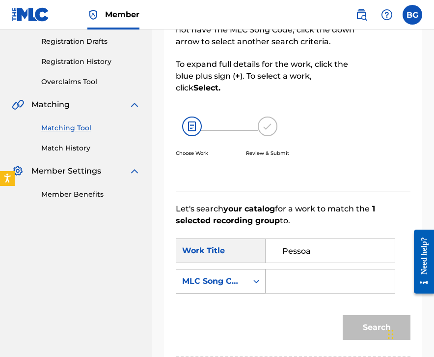
type input "Pessoa"
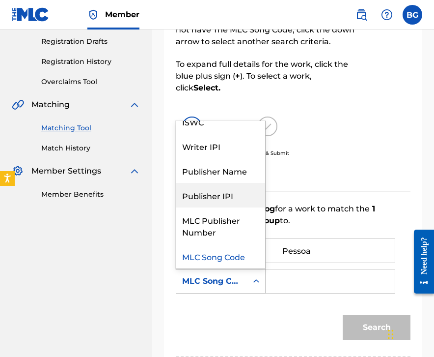
scroll to position [0, 0]
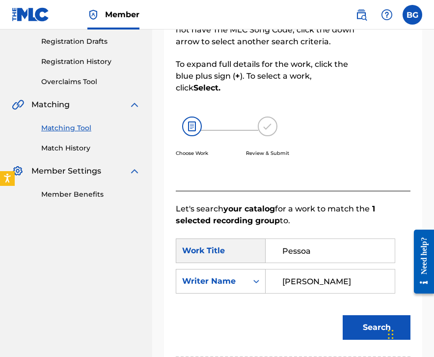
type input "[PERSON_NAME]"
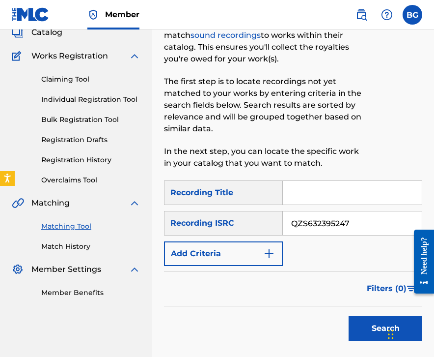
scroll to position [132, 0]
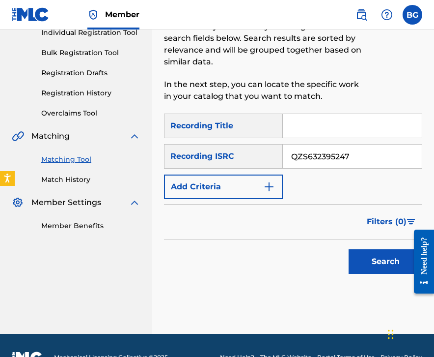
type input "QZS632395247"
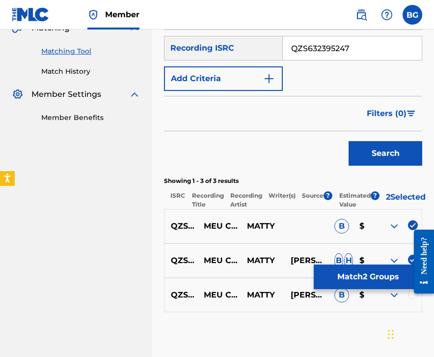
scroll to position [237, 0]
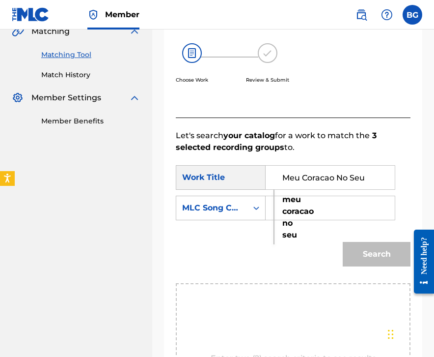
type input "Meu Coracao No Seu"
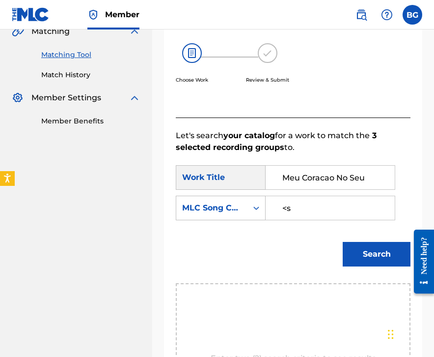
type input "<"
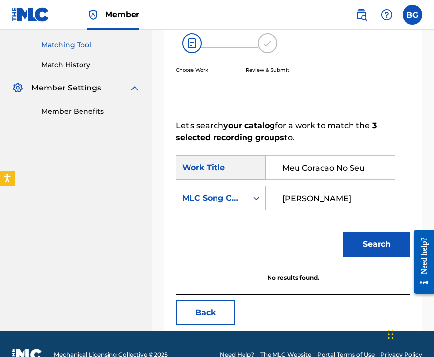
scroll to position [247, 0]
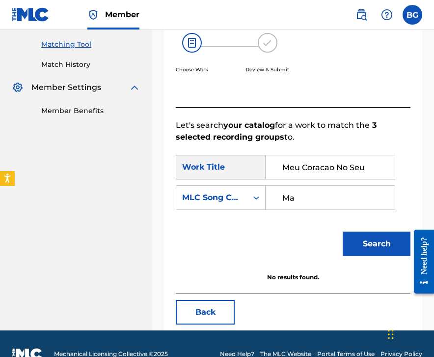
type input "M"
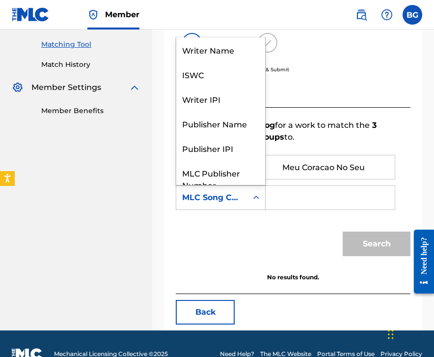
scroll to position [36, 0]
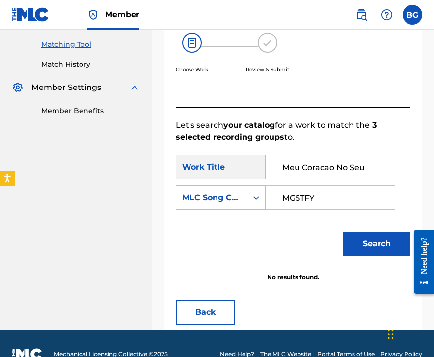
type input "MG5TFY"
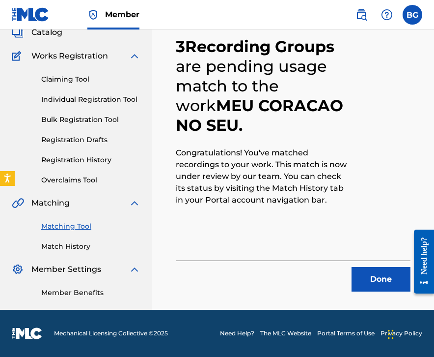
scroll to position [65, 0]
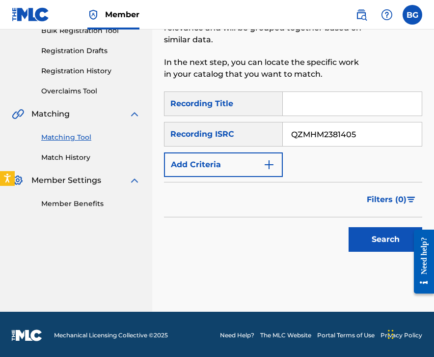
type input "QZMHM2381405"
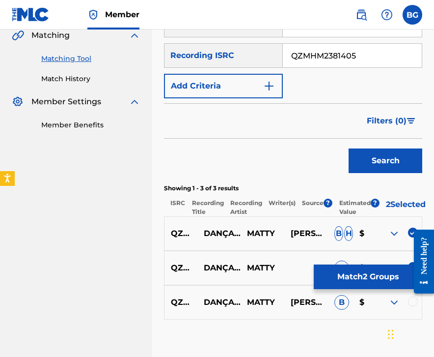
scroll to position [231, 0]
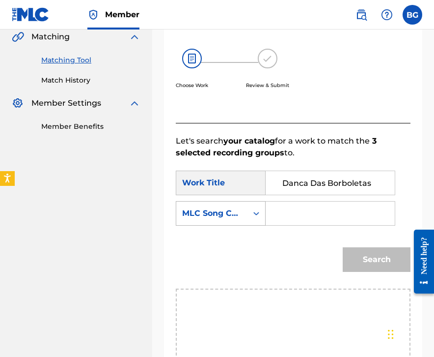
type input "Danca Das Borboletas"
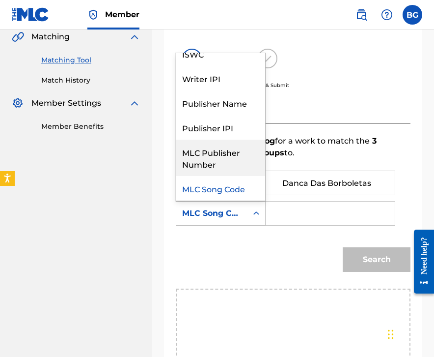
scroll to position [0, 0]
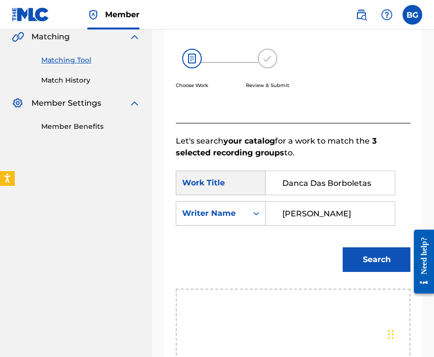
type input "[PERSON_NAME]"
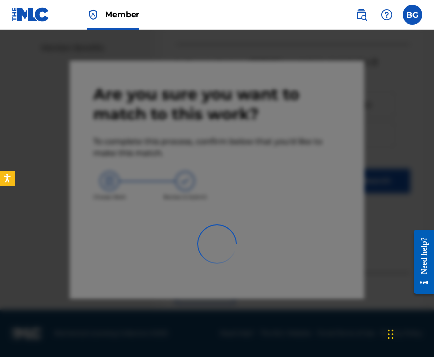
scroll to position [65, 0]
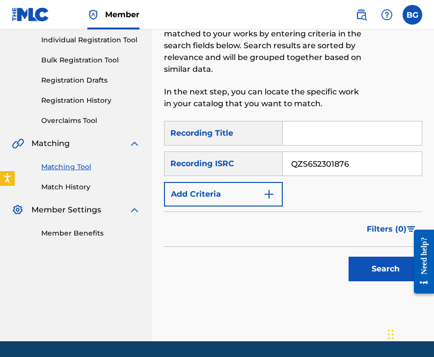
type input "QZS652301876"
